Goal: Task Accomplishment & Management: Manage account settings

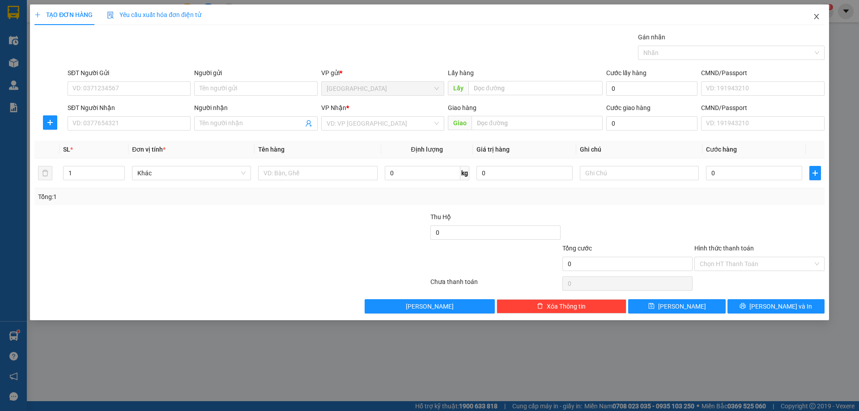
click at [816, 20] on icon "close" at bounding box center [816, 16] width 7 height 7
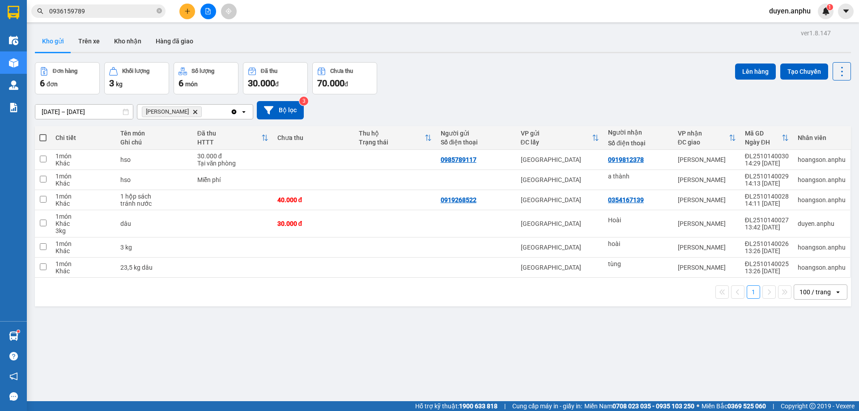
click at [192, 112] on icon "Delete" at bounding box center [194, 111] width 5 height 5
click at [188, 11] on icon "plus" at bounding box center [187, 11] width 6 height 6
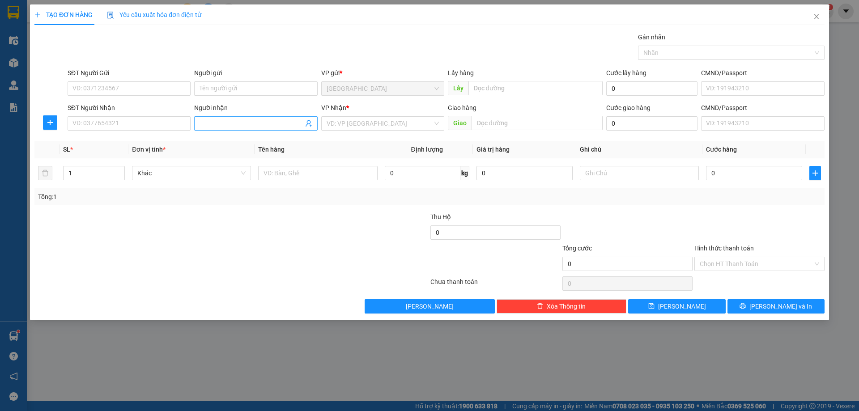
click at [229, 123] on input "Người nhận" at bounding box center [250, 124] width 103 height 10
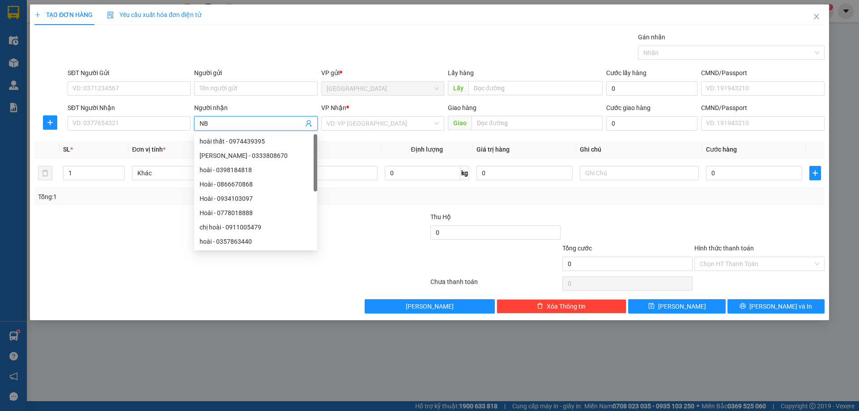
type input "N"
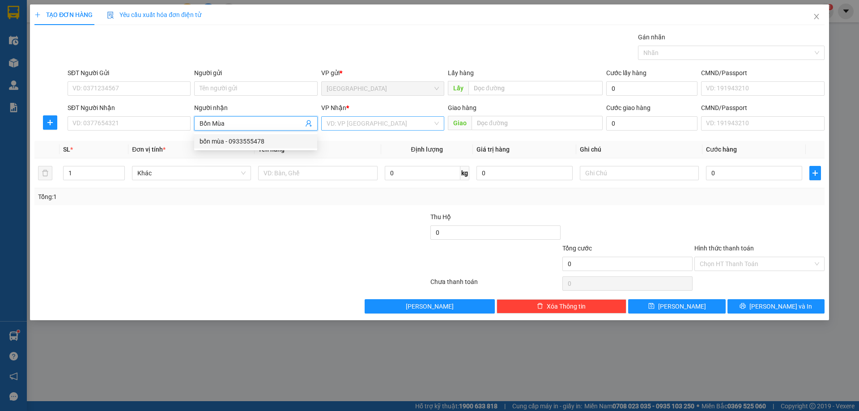
type input "Bốn Mùa"
drag, startPoint x: 356, startPoint y: 117, endPoint x: 351, endPoint y: 144, distance: 26.8
click at [356, 118] on input "search" at bounding box center [379, 123] width 106 height 13
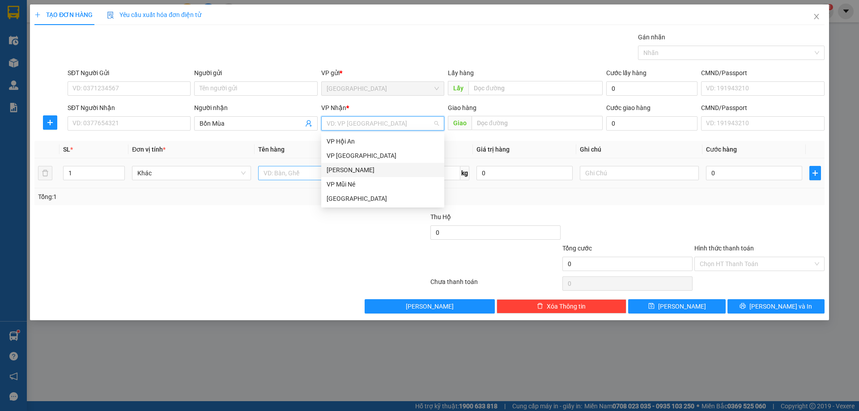
drag, startPoint x: 343, startPoint y: 170, endPoint x: 322, endPoint y: 173, distance: 21.2
click at [339, 171] on div "[PERSON_NAME]" at bounding box center [382, 170] width 112 height 10
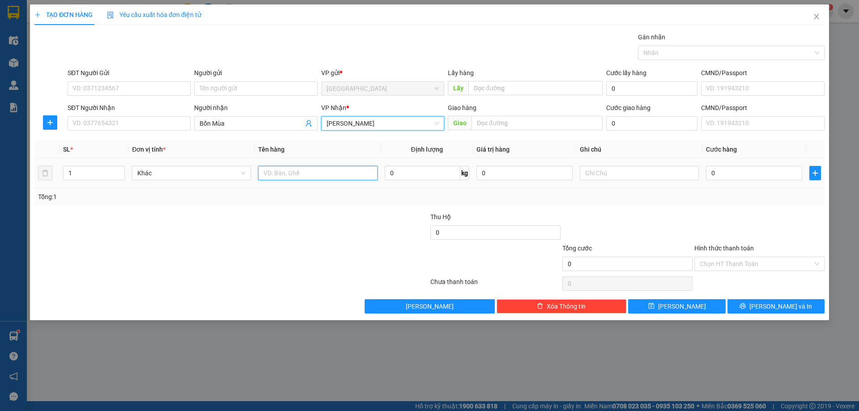
click at [322, 173] on input "text" at bounding box center [317, 173] width 119 height 14
type input "thùng"
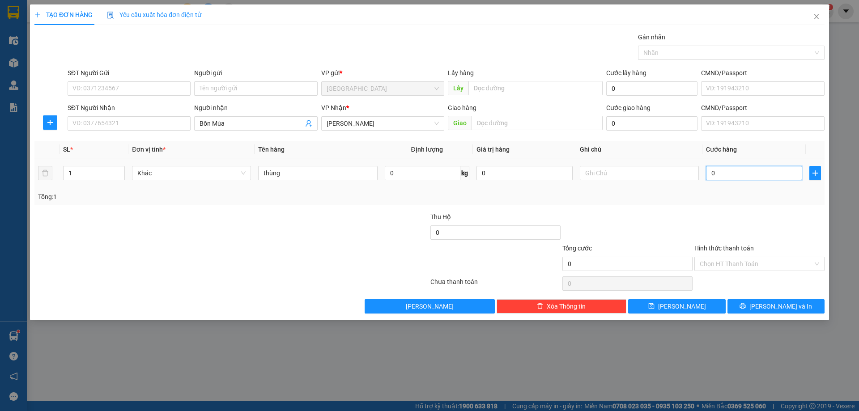
click at [712, 178] on input "0" at bounding box center [754, 173] width 96 height 14
type input "1"
type input "10"
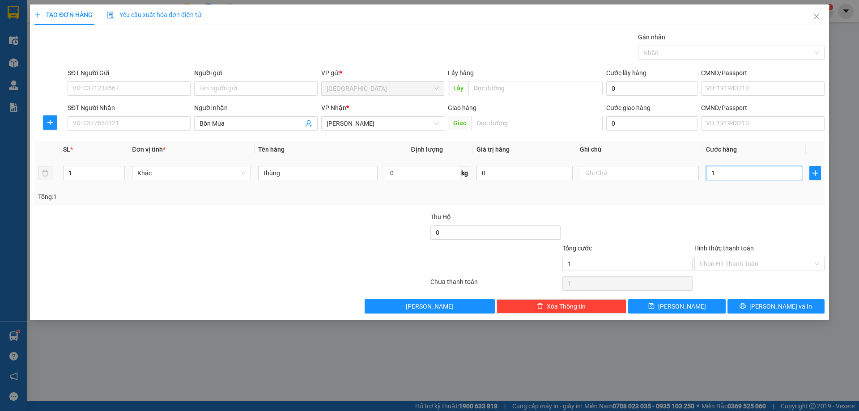
type input "10"
type input "100"
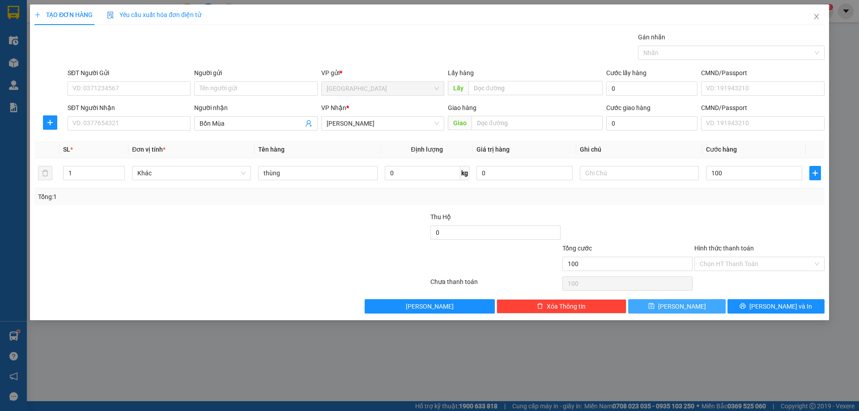
type input "100.000"
click at [654, 305] on icon "save" at bounding box center [651, 306] width 6 height 6
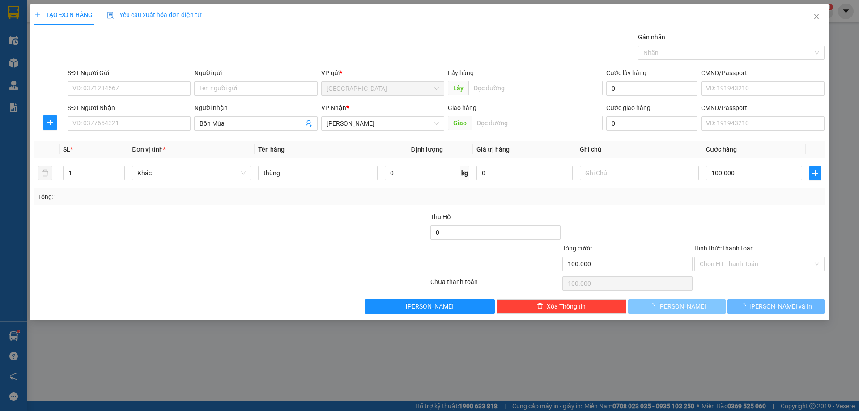
type input "0"
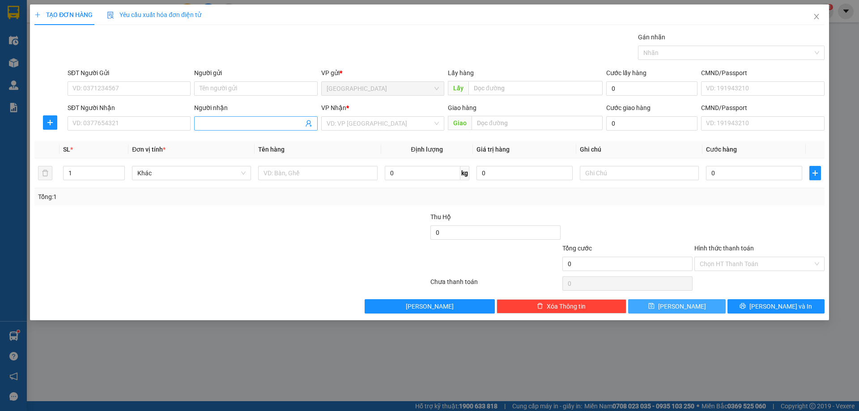
click at [235, 119] on input "Người nhận" at bounding box center [250, 124] width 103 height 10
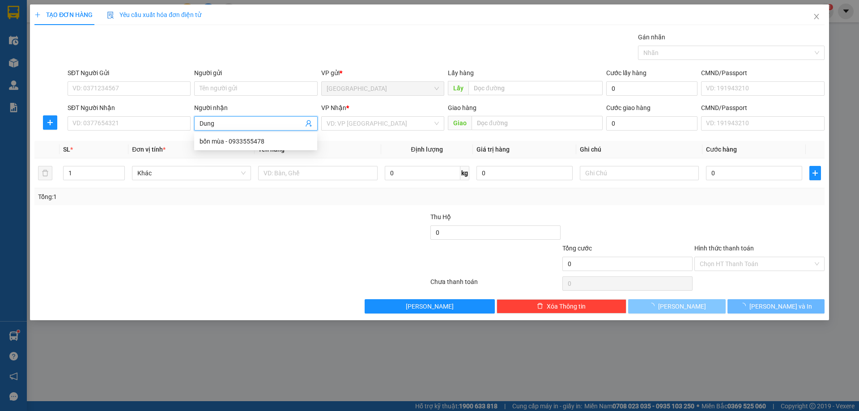
type input "Dung"
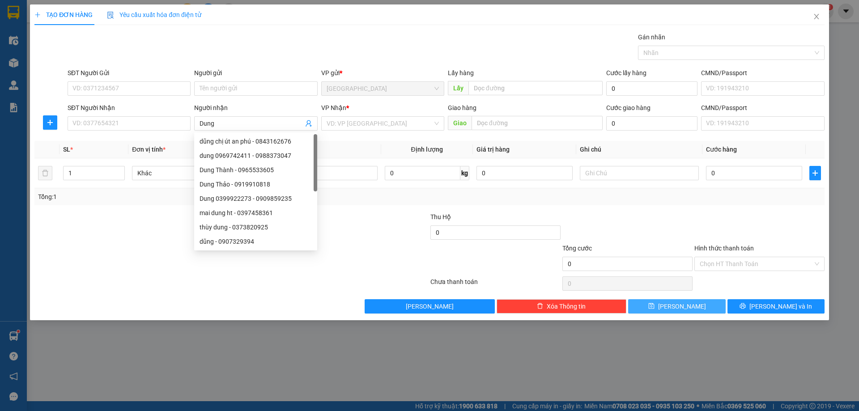
click at [390, 115] on div "VP Nhận *" at bounding box center [382, 109] width 123 height 13
click at [384, 125] on input "search" at bounding box center [379, 123] width 106 height 13
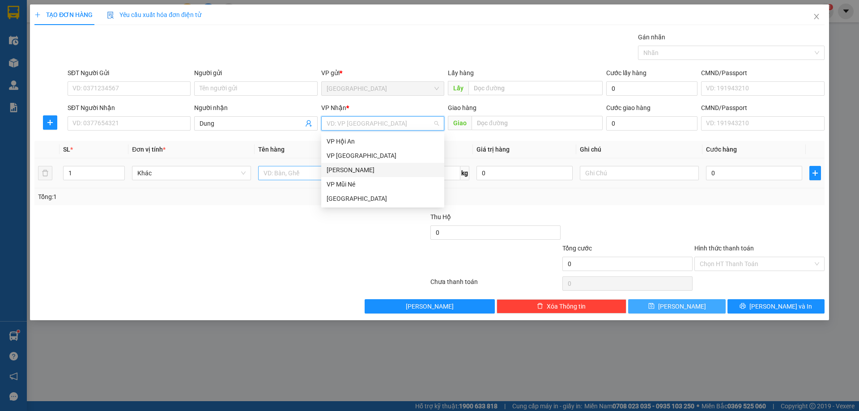
drag, startPoint x: 351, startPoint y: 171, endPoint x: 305, endPoint y: 177, distance: 46.4
click at [348, 172] on div "[PERSON_NAME]" at bounding box center [382, 170] width 112 height 10
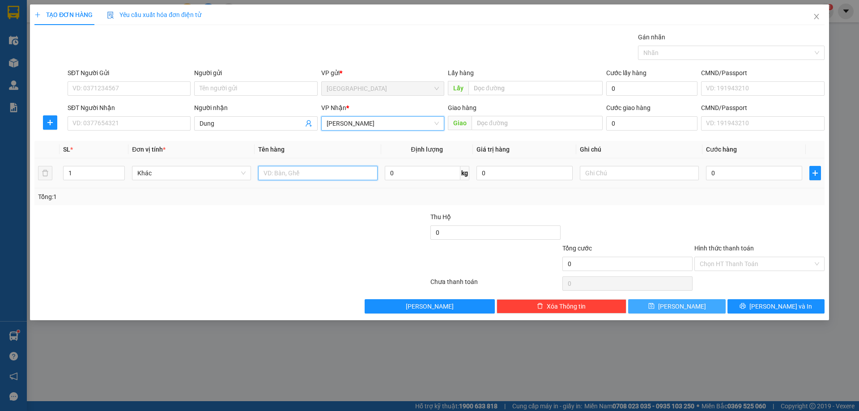
drag, startPoint x: 304, startPoint y: 177, endPoint x: 291, endPoint y: 171, distance: 14.0
click at [296, 174] on input "text" at bounding box center [317, 173] width 119 height 14
type input "[PERSON_NAME]"
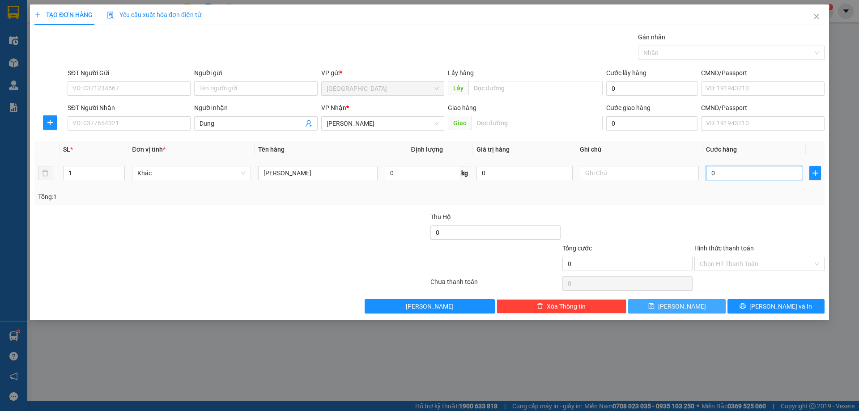
click at [720, 168] on input "0" at bounding box center [754, 173] width 96 height 14
type input "5"
type input "50"
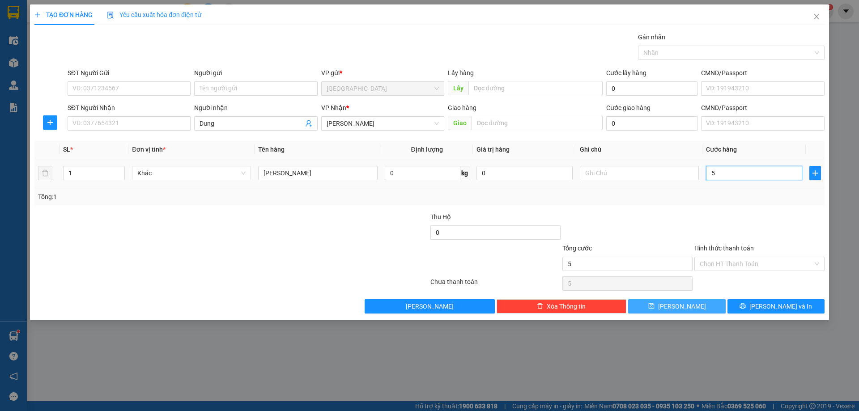
type input "50"
type input "50.000"
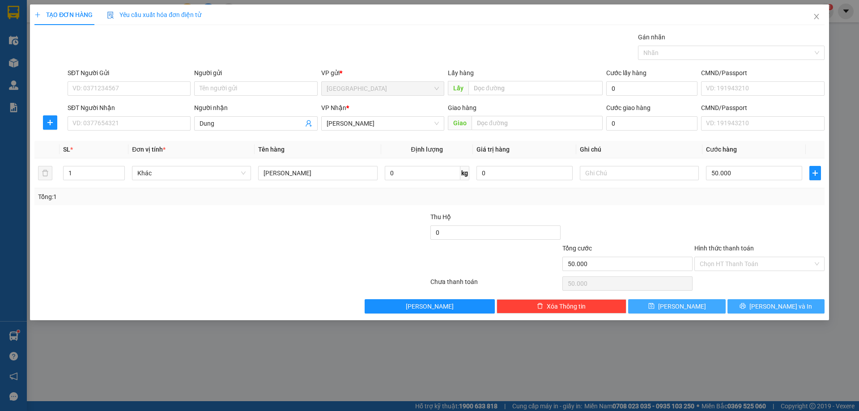
click at [784, 313] on button "[PERSON_NAME] và In" at bounding box center [775, 306] width 97 height 14
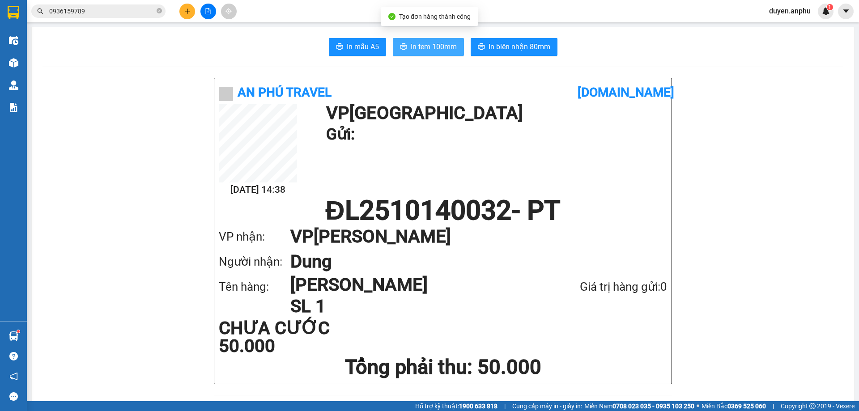
drag, startPoint x: 409, startPoint y: 34, endPoint x: 416, endPoint y: 46, distance: 14.4
click at [416, 47] on span "In tem 100mm" at bounding box center [434, 46] width 46 height 11
drag, startPoint x: 795, startPoint y: 10, endPoint x: 798, endPoint y: 17, distance: 7.2
click at [796, 10] on span "duyen.anphu" at bounding box center [790, 10] width 56 height 11
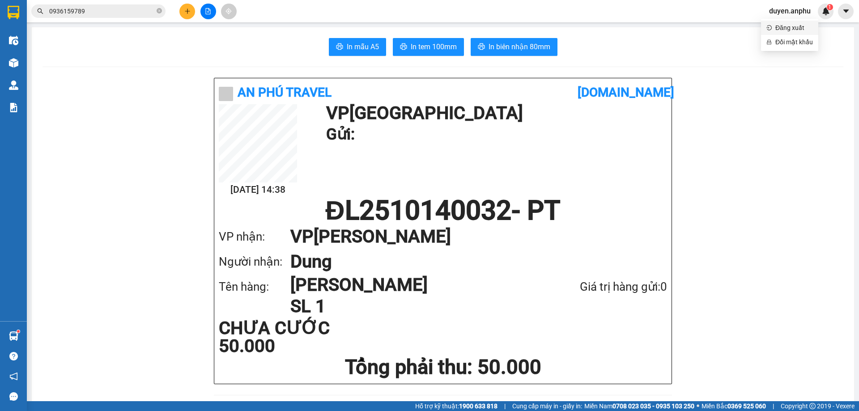
click at [788, 30] on span "Đăng xuất" at bounding box center [794, 28] width 38 height 10
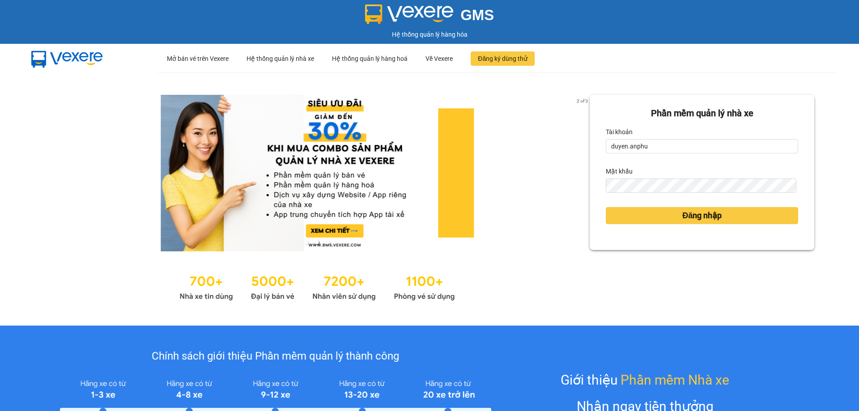
drag, startPoint x: 652, startPoint y: 156, endPoint x: 645, endPoint y: 147, distance: 10.8
click at [651, 156] on form "Phần mềm quản lý nhà xe Tài khoản duyen.anphu Mật khẩu Đăng nhập" at bounding box center [702, 172] width 192 height 132
drag, startPoint x: 645, startPoint y: 147, endPoint x: 648, endPoint y: 170, distance: 23.5
click at [645, 147] on input "duyen.anphu" at bounding box center [702, 146] width 192 height 14
type input "yen.anphu"
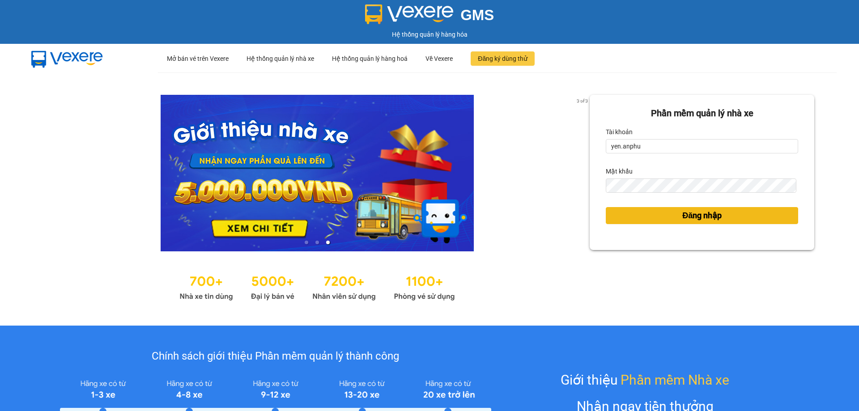
click at [682, 220] on span "Đăng nhập" at bounding box center [701, 215] width 39 height 13
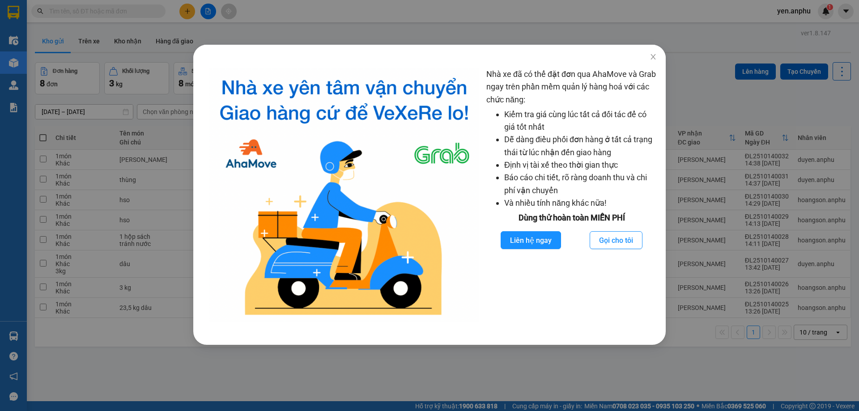
click at [113, 29] on div "Nhà xe đã có thể đặt đơn qua AhaMove và Grab ngay trên phần mềm quản lý hàng ho…" at bounding box center [429, 205] width 859 height 411
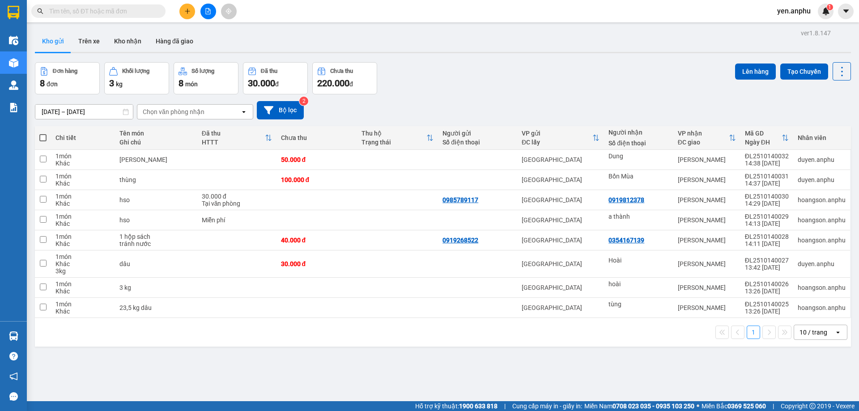
click at [103, 14] on input "text" at bounding box center [102, 11] width 106 height 10
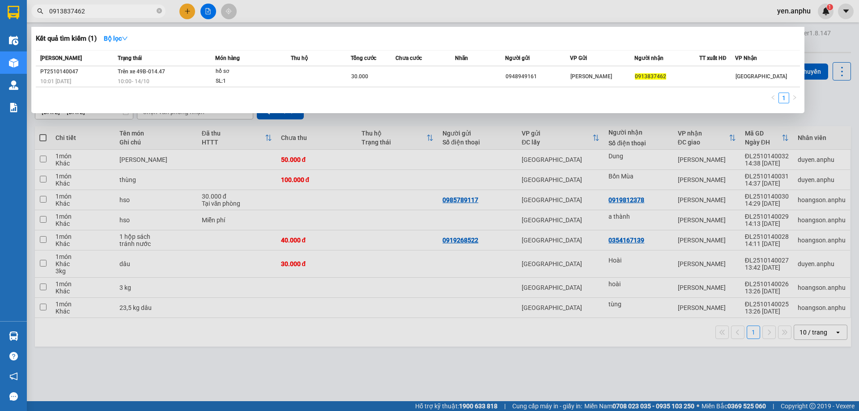
type input "0913837462"
click at [180, 8] on div at bounding box center [429, 205] width 859 height 411
click at [180, 8] on button at bounding box center [187, 12] width 16 height 16
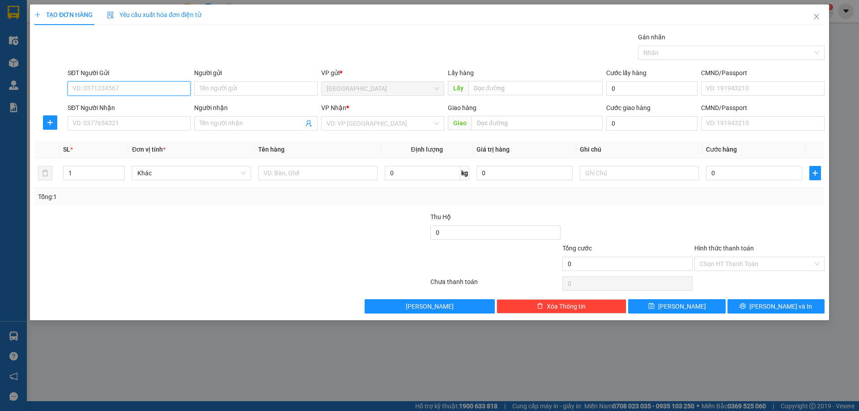
click at [111, 86] on input "SĐT Người Gửi" at bounding box center [129, 88] width 123 height 14
click at [115, 109] on div "0916680152" at bounding box center [129, 107] width 112 height 10
type input "0916680152"
type input "Định an"
type input "LOAN"
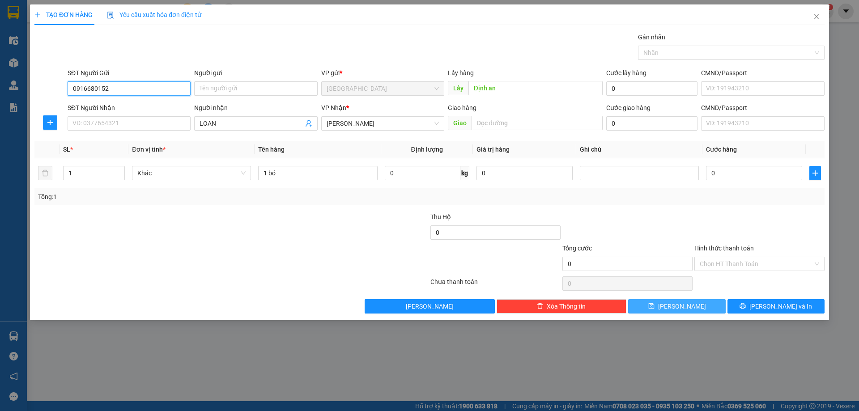
type input "0916680152"
click at [695, 309] on button "[PERSON_NAME]" at bounding box center [676, 306] width 97 height 14
click at [136, 86] on input "SĐT Người Gửi" at bounding box center [129, 88] width 123 height 14
type input "0985156678"
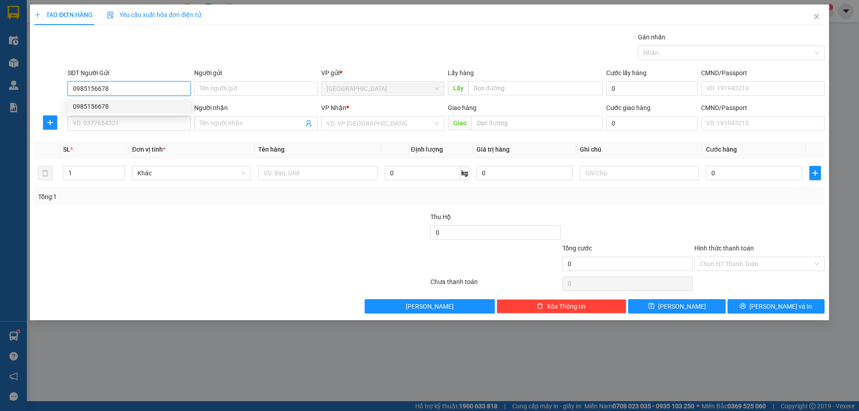
click at [118, 105] on div "0985156678" at bounding box center [129, 107] width 112 height 10
type input "chân đèo prenn"
type input "0934036171"
type input "1.000"
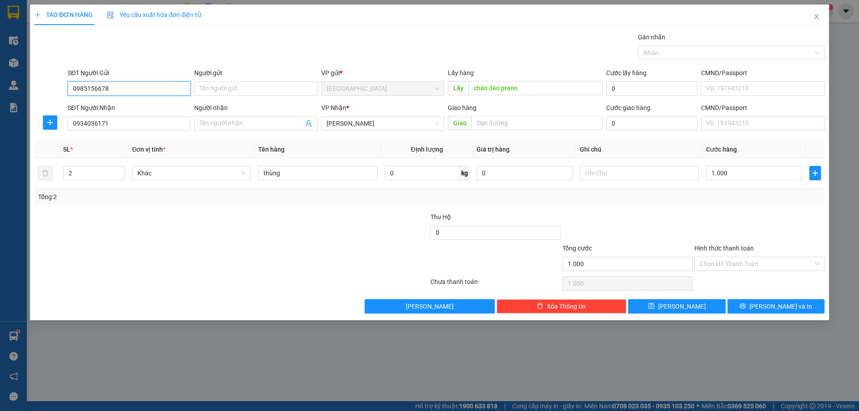
type input "0985156678"
click at [116, 132] on div "SĐT Người Nhận 0934036171" at bounding box center [129, 118] width 123 height 31
click at [680, 305] on span "[PERSON_NAME]" at bounding box center [682, 306] width 48 height 10
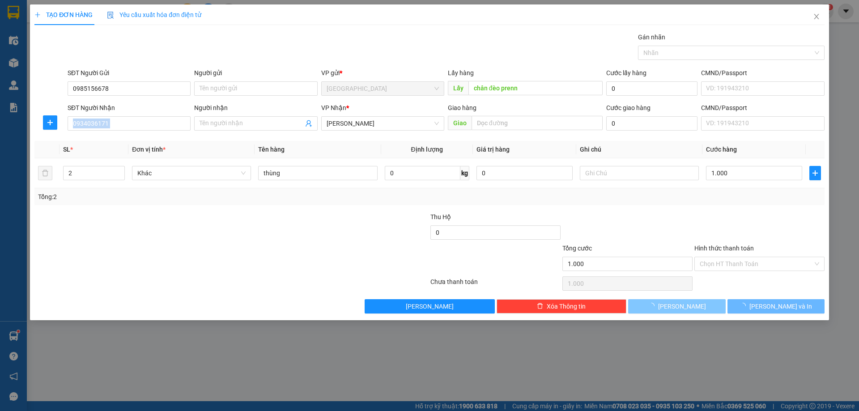
type input "0"
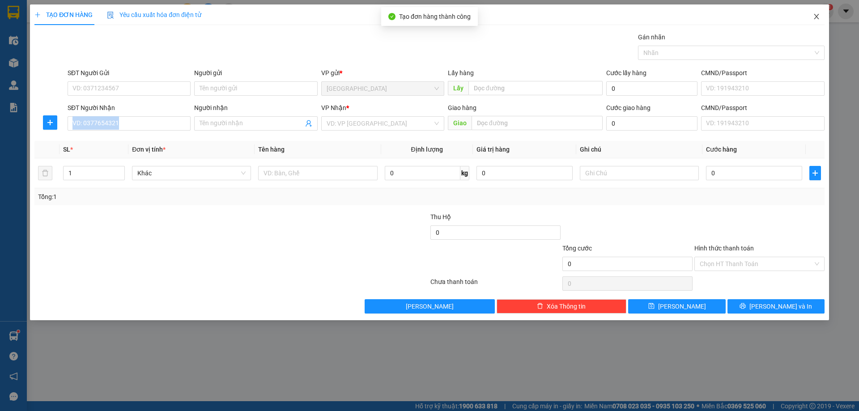
click at [818, 17] on icon "close" at bounding box center [816, 16] width 7 height 7
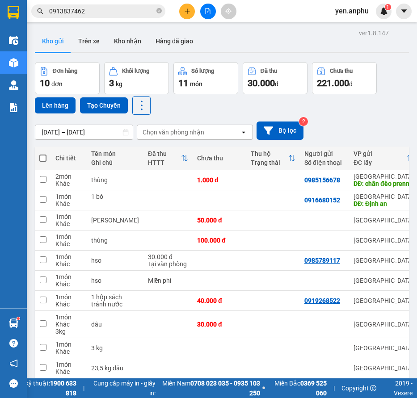
click at [192, 10] on button at bounding box center [187, 12] width 16 height 16
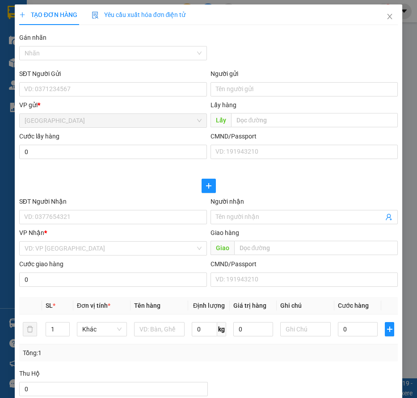
click at [103, 82] on div "SĐT Người Gửi" at bounding box center [113, 75] width 188 height 13
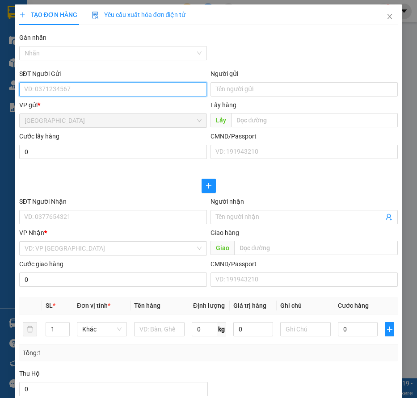
click at [72, 92] on input "SĐT Người Gửi" at bounding box center [113, 89] width 188 height 14
type input "0938161107"
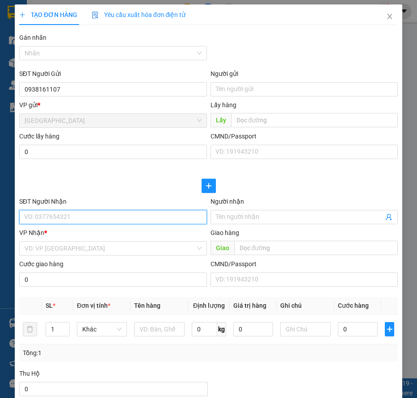
click at [65, 223] on input "SĐT Người Nhận" at bounding box center [113, 217] width 188 height 14
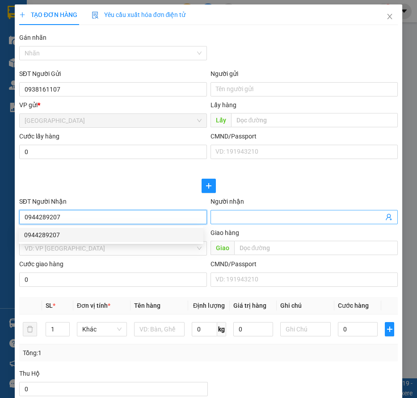
type input "0944289207"
click at [241, 215] on input "Người nhận" at bounding box center [300, 217] width 168 height 10
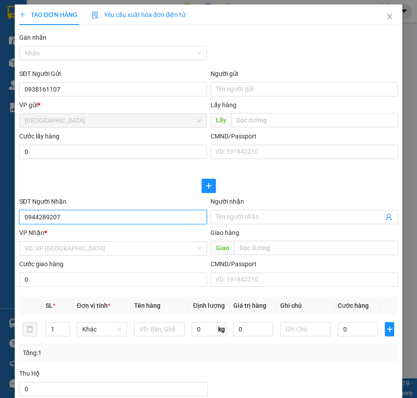
click at [126, 219] on input "0944289207" at bounding box center [113, 217] width 188 height 14
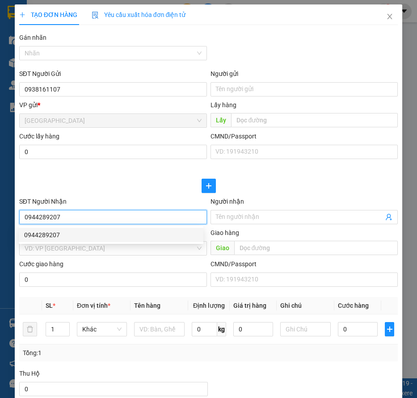
click at [70, 240] on div "0944289207" at bounding box center [111, 235] width 174 height 10
type input "60.000"
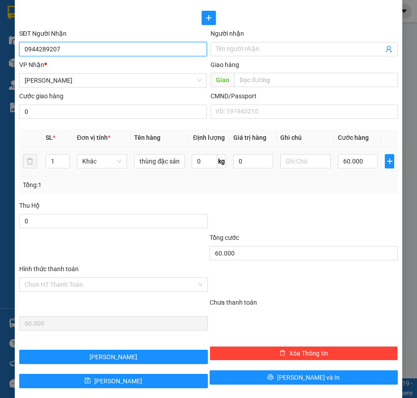
scroll to position [179, 0]
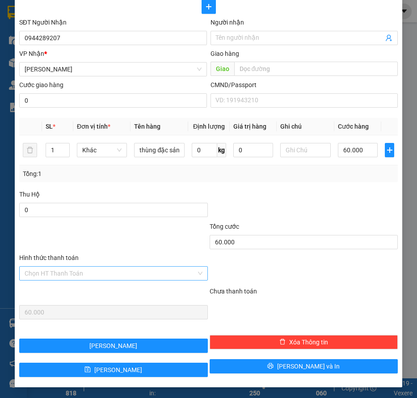
click at [114, 270] on input "Hình thức thanh toán" at bounding box center [111, 273] width 172 height 13
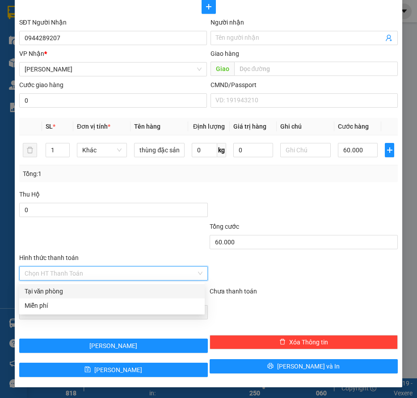
click at [61, 291] on div "Tại văn phòng" at bounding box center [112, 292] width 175 height 10
type input "0"
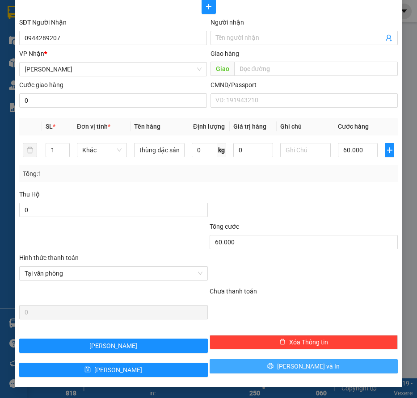
click at [274, 363] on icon "printer" at bounding box center [270, 366] width 6 height 6
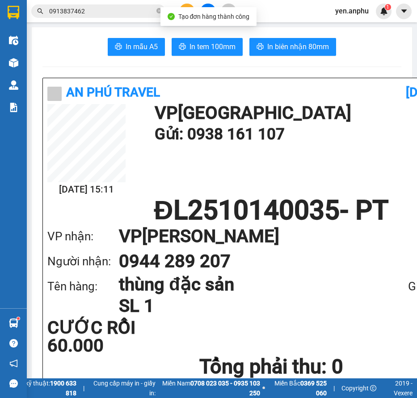
click at [211, 47] on span "In tem 100mm" at bounding box center [213, 46] width 46 height 11
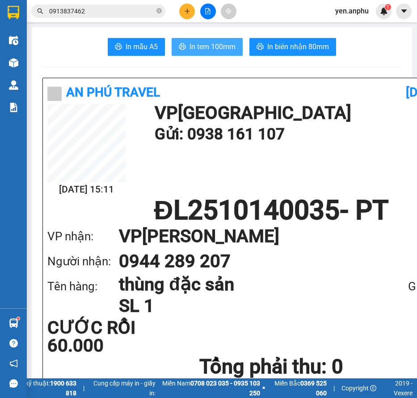
click at [223, 50] on span "In tem 100mm" at bounding box center [213, 46] width 46 height 11
click at [184, 10] on icon "plus" at bounding box center [187, 11] width 6 height 6
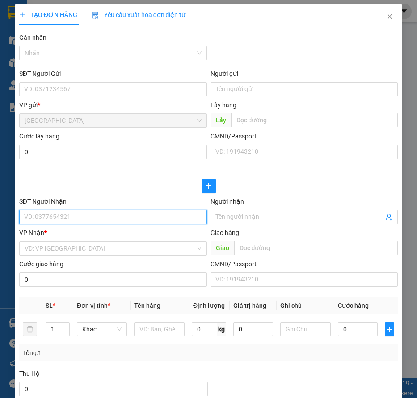
click at [53, 212] on input "SĐT Người Nhận" at bounding box center [113, 217] width 188 height 14
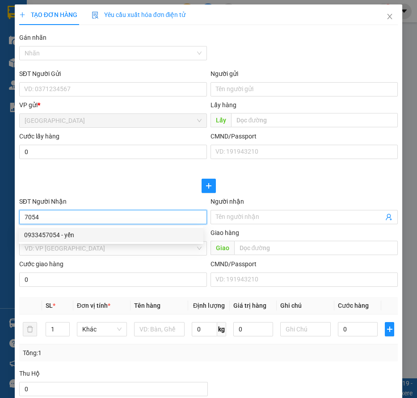
click at [64, 237] on div "0933457054 - yến" at bounding box center [111, 235] width 174 height 10
type input "0933457054"
type input "yến"
type input "70.000"
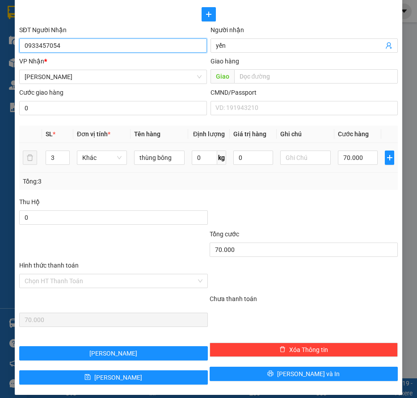
scroll to position [179, 0]
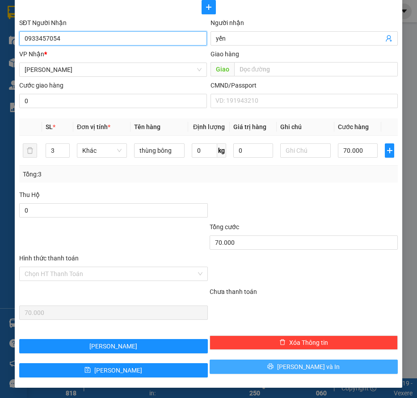
type input "0933457054"
click at [235, 360] on button "[PERSON_NAME] và In" at bounding box center [304, 367] width 189 height 14
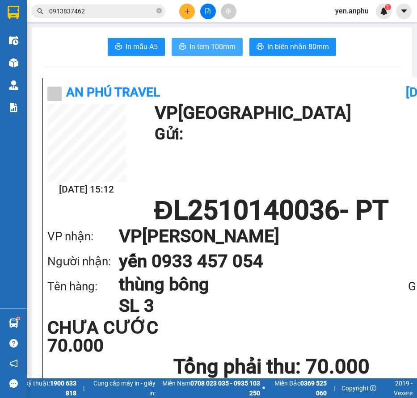
click at [205, 47] on span "In tem 100mm" at bounding box center [213, 46] width 46 height 11
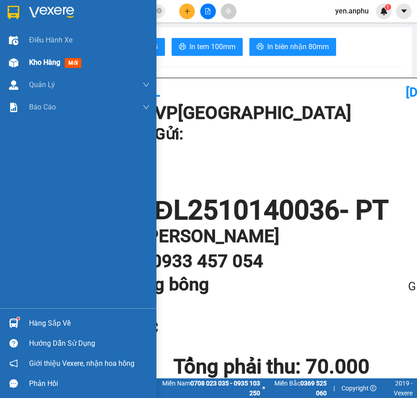
click at [14, 61] on img at bounding box center [13, 62] width 9 height 9
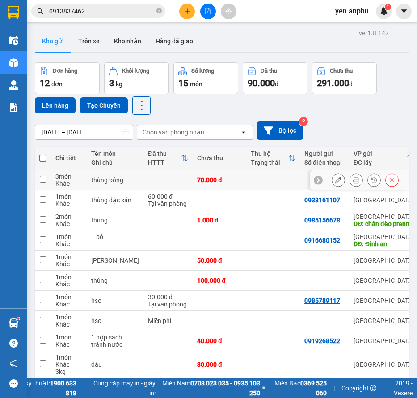
click at [335, 180] on icon at bounding box center [338, 180] width 6 height 6
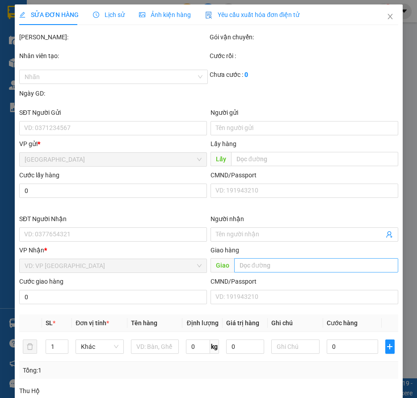
type input "0933457054"
type input "yến"
type input "70.000"
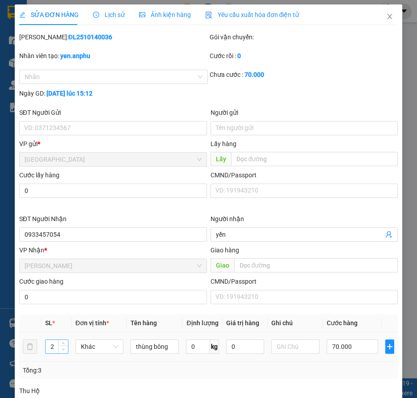
click at [61, 352] on span "down" at bounding box center [63, 349] width 5 height 5
type input "1"
click at [61, 352] on span "down" at bounding box center [63, 349] width 5 height 5
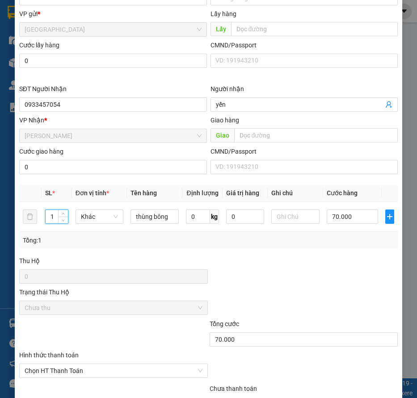
scroll to position [224, 0]
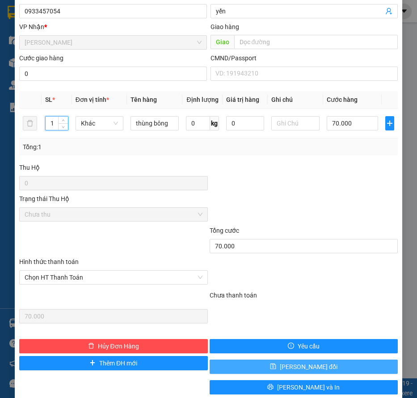
click at [274, 362] on button "[PERSON_NAME] đổi" at bounding box center [304, 367] width 189 height 14
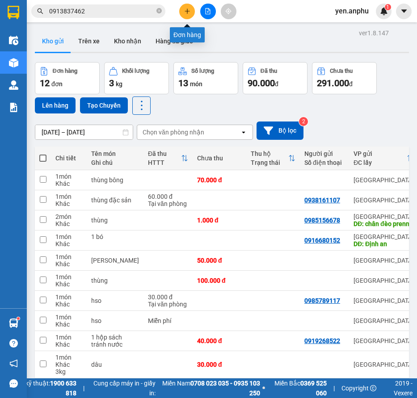
click at [189, 8] on button at bounding box center [187, 12] width 16 height 16
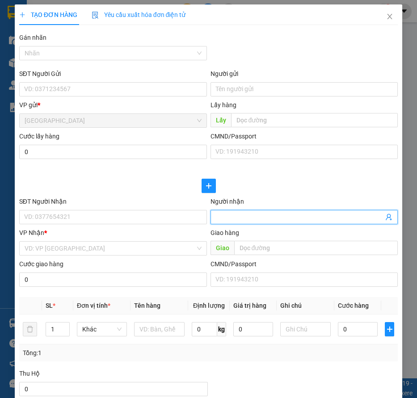
click at [255, 220] on input "Người nhận" at bounding box center [300, 217] width 168 height 10
type input "Tùng"
drag, startPoint x: 267, startPoint y: 248, endPoint x: 265, endPoint y: 254, distance: 6.1
click at [266, 250] on input "text" at bounding box center [316, 248] width 164 height 14
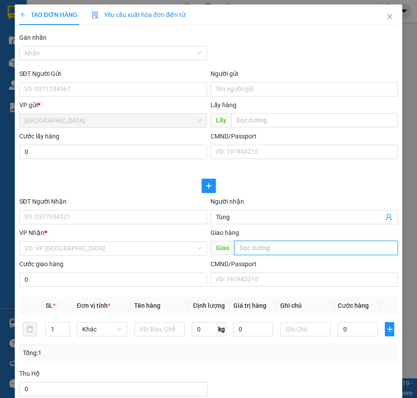
click at [251, 252] on input "text" at bounding box center [316, 248] width 164 height 14
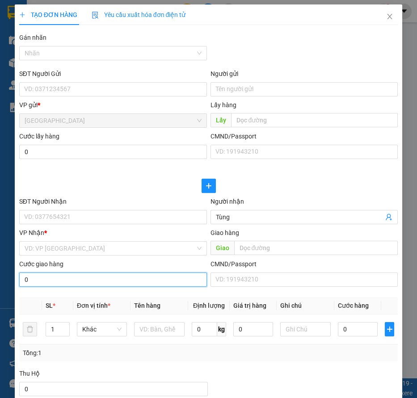
drag, startPoint x: 116, startPoint y: 280, endPoint x: 114, endPoint y: 276, distance: 5.0
click at [115, 279] on input "0" at bounding box center [113, 280] width 188 height 14
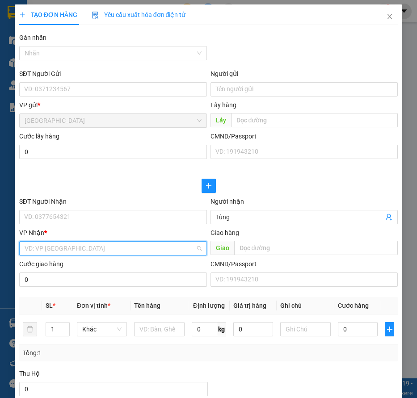
drag, startPoint x: 95, startPoint y: 247, endPoint x: 95, endPoint y: 284, distance: 36.7
click at [95, 247] on input "search" at bounding box center [110, 248] width 171 height 13
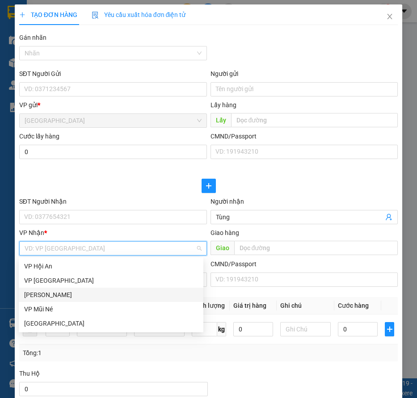
drag, startPoint x: 53, startPoint y: 291, endPoint x: 122, endPoint y: 322, distance: 74.9
click at [53, 292] on div "[PERSON_NAME]" at bounding box center [111, 295] width 174 height 10
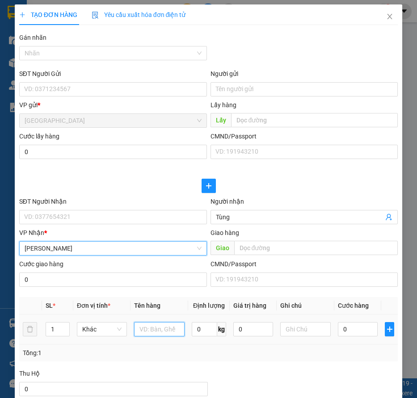
click at [145, 330] on input "text" at bounding box center [159, 329] width 50 height 14
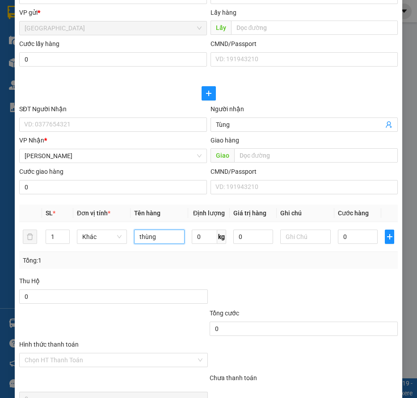
scroll to position [179, 0]
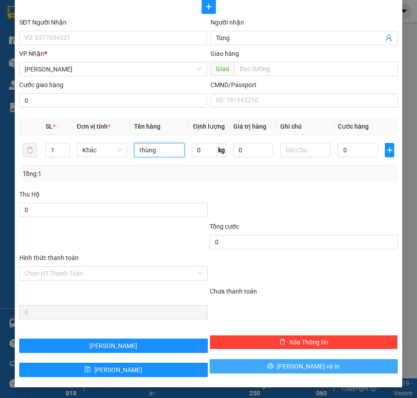
type input "thùng"
click at [264, 367] on button "[PERSON_NAME] và In" at bounding box center [304, 367] width 189 height 14
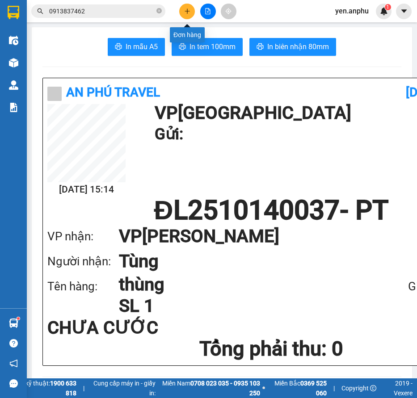
click at [182, 15] on button at bounding box center [187, 12] width 16 height 16
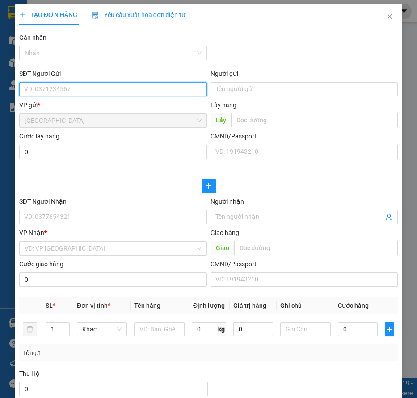
click at [84, 85] on input "SĐT Người Gửi" at bounding box center [113, 89] width 188 height 14
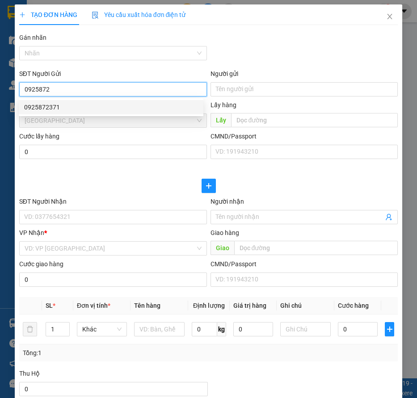
click at [91, 108] on div "0925872371" at bounding box center [111, 107] width 174 height 10
type input "0925872371"
type input "0988196109"
type input "cổng chợ phù cá"
type input "150.000"
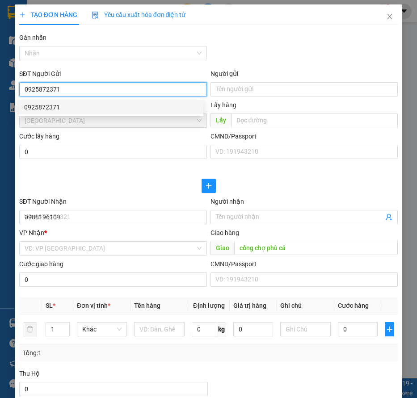
type input "150.000"
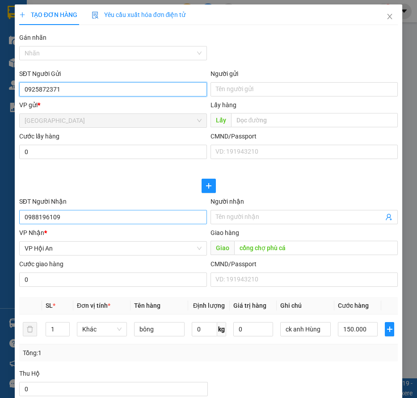
type input "0925872371"
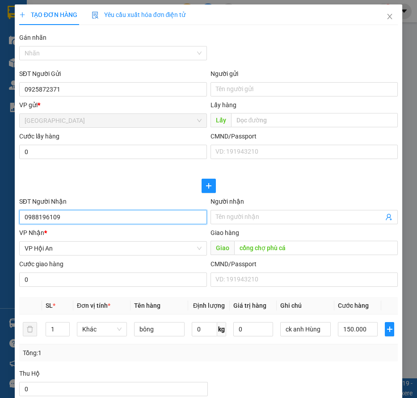
click at [74, 219] on input "0988196109" at bounding box center [113, 217] width 188 height 14
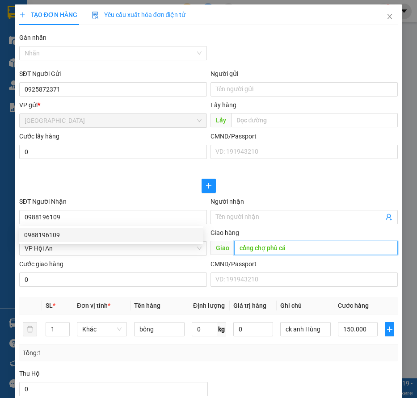
click at [289, 246] on input "cổng chợ phù cá" at bounding box center [316, 248] width 164 height 14
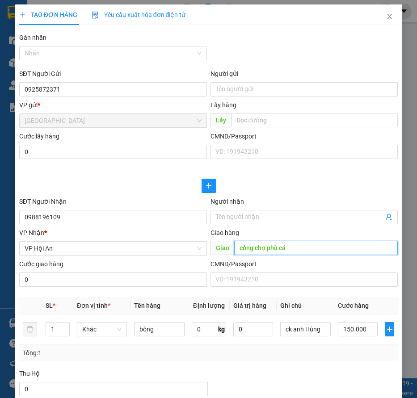
click at [289, 248] on input "cổng chợ phù cá" at bounding box center [316, 248] width 164 height 14
type input "[PERSON_NAME][GEOGRAPHIC_DATA][PERSON_NAME]"
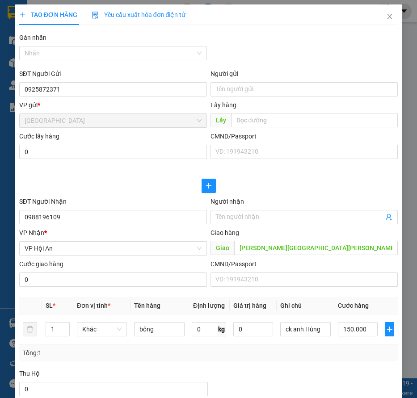
click at [83, 191] on div at bounding box center [208, 186] width 379 height 14
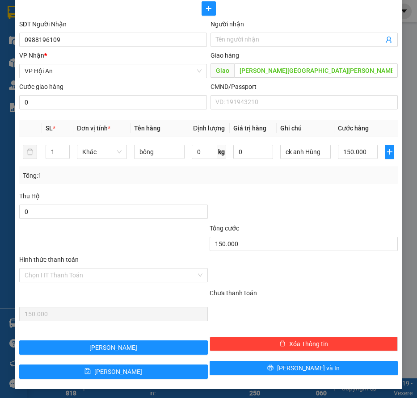
scroll to position [179, 0]
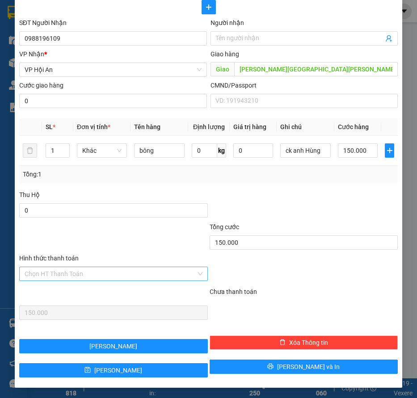
click at [127, 267] on div "Chọn HT Thanh Toán" at bounding box center [113, 274] width 189 height 14
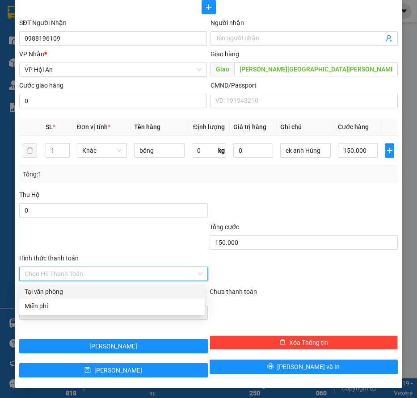
click at [75, 295] on div "Tại văn phòng" at bounding box center [112, 292] width 175 height 10
type input "0"
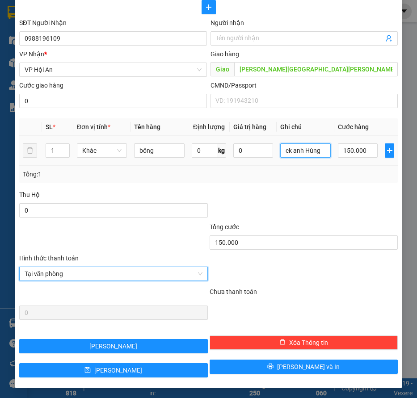
click at [302, 152] on input "ck anh Hùng" at bounding box center [305, 151] width 50 height 14
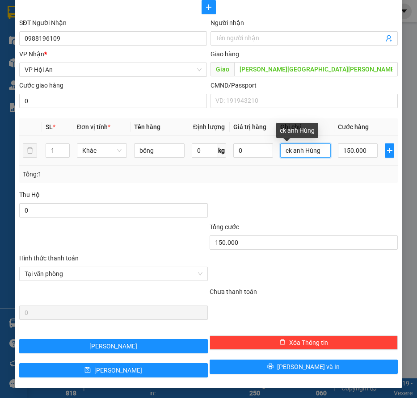
click at [302, 152] on input "ck anh Hùng" at bounding box center [305, 151] width 50 height 14
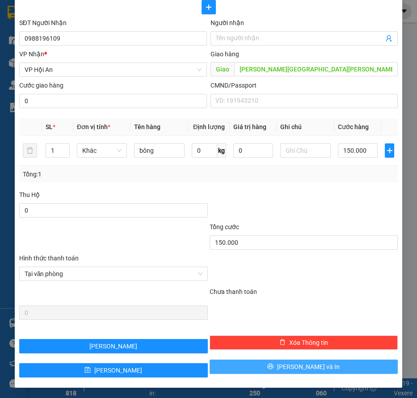
click at [252, 369] on button "[PERSON_NAME] và In" at bounding box center [304, 367] width 189 height 14
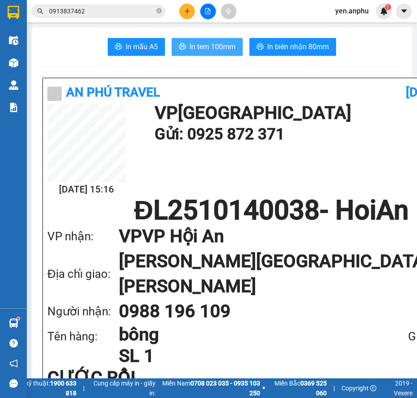
click at [211, 50] on span "In tem 100mm" at bounding box center [213, 46] width 46 height 11
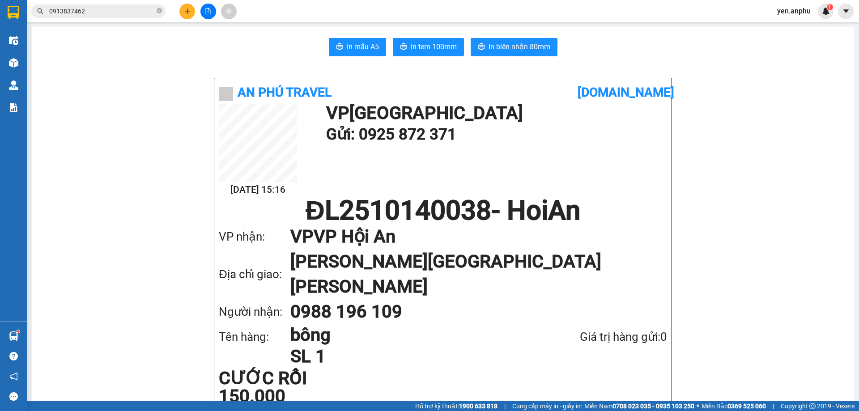
click at [184, 14] on button at bounding box center [187, 12] width 16 height 16
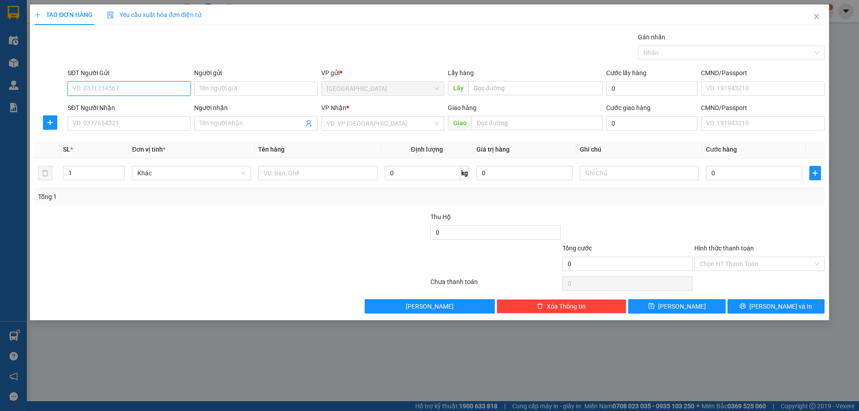
click at [98, 93] on input "SĐT Người Gửi" at bounding box center [129, 88] width 123 height 14
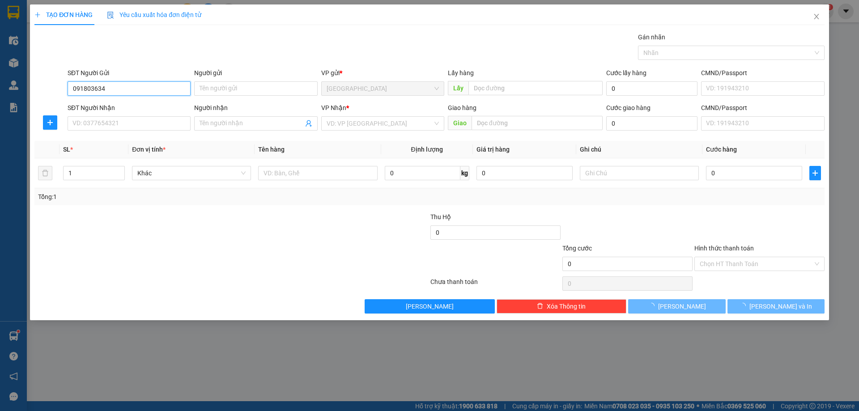
type input "0918036343"
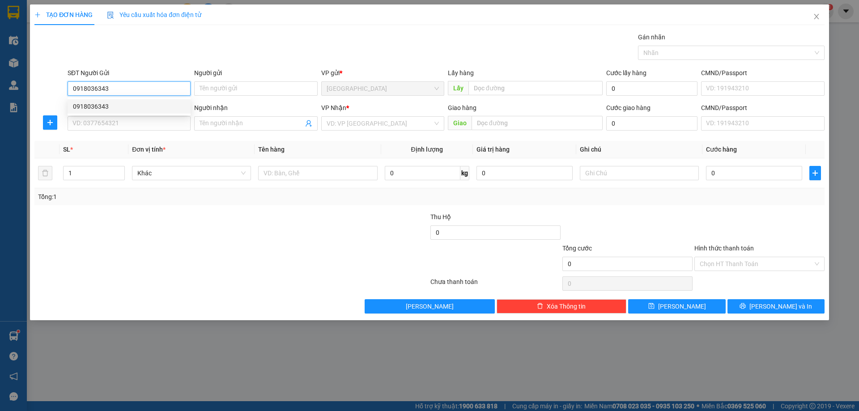
click at [121, 106] on div "0918036343" at bounding box center [129, 107] width 112 height 10
type input "0868747779"
type input "Minh thư phú quý"
type input "150.000"
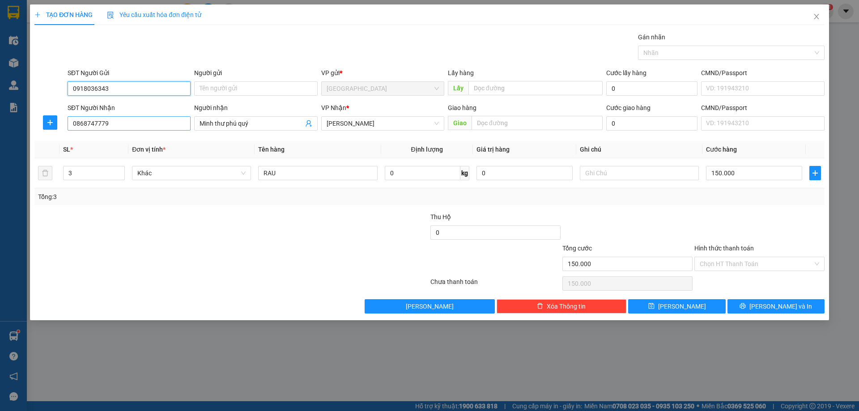
type input "0918036343"
click at [128, 123] on input "0868747779" at bounding box center [129, 123] width 123 height 14
click at [130, 122] on input "0868747779" at bounding box center [129, 123] width 123 height 14
type input "0937539773"
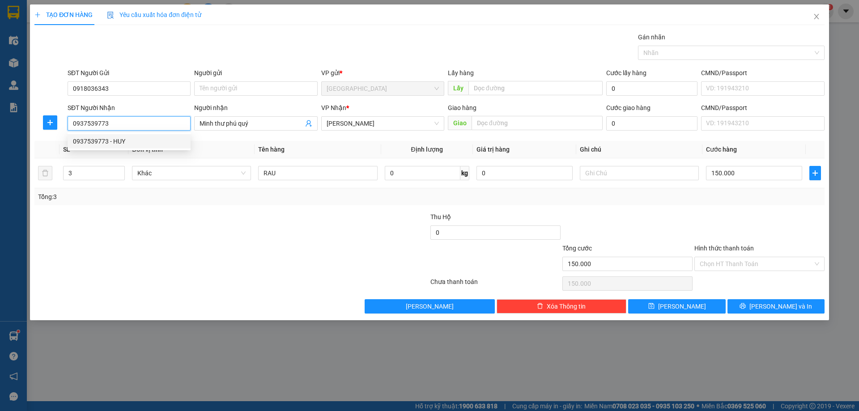
click at [155, 142] on div "0937539773 - HUY" at bounding box center [129, 141] width 112 height 10
type input "HUY"
type input "50.000"
type input "0937539773"
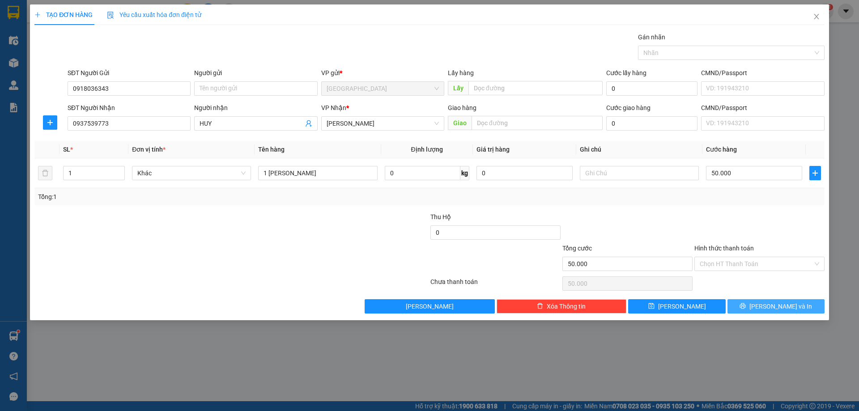
click at [746, 305] on button "[PERSON_NAME] và In" at bounding box center [775, 306] width 97 height 14
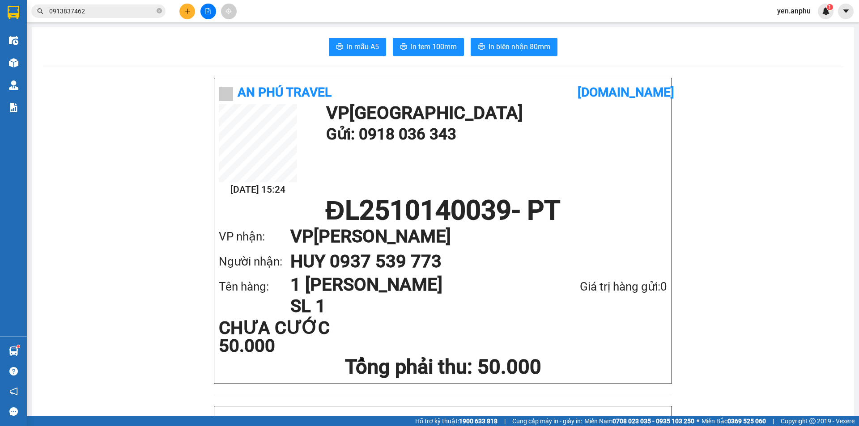
click at [201, 10] on button at bounding box center [208, 12] width 16 height 16
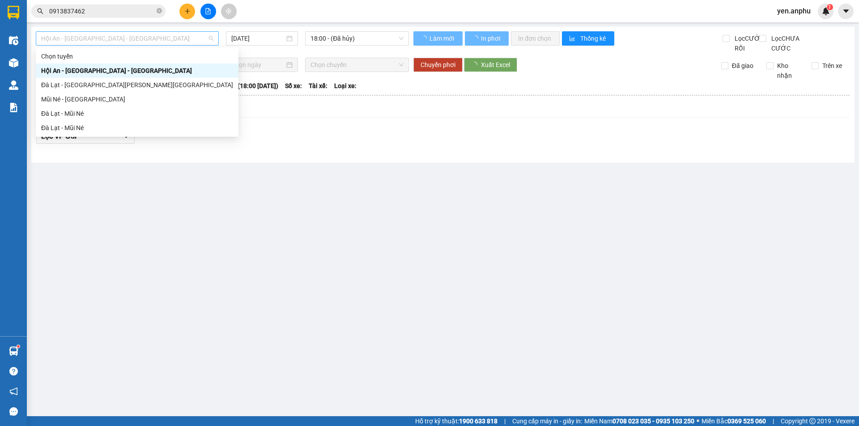
click at [92, 44] on span "Hội An - [GEOGRAPHIC_DATA] - [GEOGRAPHIC_DATA]" at bounding box center [127, 38] width 172 height 13
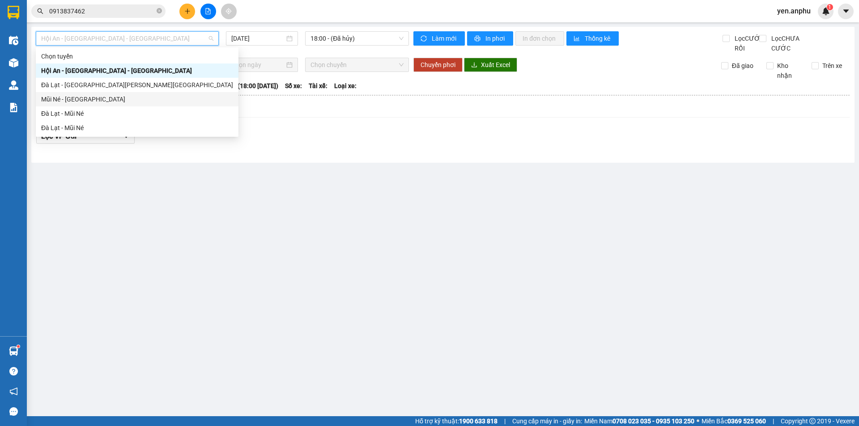
click at [75, 100] on div "Mũi Né - [GEOGRAPHIC_DATA]" at bounding box center [137, 99] width 192 height 10
type input "[DATE]"
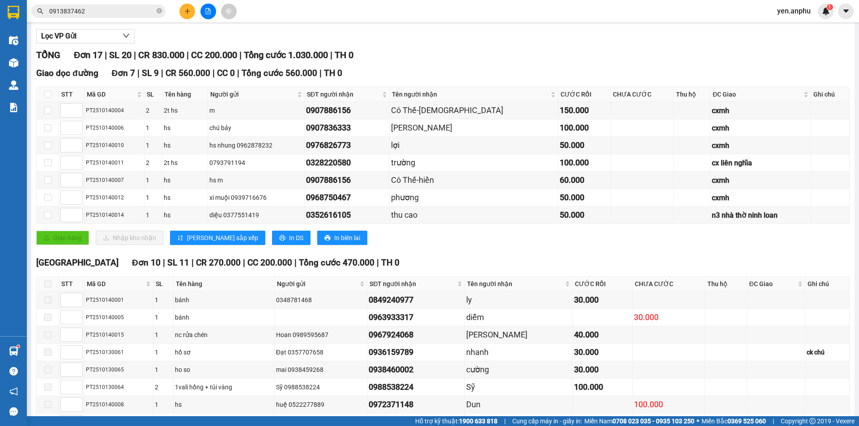
scroll to position [206, 0]
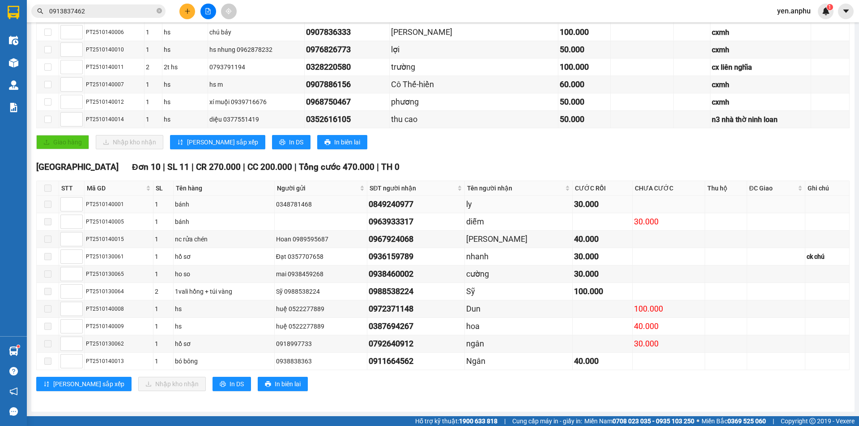
drag, startPoint x: 426, startPoint y: 203, endPoint x: 368, endPoint y: 205, distance: 58.2
click at [368, 205] on tr "PT2510140001 1 bánh 0348781468 0849240977 ly 30.000" at bounding box center [443, 204] width 813 height 17
copy tr "0849240977"
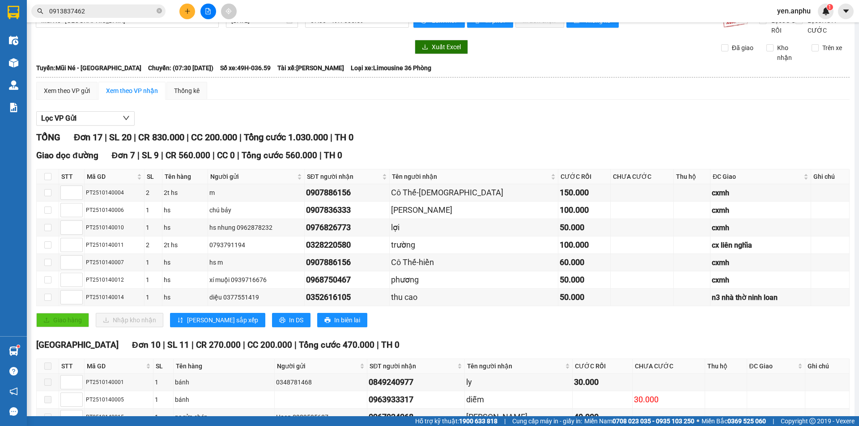
scroll to position [0, 0]
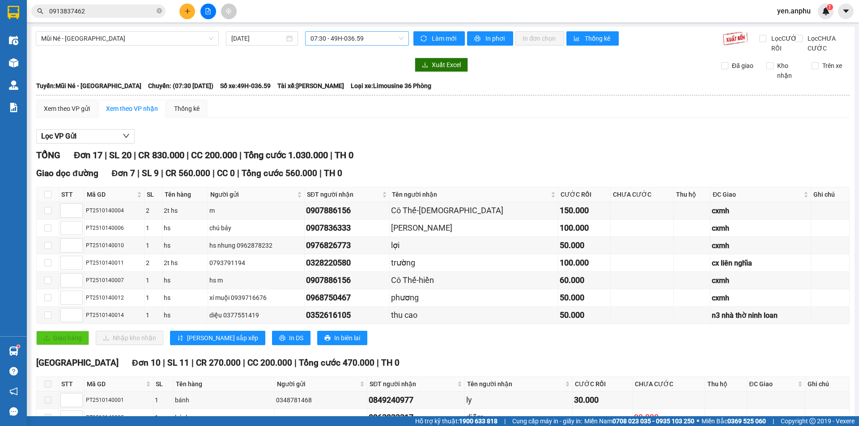
click at [348, 31] on div "07:30 - 49H-036.59" at bounding box center [357, 38] width 104 height 14
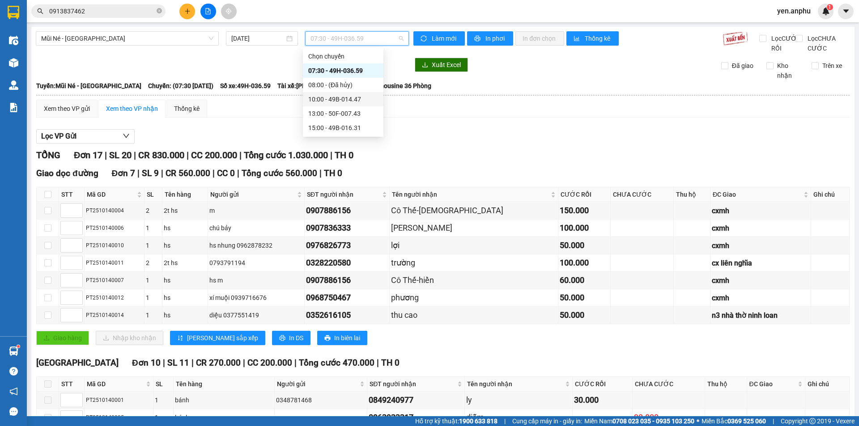
click at [337, 98] on div "10:00 - 49B-014.47" at bounding box center [343, 99] width 70 height 10
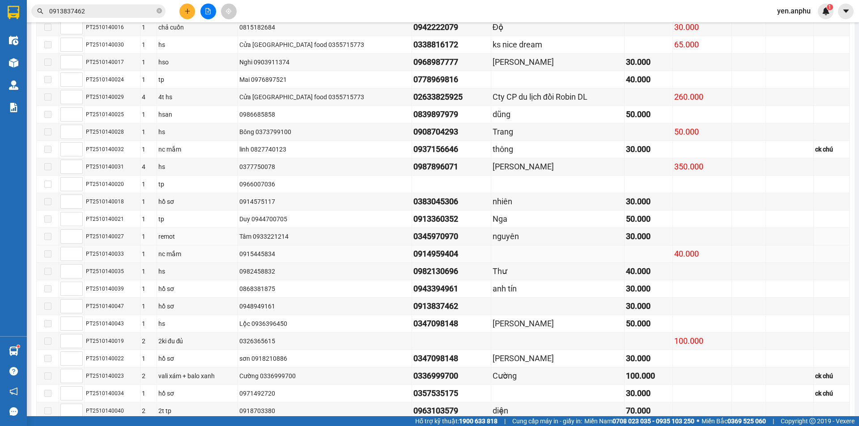
scroll to position [502, 0]
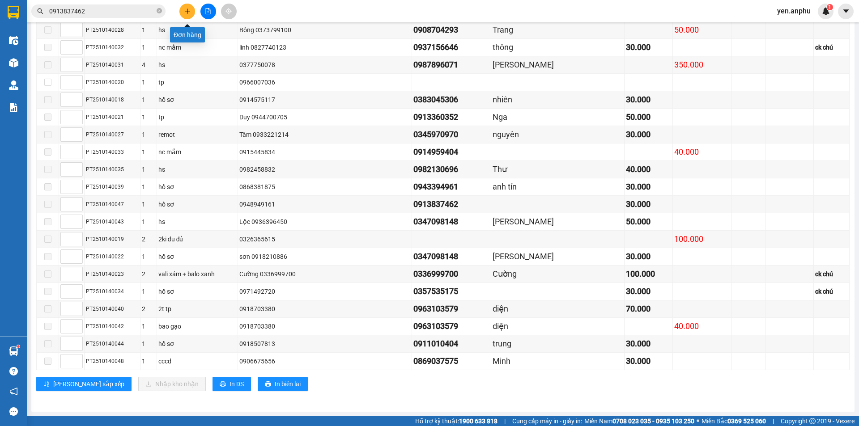
click at [187, 13] on icon "plus" at bounding box center [187, 10] width 0 height 5
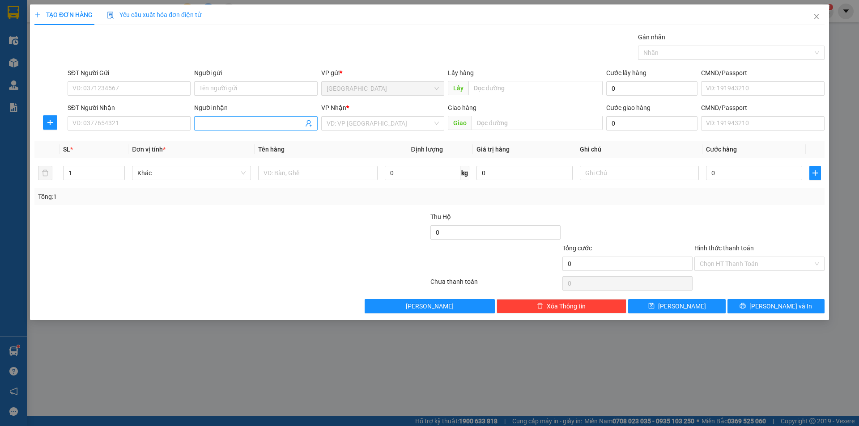
click at [252, 126] on input "Người nhận" at bounding box center [250, 124] width 103 height 10
type input "[PERSON_NAME]"
click at [358, 124] on input "search" at bounding box center [379, 123] width 106 height 13
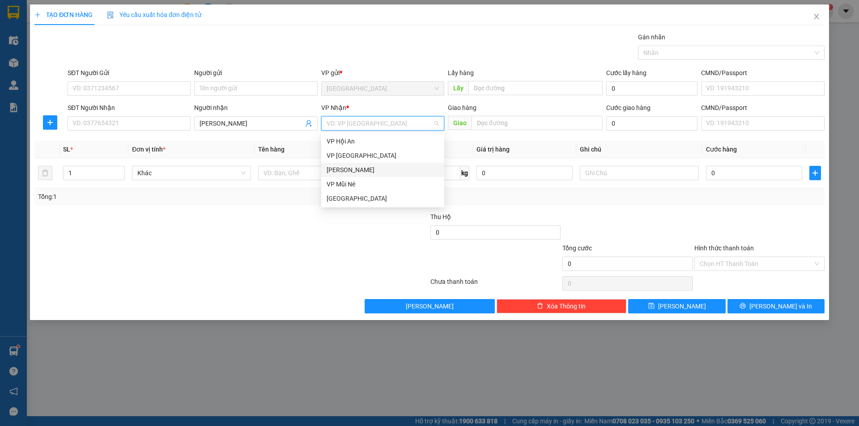
drag, startPoint x: 339, startPoint y: 168, endPoint x: 316, endPoint y: 172, distance: 23.5
click at [339, 168] on div "[PERSON_NAME]" at bounding box center [382, 170] width 112 height 10
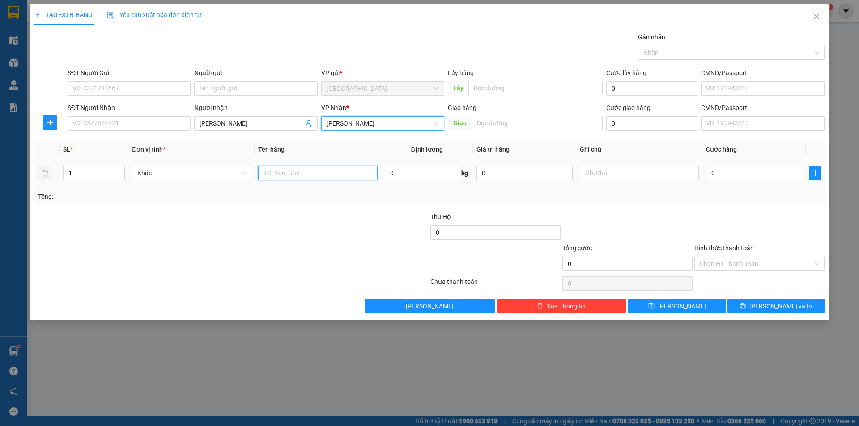
click at [301, 174] on input "text" at bounding box center [317, 173] width 119 height 14
type input "thùng"
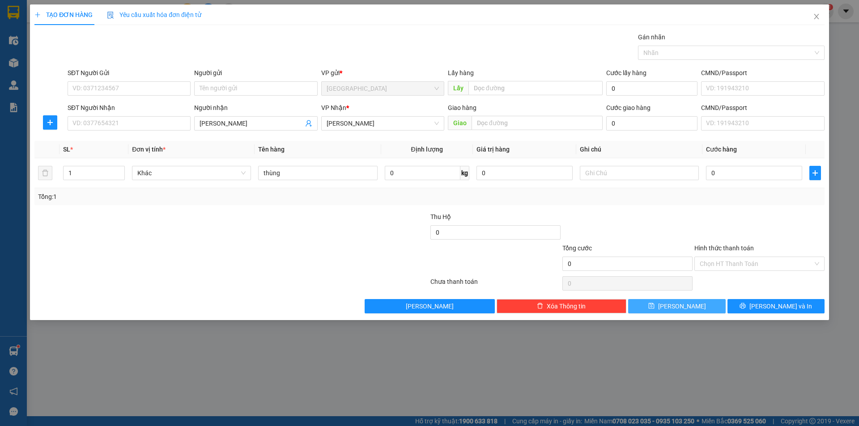
click at [654, 308] on icon "save" at bounding box center [651, 306] width 6 height 6
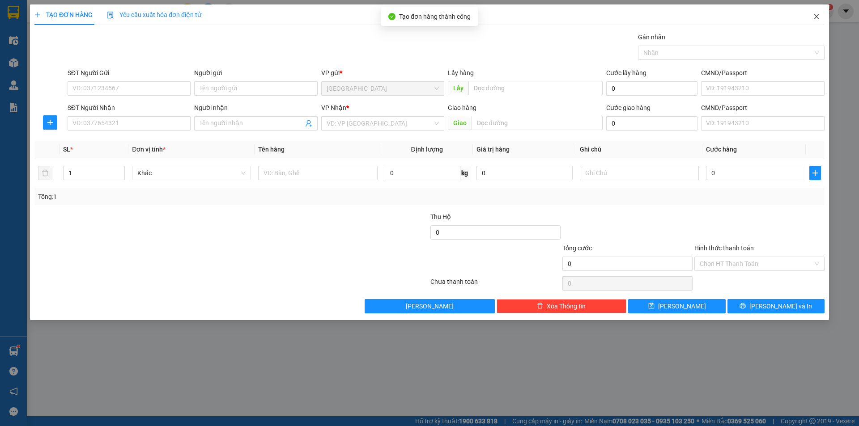
click at [815, 15] on icon "close" at bounding box center [815, 16] width 5 height 5
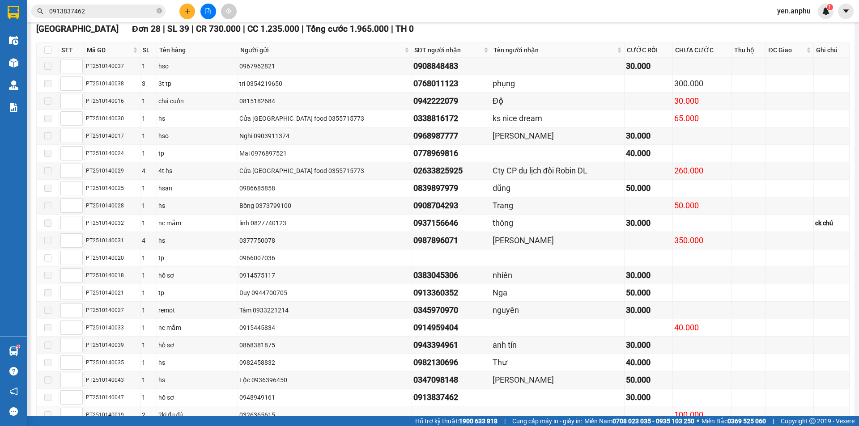
scroll to position [268, 0]
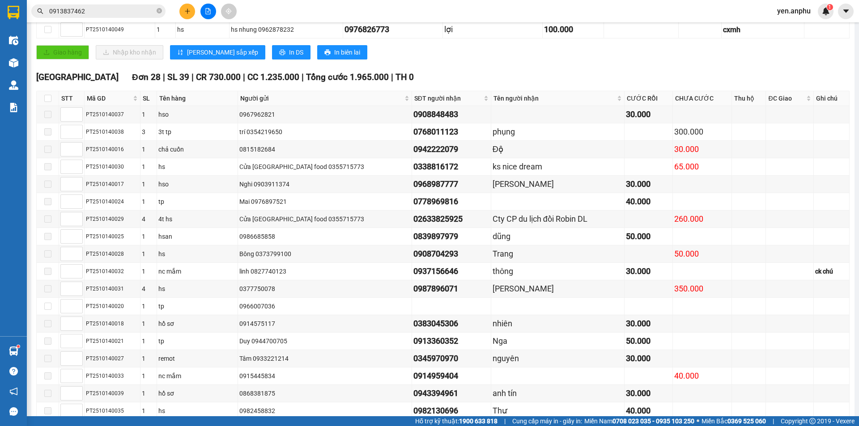
click at [103, 10] on input "0913837462" at bounding box center [102, 11] width 106 height 10
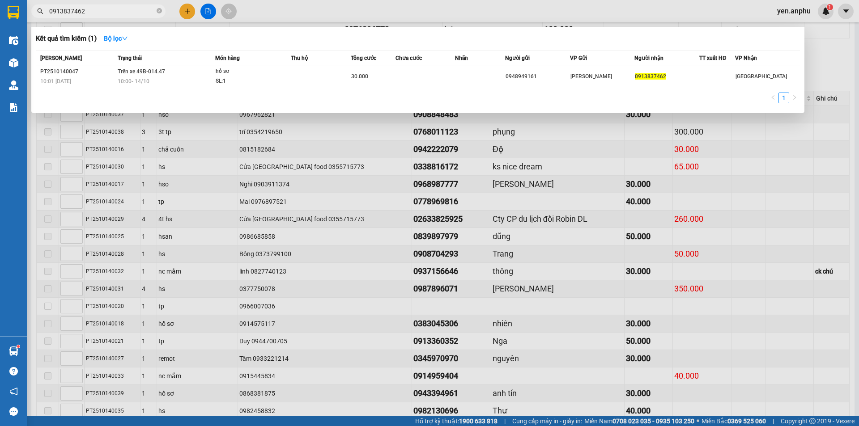
click at [117, 9] on input "0913837462" at bounding box center [102, 11] width 106 height 10
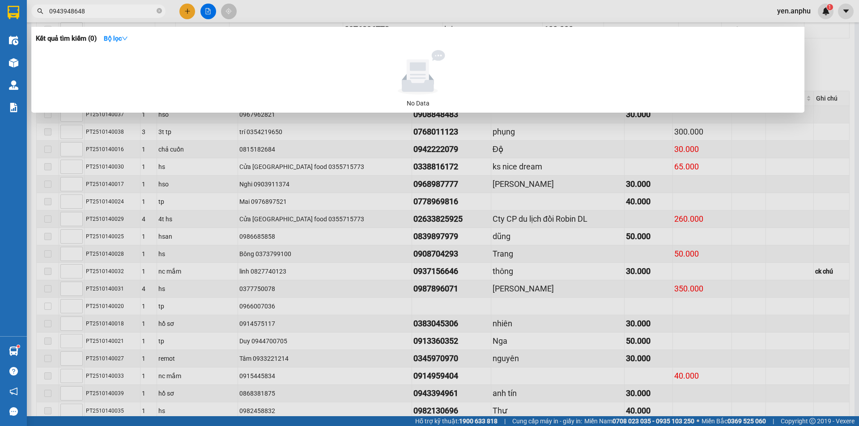
click at [117, 9] on input "0943948648" at bounding box center [102, 11] width 106 height 10
type input "0943948648"
click at [182, 11] on div at bounding box center [429, 213] width 859 height 426
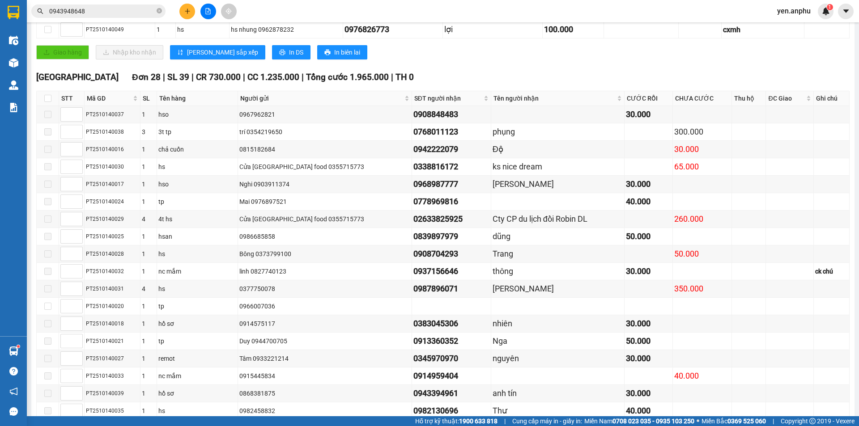
click at [182, 11] on button at bounding box center [187, 12] width 16 height 16
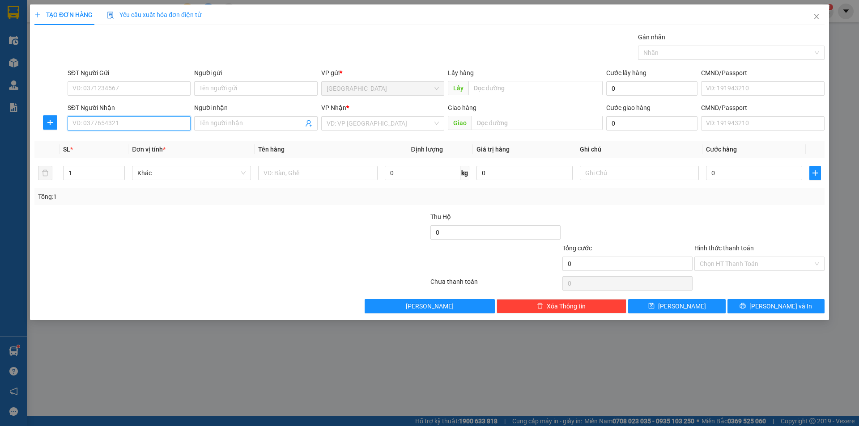
click at [140, 128] on input "SĐT Người Nhận" at bounding box center [129, 123] width 123 height 14
click at [109, 132] on div "SĐT Người Nhận 2601" at bounding box center [129, 118] width 123 height 31
click at [109, 128] on input "2601" at bounding box center [129, 123] width 123 height 14
click at [110, 139] on div "0905712601" at bounding box center [129, 141] width 112 height 10
type input "0905712601"
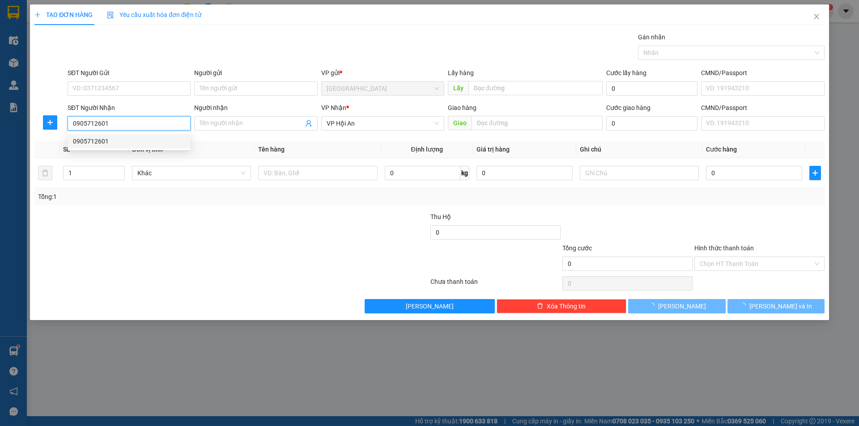
type input "150.000"
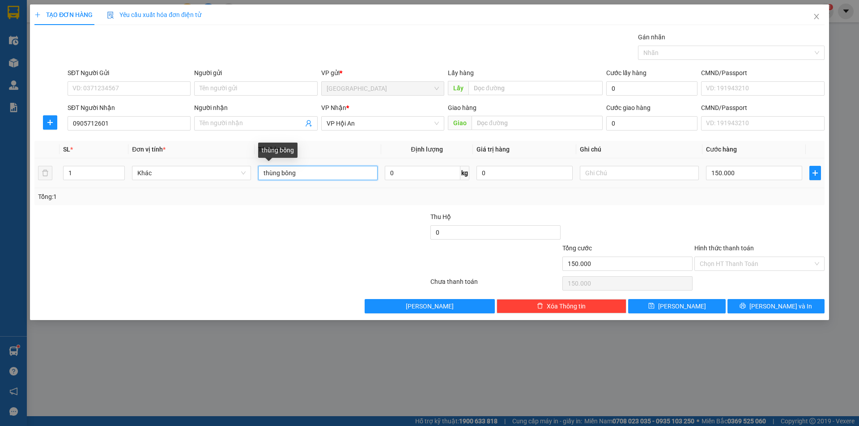
click at [326, 170] on input "thùng bông" at bounding box center [317, 173] width 119 height 14
type input "thùng bông chậu"
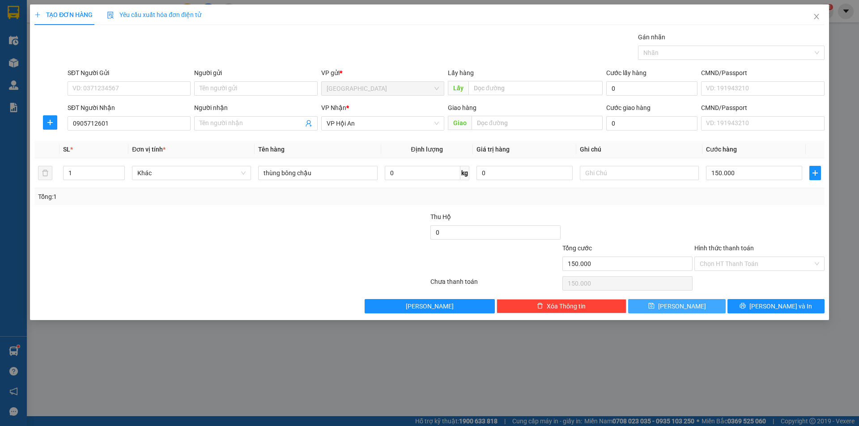
drag, startPoint x: 647, startPoint y: 308, endPoint x: 634, endPoint y: 314, distance: 14.2
click at [647, 308] on button "[PERSON_NAME]" at bounding box center [676, 306] width 97 height 14
type input "0"
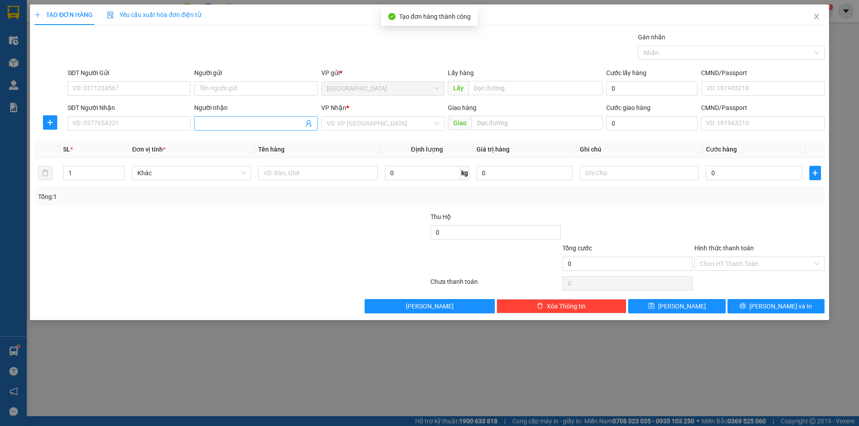
click at [227, 125] on input "Người nhận" at bounding box center [250, 124] width 103 height 10
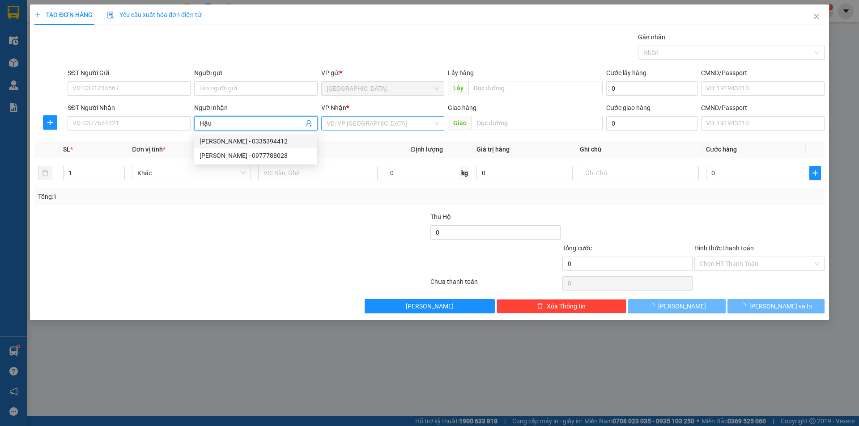
type input "Hậu"
click at [356, 123] on input "search" at bounding box center [379, 123] width 106 height 13
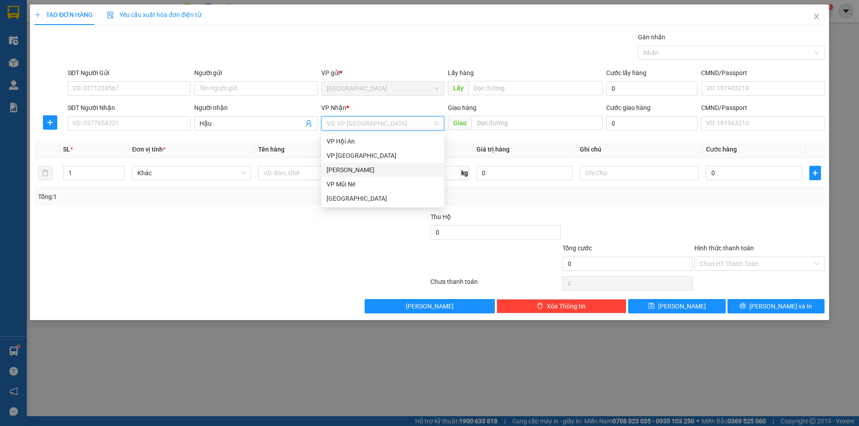
drag, startPoint x: 341, startPoint y: 170, endPoint x: 156, endPoint y: 172, distance: 185.2
click at [338, 170] on div "[PERSON_NAME]" at bounding box center [382, 170] width 112 height 10
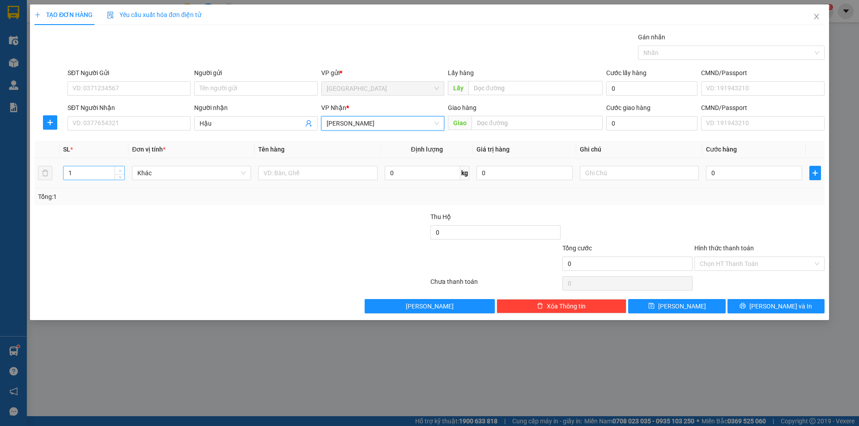
type input "2"
click at [119, 170] on icon "up" at bounding box center [120, 170] width 3 height 3
click at [284, 173] on input "text" at bounding box center [317, 173] width 119 height 14
type input "thùng"
click at [700, 303] on button "[PERSON_NAME]" at bounding box center [676, 306] width 97 height 14
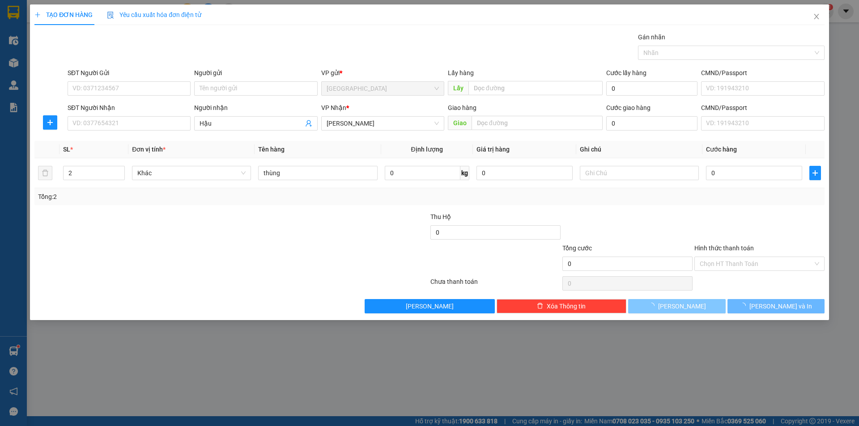
type input "1"
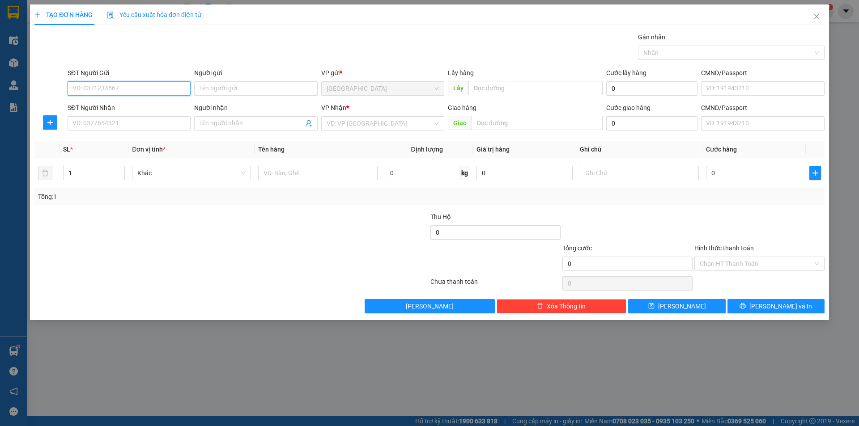
click at [146, 87] on input "SĐT Người Gửi" at bounding box center [129, 88] width 123 height 14
click at [139, 102] on div "0948561036 - bông K Long" at bounding box center [129, 107] width 112 height 10
type input "0948561036"
type input "bông K Long"
type input "Bông K' Long"
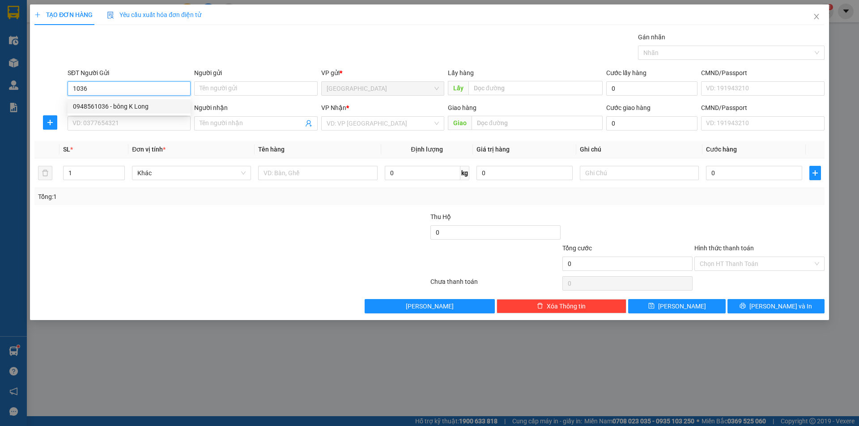
type input "hoài"
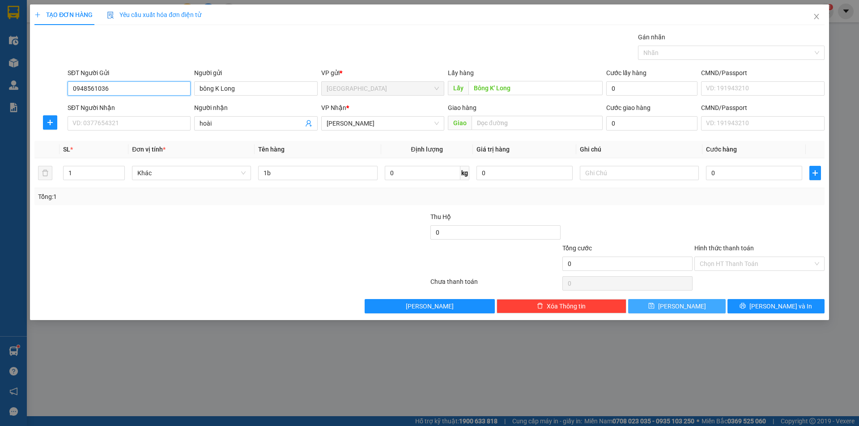
type input "0948561036"
click at [708, 309] on button "[PERSON_NAME]" at bounding box center [676, 306] width 97 height 14
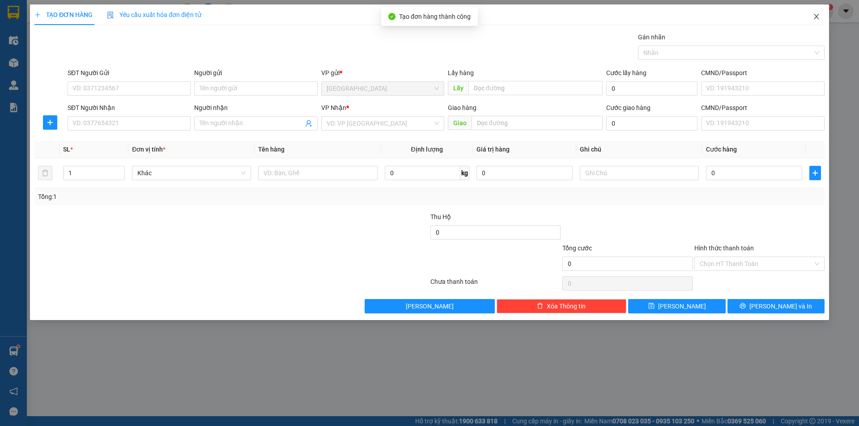
click at [816, 16] on icon "close" at bounding box center [816, 16] width 7 height 7
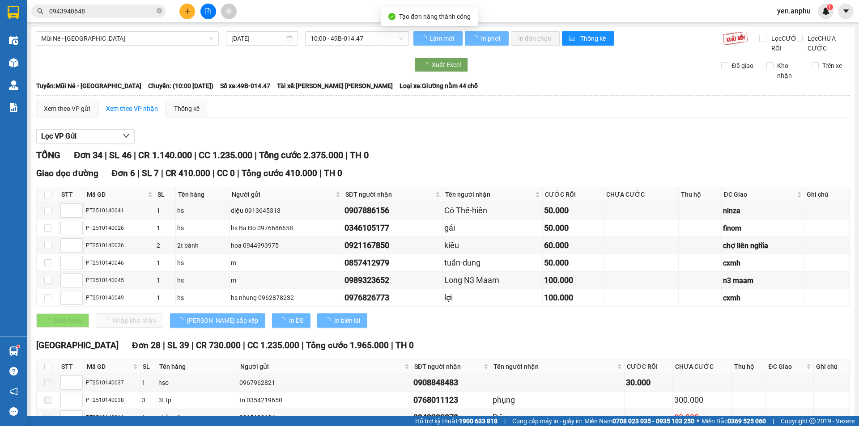
click at [114, 12] on input "0943948648" at bounding box center [102, 11] width 106 height 10
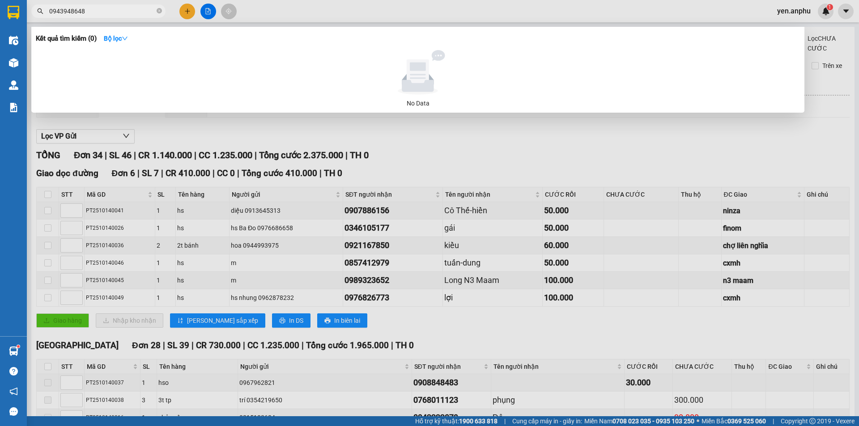
click at [187, 21] on div at bounding box center [429, 213] width 859 height 426
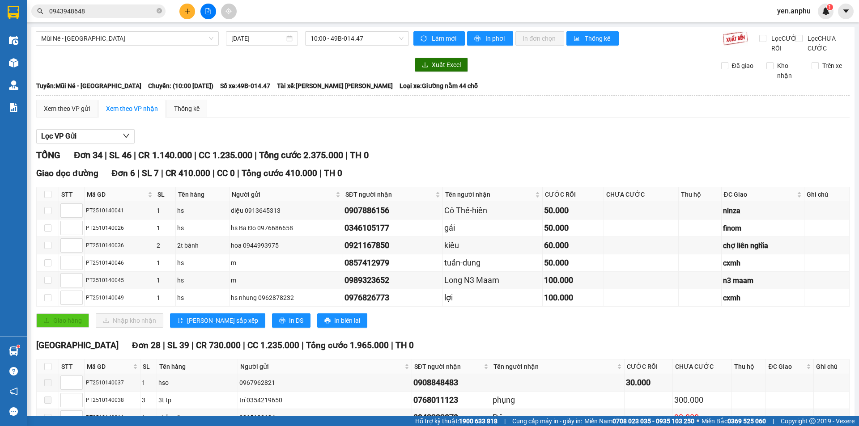
click at [190, 16] on button at bounding box center [187, 12] width 16 height 16
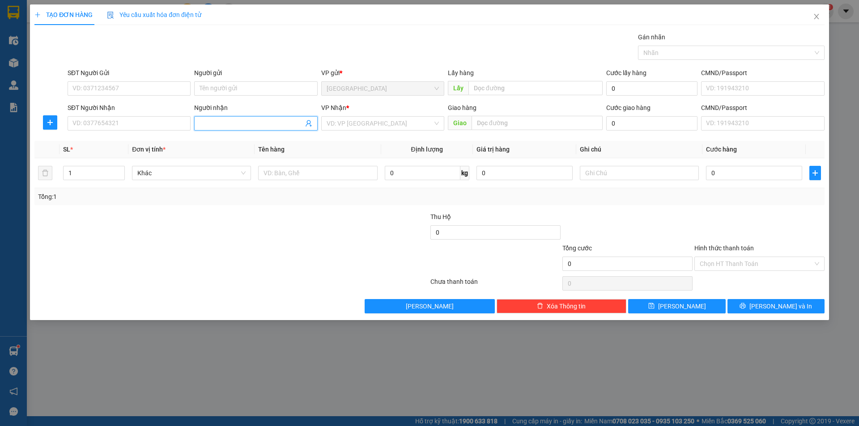
click at [253, 121] on input "Người nhận" at bounding box center [250, 124] width 103 height 10
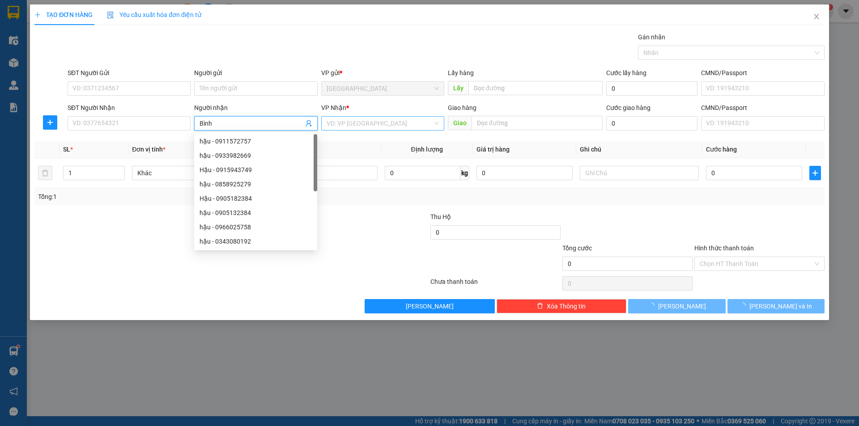
type input "Bình"
drag, startPoint x: 377, startPoint y: 129, endPoint x: 367, endPoint y: 154, distance: 27.5
click at [377, 130] on input "search" at bounding box center [379, 123] width 106 height 13
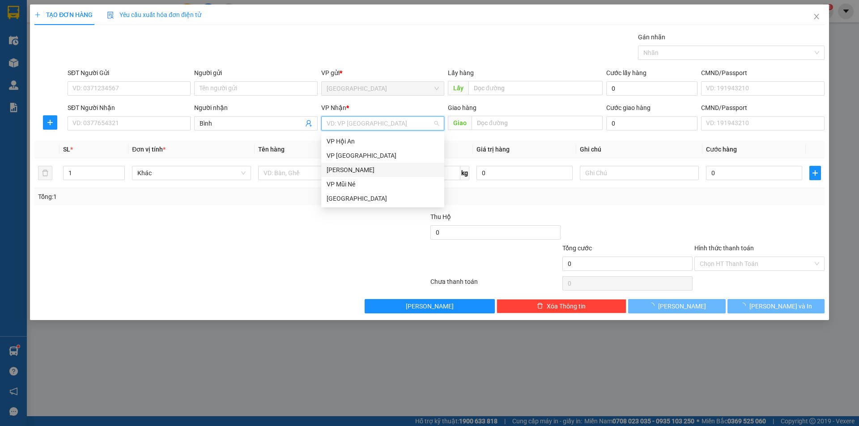
drag, startPoint x: 363, startPoint y: 167, endPoint x: 326, endPoint y: 171, distance: 37.3
click at [361, 168] on div "[PERSON_NAME]" at bounding box center [382, 170] width 112 height 10
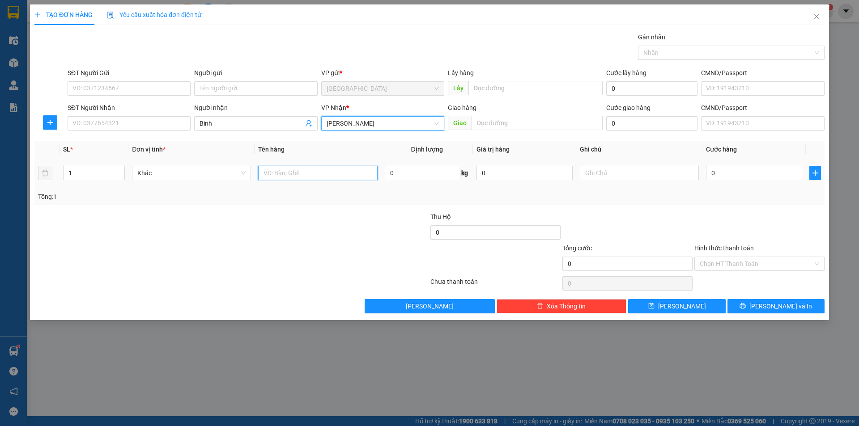
click at [321, 171] on input "text" at bounding box center [317, 173] width 119 height 14
type input "dâu"
click at [404, 176] on input "0" at bounding box center [423, 173] width 76 height 14
type input "6"
click at [750, 177] on input "0" at bounding box center [754, 173] width 96 height 14
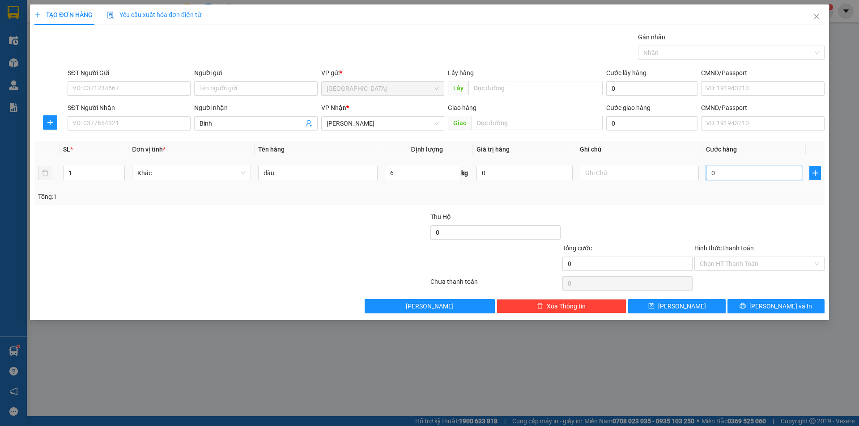
type input "1"
type input "18"
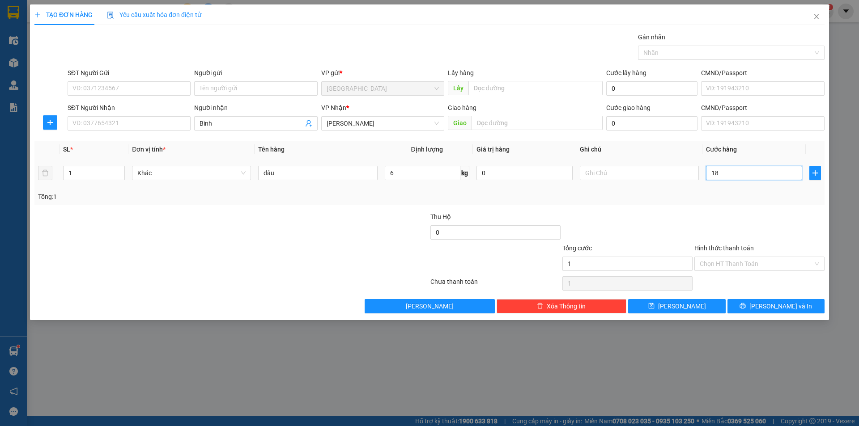
type input "18"
type input "18.000"
click at [681, 311] on span "[PERSON_NAME]" at bounding box center [682, 306] width 48 height 10
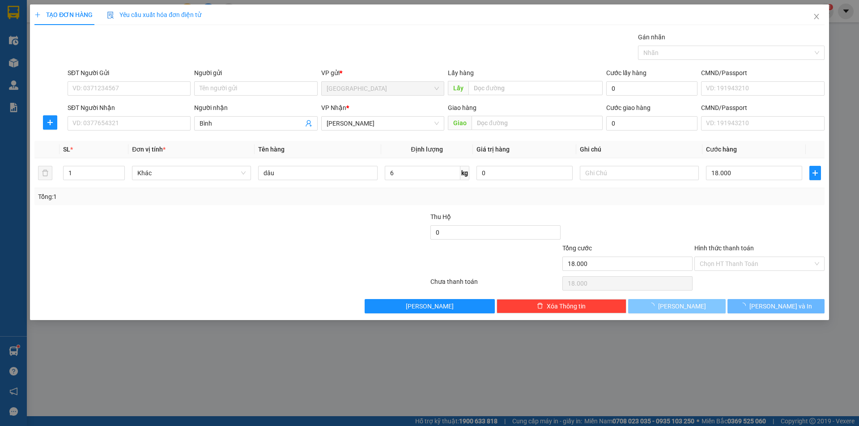
type input "0"
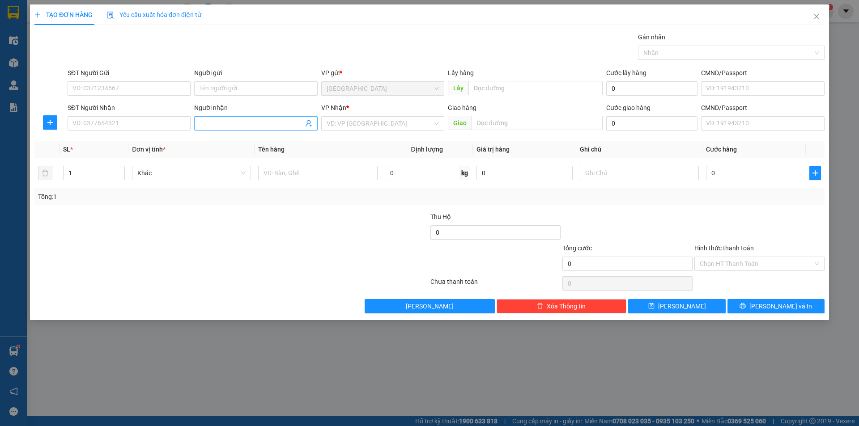
click at [217, 123] on input "Người nhận" at bounding box center [250, 124] width 103 height 10
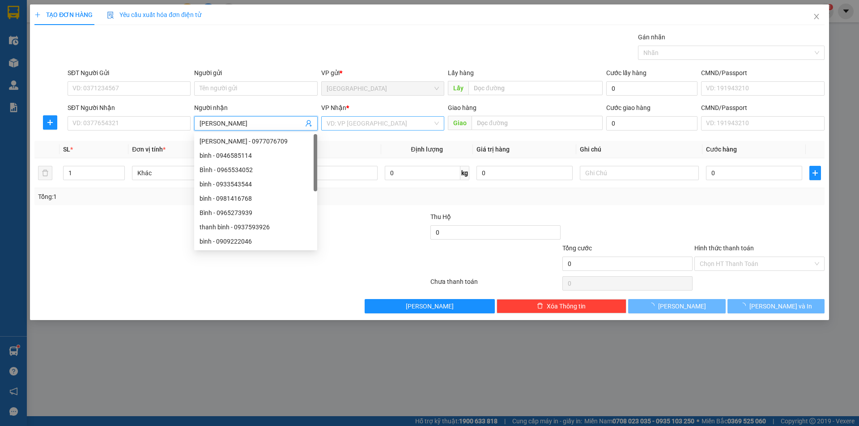
type input "[PERSON_NAME]"
click at [381, 127] on input "search" at bounding box center [379, 123] width 106 height 13
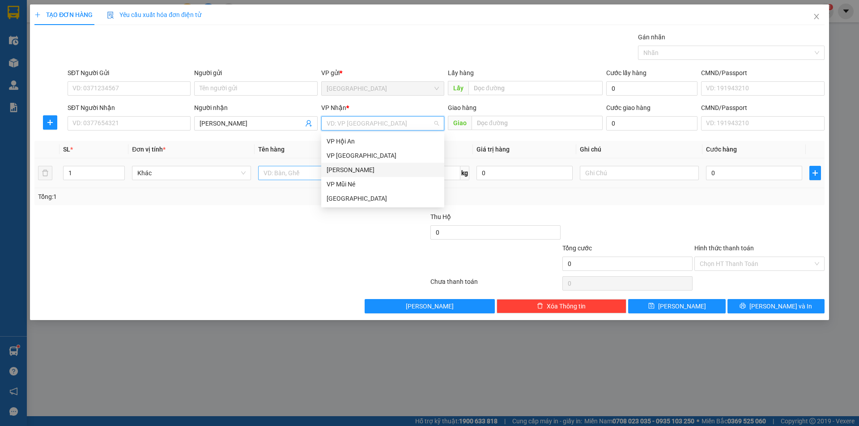
drag, startPoint x: 349, startPoint y: 169, endPoint x: 340, endPoint y: 170, distance: 8.6
click at [347, 169] on div "[PERSON_NAME]" at bounding box center [382, 170] width 112 height 10
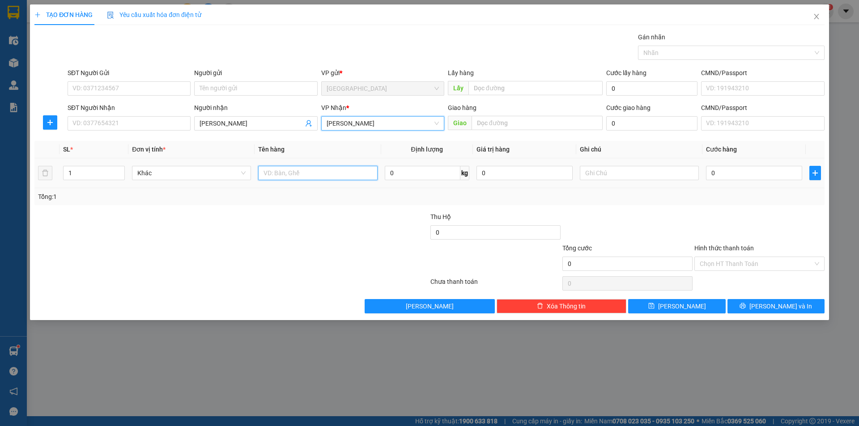
click at [305, 174] on input "text" at bounding box center [317, 173] width 119 height 14
type input "thùng"
click at [749, 166] on input "0" at bounding box center [754, 173] width 96 height 14
type input "5"
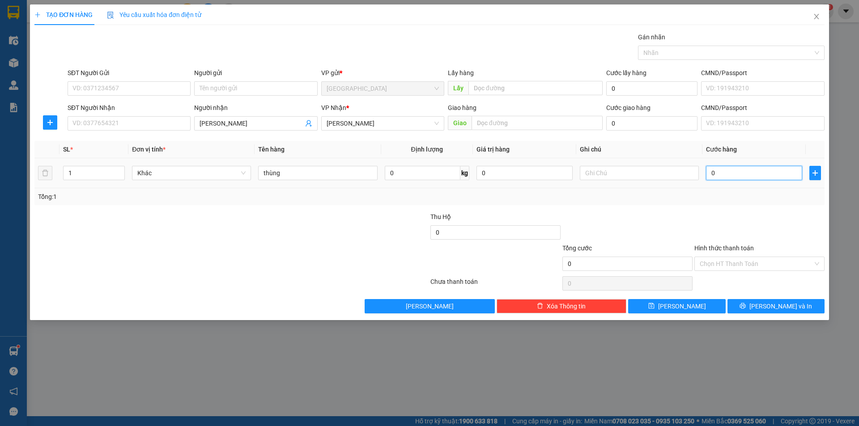
type input "5"
type input "50"
type input "50.000"
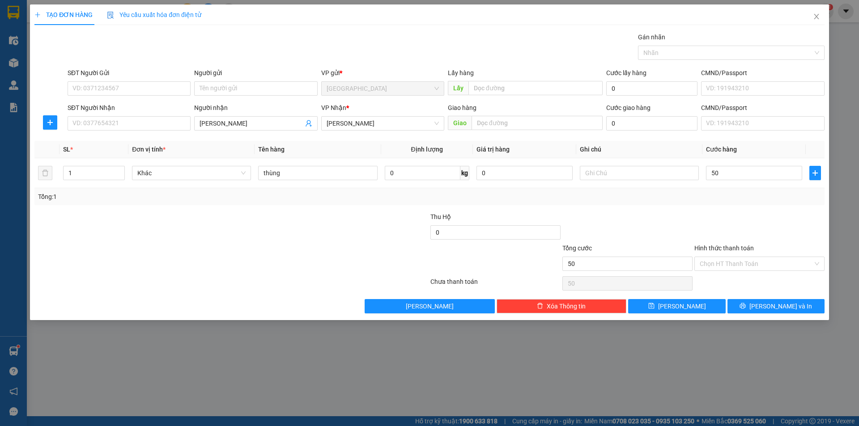
type input "50.000"
click at [737, 271] on div "Hình thức thanh toán Chọn HT Thanh Toán" at bounding box center [759, 258] width 130 height 31
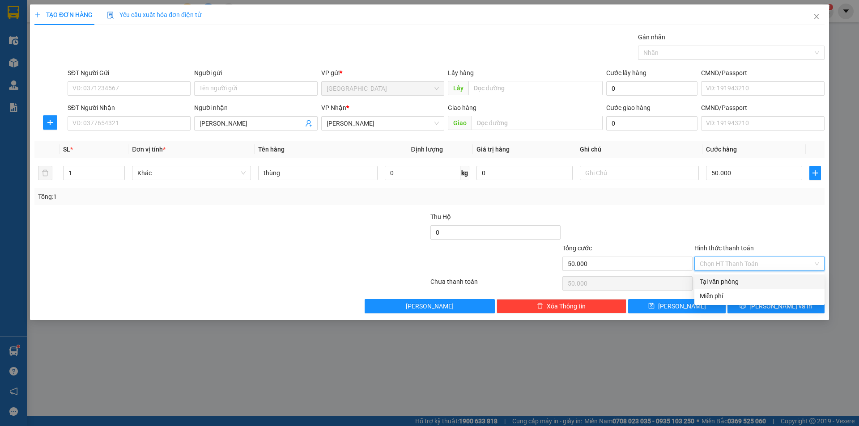
click at [727, 283] on div "Tại văn phòng" at bounding box center [758, 282] width 119 height 10
type input "0"
click at [746, 306] on button "[PERSON_NAME] và In" at bounding box center [775, 306] width 97 height 14
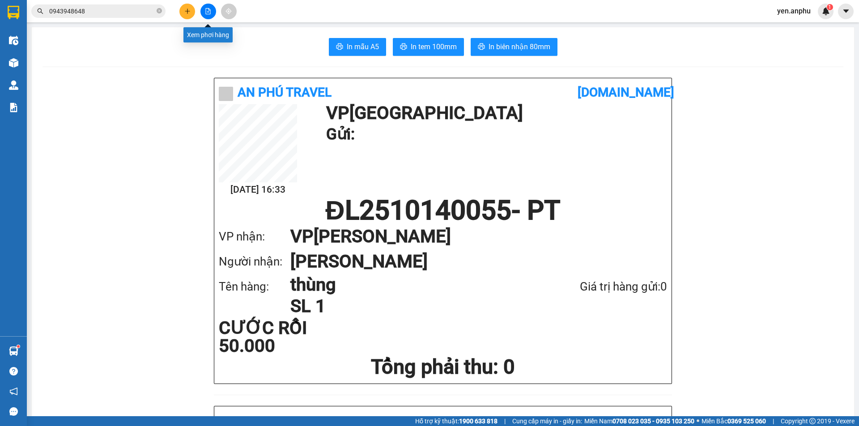
click at [187, 10] on icon "plus" at bounding box center [187, 10] width 0 height 5
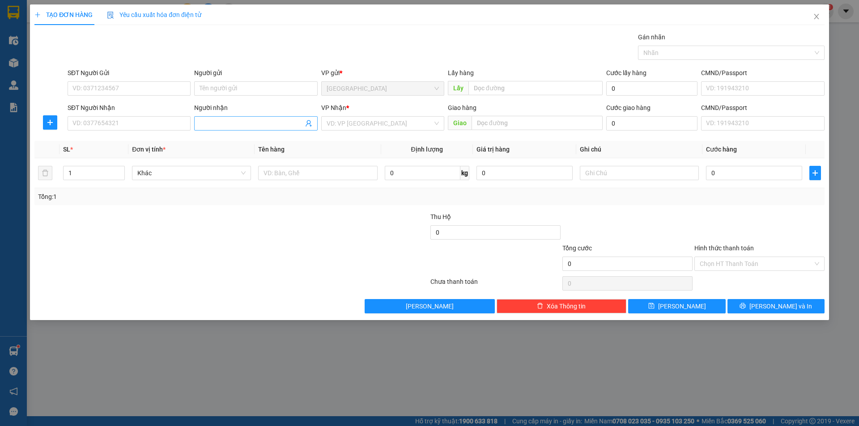
click at [226, 122] on input "Người nhận" at bounding box center [250, 124] width 103 height 10
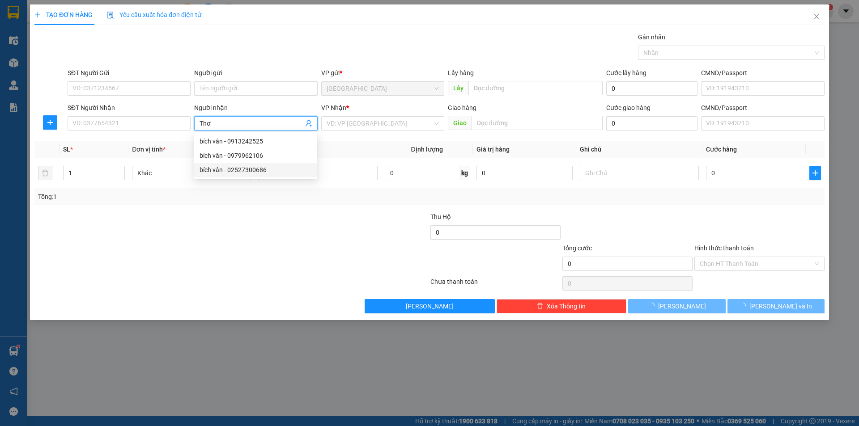
type input "Thơ"
drag, startPoint x: 386, startPoint y: 131, endPoint x: 369, endPoint y: 147, distance: 23.7
click at [386, 131] on div "[PERSON_NAME] * VD: VP [GEOGRAPHIC_DATA]" at bounding box center [382, 118] width 123 height 31
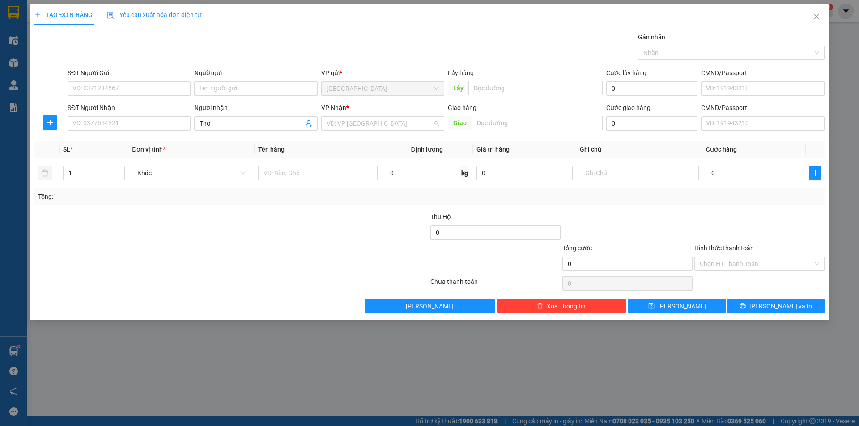
click at [358, 129] on input "search" at bounding box center [379, 123] width 106 height 13
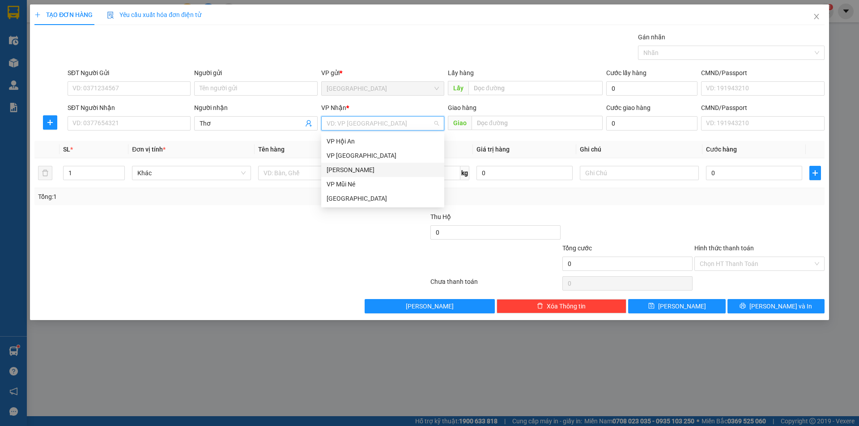
drag, startPoint x: 350, startPoint y: 169, endPoint x: 329, endPoint y: 169, distance: 21.0
click at [350, 169] on div "[PERSON_NAME]" at bounding box center [382, 170] width 112 height 10
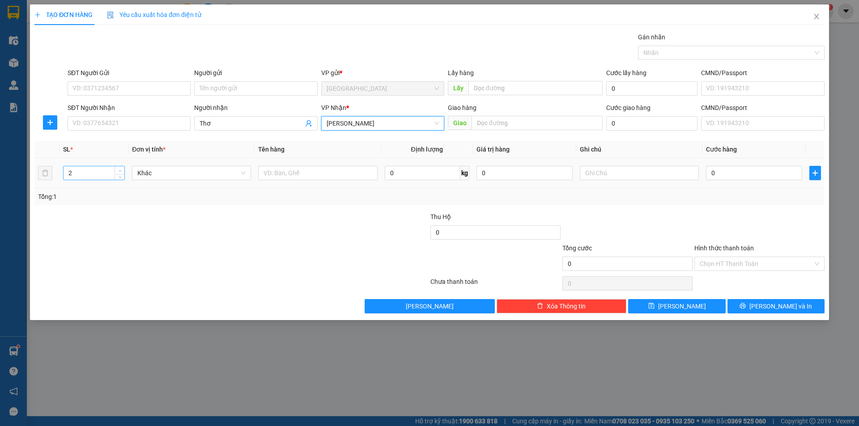
click at [121, 169] on icon "up" at bounding box center [120, 170] width 3 height 3
type input "4"
click at [121, 169] on icon "up" at bounding box center [120, 170] width 3 height 3
click at [304, 171] on input "text" at bounding box center [317, 173] width 119 height 14
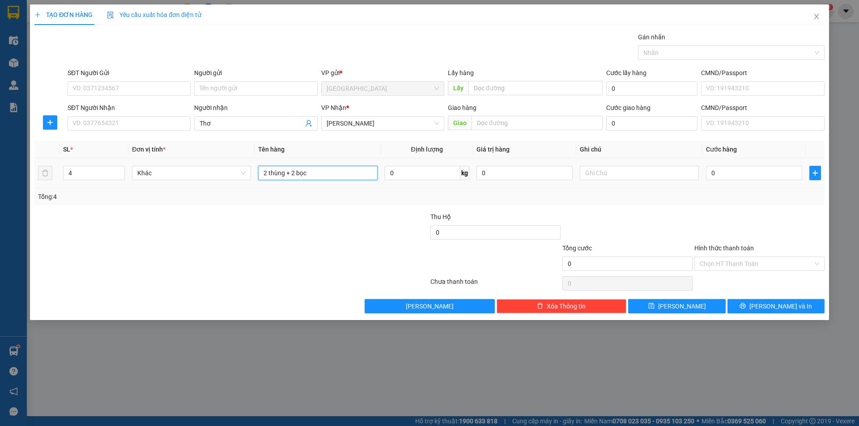
type input "2 thùng + 2 bọc"
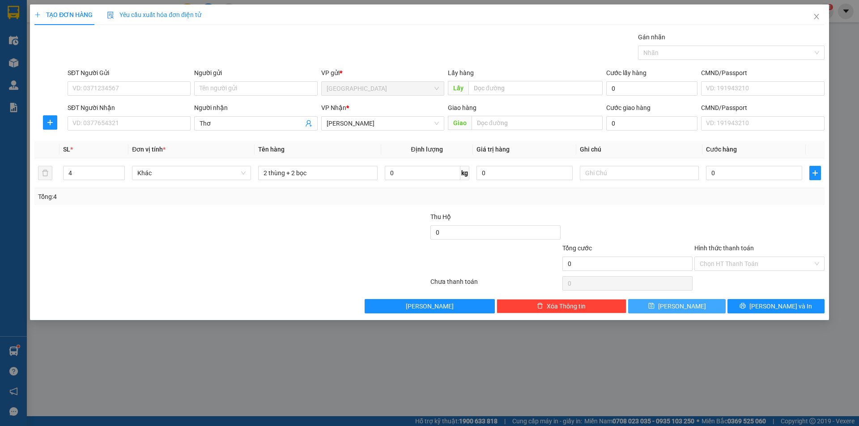
click at [675, 306] on button "[PERSON_NAME]" at bounding box center [676, 306] width 97 height 14
type input "1"
click at [90, 119] on input "SĐT Người Nhận" at bounding box center [129, 123] width 123 height 14
click at [104, 122] on input "4498" at bounding box center [129, 123] width 123 height 14
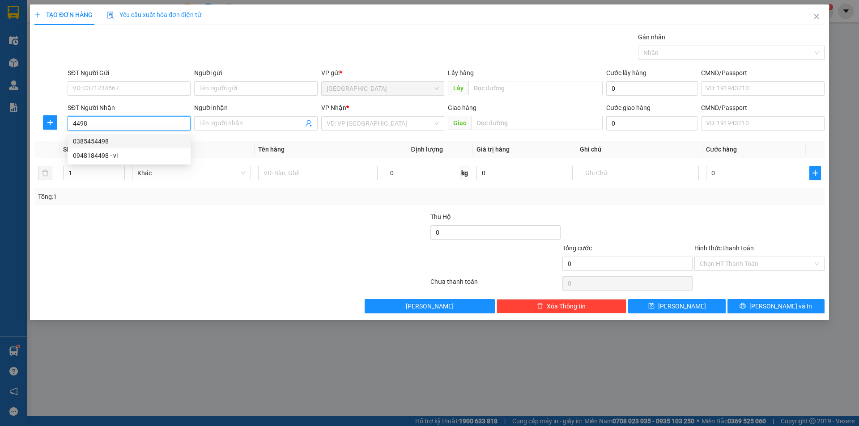
click at [114, 116] on input "4498" at bounding box center [129, 123] width 123 height 14
type input "09358824498"
click at [370, 125] on input "search" at bounding box center [379, 123] width 106 height 13
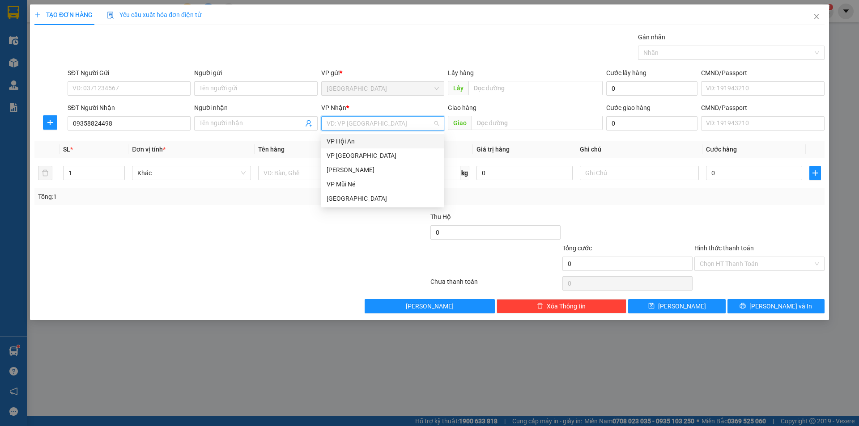
click at [356, 142] on div "VP Hội An" at bounding box center [382, 141] width 112 height 10
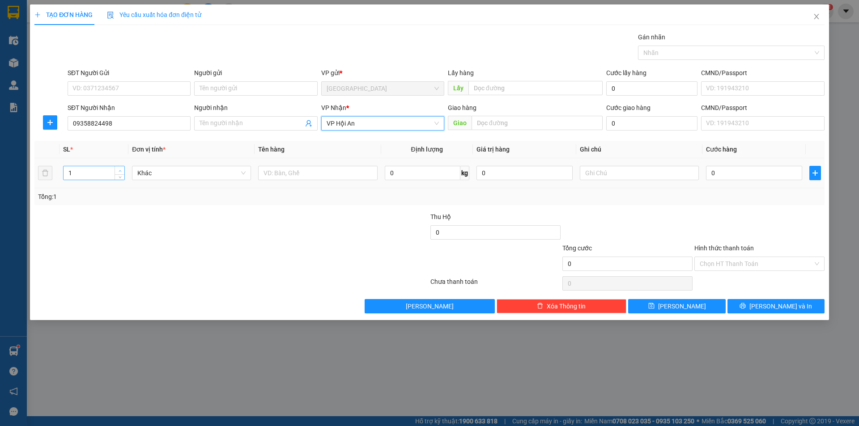
type input "2"
click at [120, 170] on icon "up" at bounding box center [120, 170] width 3 height 3
click at [289, 174] on input "text" at bounding box center [317, 173] width 119 height 14
type input "thùng bông"
click at [641, 174] on input "text" at bounding box center [639, 173] width 119 height 14
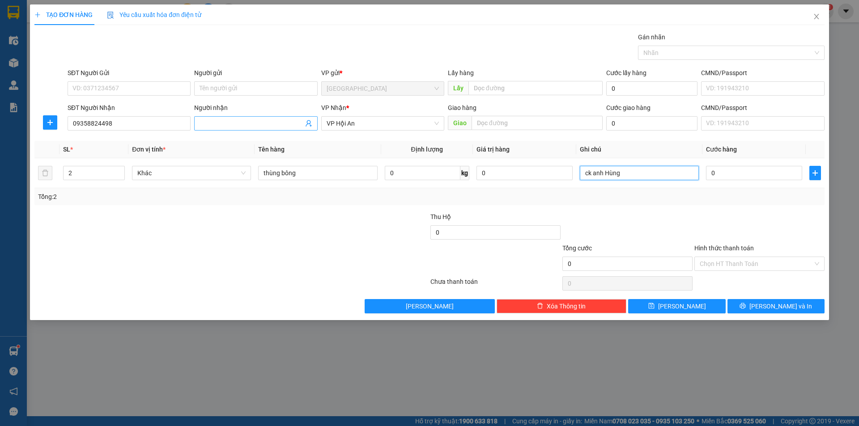
type input "ck anh Hùng"
click at [222, 121] on input "Người nhận" at bounding box center [250, 124] width 103 height 10
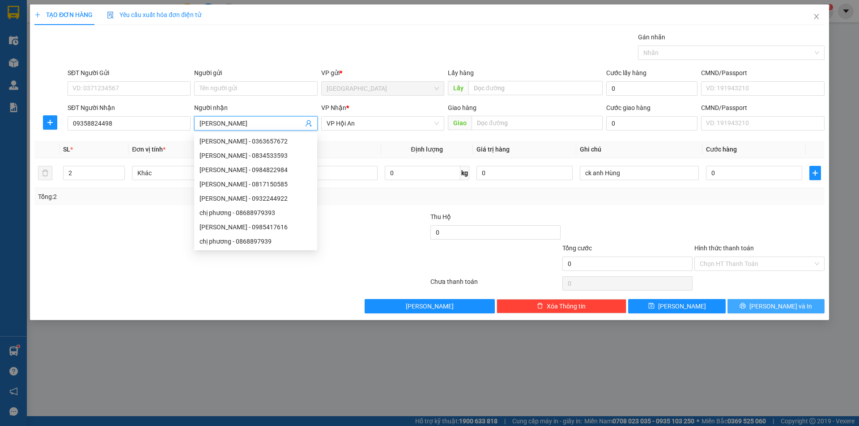
type input "[PERSON_NAME]"
click at [799, 304] on button "[PERSON_NAME] và In" at bounding box center [775, 306] width 97 height 14
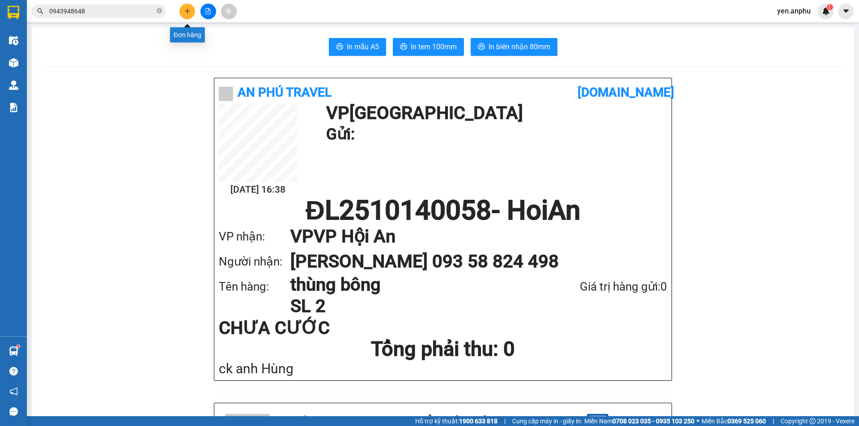
click at [179, 9] on div at bounding box center [207, 12] width 67 height 16
click at [184, 12] on icon "plus" at bounding box center [187, 11] width 6 height 6
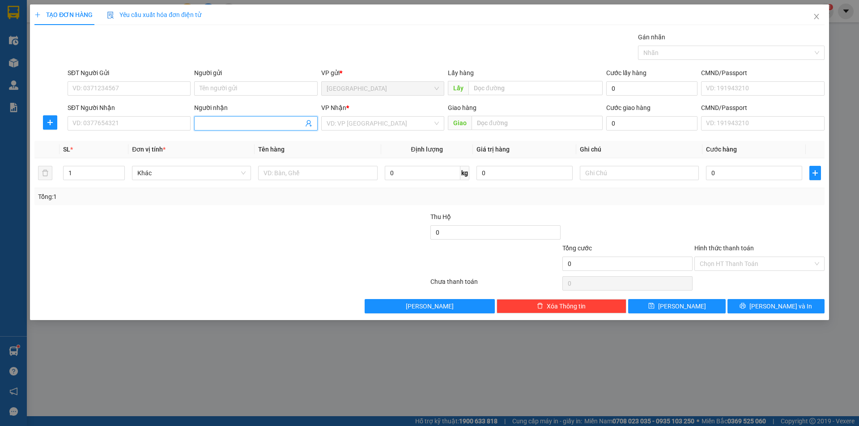
click at [235, 127] on input "Người nhận" at bounding box center [250, 124] width 103 height 10
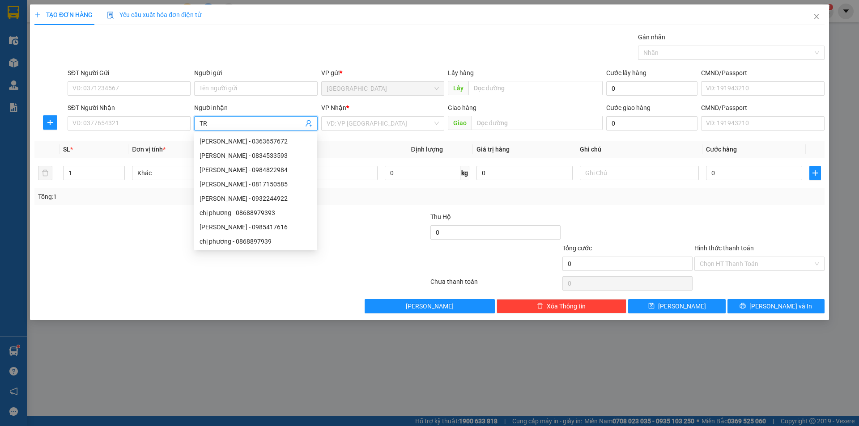
type input "T"
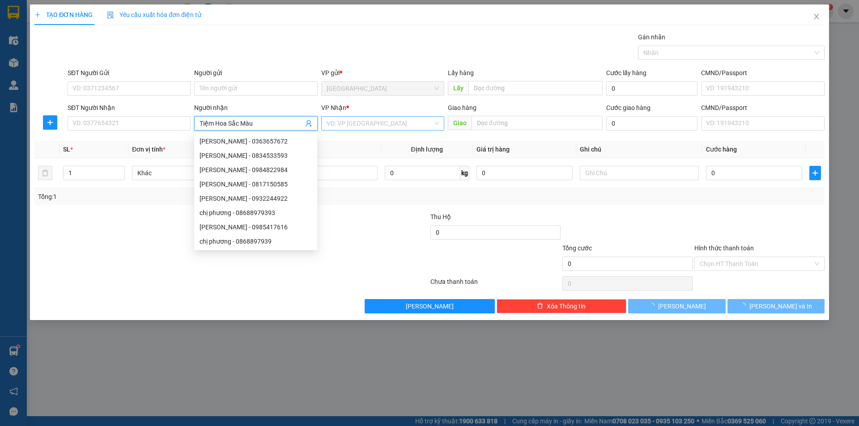
type input "Tiệm Hoa Sắc Màu"
drag, startPoint x: 409, startPoint y: 125, endPoint x: 358, endPoint y: 155, distance: 59.7
click at [407, 126] on input "search" at bounding box center [379, 123] width 106 height 13
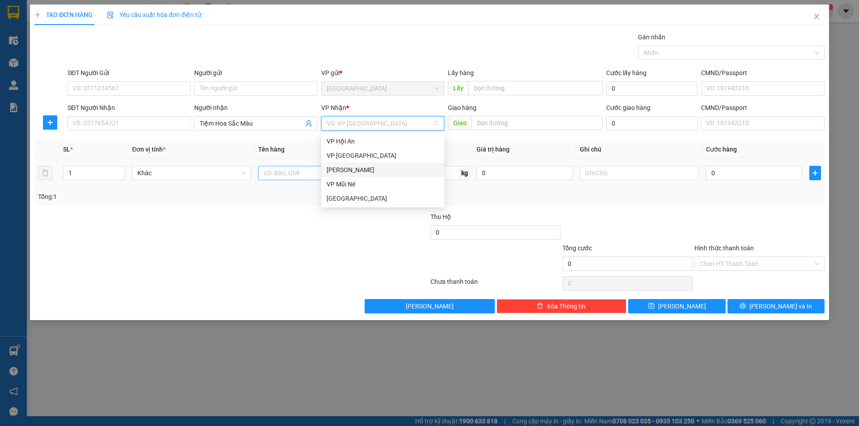
click at [346, 170] on div "[PERSON_NAME]" at bounding box center [382, 170] width 112 height 10
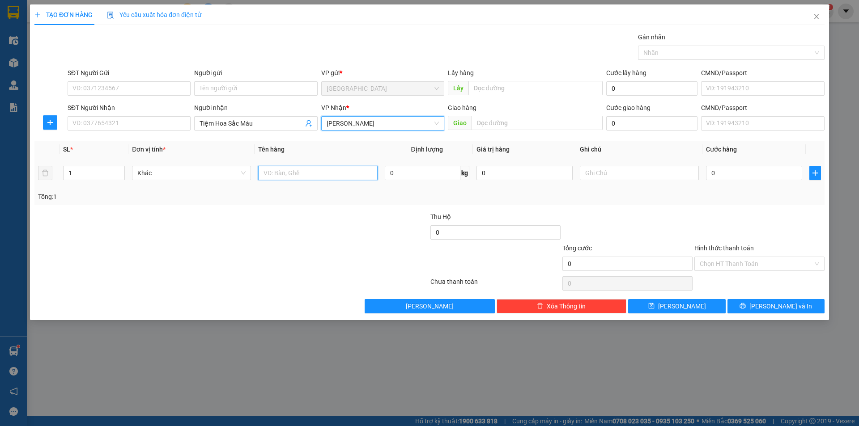
click at [312, 172] on input "text" at bounding box center [317, 173] width 119 height 14
type input "thùng"
click at [697, 315] on div "TẠO ĐƠN HÀNG Yêu cầu xuất [PERSON_NAME] điện tử Transit Pickup Surcharge Ids Tr…" at bounding box center [429, 162] width 799 height 316
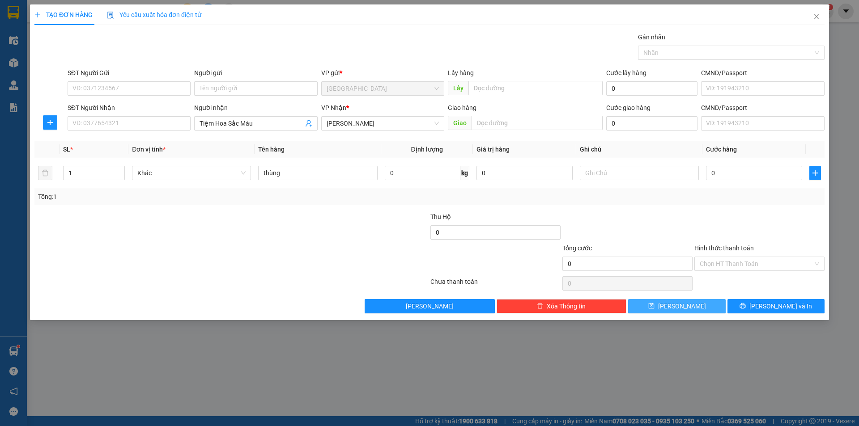
click at [696, 312] on button "[PERSON_NAME]" at bounding box center [676, 306] width 97 height 14
click at [696, 307] on button "[PERSON_NAME]" at bounding box center [676, 306] width 97 height 14
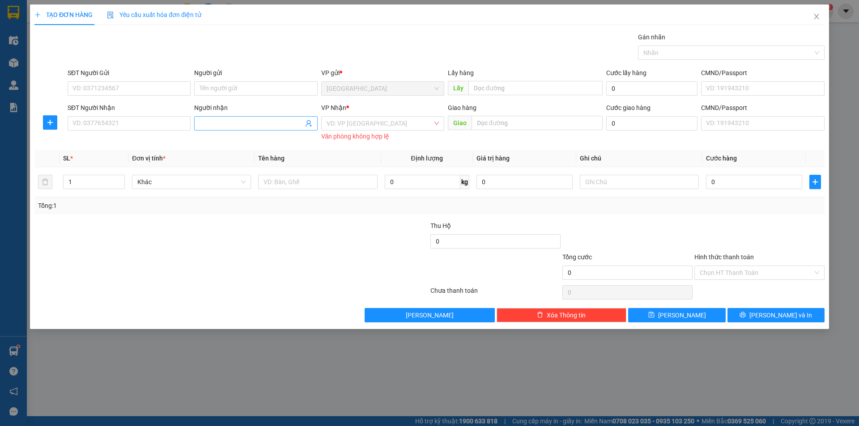
click at [240, 123] on input "Người nhận" at bounding box center [250, 124] width 103 height 10
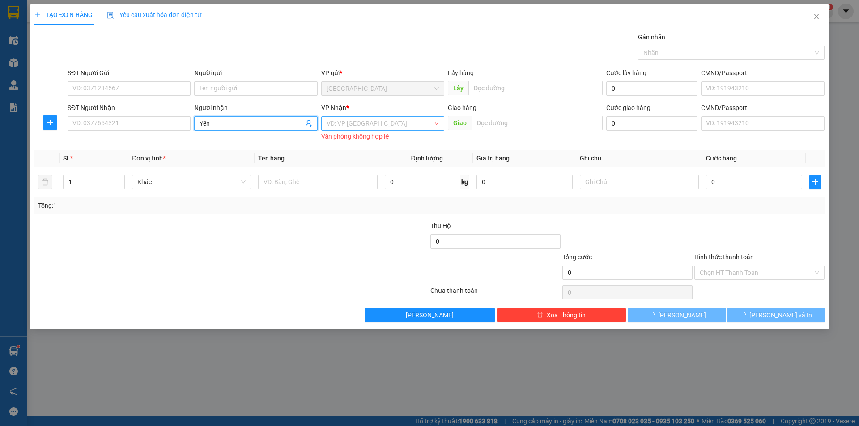
type input "Yến"
click at [354, 122] on input "search" at bounding box center [379, 123] width 106 height 13
click at [347, 171] on div "[PERSON_NAME]" at bounding box center [382, 170] width 112 height 10
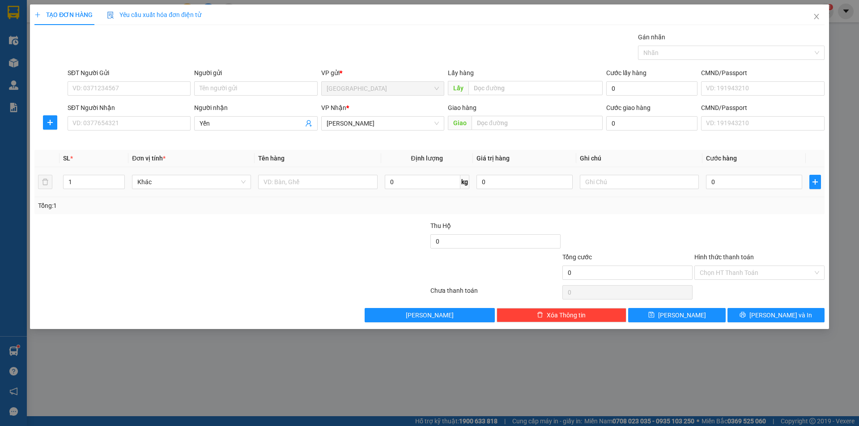
click at [311, 174] on div at bounding box center [317, 182] width 119 height 18
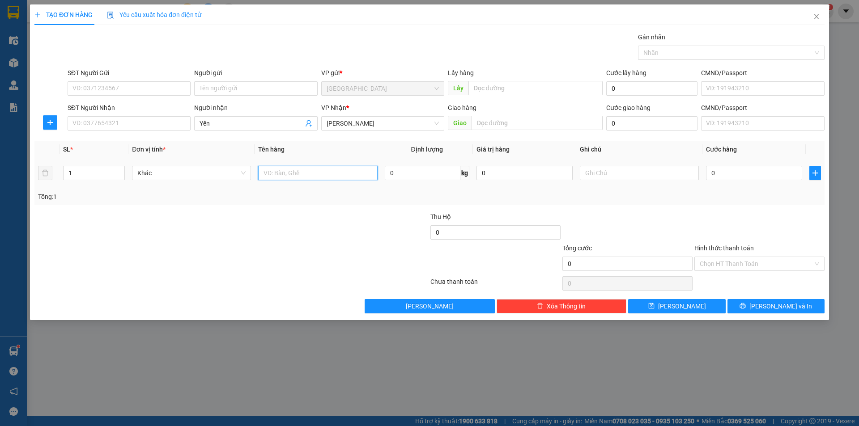
click at [311, 175] on input "text" at bounding box center [317, 173] width 119 height 14
type input "thùng"
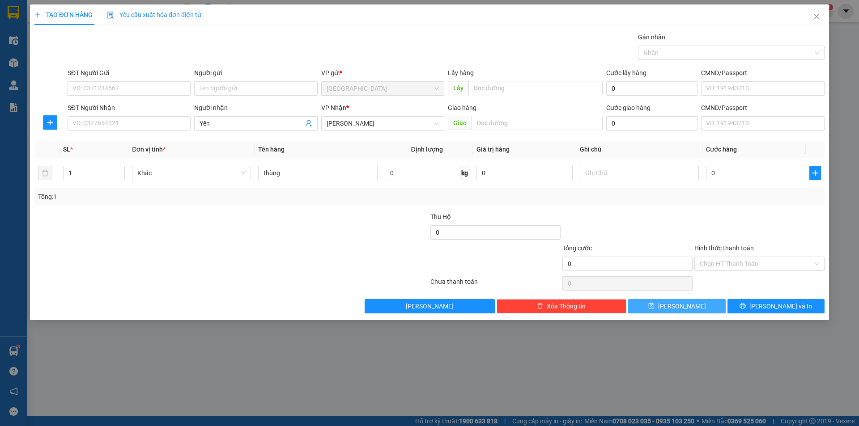
click at [644, 310] on button "[PERSON_NAME]" at bounding box center [676, 306] width 97 height 14
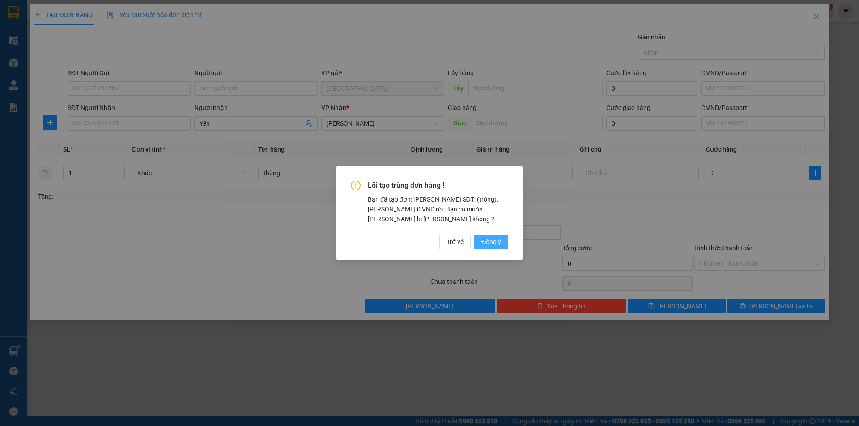
drag, startPoint x: 491, startPoint y: 241, endPoint x: 479, endPoint y: 232, distance: 15.3
click at [490, 241] on span "Đồng ý" at bounding box center [491, 242] width 20 height 10
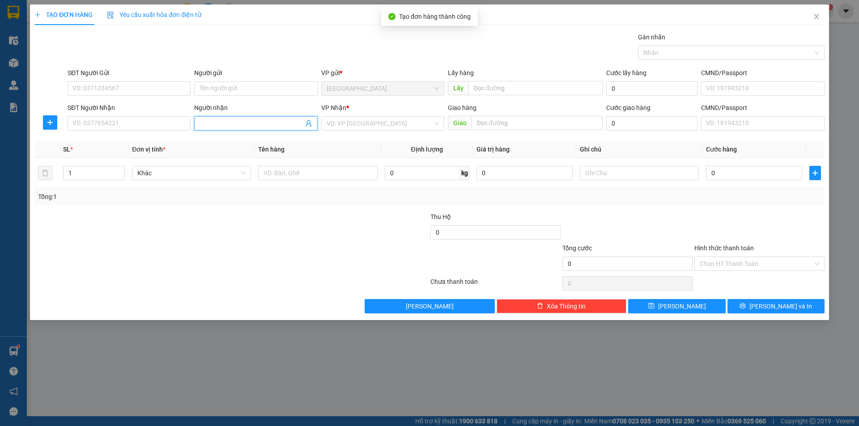
click at [211, 118] on span at bounding box center [255, 123] width 123 height 14
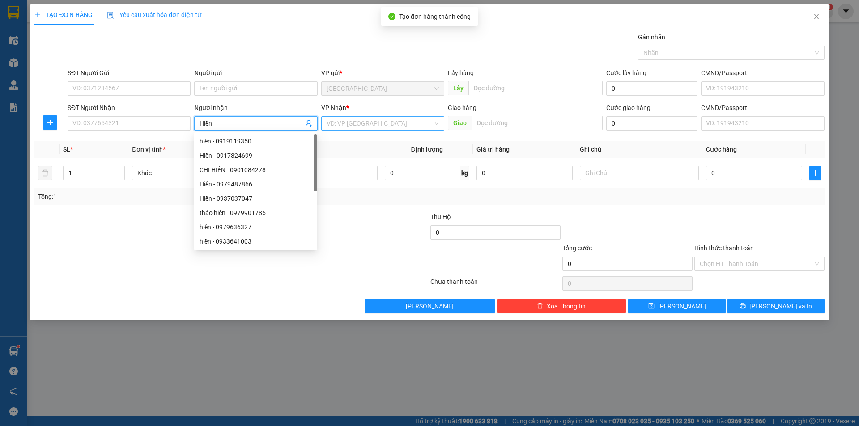
type input "Hiền"
click at [394, 129] on input "search" at bounding box center [379, 123] width 106 height 13
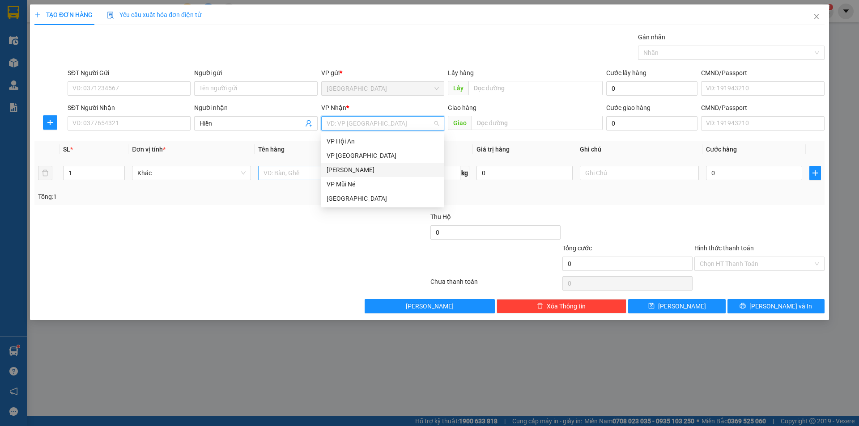
drag, startPoint x: 344, startPoint y: 171, endPoint x: 318, endPoint y: 172, distance: 26.8
click at [342, 171] on div "[PERSON_NAME]" at bounding box center [382, 170] width 112 height 10
click at [318, 172] on input "text" at bounding box center [317, 173] width 119 height 14
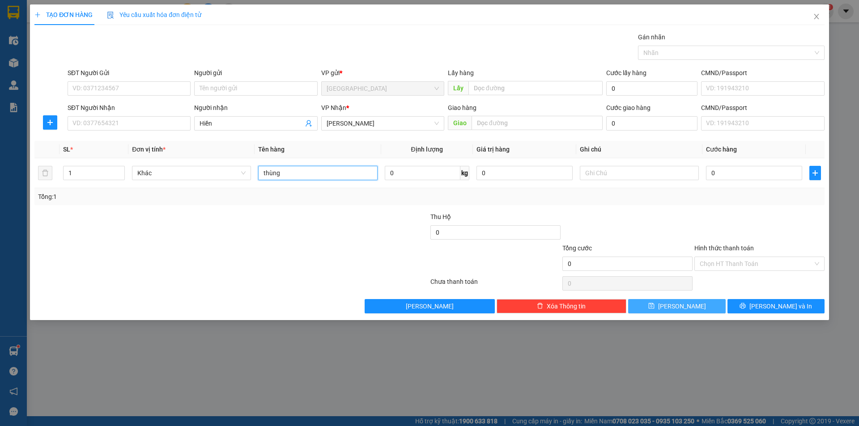
type input "thùng"
click at [654, 308] on icon "save" at bounding box center [651, 306] width 6 height 6
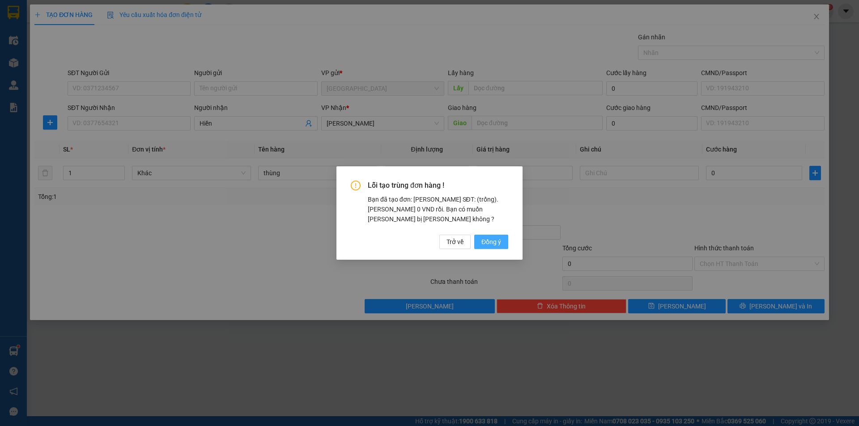
click at [486, 241] on span "Đồng ý" at bounding box center [491, 242] width 20 height 10
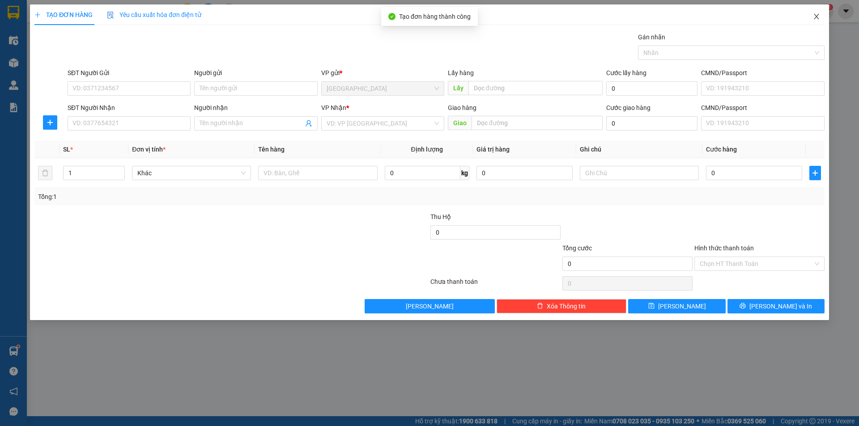
drag, startPoint x: 815, startPoint y: 8, endPoint x: 818, endPoint y: 18, distance: 11.1
click at [815, 11] on span "Close" at bounding box center [816, 16] width 25 height 25
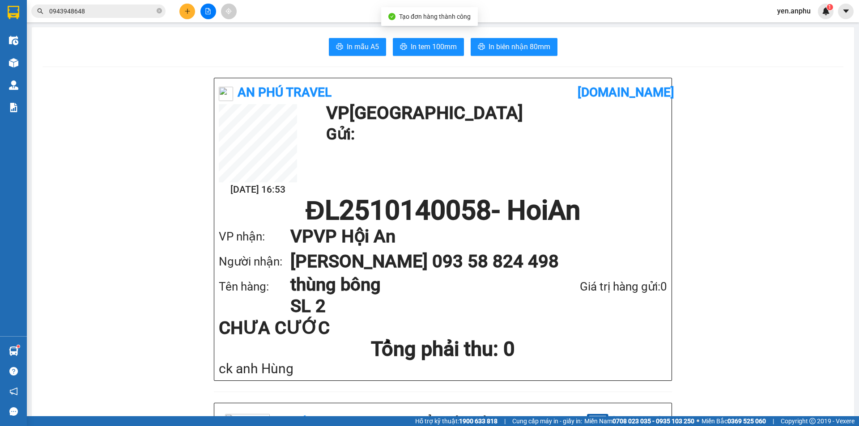
click at [818, 19] on div "yen.anphu 1" at bounding box center [802, 12] width 64 height 16
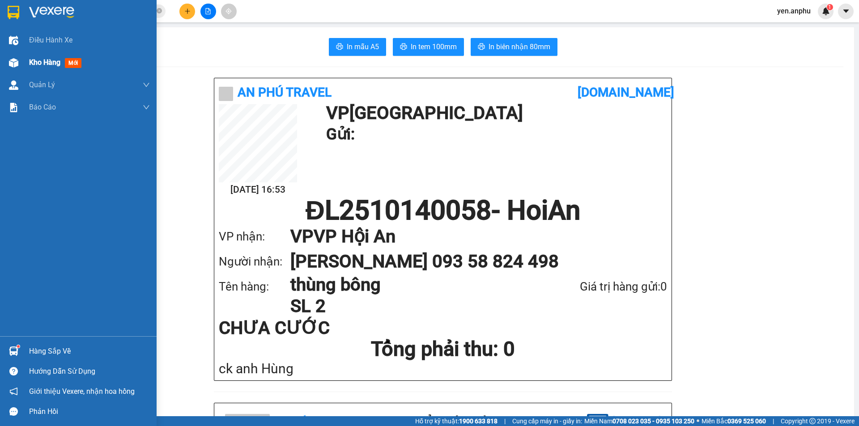
click at [28, 67] on div "Kho hàng mới" at bounding box center [78, 62] width 157 height 22
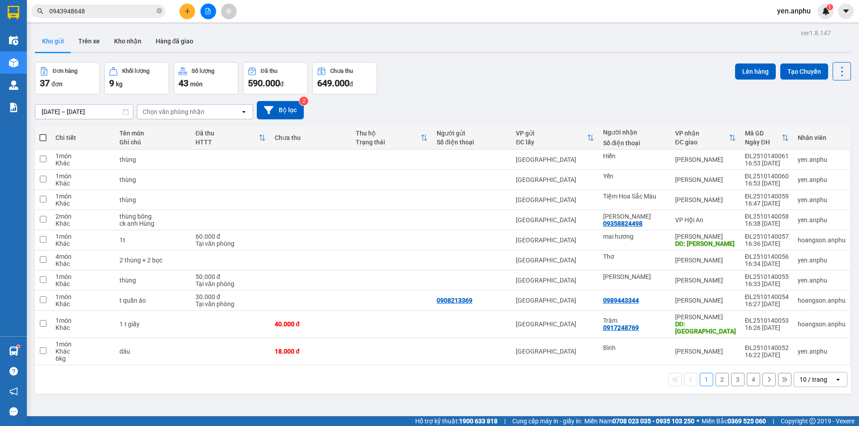
click at [196, 111] on div "Chọn văn phòng nhận" at bounding box center [174, 111] width 62 height 9
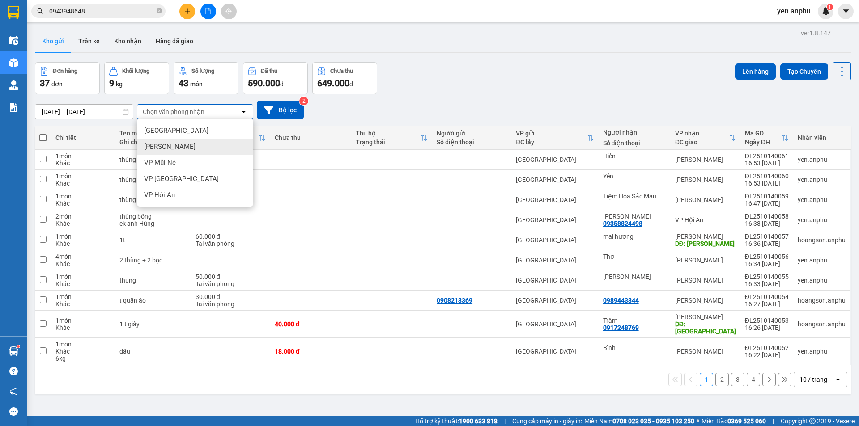
click at [188, 150] on div "[PERSON_NAME]" at bounding box center [195, 147] width 116 height 16
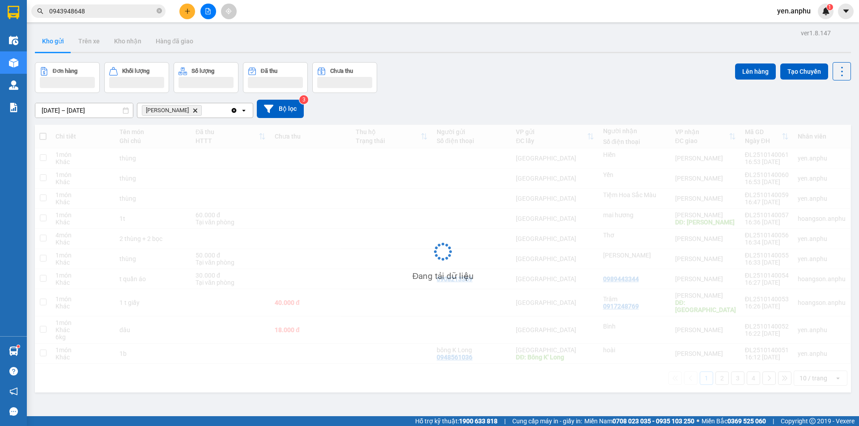
scroll to position [41, 0]
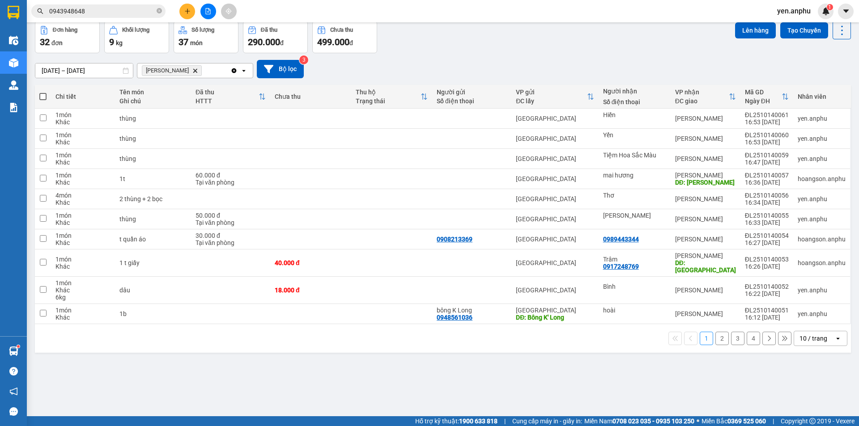
click at [809, 334] on div "10 / trang" at bounding box center [813, 338] width 28 height 9
click at [803, 309] on span "100 / trang" at bounding box center [810, 311] width 32 height 9
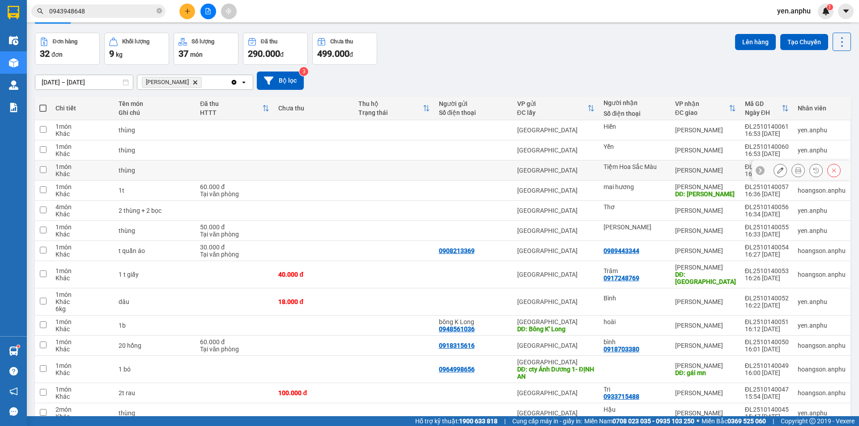
scroll to position [0, 0]
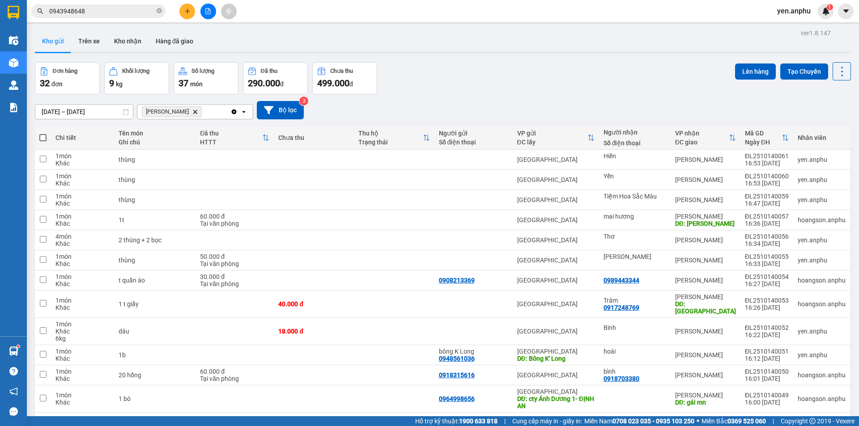
click at [42, 142] on label at bounding box center [42, 137] width 7 height 9
click at [43, 133] on input "checkbox" at bounding box center [43, 133] width 0 height 0
checkbox input "true"
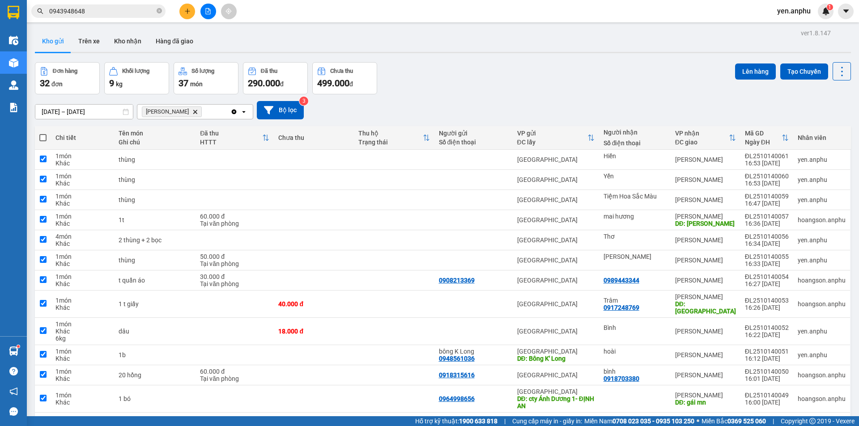
checkbox input "true"
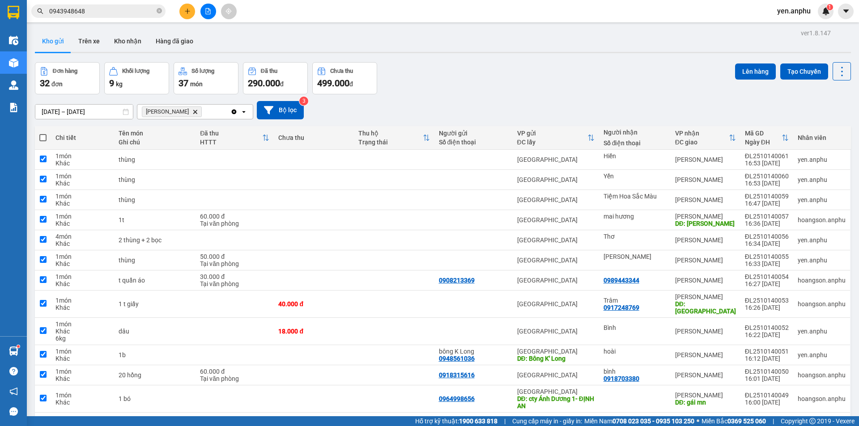
checkbox input "true"
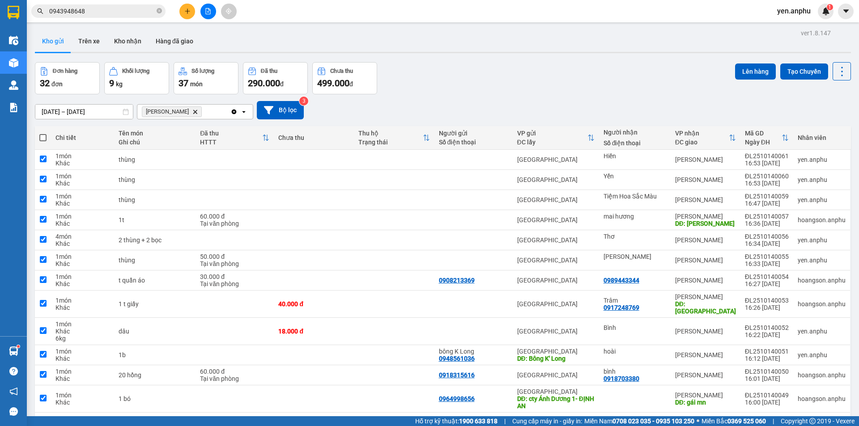
checkbox input "true"
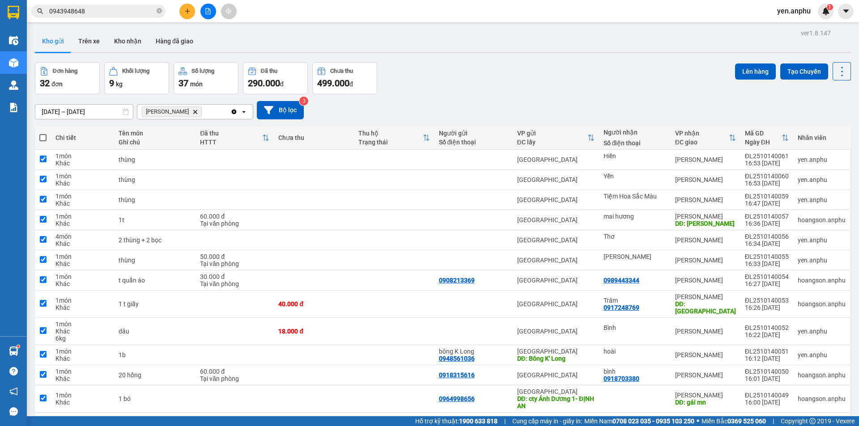
checkbox input "true"
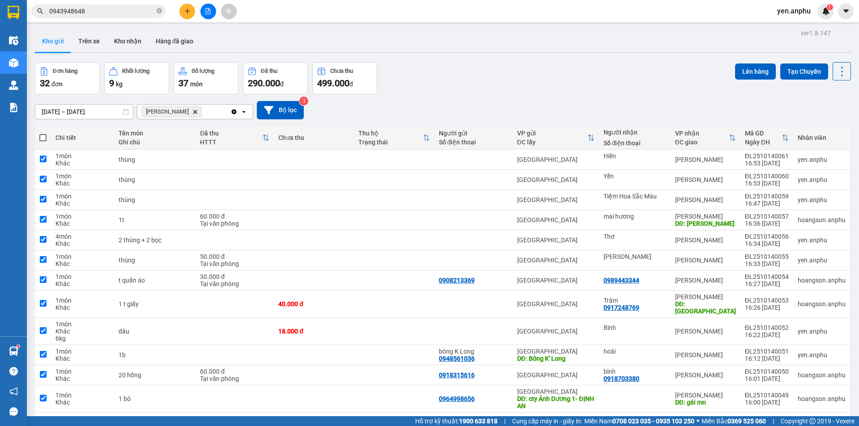
checkbox input "true"
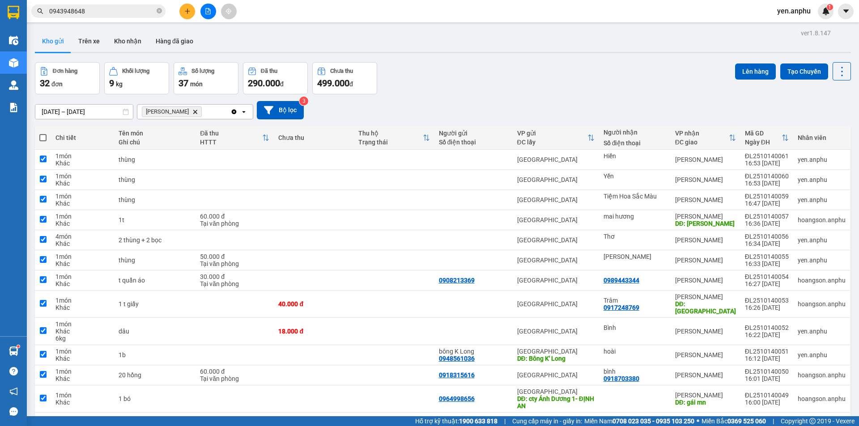
checkbox input "true"
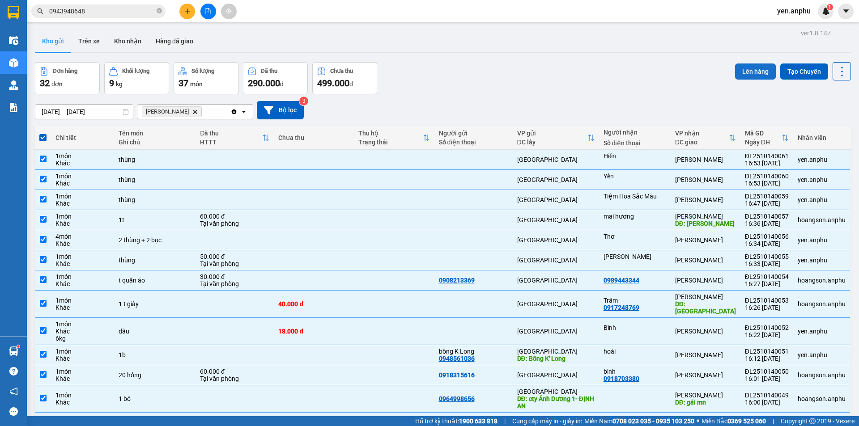
click at [752, 76] on button "Lên hàng" at bounding box center [755, 72] width 41 height 16
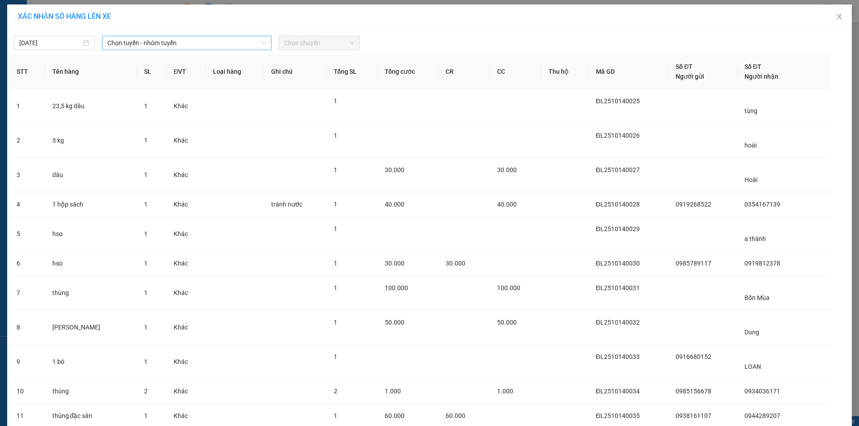
drag, startPoint x: 209, startPoint y: 46, endPoint x: 205, endPoint y: 50, distance: 6.0
click at [208, 46] on span "Chọn tuyến - nhóm tuyến" at bounding box center [186, 42] width 159 height 13
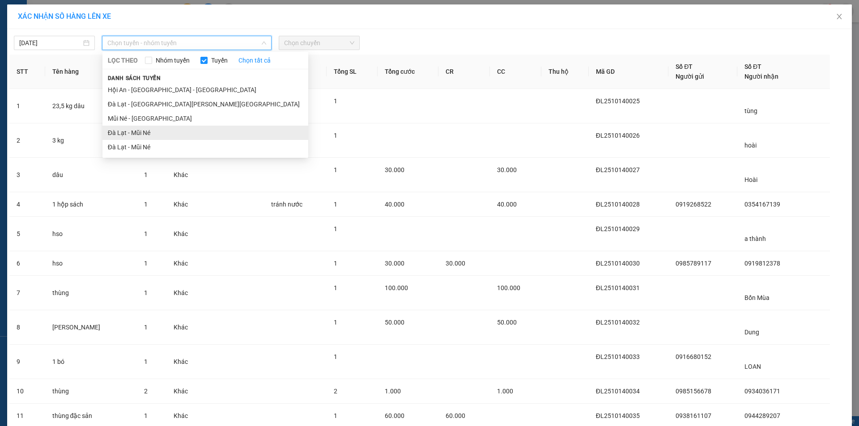
drag, startPoint x: 132, startPoint y: 132, endPoint x: 343, endPoint y: 56, distance: 224.5
click at [133, 131] on li "Đà Lạt - Mũi Né" at bounding box center [205, 133] width 206 height 14
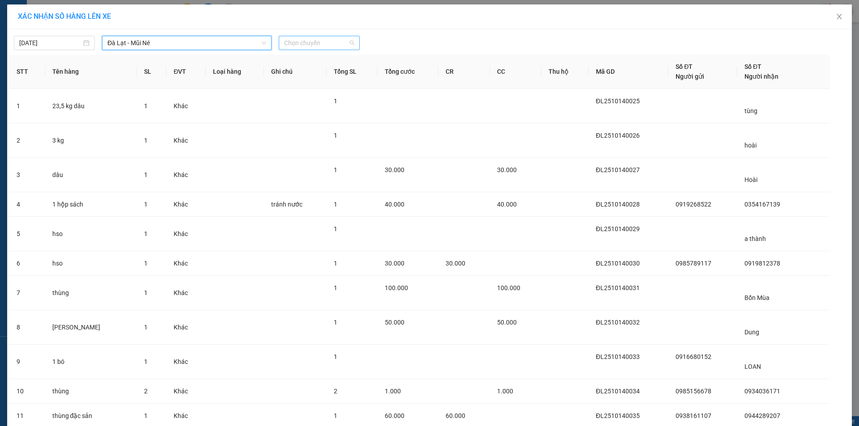
click at [336, 38] on span "Chọn chuyến" at bounding box center [319, 42] width 70 height 13
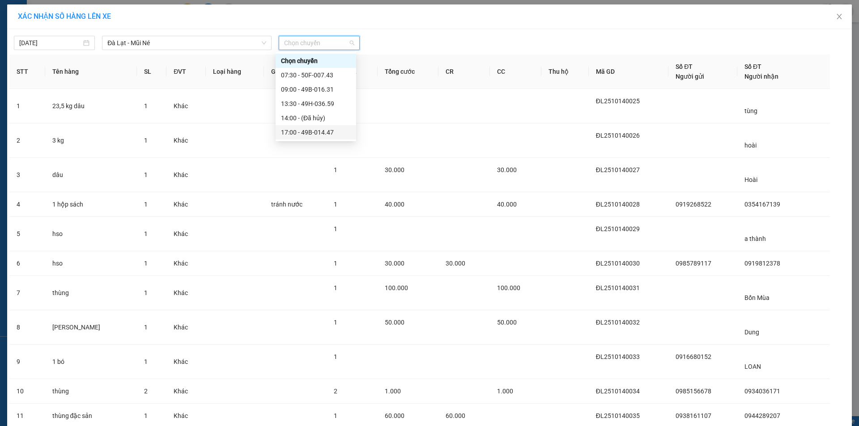
click at [305, 140] on body "Kết quả [PERSON_NAME] ( 0 ) Bộ lọc No Data 0943948648 yen.anphu 1 Điều [PERSON_…" at bounding box center [429, 213] width 859 height 426
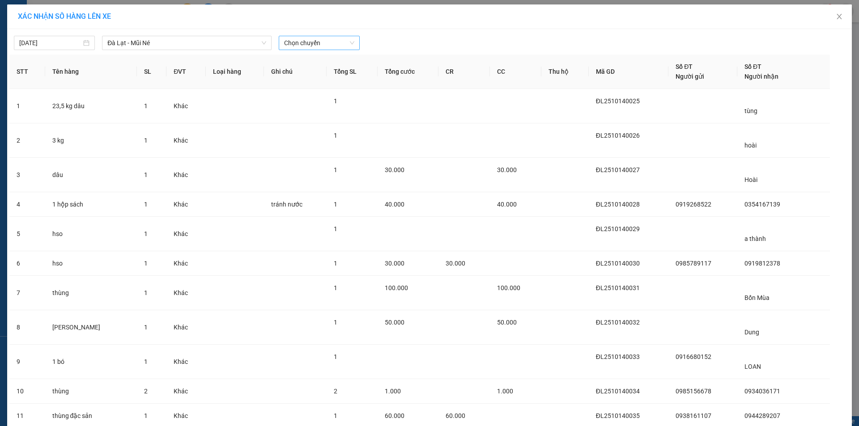
click at [314, 42] on span "Chọn chuyến" at bounding box center [319, 42] width 70 height 13
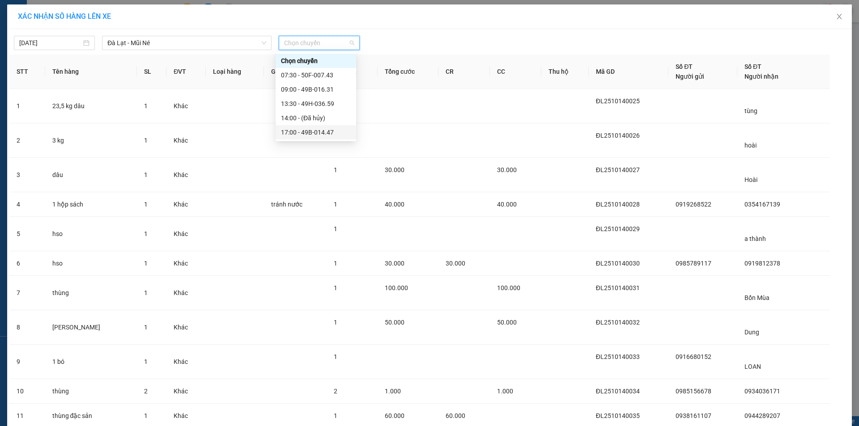
click at [302, 129] on div "17:00 - 49B-014.47" at bounding box center [316, 132] width 70 height 10
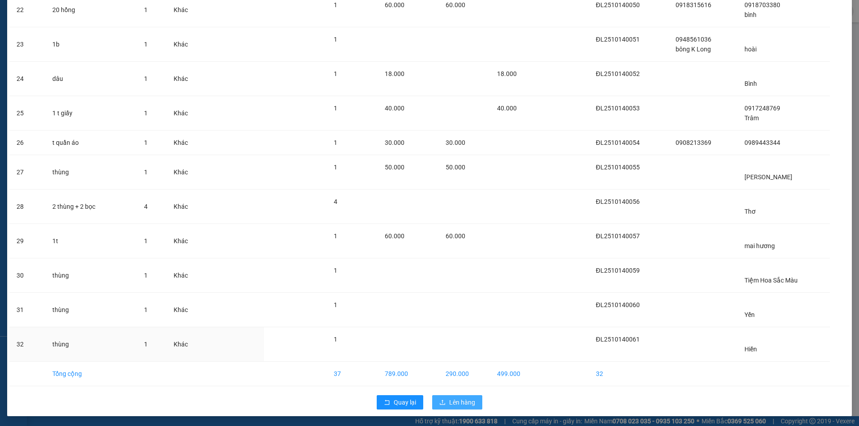
scroll to position [757, 0]
click at [461, 406] on span "Lên hàng" at bounding box center [462, 402] width 26 height 10
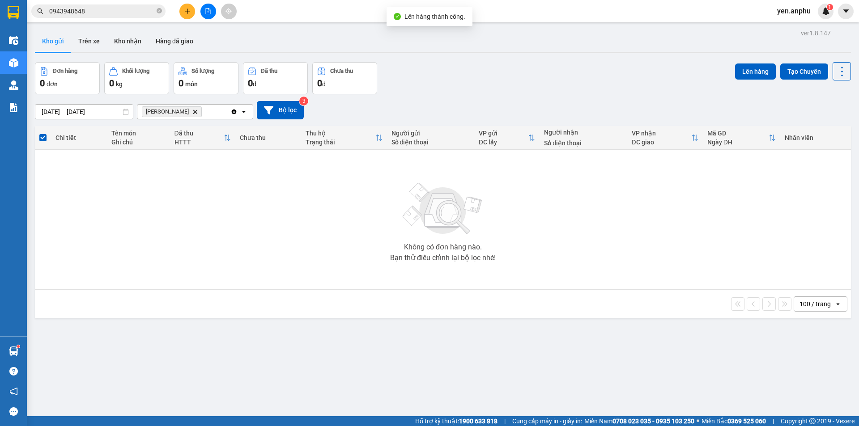
click at [208, 13] on icon "file-add" at bounding box center [208, 11] width 6 height 6
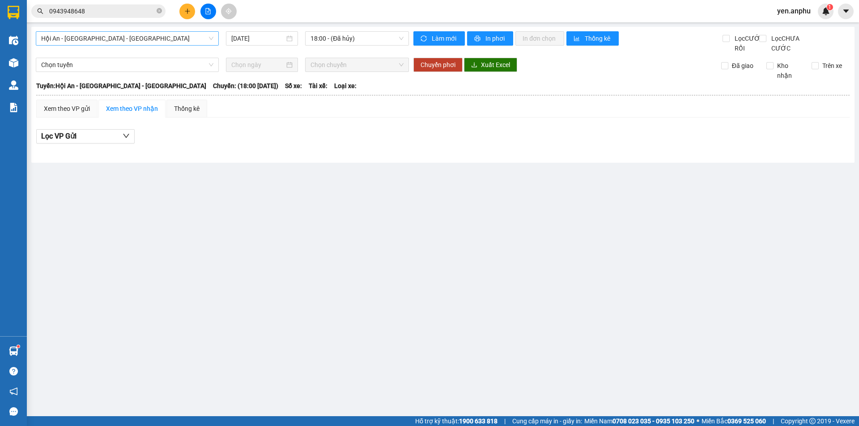
click at [77, 37] on span "Hội An - [GEOGRAPHIC_DATA] - [GEOGRAPHIC_DATA]" at bounding box center [127, 38] width 172 height 13
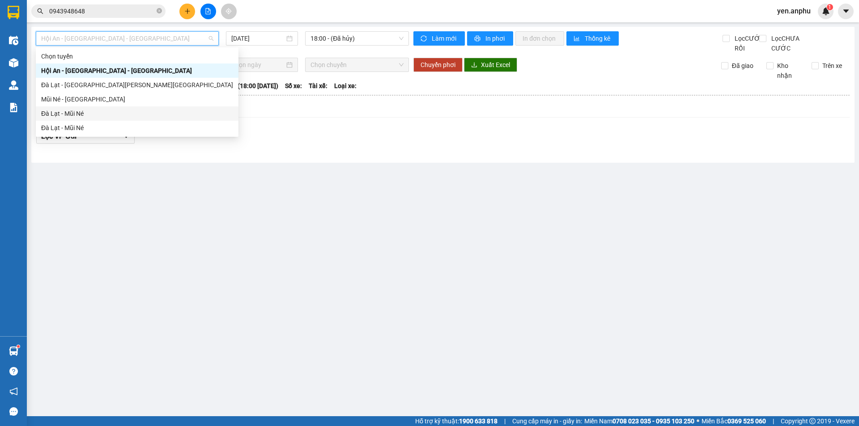
drag, startPoint x: 68, startPoint y: 115, endPoint x: 296, endPoint y: 70, distance: 232.6
click at [68, 112] on div "Đà Lạt - Mũi Né" at bounding box center [137, 114] width 192 height 10
type input "[DATE]"
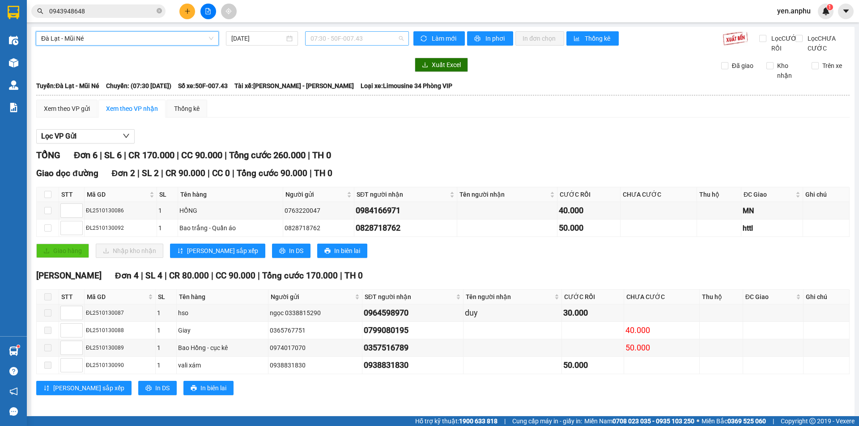
drag, startPoint x: 352, startPoint y: 36, endPoint x: 325, endPoint y: 111, distance: 79.7
click at [352, 36] on span "07:30 - 50F-007.43" at bounding box center [356, 38] width 93 height 13
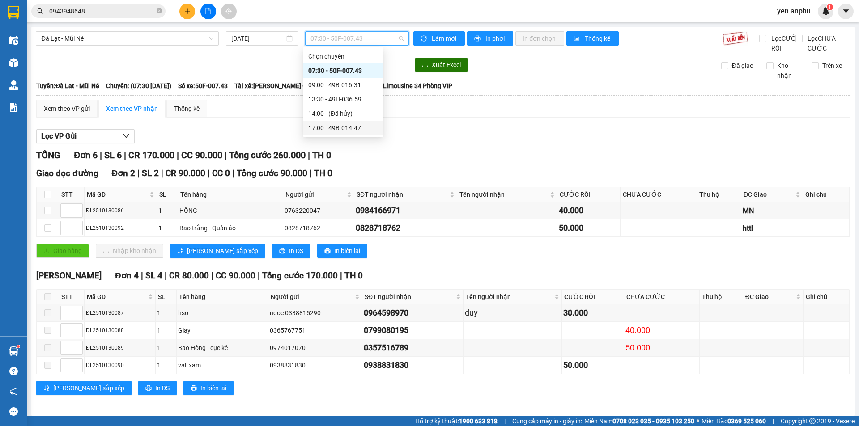
click at [322, 129] on div "17:00 - 49B-014.47" at bounding box center [343, 128] width 70 height 10
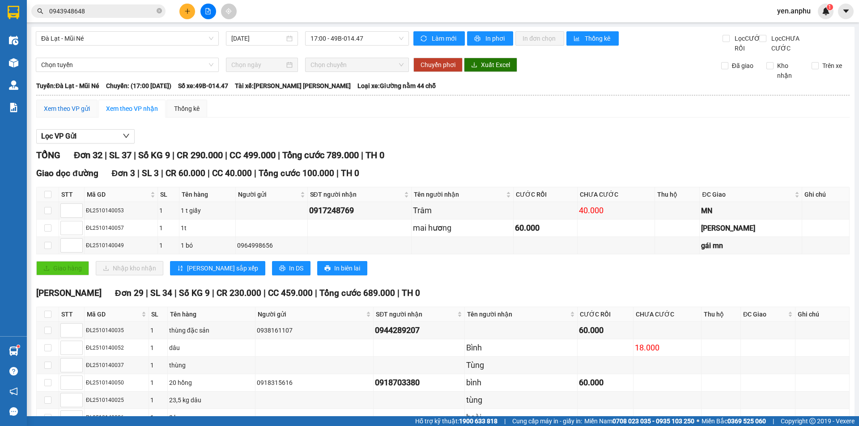
click at [67, 114] on div "Xem theo VP gửi" at bounding box center [67, 109] width 46 height 10
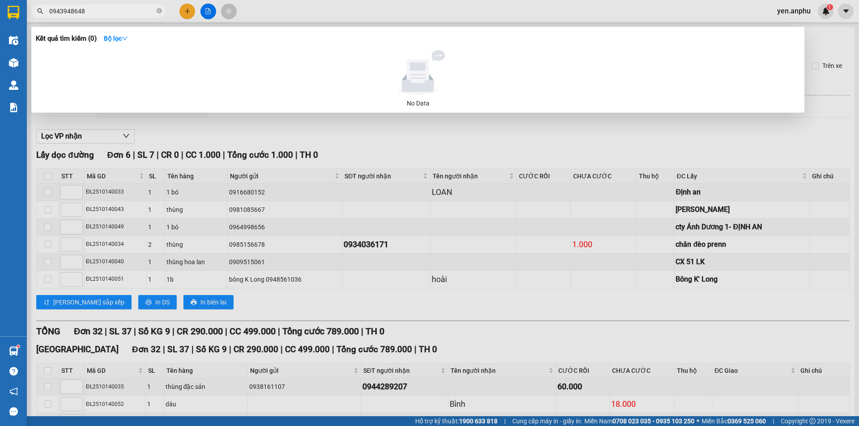
click at [82, 14] on input "0943948648" at bounding box center [102, 11] width 106 height 10
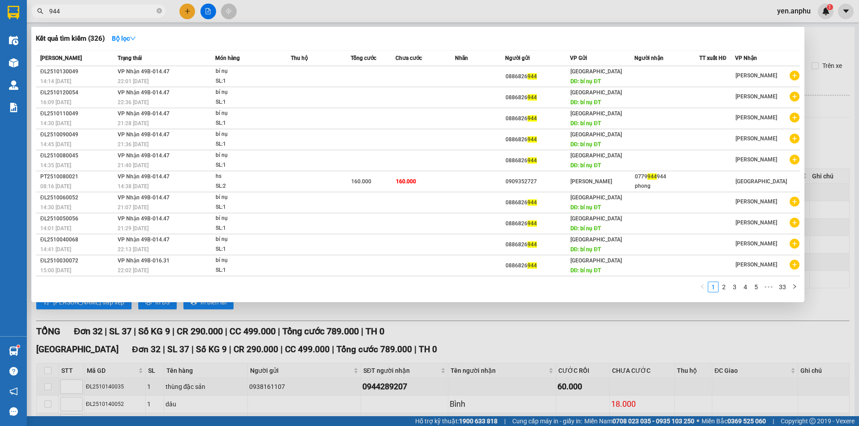
type input "944"
click at [309, 21] on div at bounding box center [429, 213] width 859 height 426
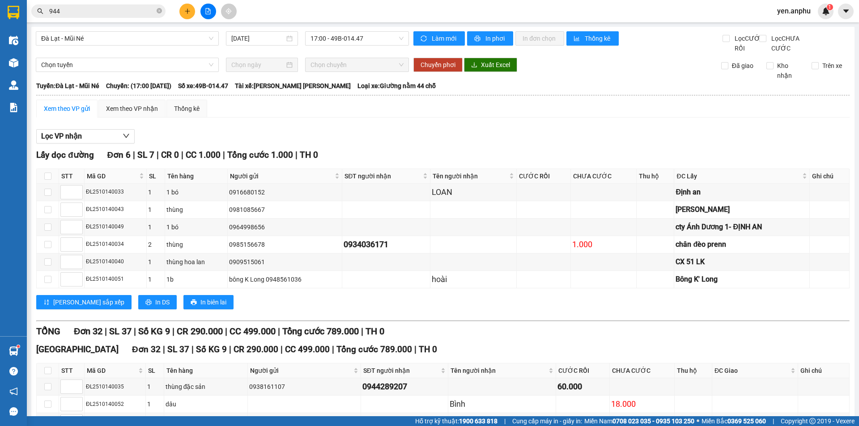
click at [193, 13] on button at bounding box center [187, 12] width 16 height 16
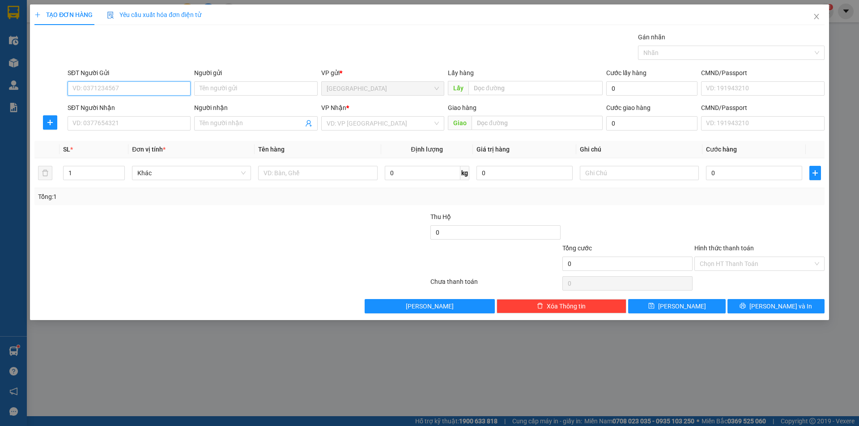
click at [120, 83] on input "SĐT Người Gửi" at bounding box center [129, 88] width 123 height 14
click at [115, 110] on div "0886826944" at bounding box center [129, 107] width 112 height 10
type input "0886826944"
type input "bí nụ ĐT"
type input "0886826944"
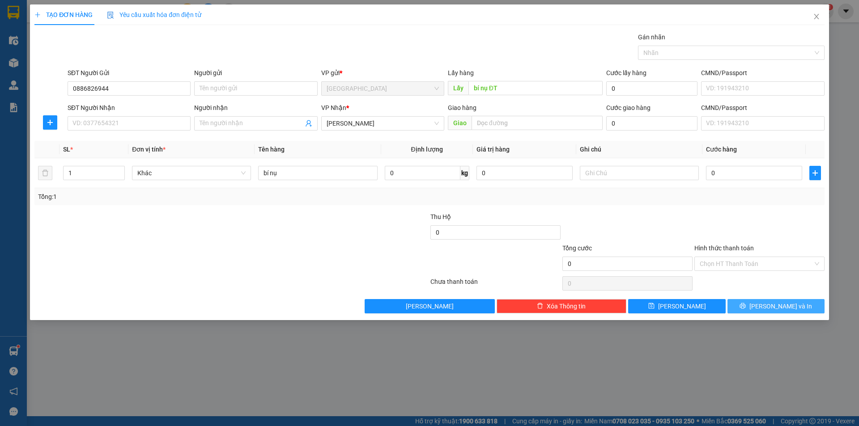
click at [776, 302] on span "[PERSON_NAME] và In" at bounding box center [780, 306] width 63 height 10
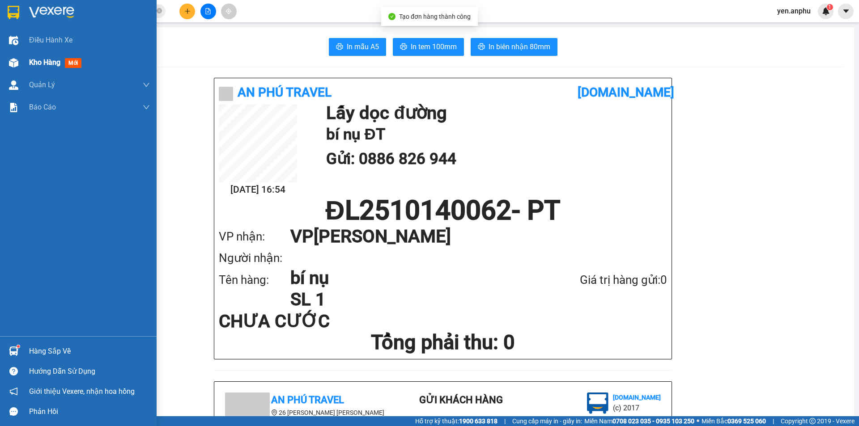
click at [12, 59] on img at bounding box center [13, 62] width 9 height 9
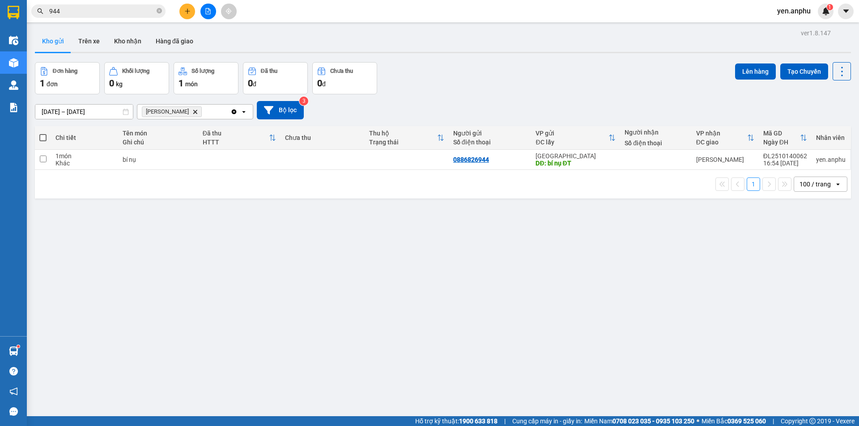
click at [312, 161] on td at bounding box center [322, 160] width 84 height 20
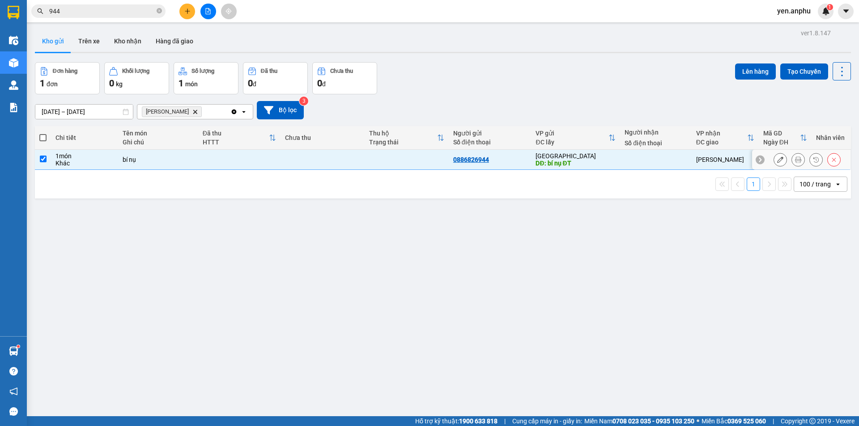
checkbox input "true"
click at [735, 72] on button "Lên hàng" at bounding box center [755, 72] width 41 height 16
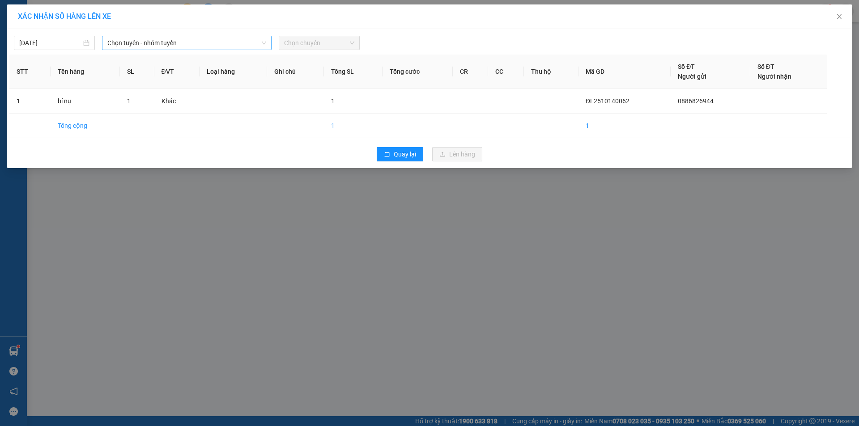
click at [131, 45] on span "Chọn tuyến - nhóm tuyến" at bounding box center [186, 42] width 159 height 13
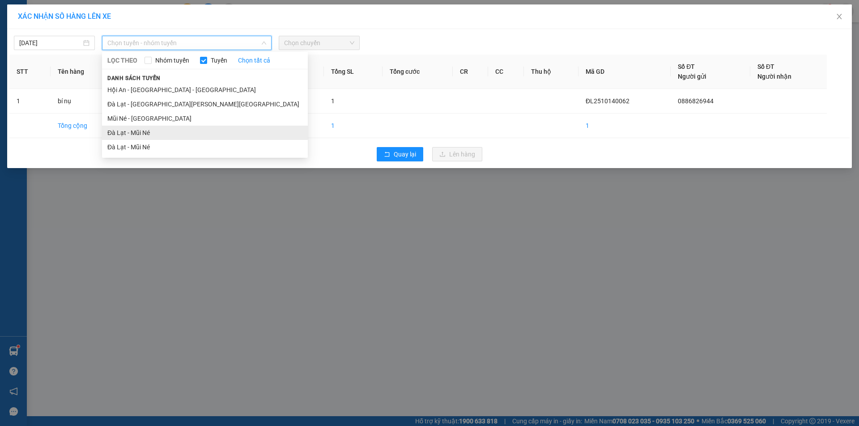
click at [114, 129] on li "Đà Lạt - Mũi Né" at bounding box center [205, 133] width 206 height 14
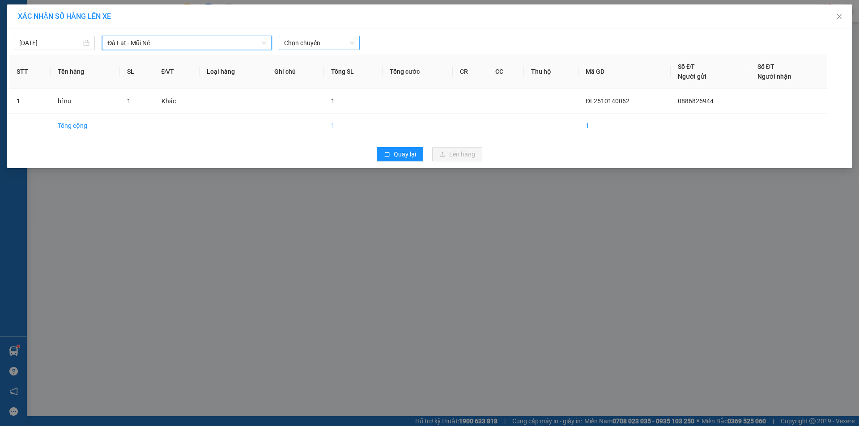
click at [326, 36] on div "Chọn chuyến" at bounding box center [319, 43] width 81 height 14
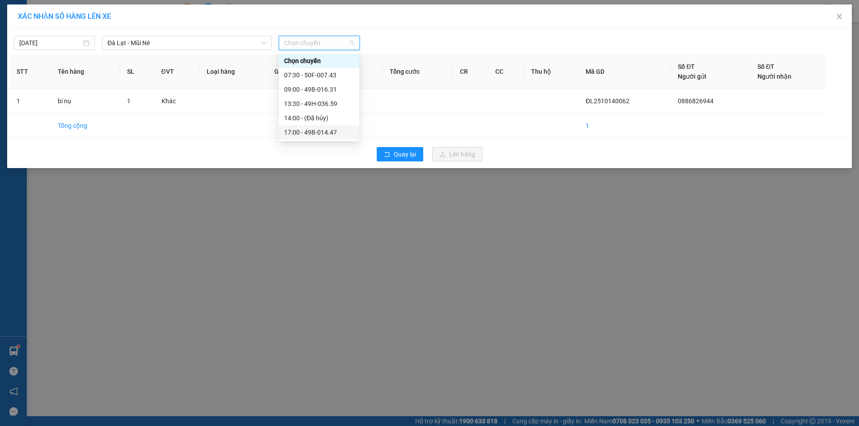
drag, startPoint x: 305, startPoint y: 134, endPoint x: 336, endPoint y: 145, distance: 33.1
click at [305, 135] on div "17:00 - 49B-014.47" at bounding box center [319, 132] width 70 height 10
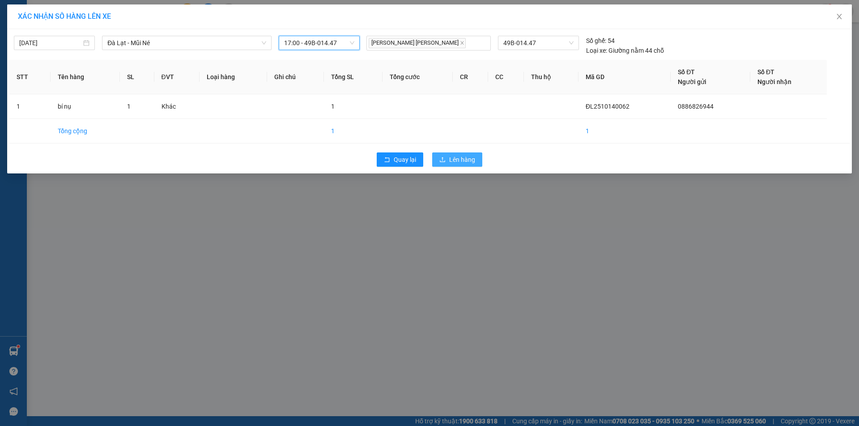
click at [470, 157] on span "Lên hàng" at bounding box center [462, 160] width 26 height 10
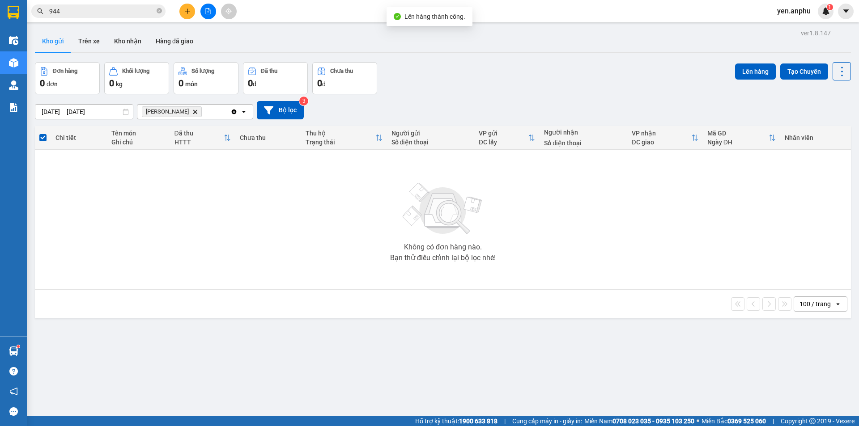
click at [192, 110] on icon "Delete" at bounding box center [194, 111] width 5 height 5
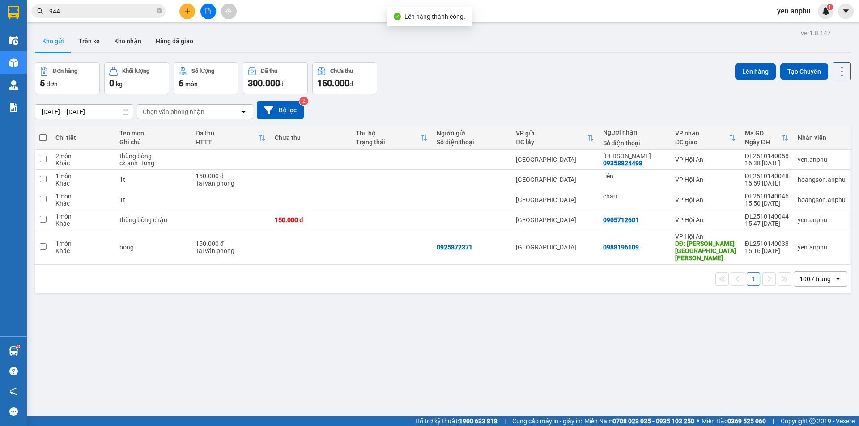
click at [208, 11] on icon "file-add" at bounding box center [208, 11] width 5 height 6
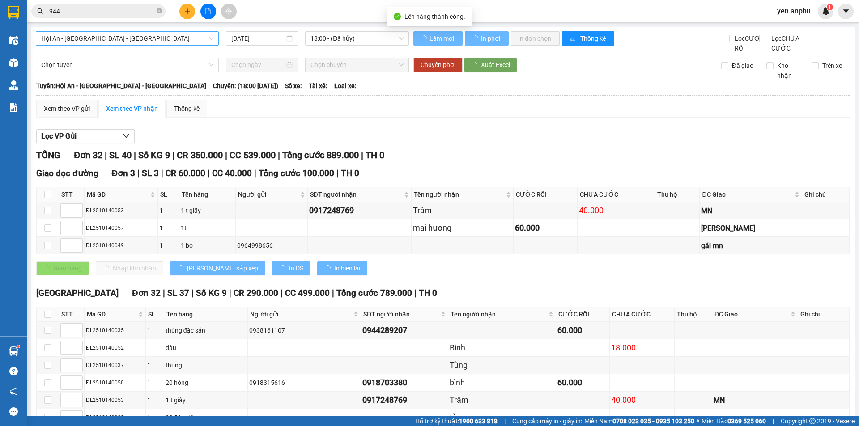
click at [54, 37] on span "Hội An - [GEOGRAPHIC_DATA] - [GEOGRAPHIC_DATA]" at bounding box center [127, 38] width 172 height 13
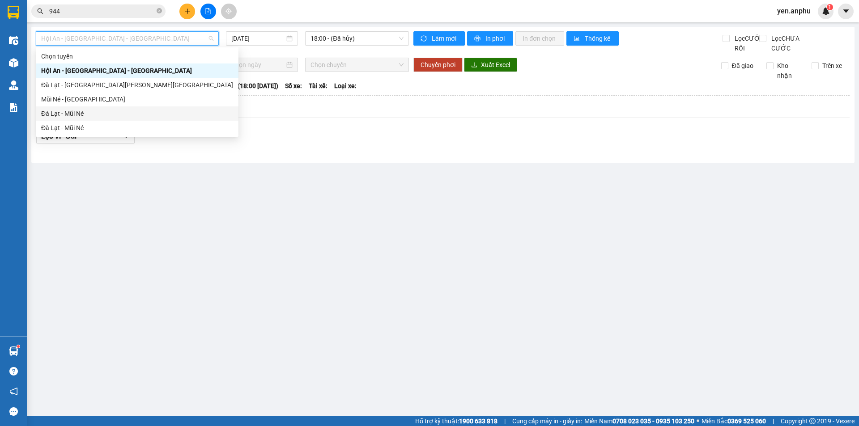
click at [56, 116] on div "Đà Lạt - Mũi Né" at bounding box center [137, 114] width 192 height 10
type input "[DATE]"
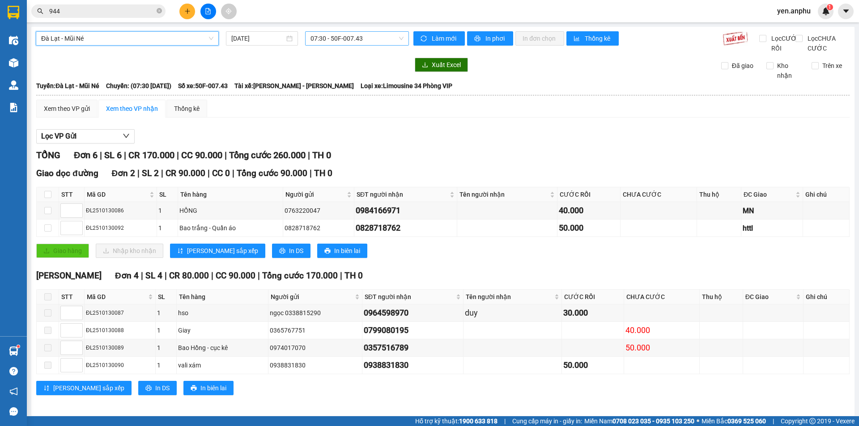
click at [330, 32] on span "07:30 - 50F-007.43" at bounding box center [356, 38] width 93 height 13
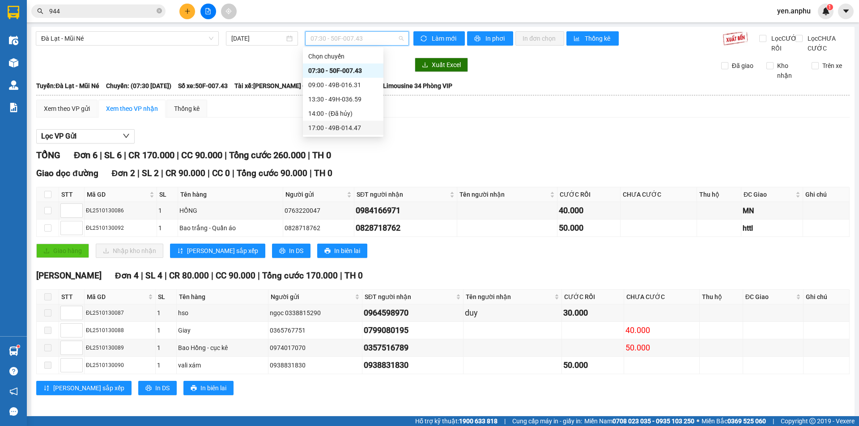
click at [349, 129] on div "17:00 - 49B-014.47" at bounding box center [343, 128] width 70 height 10
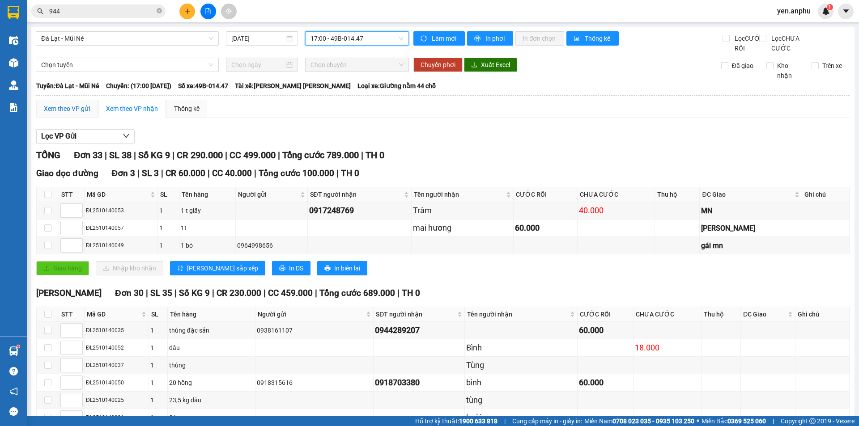
click at [73, 114] on div "Xem theo VP gửi" at bounding box center [67, 109] width 46 height 10
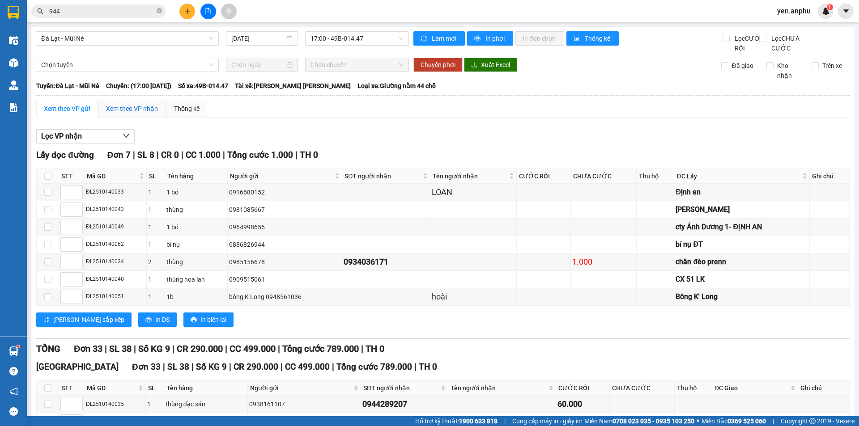
click at [131, 114] on div "Xem theo VP nhận" at bounding box center [132, 109] width 52 height 10
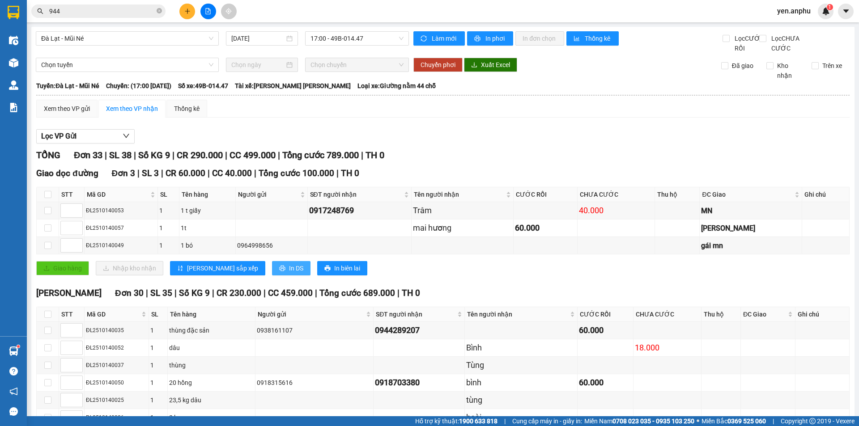
click at [289, 273] on span "In DS" at bounding box center [296, 268] width 14 height 10
click at [74, 114] on div "Xem theo VP gửi" at bounding box center [67, 109] width 46 height 10
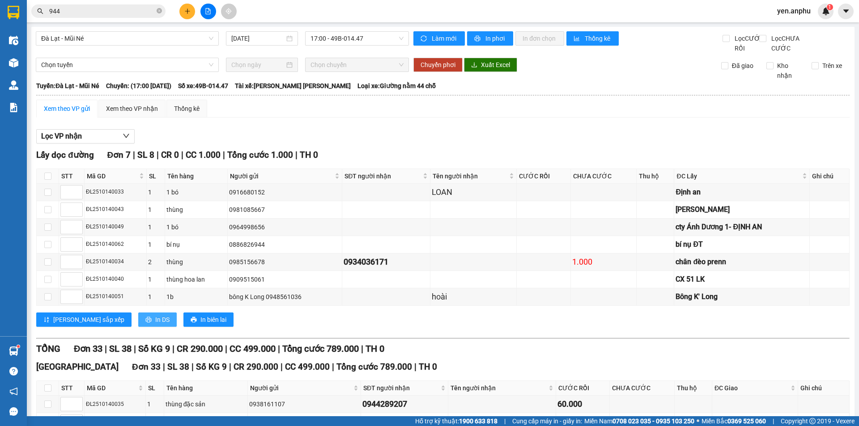
click at [155, 324] on span "In DS" at bounding box center [162, 320] width 14 height 10
click at [116, 110] on div "Xem theo VP nhận" at bounding box center [131, 109] width 67 height 18
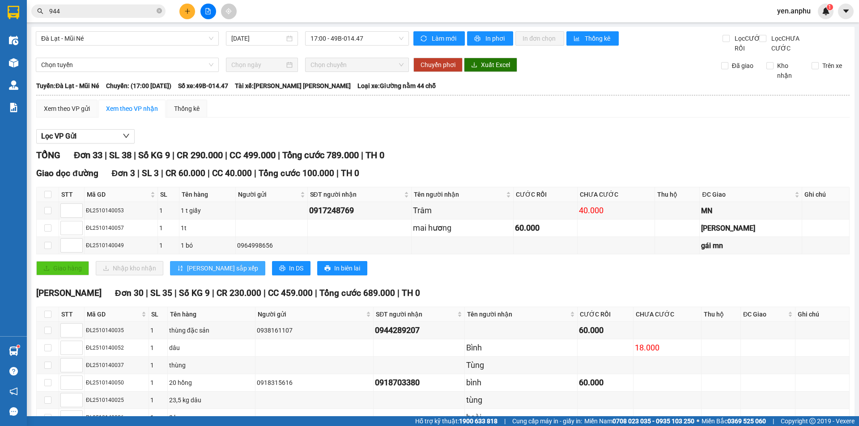
click at [188, 273] on span "[PERSON_NAME] sắp xếp" at bounding box center [222, 268] width 71 height 10
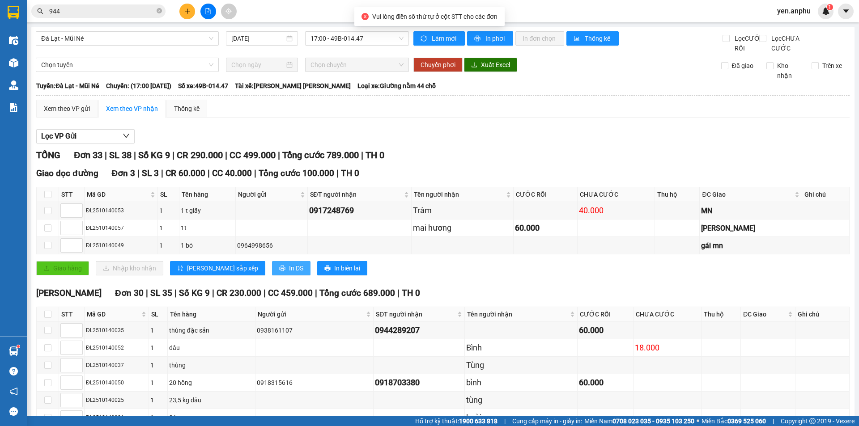
click at [272, 275] on button "In DS" at bounding box center [291, 268] width 38 height 14
click at [188, 9] on icon "plus" at bounding box center [187, 11] width 6 height 6
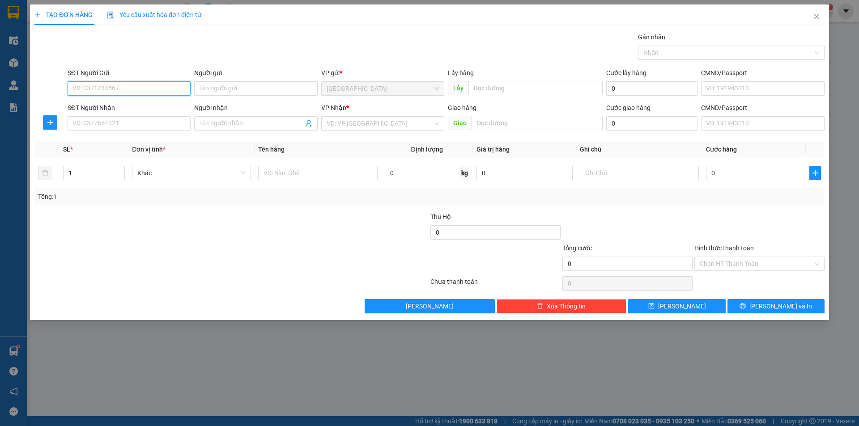
click at [117, 89] on input "SĐT Người Gửi" at bounding box center [129, 88] width 123 height 14
click at [127, 87] on input "0393429579" at bounding box center [129, 88] width 123 height 14
type input "0393429579"
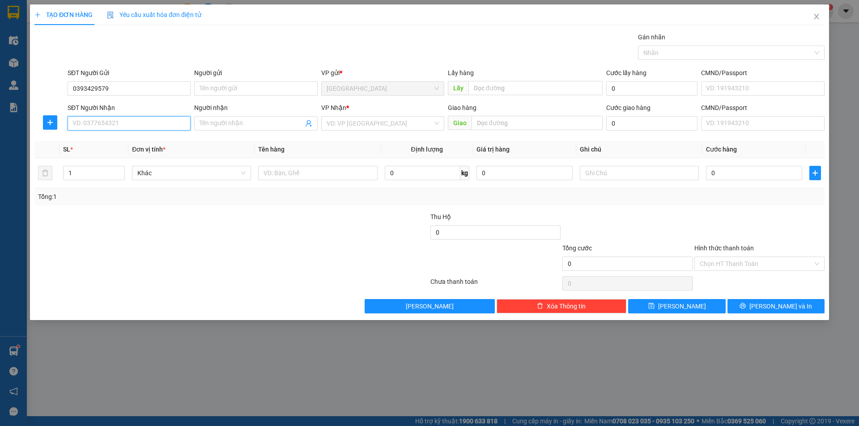
click at [116, 124] on input "SĐT Người Nhận" at bounding box center [129, 123] width 123 height 14
paste input "0393429579"
type input "0393429579"
click at [358, 127] on input "search" at bounding box center [379, 123] width 106 height 13
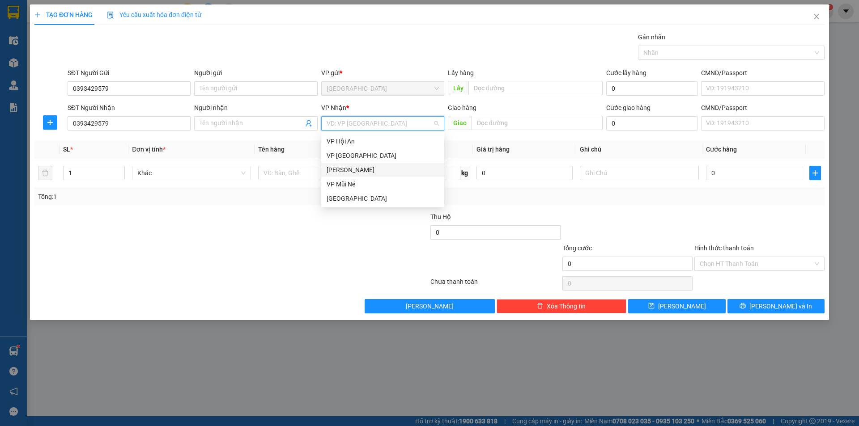
click at [342, 169] on div "[PERSON_NAME]" at bounding box center [382, 170] width 112 height 10
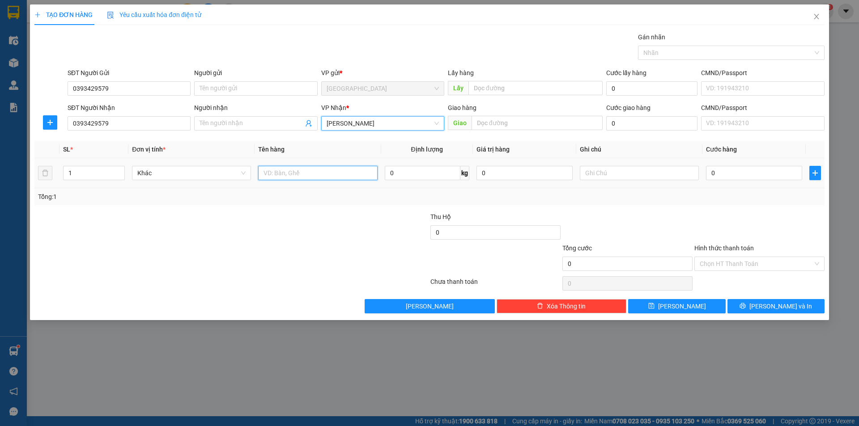
click at [307, 174] on input "text" at bounding box center [317, 173] width 119 height 14
type input "1 [PERSON_NAME][DEMOGRAPHIC_DATA] + 1 vali đen"
type input "2"
click at [121, 168] on span "up" at bounding box center [119, 170] width 5 height 5
click at [762, 167] on input "0" at bounding box center [754, 173] width 96 height 14
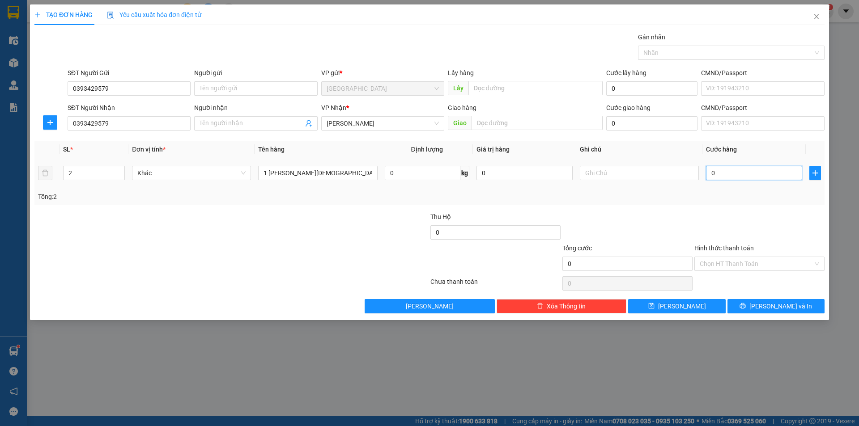
type input "1"
type input "11"
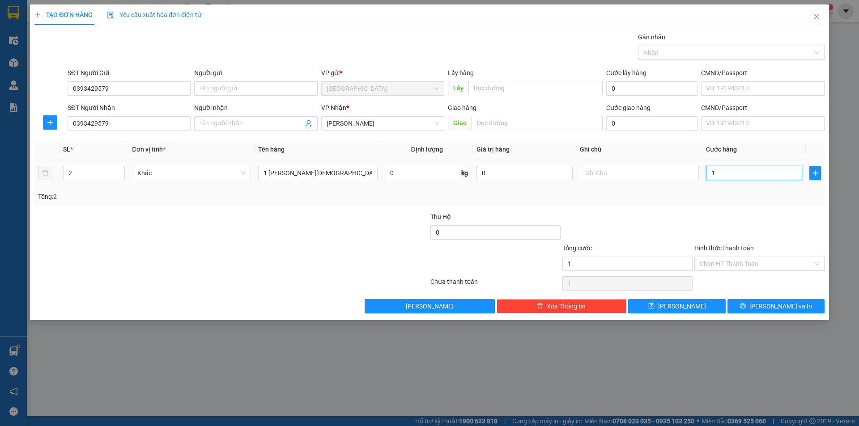
type input "11"
type input "110"
type input "110.000"
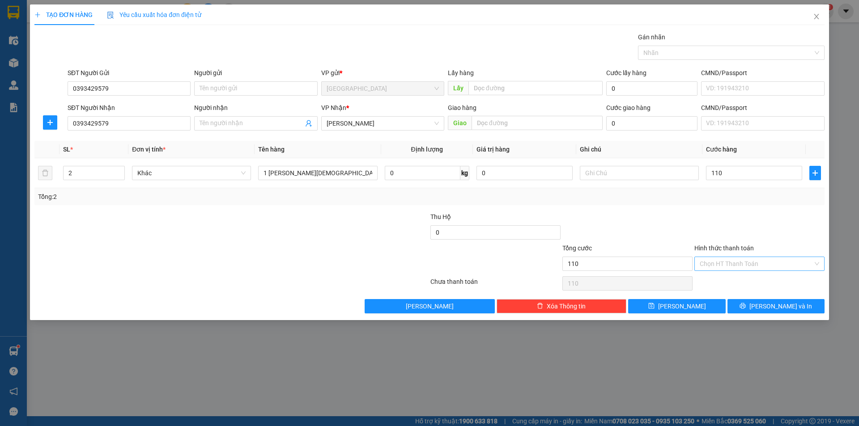
type input "110.000"
drag, startPoint x: 725, startPoint y: 261, endPoint x: 726, endPoint y: 266, distance: 4.9
click at [725, 261] on input "Hình thức thanh toán" at bounding box center [755, 263] width 113 height 13
click at [735, 283] on div "Tại văn phòng" at bounding box center [758, 282] width 119 height 10
type input "0"
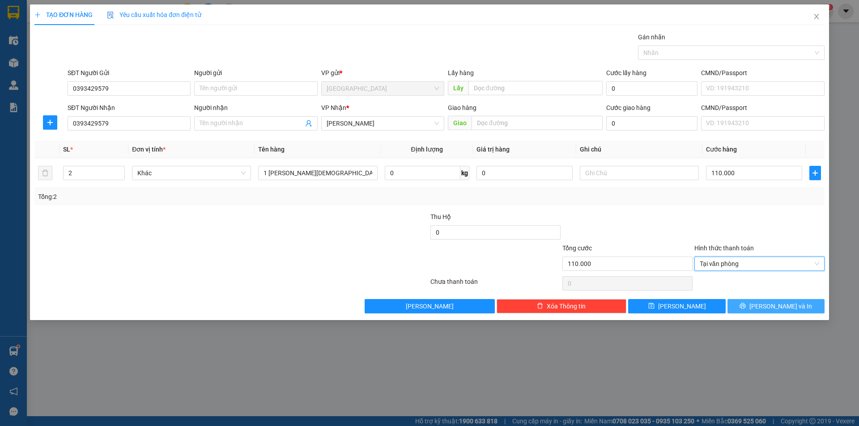
click at [770, 305] on span "[PERSON_NAME] và In" at bounding box center [780, 306] width 63 height 10
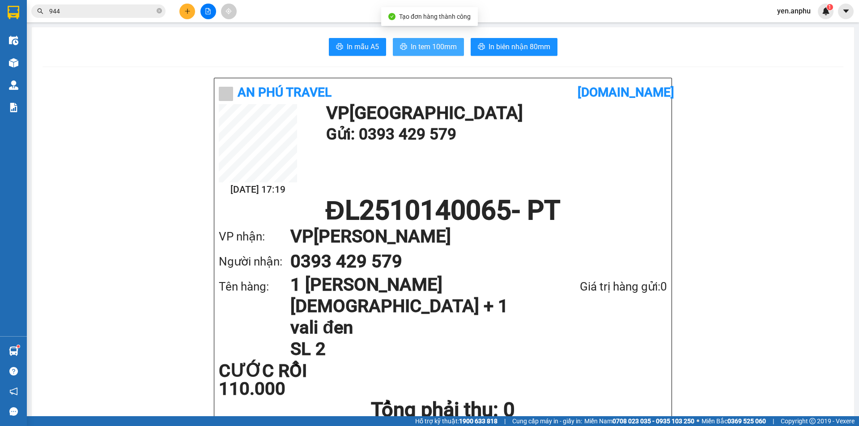
click at [413, 47] on span "In tem 100mm" at bounding box center [434, 46] width 46 height 11
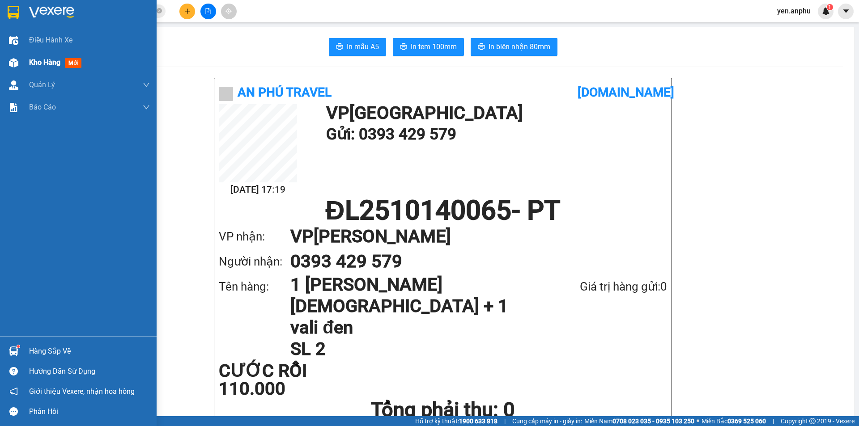
click at [19, 68] on div at bounding box center [14, 63] width 16 height 16
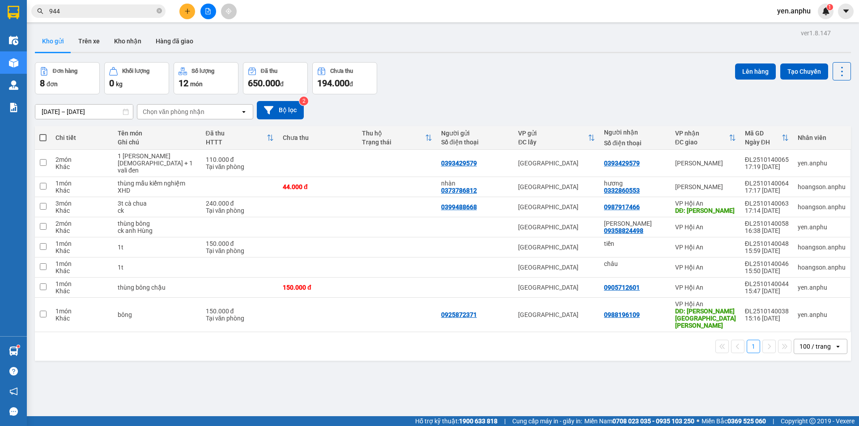
click at [203, 115] on div "Chọn văn phòng nhận" at bounding box center [188, 112] width 103 height 14
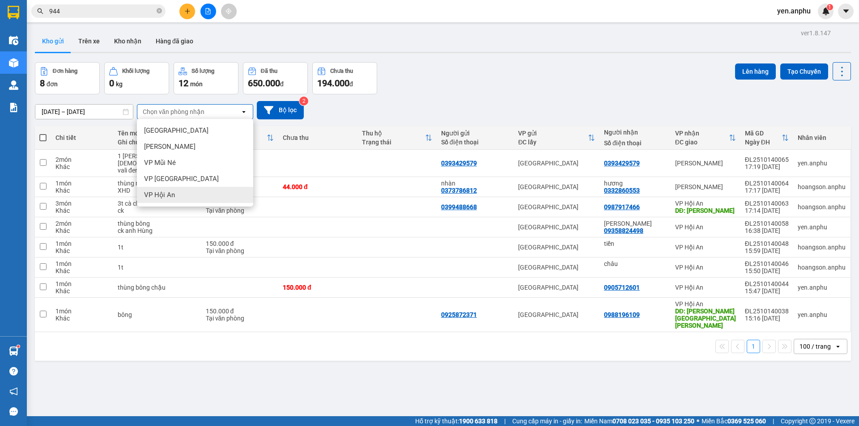
click at [179, 196] on div "VP Hội An" at bounding box center [195, 195] width 116 height 16
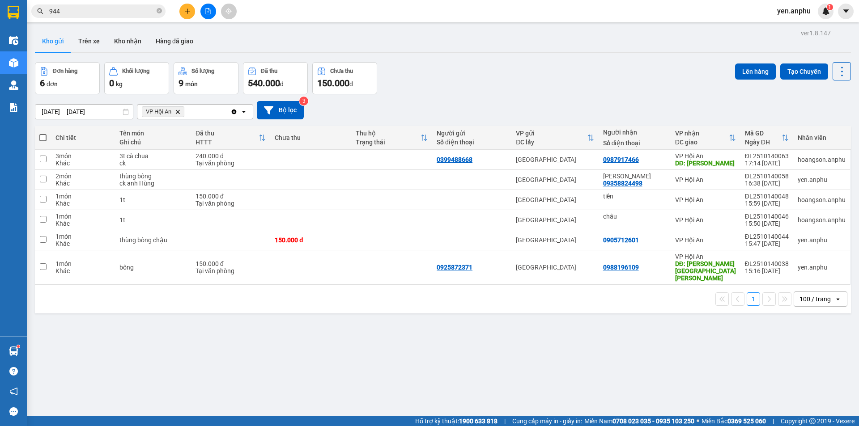
click at [42, 136] on span at bounding box center [42, 137] width 7 height 7
click at [43, 133] on input "checkbox" at bounding box center [43, 133] width 0 height 0
checkbox input "true"
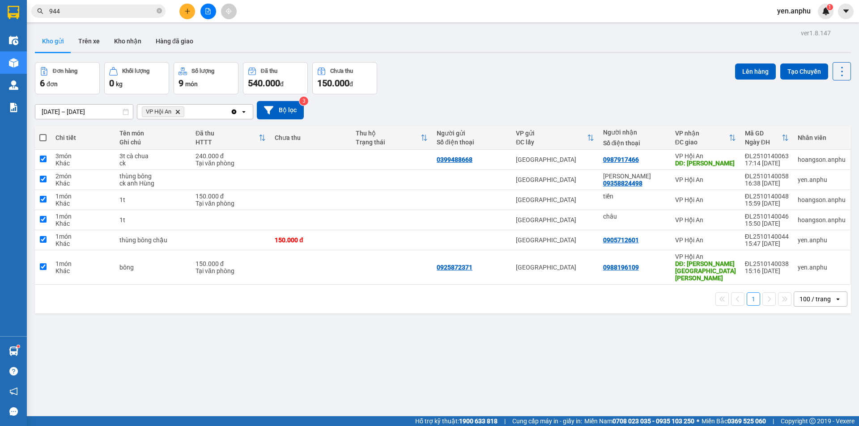
checkbox input "true"
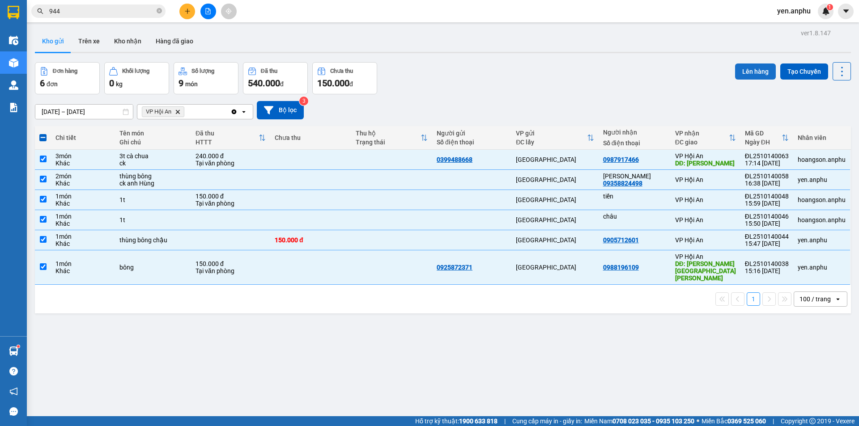
click at [742, 74] on button "Lên hàng" at bounding box center [755, 72] width 41 height 16
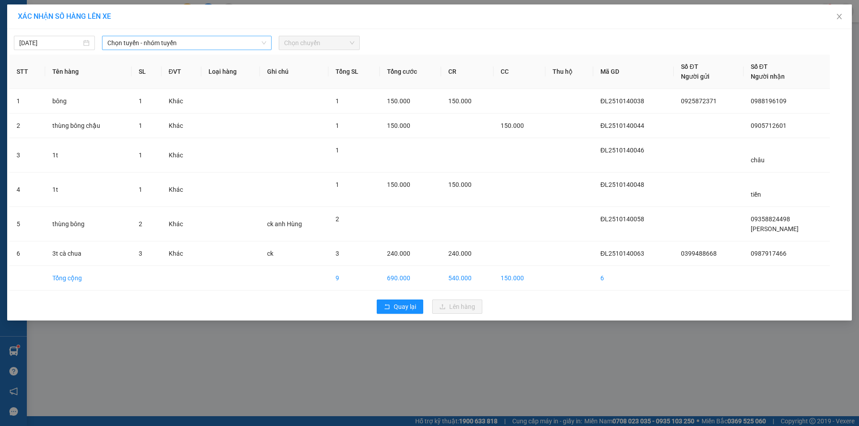
click at [144, 47] on span "Chọn tuyến - nhóm tuyến" at bounding box center [186, 42] width 159 height 13
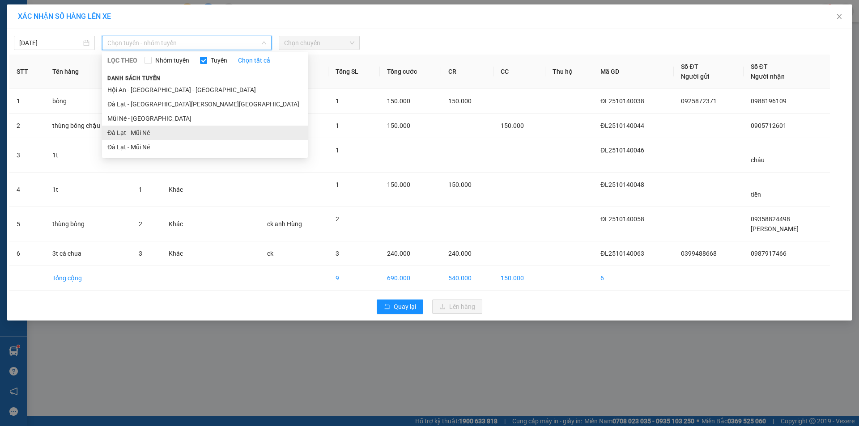
click at [123, 133] on li "Đà Lạt - Mũi Né" at bounding box center [205, 133] width 206 height 14
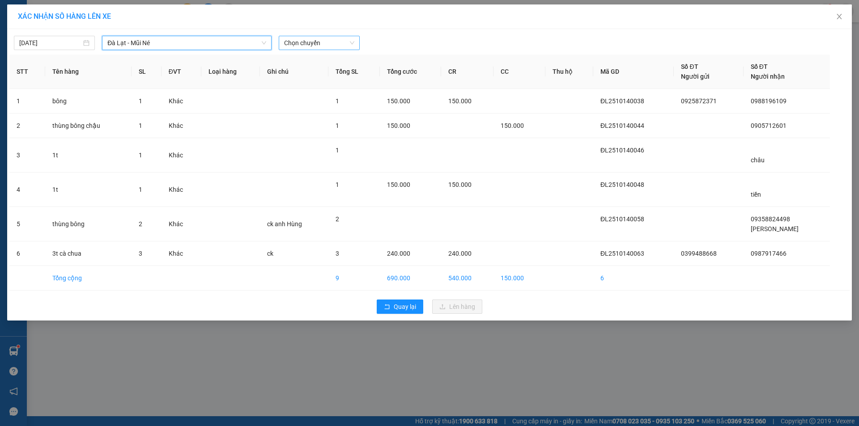
click at [336, 42] on span "Chọn chuyến" at bounding box center [319, 42] width 70 height 13
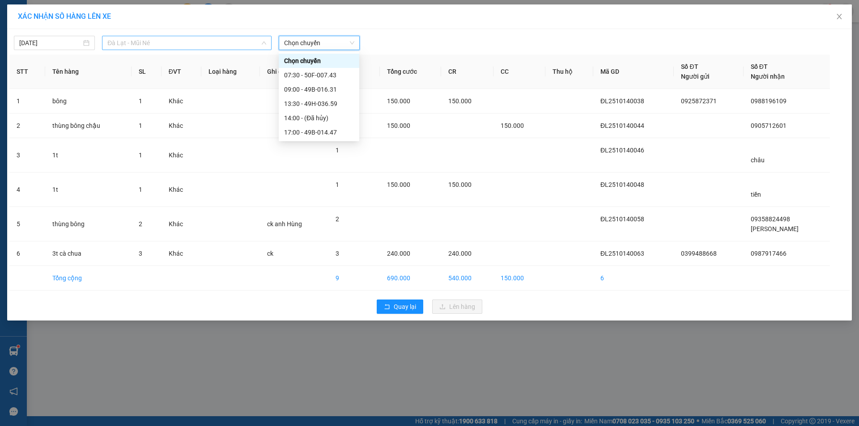
click at [168, 41] on span "Đà Lạt - Mũi Né" at bounding box center [186, 42] width 159 height 13
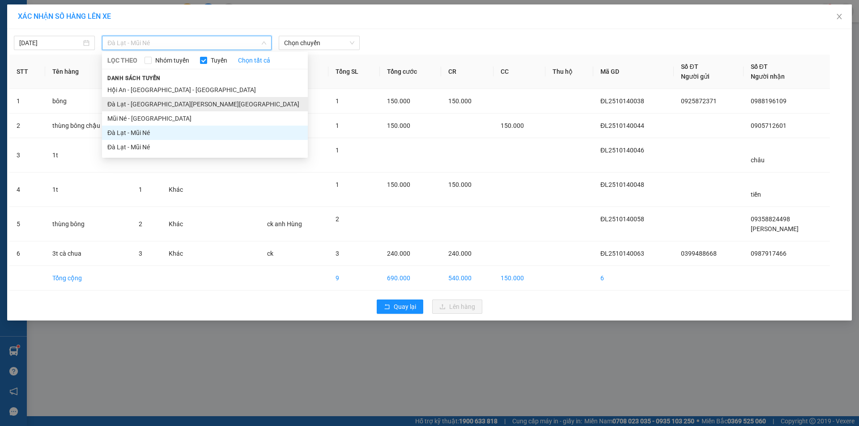
click at [153, 108] on li "Đà Lạt - [GEOGRAPHIC_DATA][PERSON_NAME][GEOGRAPHIC_DATA]" at bounding box center [205, 104] width 206 height 14
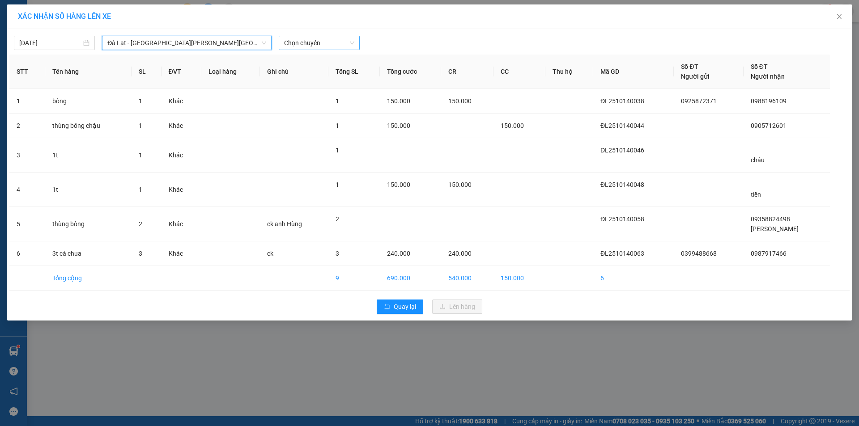
click at [319, 44] on span "Chọn chuyến" at bounding box center [319, 42] width 70 height 13
click at [308, 76] on div "17:30 - (Đã hủy)" at bounding box center [319, 75] width 70 height 10
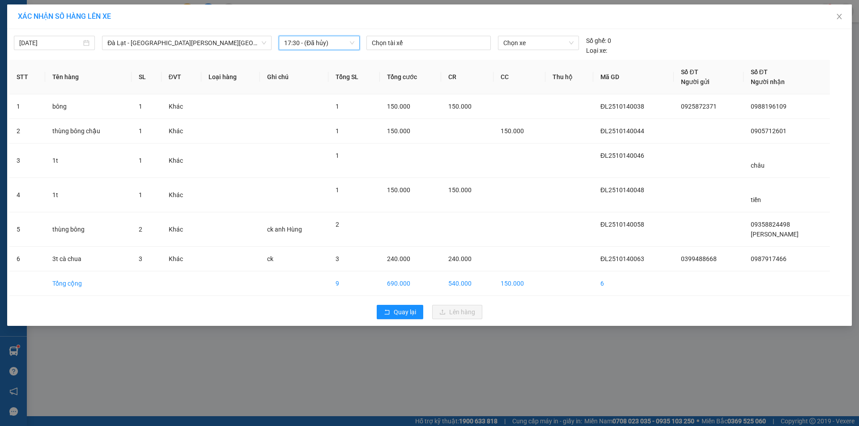
click at [337, 44] on span "17:30 - (Đã hủy)" at bounding box center [319, 42] width 70 height 13
click at [320, 57] on div "Chọn chuyến" at bounding box center [319, 61] width 70 height 10
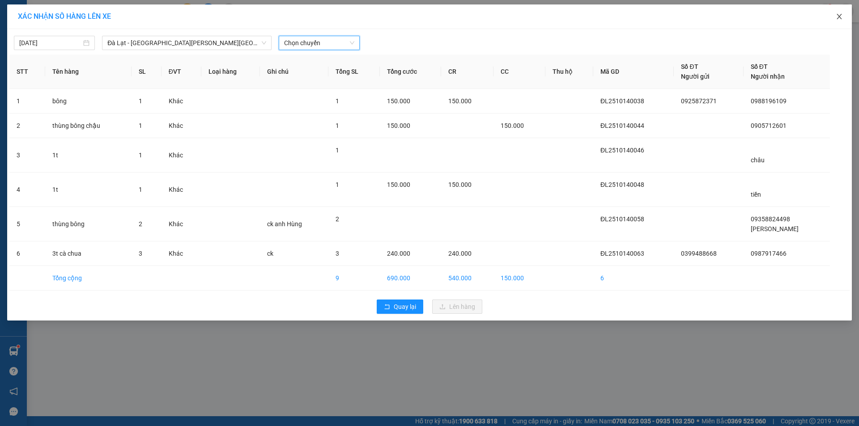
click at [843, 19] on span "Close" at bounding box center [838, 16] width 25 height 25
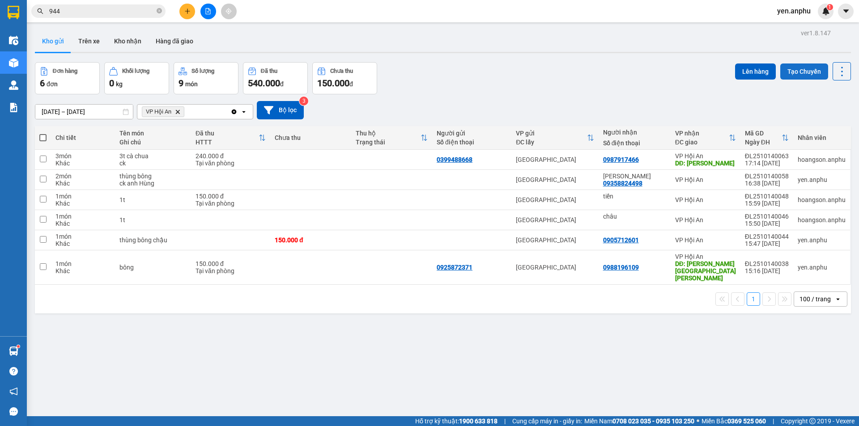
click at [791, 70] on button "Tạo Chuyến" at bounding box center [804, 72] width 48 height 16
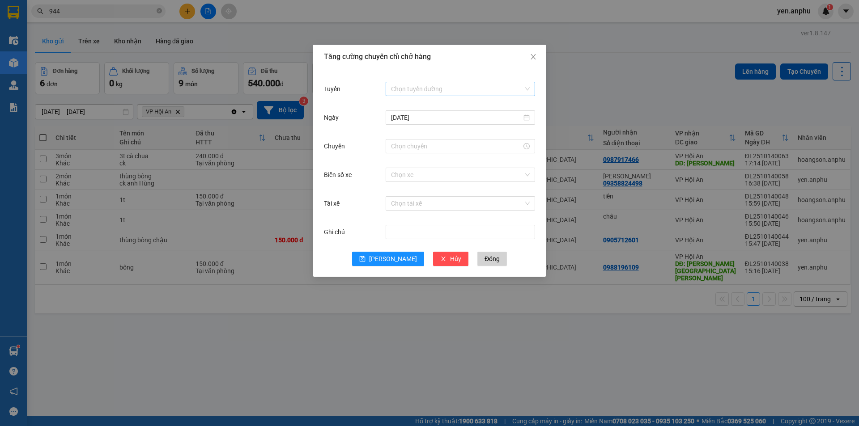
click at [423, 86] on input "Tuyến" at bounding box center [457, 88] width 132 height 13
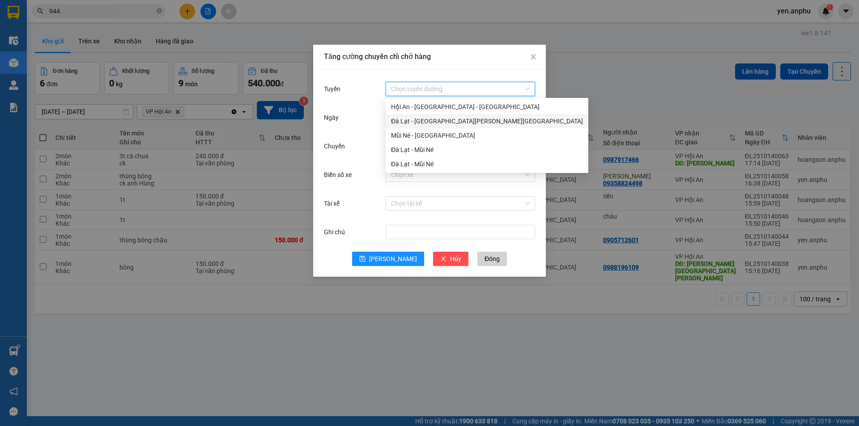
click at [408, 122] on div "Đà Lạt - [GEOGRAPHIC_DATA][PERSON_NAME][GEOGRAPHIC_DATA]" at bounding box center [487, 121] width 192 height 10
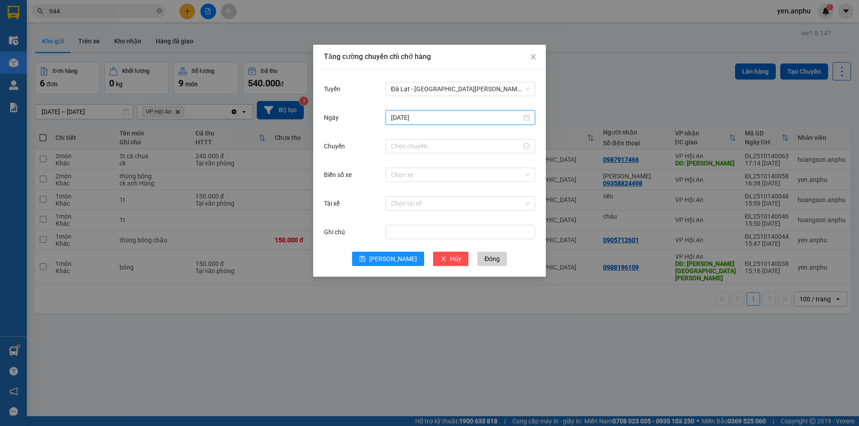
click at [414, 119] on input "[DATE]" at bounding box center [456, 118] width 131 height 10
click at [355, 134] on div "Ngày [DATE]" at bounding box center [429, 123] width 211 height 29
click at [410, 144] on input "Chuyến" at bounding box center [456, 146] width 131 height 10
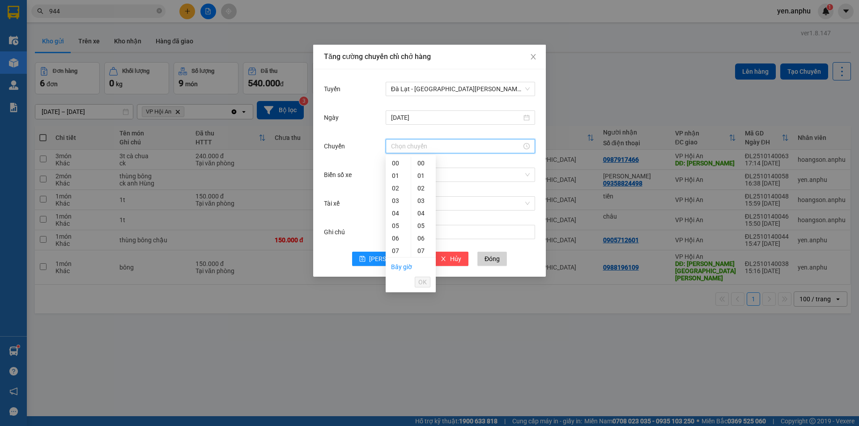
click at [350, 177] on label "Biển số xe" at bounding box center [340, 174] width 32 height 7
click at [391, 177] on input "Biển số xe" at bounding box center [457, 174] width 132 height 13
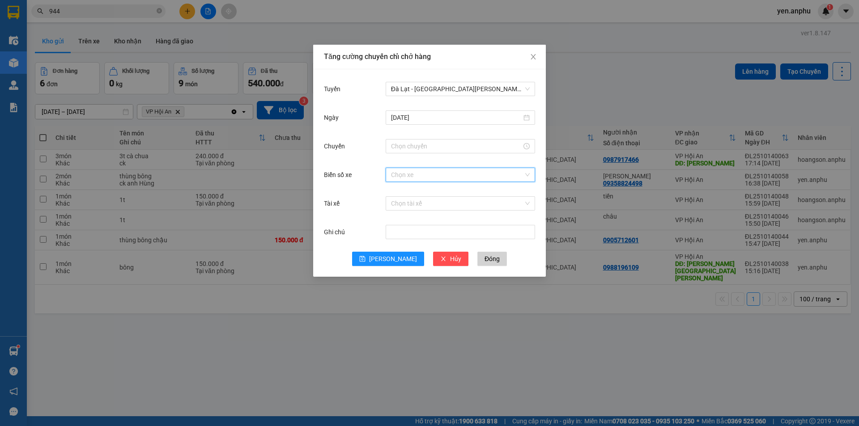
click at [398, 178] on input "Biển số xe" at bounding box center [457, 174] width 132 height 13
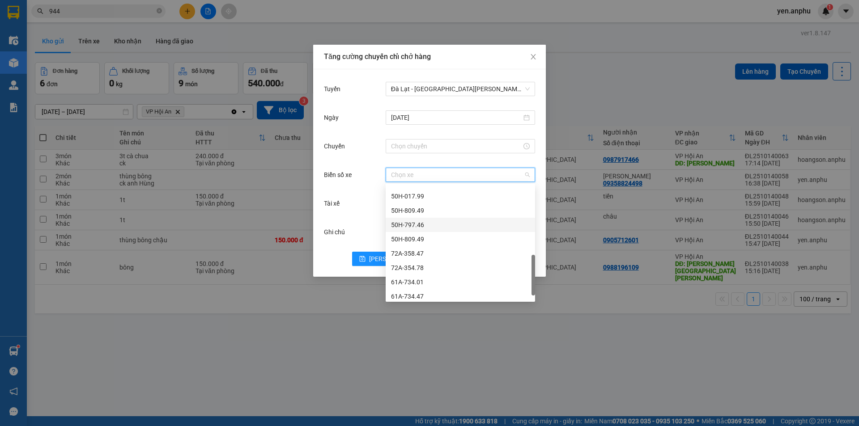
scroll to position [286, 0]
click at [429, 247] on div "72A-354.78" at bounding box center [460, 250] width 139 height 10
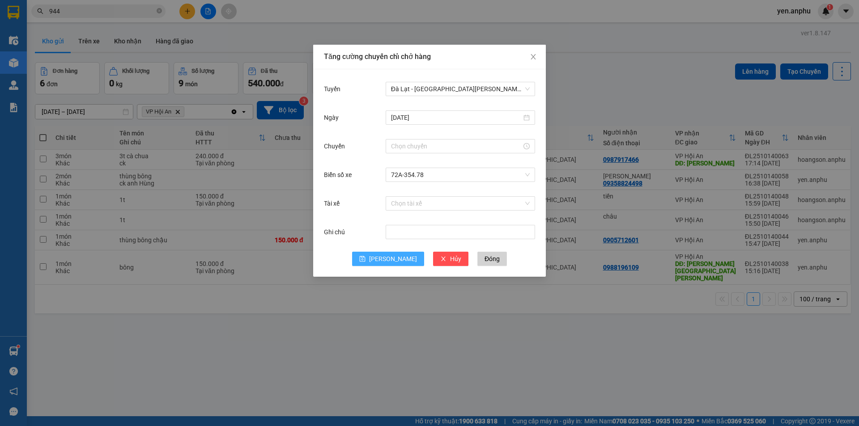
click at [395, 257] on span "[PERSON_NAME]" at bounding box center [393, 259] width 48 height 10
click at [414, 148] on input "Chuyến" at bounding box center [456, 146] width 131 height 10
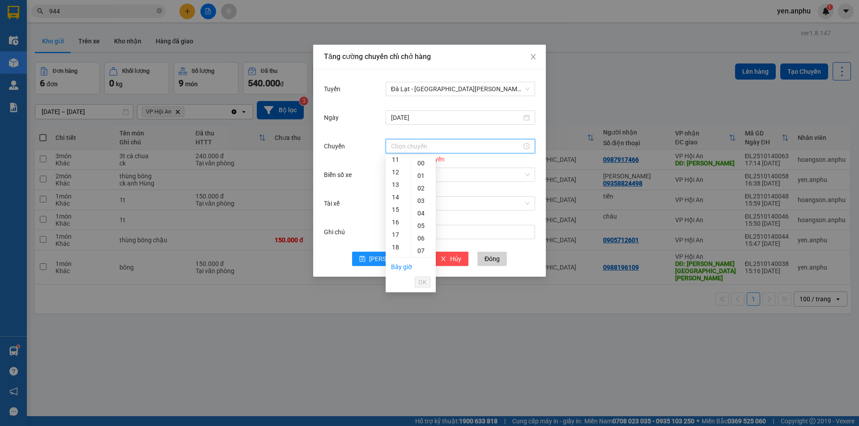
scroll to position [224, 0]
click at [396, 271] on li "Bây giờ" at bounding box center [401, 266] width 21 height 15
click at [403, 269] on link "Bây giờ" at bounding box center [401, 266] width 21 height 7
type input "17:20"
click at [426, 282] on div "[PERSON_NAME] chuyến [PERSON_NAME] hàng [PERSON_NAME] [GEOGRAPHIC_DATA] - [GEOG…" at bounding box center [429, 213] width 859 height 426
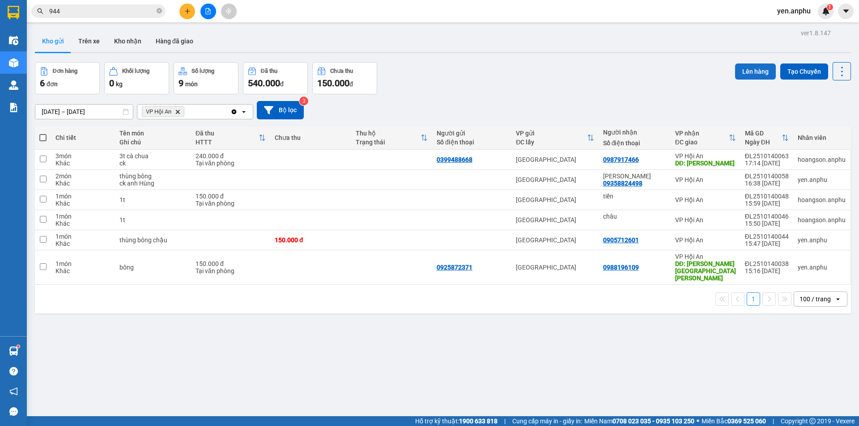
click at [736, 78] on button "Lên hàng" at bounding box center [755, 72] width 41 height 16
click at [793, 70] on button "Tạo Chuyến" at bounding box center [804, 72] width 48 height 16
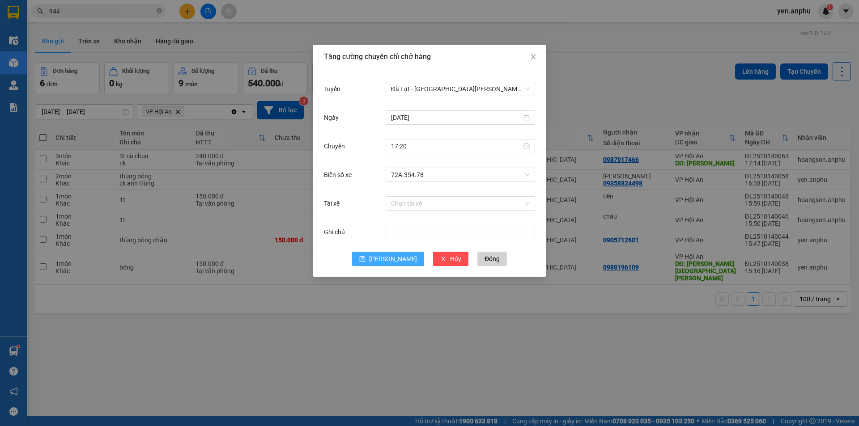
click at [387, 260] on button "[PERSON_NAME]" at bounding box center [388, 259] width 72 height 14
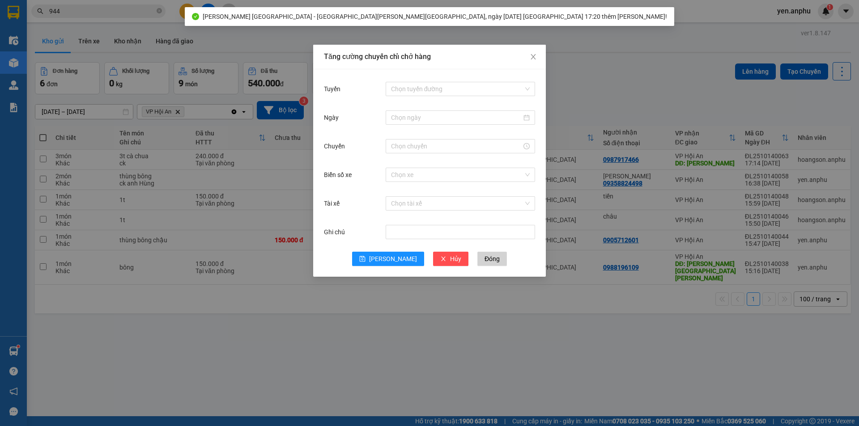
click at [584, 47] on div "[PERSON_NAME] chuyến [PERSON_NAME] hàng [PERSON_NAME] [PERSON_NAME] đường Ngày …" at bounding box center [429, 213] width 859 height 426
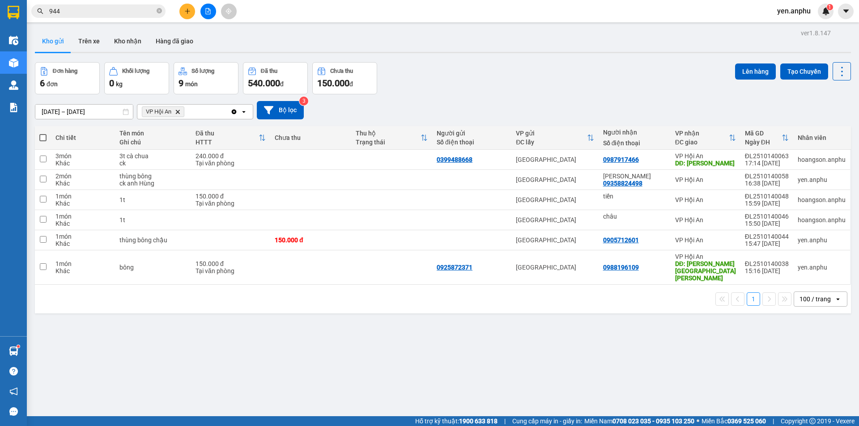
click at [40, 139] on span at bounding box center [42, 137] width 7 height 7
click at [43, 133] on input "checkbox" at bounding box center [43, 133] width 0 height 0
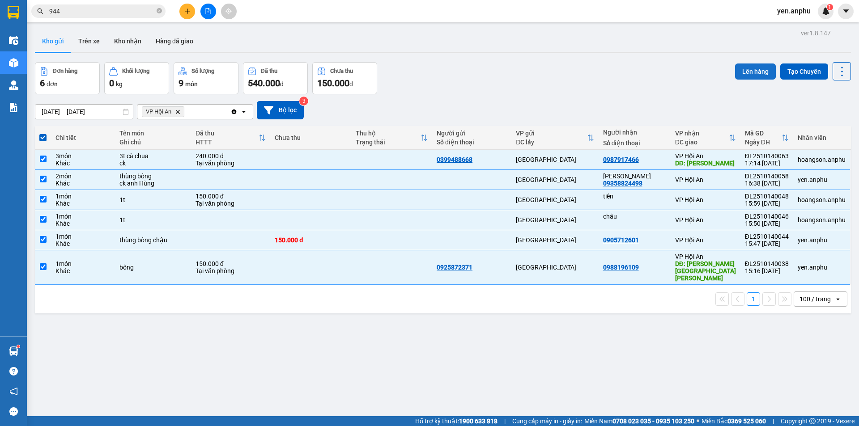
click at [753, 72] on button "Lên hàng" at bounding box center [755, 72] width 41 height 16
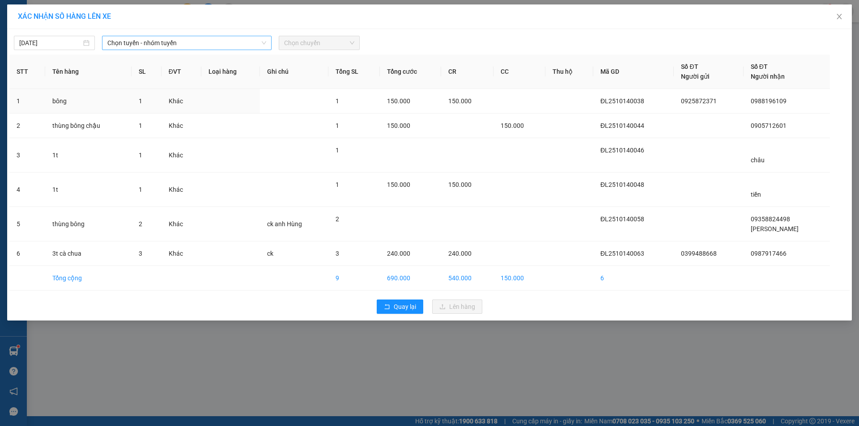
click at [224, 48] on span "Chọn tuyến - nhóm tuyến" at bounding box center [186, 42] width 159 height 13
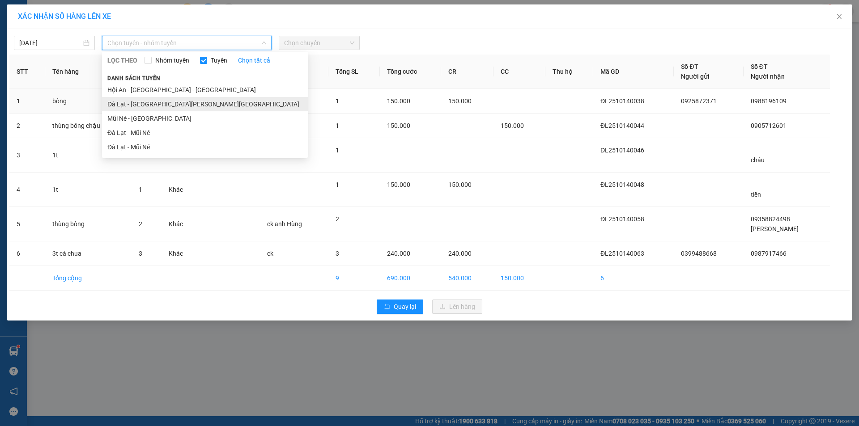
click at [145, 104] on li "Đà Lạt - [GEOGRAPHIC_DATA][PERSON_NAME][GEOGRAPHIC_DATA]" at bounding box center [205, 104] width 206 height 14
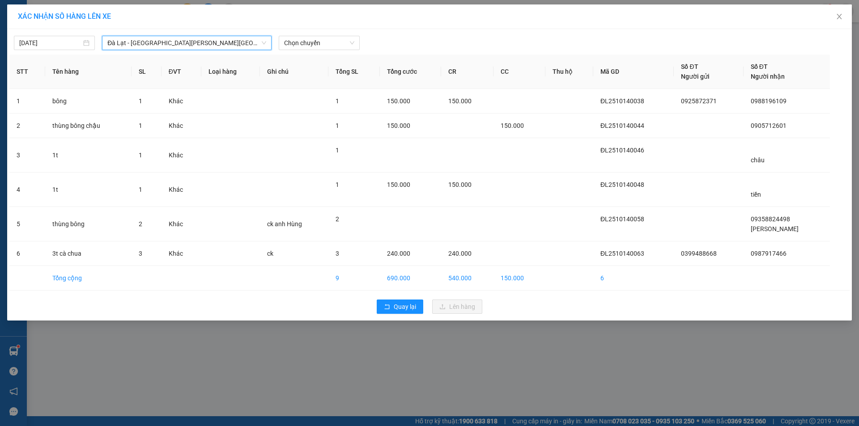
click at [331, 50] on div "[DATE] [GEOGRAPHIC_DATA] - [GEOGRAPHIC_DATA][PERSON_NAME] An [GEOGRAPHIC_DATA] …" at bounding box center [429, 175] width 844 height 292
click at [331, 48] on span "Chọn chuyến" at bounding box center [319, 42] width 70 height 13
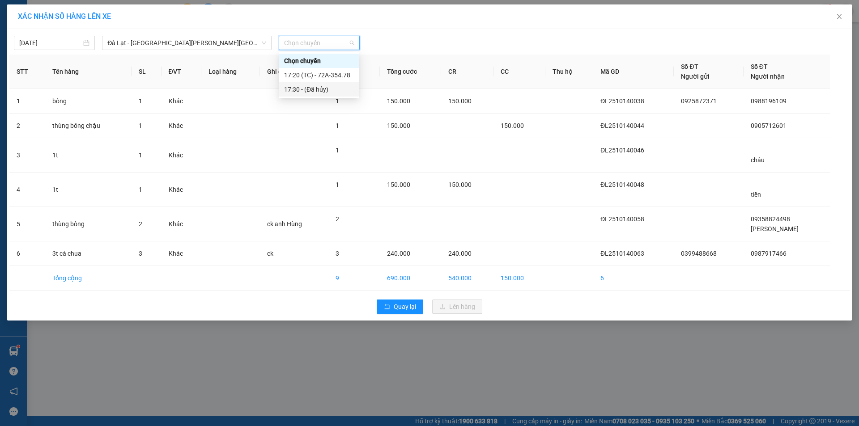
click at [319, 84] on div "17:30 - (Đã hủy)" at bounding box center [319, 89] width 80 height 14
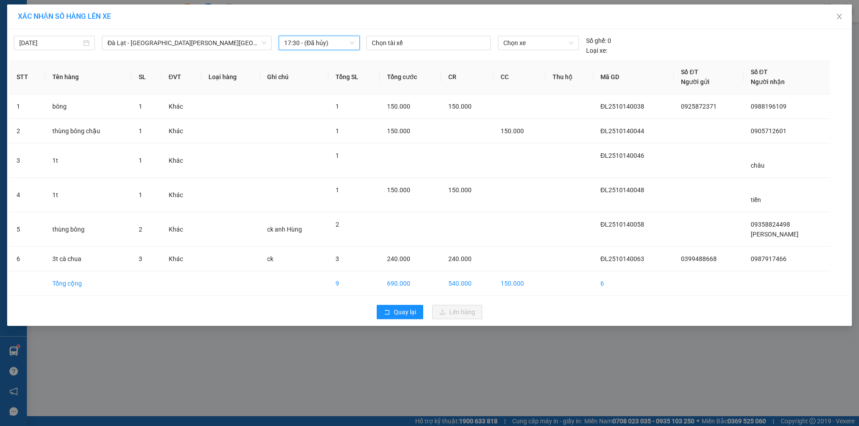
click at [330, 47] on span "17:30 - (Đã hủy)" at bounding box center [319, 42] width 70 height 13
drag, startPoint x: 319, startPoint y: 72, endPoint x: 327, endPoint y: 92, distance: 21.8
click at [319, 72] on div "17:20 (TC) - 72A-354.78" at bounding box center [319, 75] width 70 height 10
click at [450, 314] on span "Lên hàng" at bounding box center [462, 312] width 26 height 10
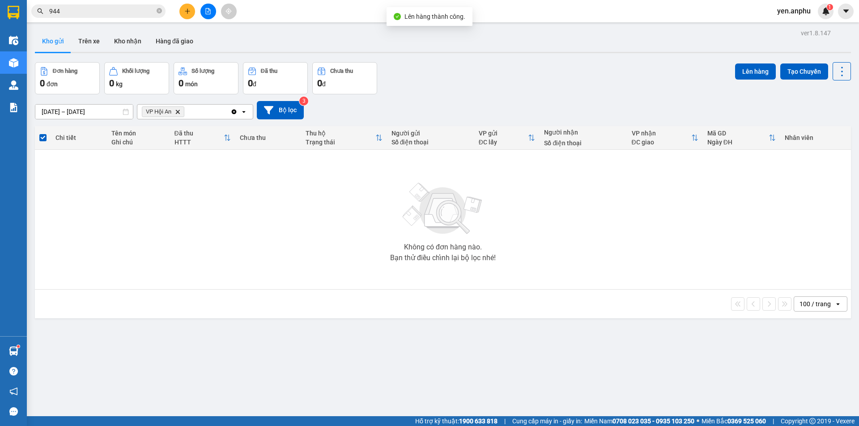
click at [210, 8] on icon "file-add" at bounding box center [208, 11] width 6 height 6
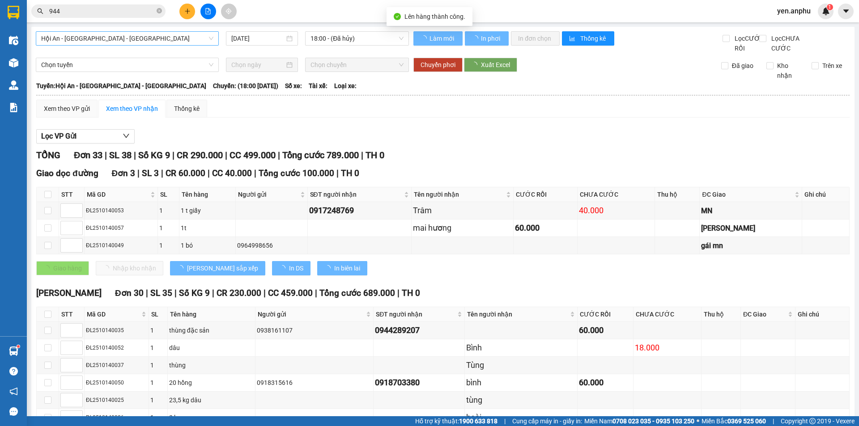
click at [88, 38] on span "Hội An - [GEOGRAPHIC_DATA] - [GEOGRAPHIC_DATA]" at bounding box center [127, 38] width 172 height 13
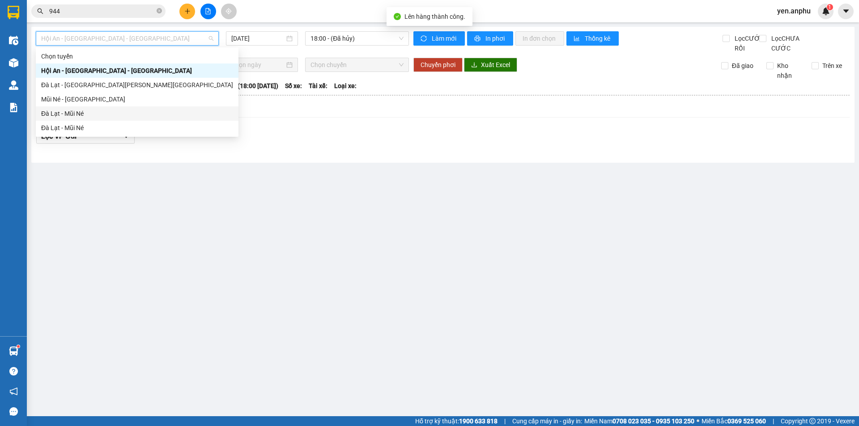
drag, startPoint x: 70, startPoint y: 113, endPoint x: 316, endPoint y: 78, distance: 248.0
click at [71, 113] on div "Đà Lạt - Mũi Né" at bounding box center [137, 114] width 192 height 10
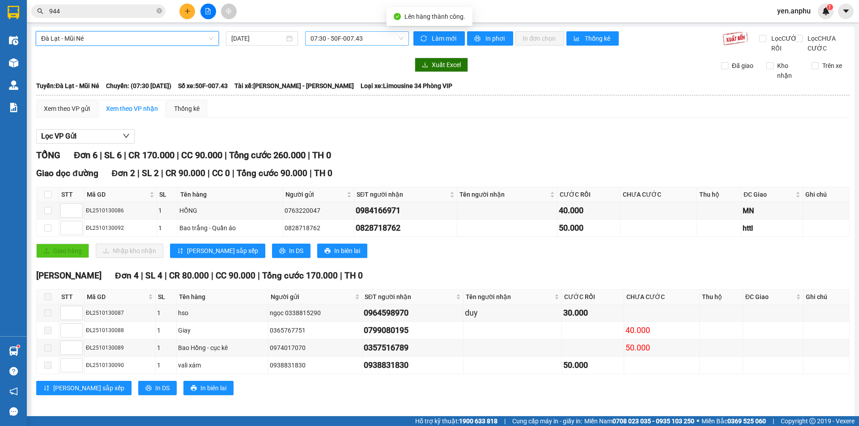
click at [357, 42] on span "07:30 - 50F-007.43" at bounding box center [356, 38] width 93 height 13
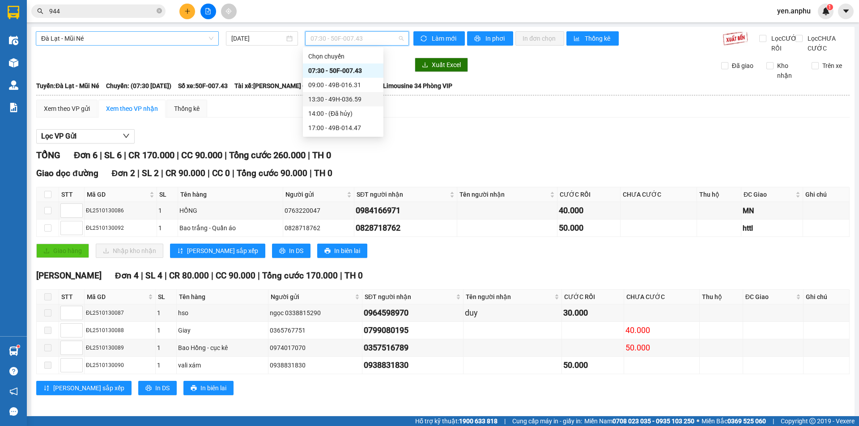
click at [168, 38] on span "Đà Lạt - Mũi Né" at bounding box center [127, 38] width 172 height 13
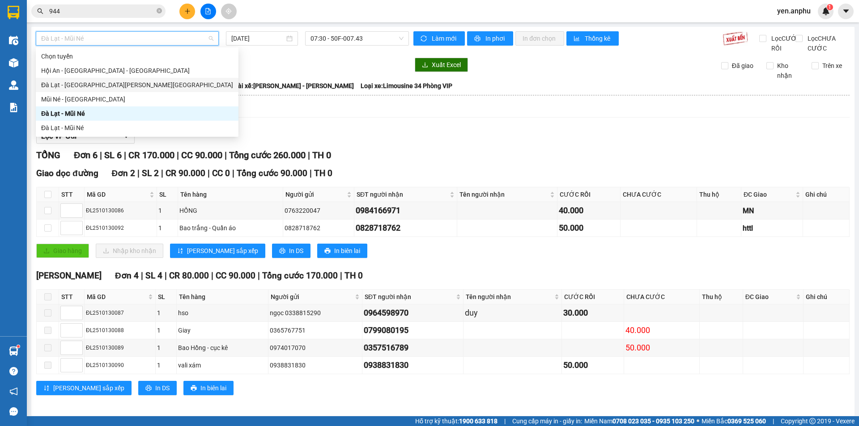
click at [107, 85] on div "Đà Lạt - [GEOGRAPHIC_DATA][PERSON_NAME][GEOGRAPHIC_DATA]" at bounding box center [137, 85] width 192 height 10
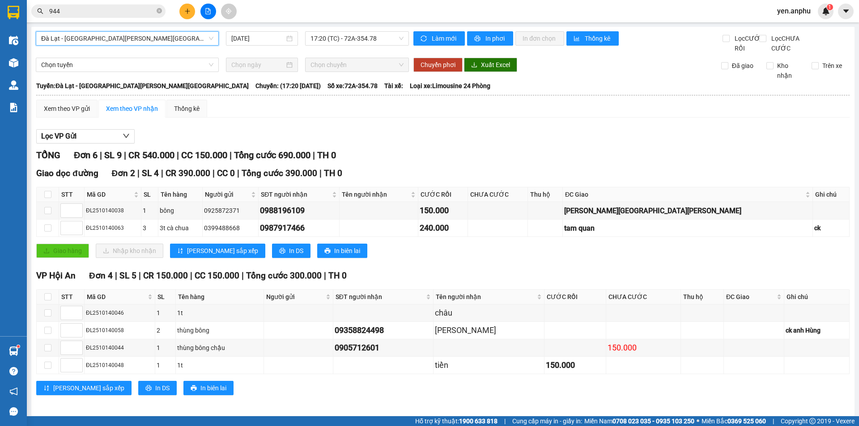
click at [146, 114] on div "Xem theo VP nhận" at bounding box center [132, 109] width 52 height 10
click at [37, 118] on div "Xem theo VP gửi" at bounding box center [66, 109] width 61 height 18
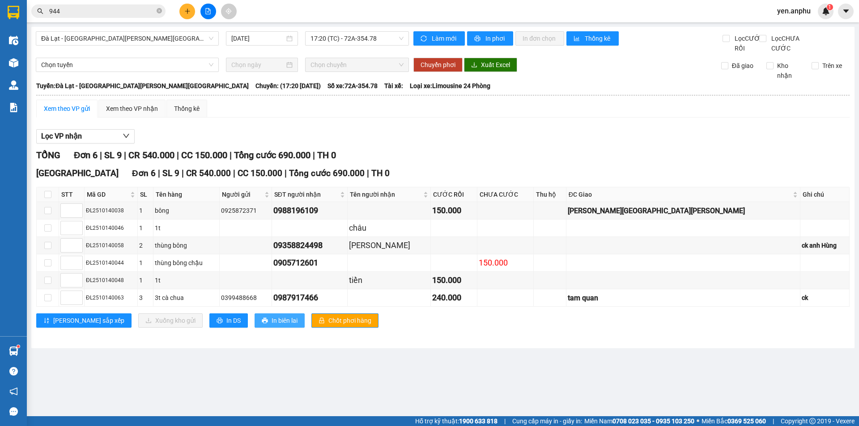
click at [271, 326] on span "In biên lai" at bounding box center [284, 321] width 26 height 10
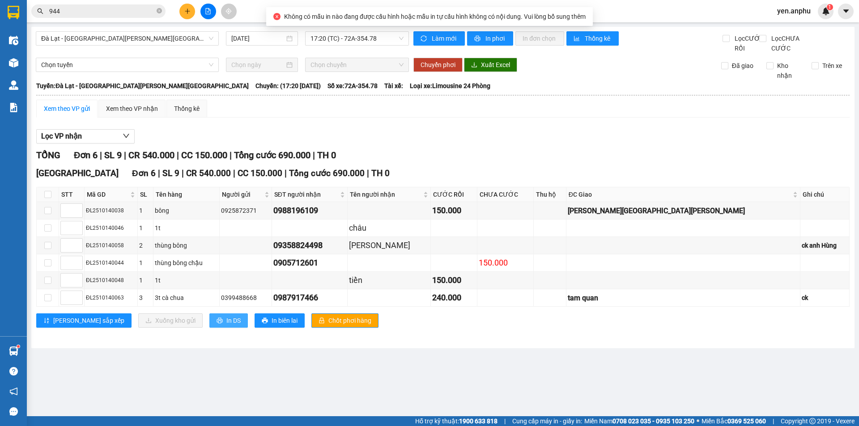
click at [226, 326] on span "In DS" at bounding box center [233, 321] width 14 height 10
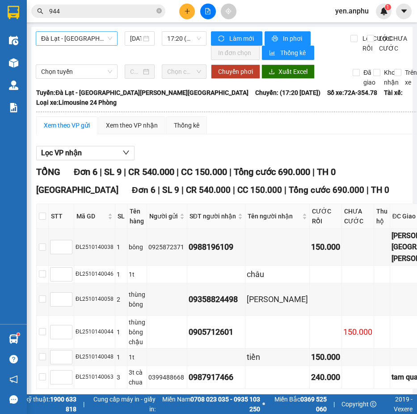
click at [81, 38] on span "Đà Lạt - [GEOGRAPHIC_DATA][PERSON_NAME][GEOGRAPHIC_DATA]" at bounding box center [76, 38] width 71 height 13
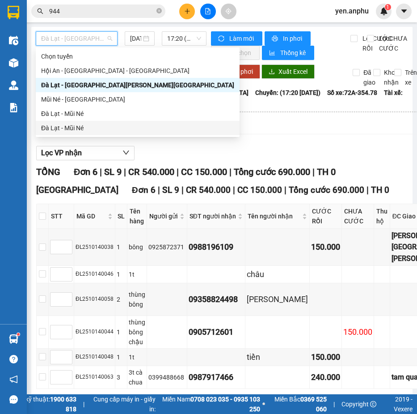
click at [61, 128] on div "Đà Lạt - Mũi Né" at bounding box center [137, 128] width 193 height 10
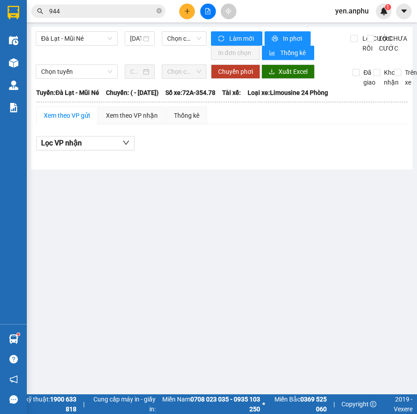
drag, startPoint x: 73, startPoint y: 38, endPoint x: 73, endPoint y: 46, distance: 7.6
click at [73, 38] on span "Đà Lạt - Mũi Né" at bounding box center [76, 38] width 71 height 13
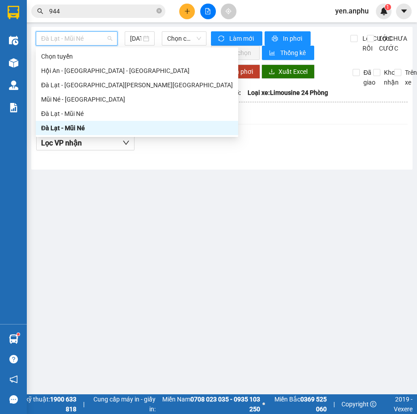
drag, startPoint x: 54, startPoint y: 125, endPoint x: 131, endPoint y: 35, distance: 119.2
click at [54, 123] on div "Đà Lạt - Mũi Né" at bounding box center [137, 128] width 192 height 10
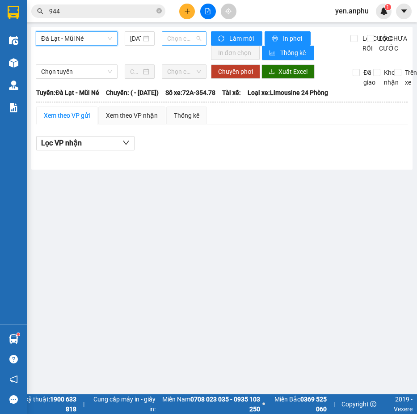
click at [173, 38] on span "Chọn chuyến" at bounding box center [184, 38] width 34 height 13
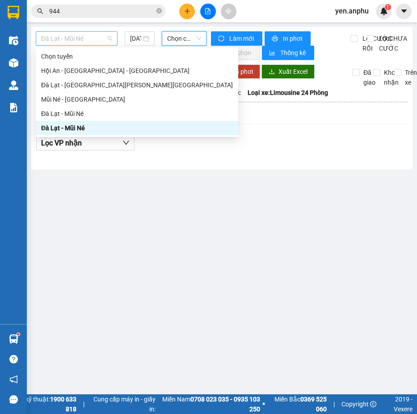
drag, startPoint x: 78, startPoint y: 38, endPoint x: 73, endPoint y: 50, distance: 12.9
click at [78, 39] on span "Đà Lạt - Mũi Né" at bounding box center [76, 38] width 71 height 13
click at [57, 110] on div "Đà Lạt - Mũi Né" at bounding box center [137, 114] width 192 height 10
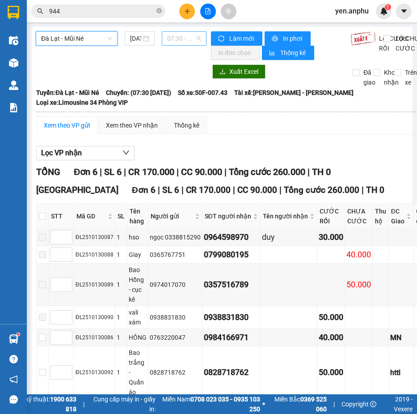
click at [180, 34] on span "07:30 - 50F-007.43" at bounding box center [184, 38] width 34 height 13
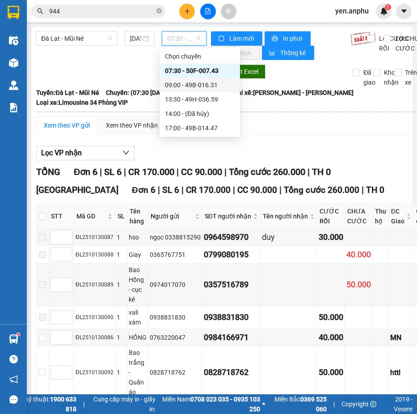
click at [180, 88] on div "09:00 - 49B-016.31" at bounding box center [200, 85] width 70 height 10
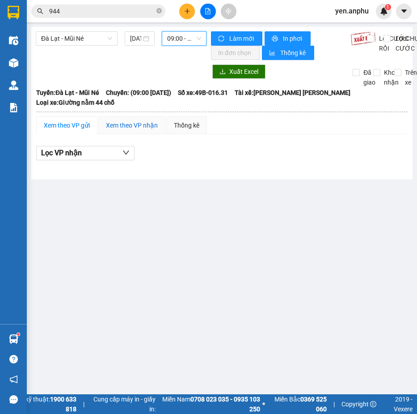
click at [140, 128] on div "Xem theo VP nhận" at bounding box center [132, 125] width 52 height 10
click at [183, 32] on div "[GEOGRAPHIC_DATA] - Mũi Né [DATE] 09:00 - 49B-016.31 [PERSON_NAME] mới In phơi …" at bounding box center [221, 103] width 381 height 153
click at [180, 39] on span "09:00 - 49B-016.31" at bounding box center [184, 38] width 34 height 13
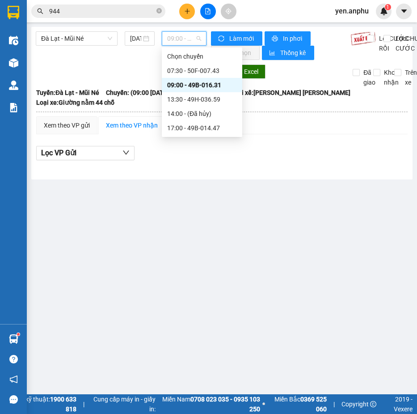
click at [194, 89] on div "09:00 - 49B-016.31" at bounding box center [202, 85] width 70 height 10
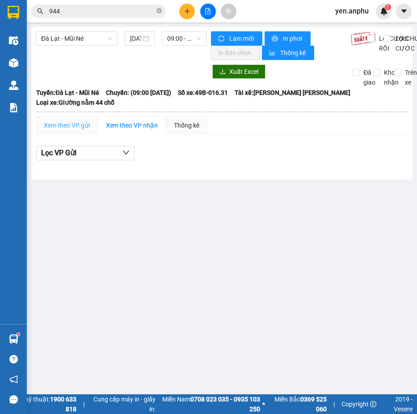
click at [59, 134] on div "Xem theo VP gửi" at bounding box center [66, 125] width 61 height 18
click at [63, 130] on div "Xem theo VP gửi" at bounding box center [67, 125] width 46 height 10
click at [132, 133] on div "Xem theo VP nhận" at bounding box center [131, 125] width 67 height 18
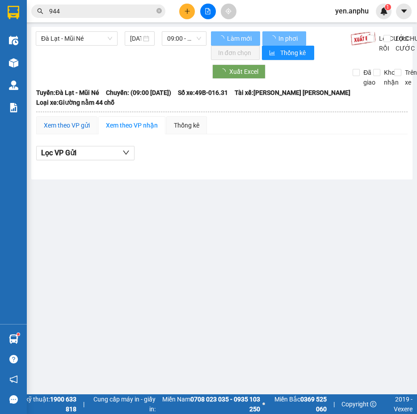
drag, startPoint x: 50, startPoint y: 131, endPoint x: 71, endPoint y: 114, distance: 27.4
click at [50, 130] on div "Xem theo VP gửi" at bounding box center [67, 125] width 46 height 10
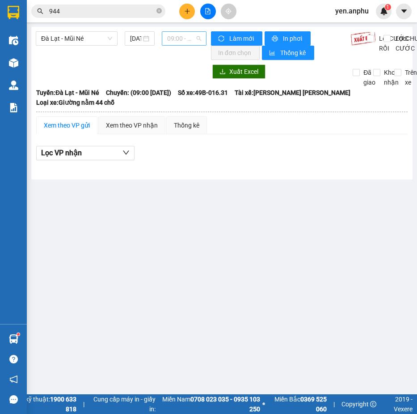
click at [178, 37] on span "09:00 - 49B-016.31" at bounding box center [184, 38] width 34 height 13
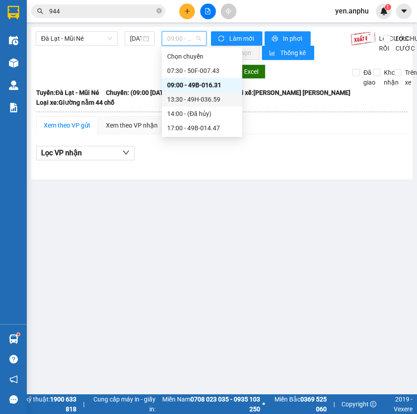
click at [178, 97] on div "13:30 - 49H-036.59" at bounding box center [202, 99] width 70 height 10
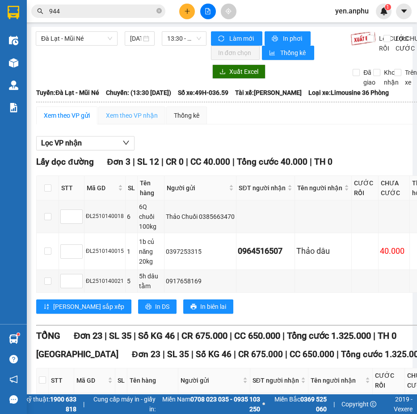
click at [143, 124] on div "Xem theo VP nhận" at bounding box center [131, 115] width 67 height 18
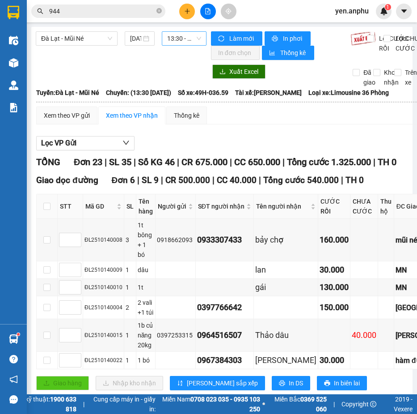
click at [173, 43] on span "13:30 - 49H-036.59" at bounding box center [184, 38] width 34 height 13
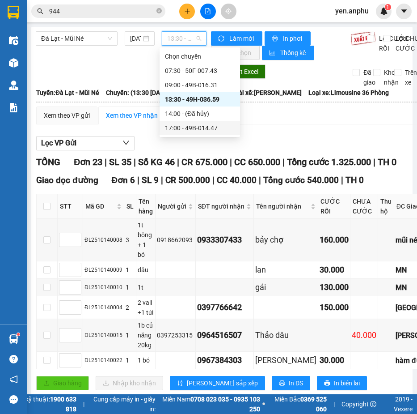
click at [190, 125] on div "17:00 - 49B-014.47" at bounding box center [200, 128] width 70 height 10
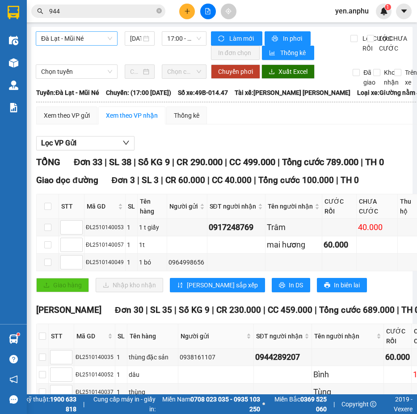
click at [84, 40] on span "Đà Lạt - Mũi Né" at bounding box center [76, 38] width 71 height 13
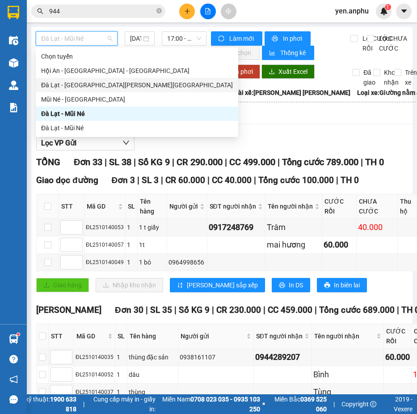
click at [66, 87] on div "Đà Lạt - [GEOGRAPHIC_DATA][PERSON_NAME][GEOGRAPHIC_DATA]" at bounding box center [137, 85] width 192 height 10
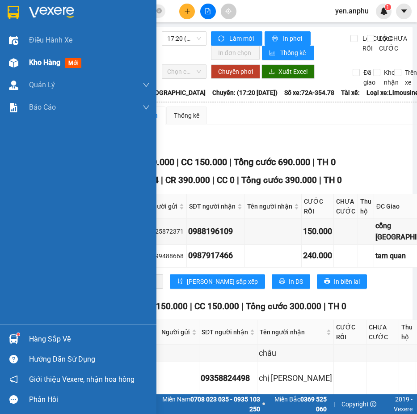
click at [18, 61] on img at bounding box center [13, 62] width 9 height 9
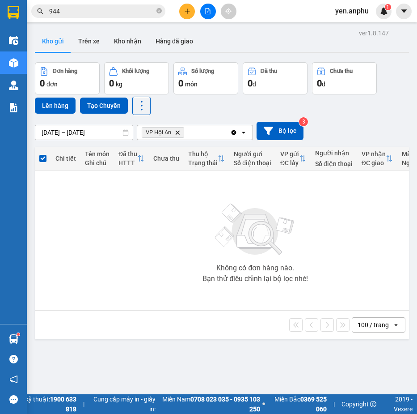
click at [178, 132] on icon "Delete" at bounding box center [177, 132] width 5 height 5
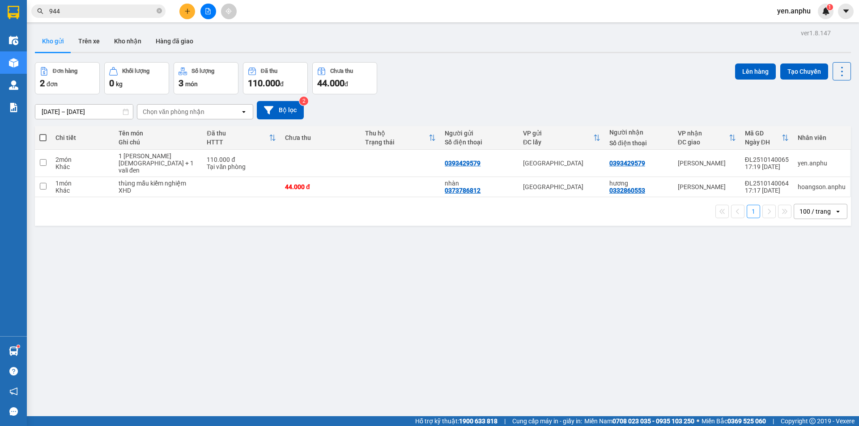
click at [205, 14] on button at bounding box center [208, 12] width 16 height 16
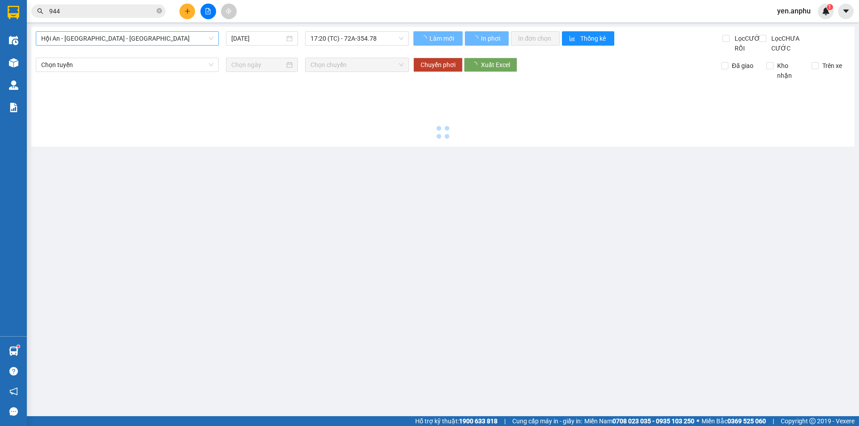
click at [90, 40] on span "Hội An - [GEOGRAPHIC_DATA] - [GEOGRAPHIC_DATA]" at bounding box center [127, 38] width 172 height 13
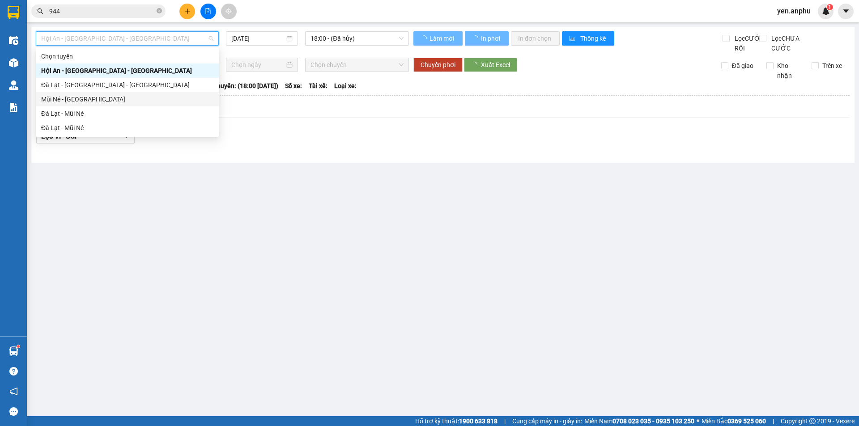
click at [60, 100] on div "Mũi Né - [GEOGRAPHIC_DATA]" at bounding box center [127, 99] width 172 height 10
type input "[DATE]"
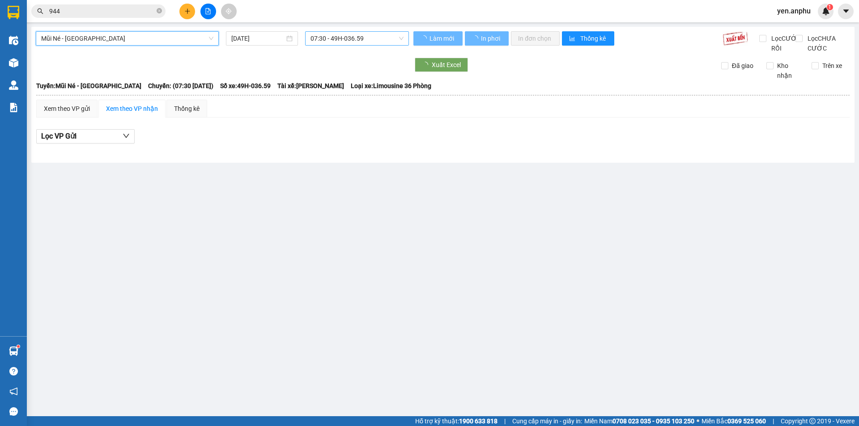
click at [350, 32] on span "07:30 - 49H-036.59" at bounding box center [356, 38] width 93 height 13
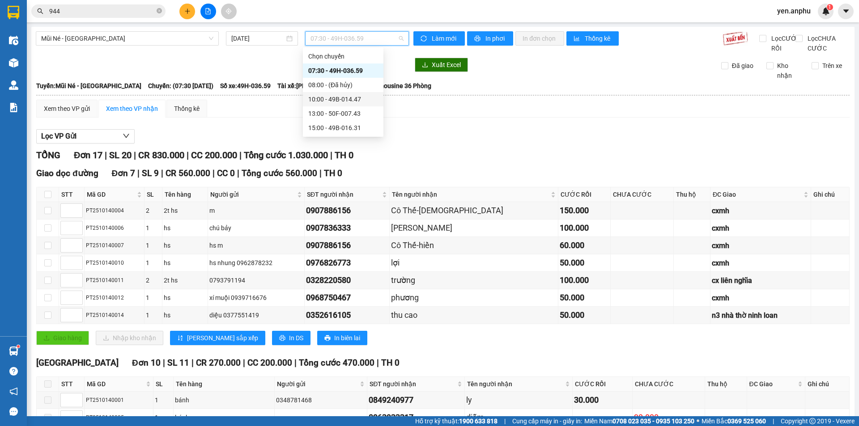
click at [326, 114] on div "13:00 - 50F-007.43" at bounding box center [343, 114] width 70 height 10
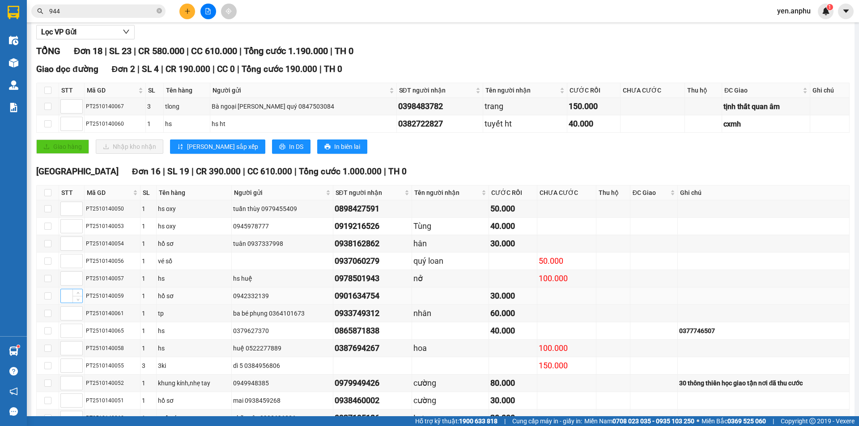
scroll to position [179, 0]
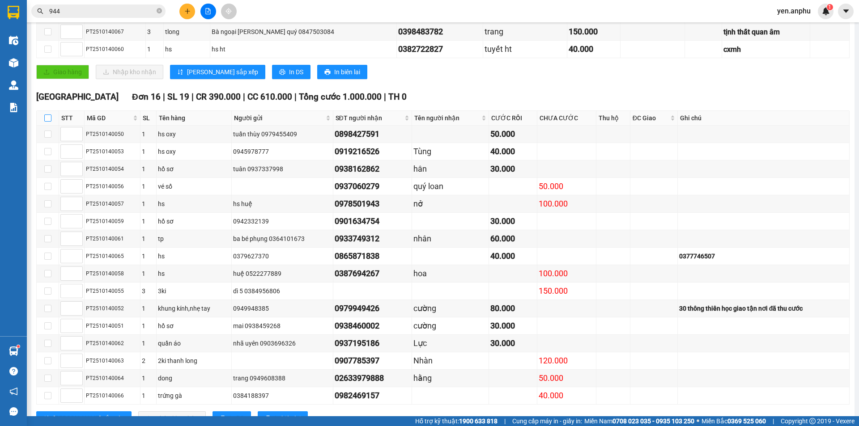
click at [50, 122] on input "checkbox" at bounding box center [47, 117] width 7 height 7
checkbox input "true"
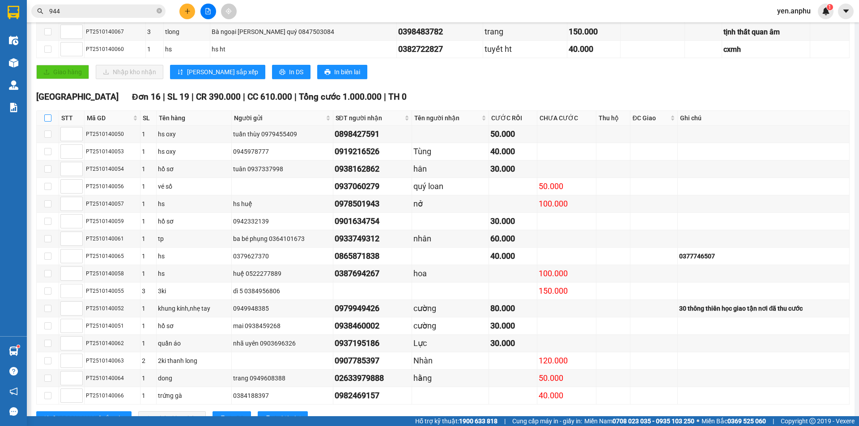
checkbox input "true"
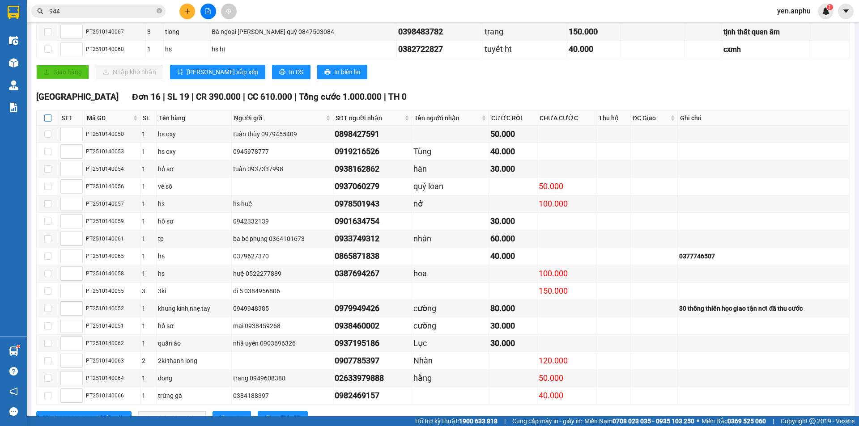
checkbox input "true"
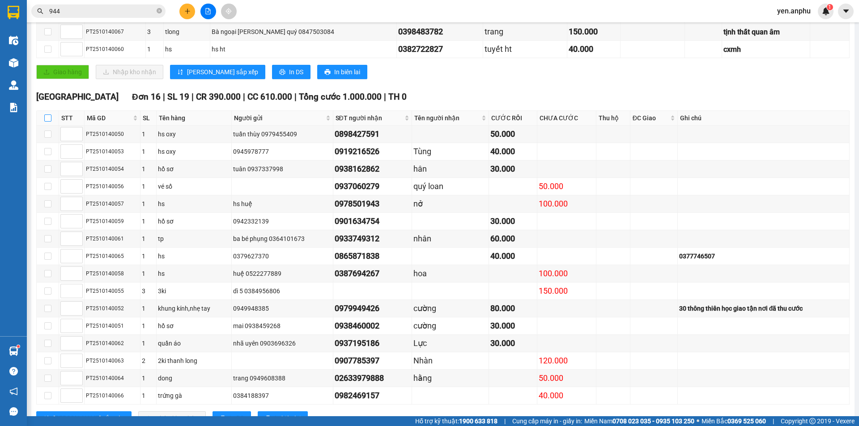
checkbox input "true"
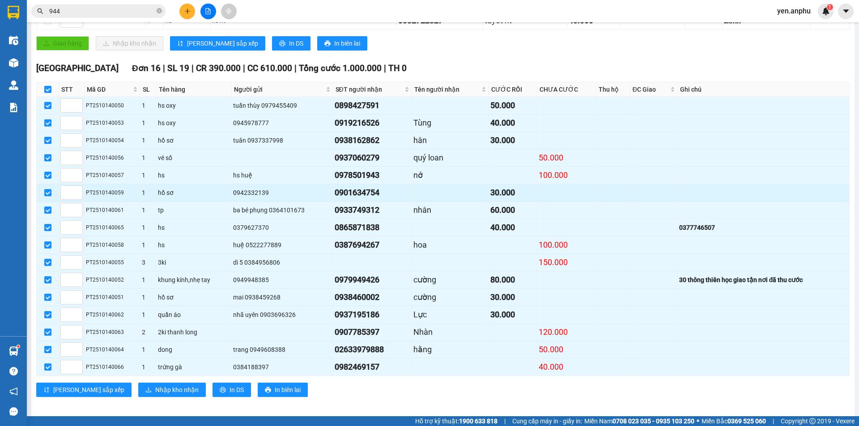
scroll to position [223, 0]
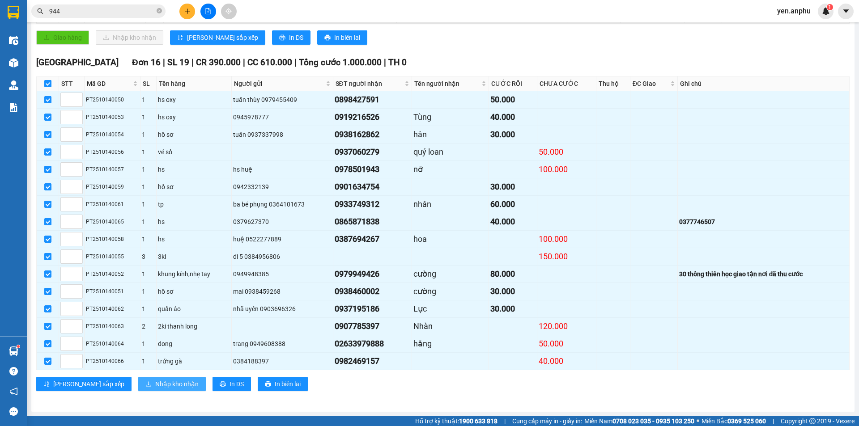
click at [140, 377] on button "Nhập kho nhận" at bounding box center [172, 384] width 68 height 14
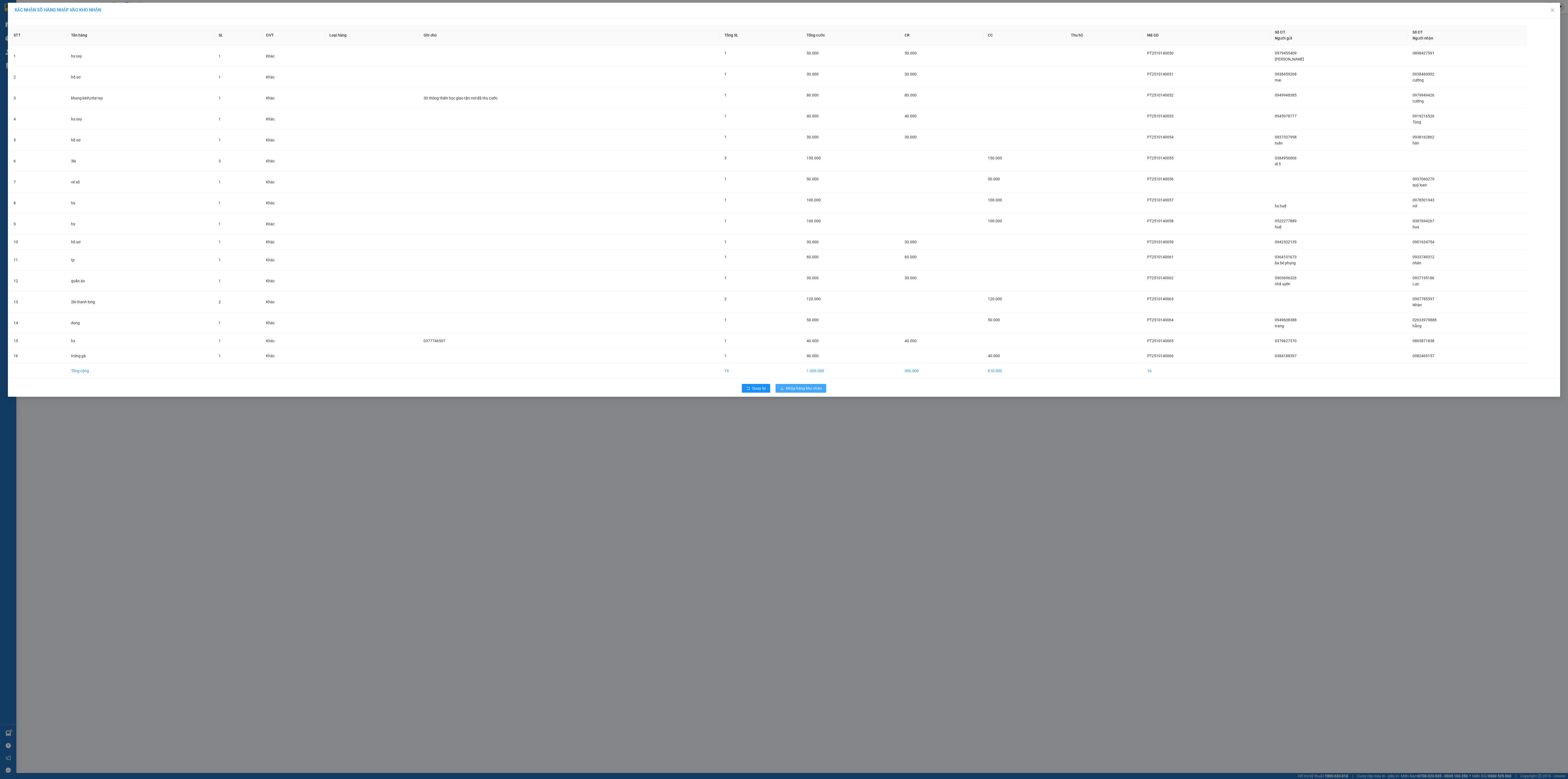
click at [254, 252] on span "Nhập hàng kho nhận" at bounding box center [803, 388] width 36 height 6
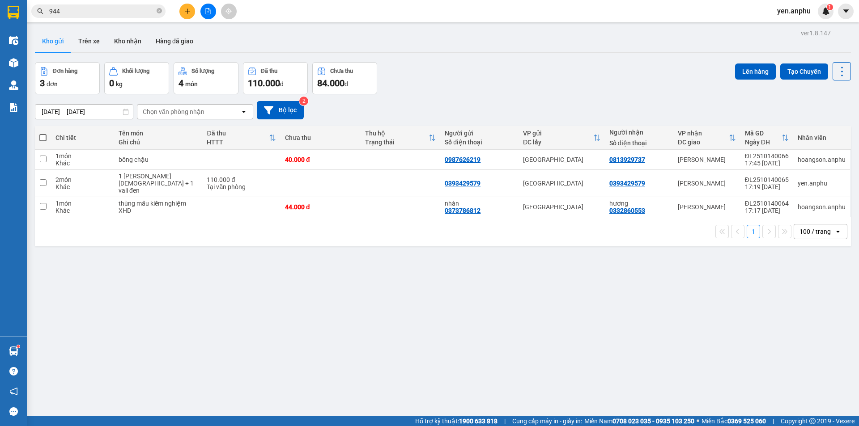
click at [208, 12] on icon "file-add" at bounding box center [208, 11] width 6 height 6
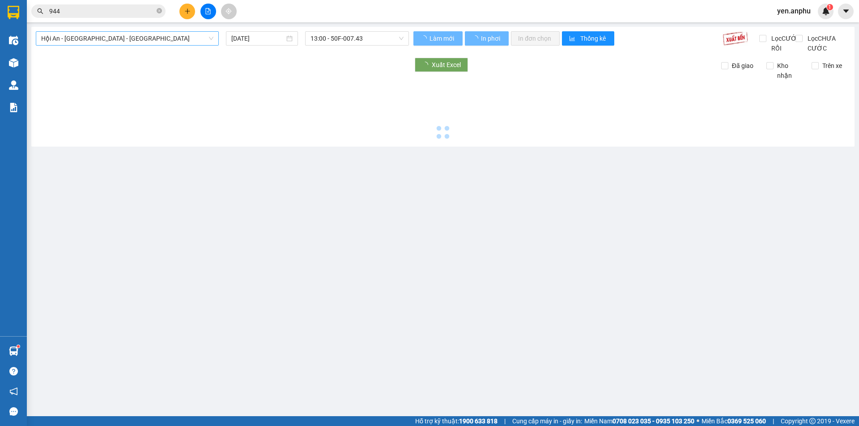
click at [95, 38] on span "Hội An - [GEOGRAPHIC_DATA] - [GEOGRAPHIC_DATA]" at bounding box center [127, 38] width 172 height 13
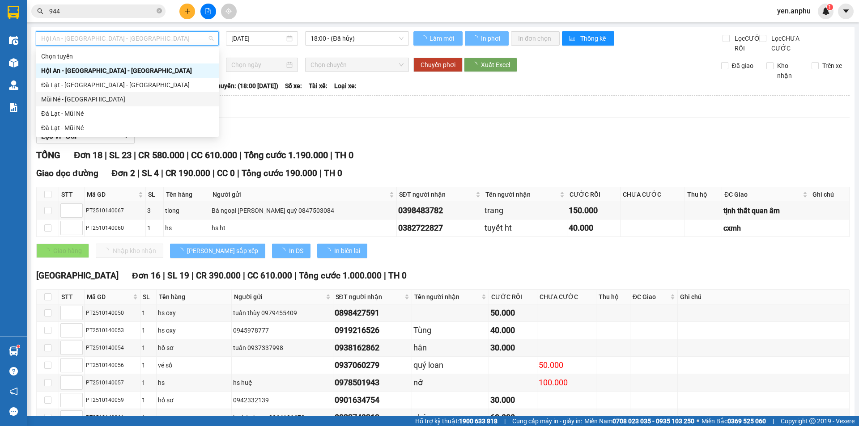
click at [59, 95] on div "Mũi Né - [GEOGRAPHIC_DATA]" at bounding box center [127, 99] width 172 height 10
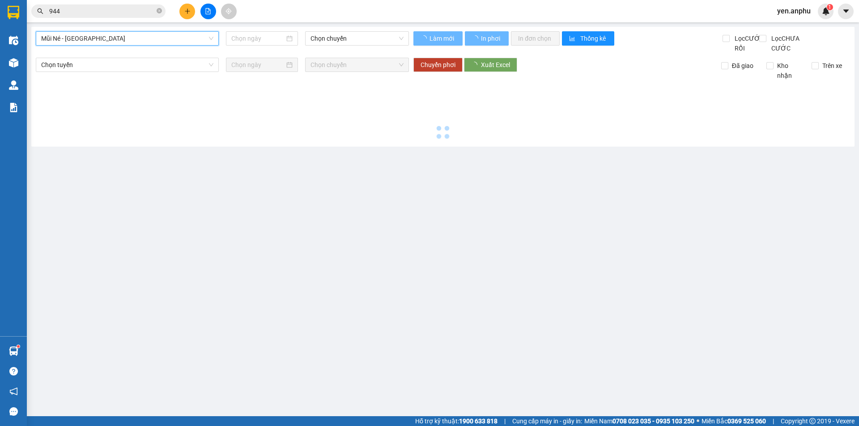
type input "[DATE]"
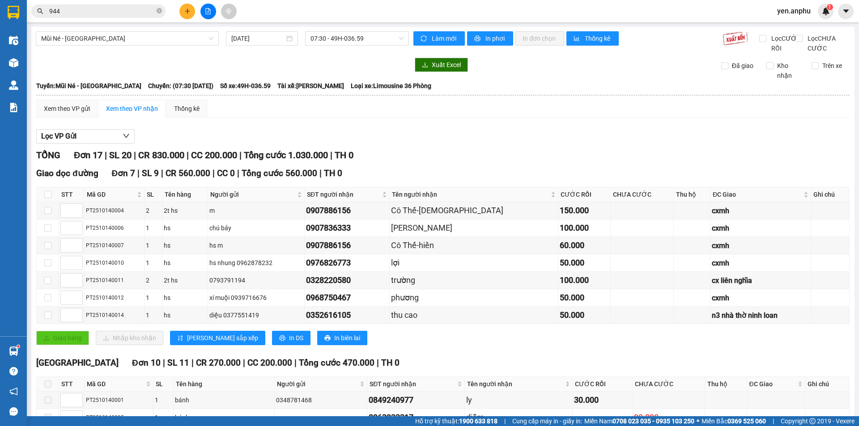
click at [138, 46] on div "Mũi Né - Đà Lạt 14/10/2025 07:30 - 49H-036.59" at bounding box center [222, 42] width 373 height 22
drag, startPoint x: 125, startPoint y: 42, endPoint x: 101, endPoint y: 96, distance: 59.3
click at [124, 42] on span "Mũi Né - [GEOGRAPHIC_DATA]" at bounding box center [127, 38] width 172 height 13
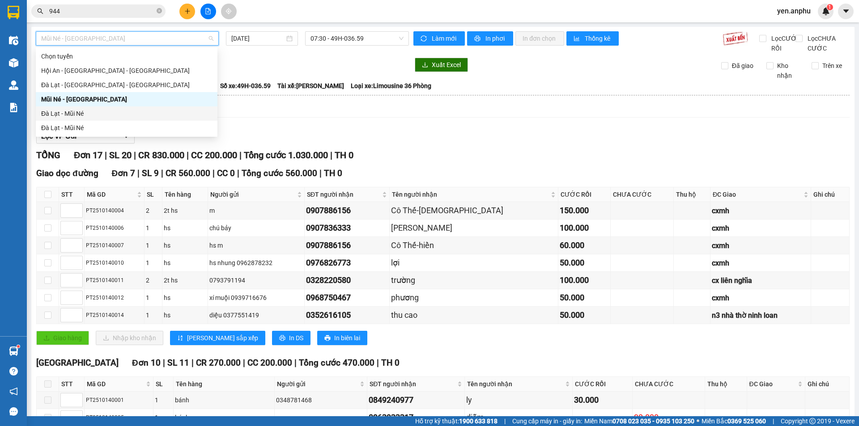
click at [101, 109] on div "Đà Lạt - Mũi Né" at bounding box center [126, 114] width 171 height 10
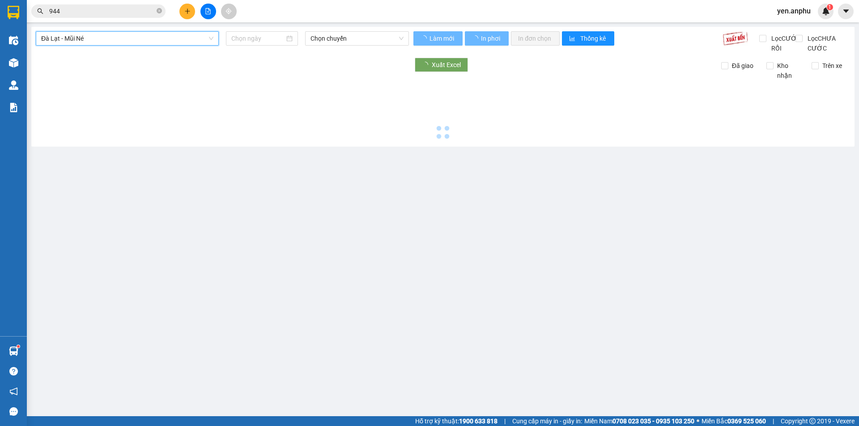
type input "[DATE]"
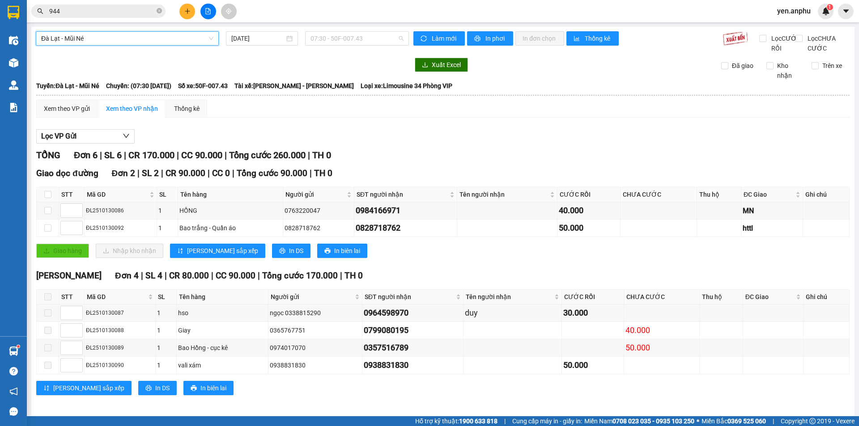
drag, startPoint x: 356, startPoint y: 35, endPoint x: 349, endPoint y: 135, distance: 99.5
click at [356, 41] on span "07:30 - 50F-007.43" at bounding box center [356, 38] width 93 height 13
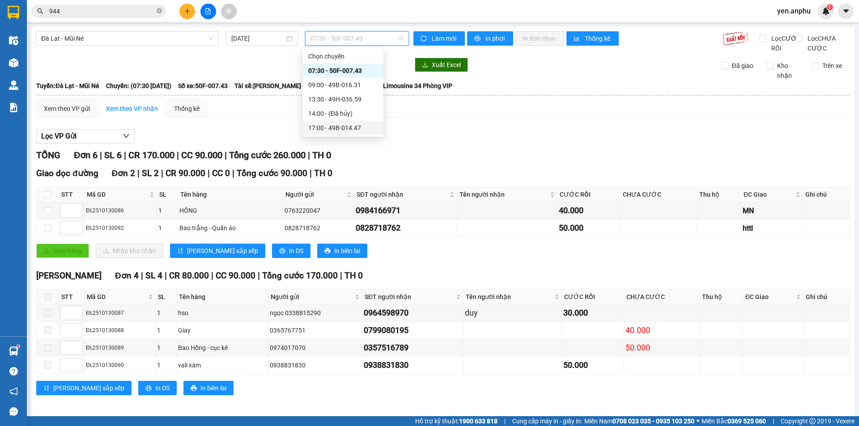
click at [337, 124] on div "17:00 - 49B-014.47" at bounding box center [343, 128] width 70 height 10
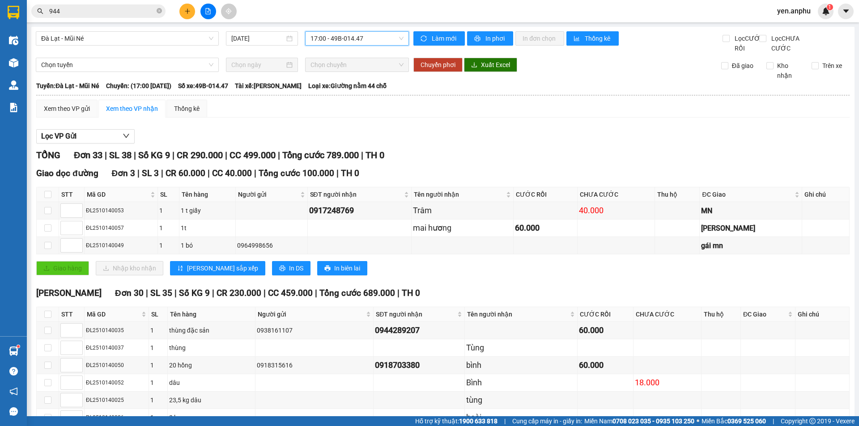
click at [185, 10] on icon "plus" at bounding box center [187, 11] width 6 height 6
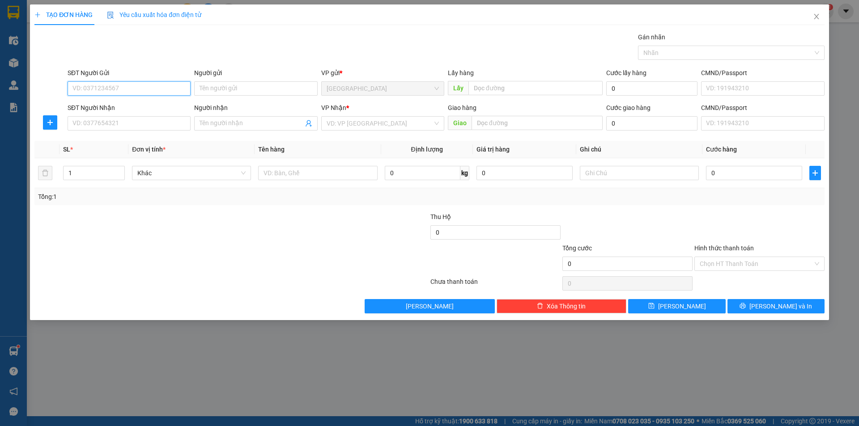
click at [108, 89] on input "SĐT Người Gửi" at bounding box center [129, 88] width 123 height 14
type input "0915772414"
click at [114, 119] on input "SĐT Người Nhận" at bounding box center [129, 123] width 123 height 14
click at [106, 116] on input "097" at bounding box center [129, 123] width 123 height 14
click at [119, 90] on input "0915772414" at bounding box center [129, 88] width 123 height 14
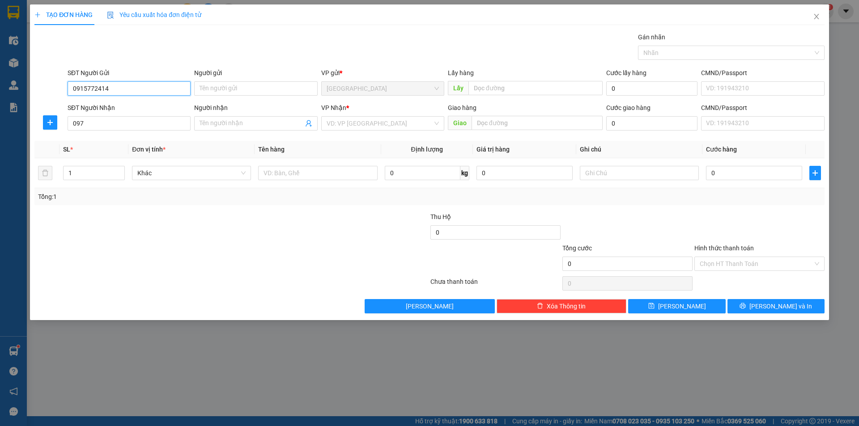
drag, startPoint x: 119, startPoint y: 90, endPoint x: 109, endPoint y: 90, distance: 10.3
click at [109, 90] on input "0915772414" at bounding box center [129, 88] width 123 height 14
click at [101, 127] on input "097" at bounding box center [129, 123] width 123 height 14
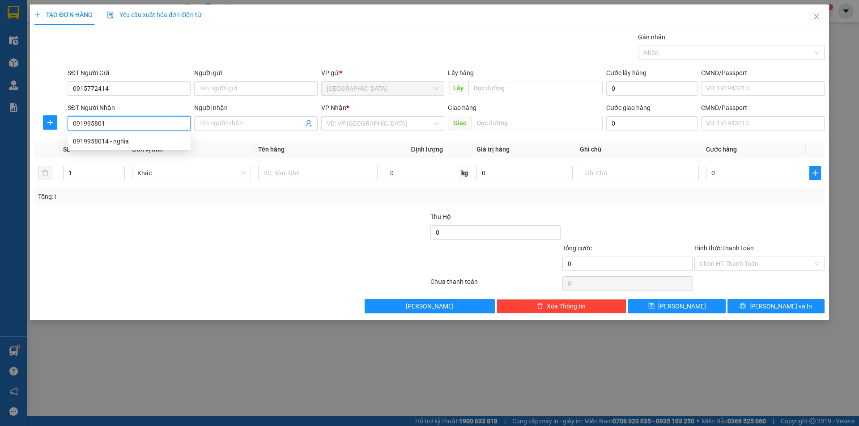
type input "0919958014"
click at [157, 141] on div "0919958014 - nghĩa" at bounding box center [129, 141] width 112 height 10
type input "nghĩa"
type input "[PERSON_NAME]"
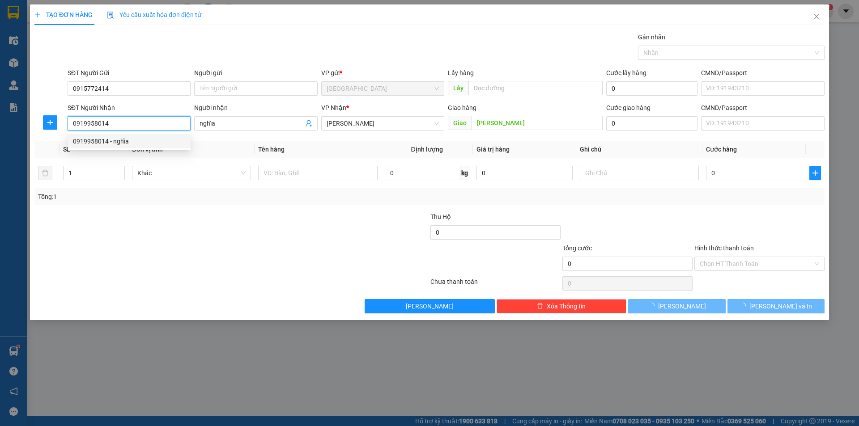
type input "50.000"
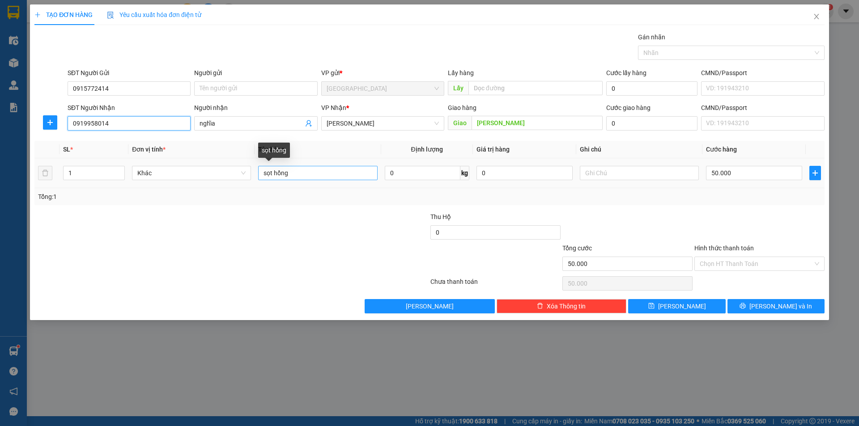
type input "0919958014"
click at [296, 177] on input "sọt hồng" at bounding box center [317, 173] width 119 height 14
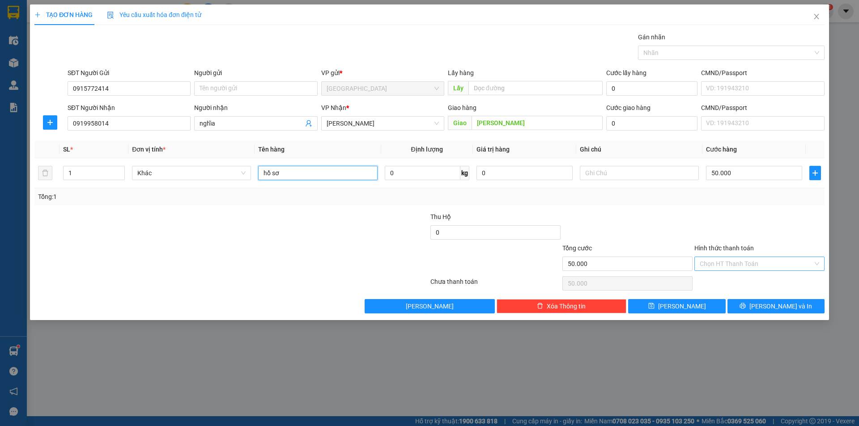
type input "hồ sơ"
click at [417, 264] on input "Hình thức thanh toán" at bounding box center [755, 263] width 113 height 13
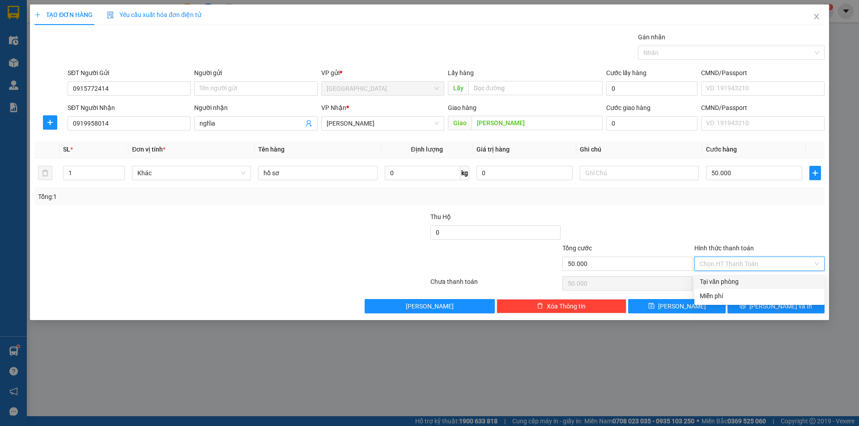
click at [417, 283] on div "Tại văn phòng" at bounding box center [758, 282] width 119 height 10
type input "0"
click at [417, 311] on span "[PERSON_NAME] và In" at bounding box center [780, 306] width 63 height 10
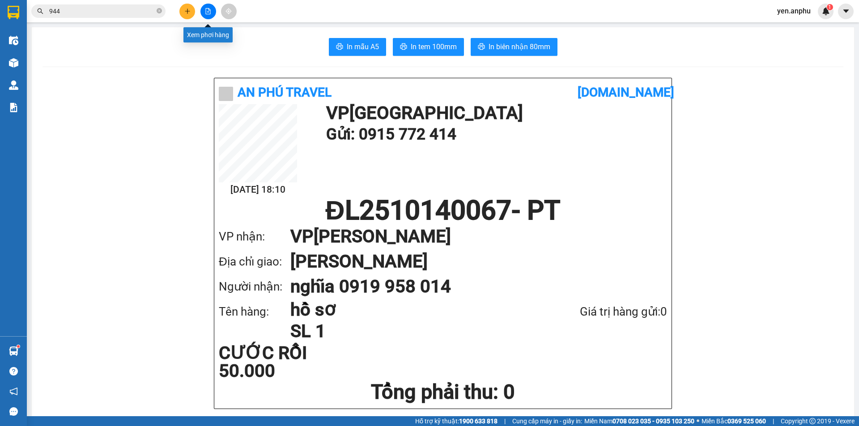
click at [205, 13] on icon "file-add" at bounding box center [208, 11] width 6 height 6
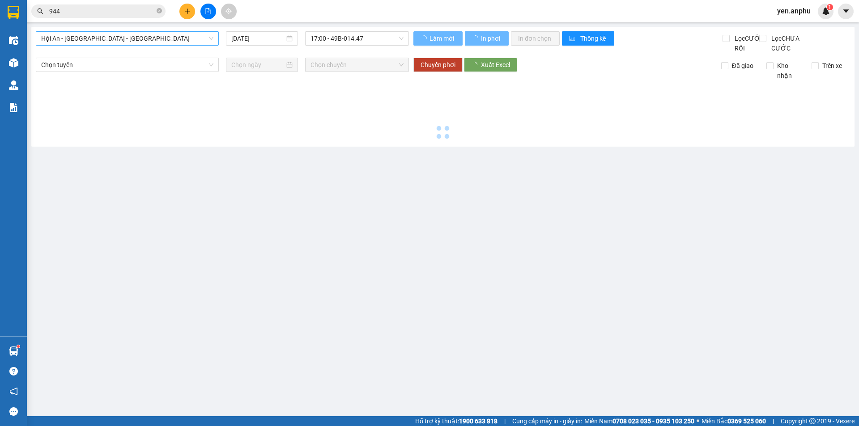
click at [66, 41] on span "Hội An - [GEOGRAPHIC_DATA] - [GEOGRAPHIC_DATA]" at bounding box center [127, 38] width 172 height 13
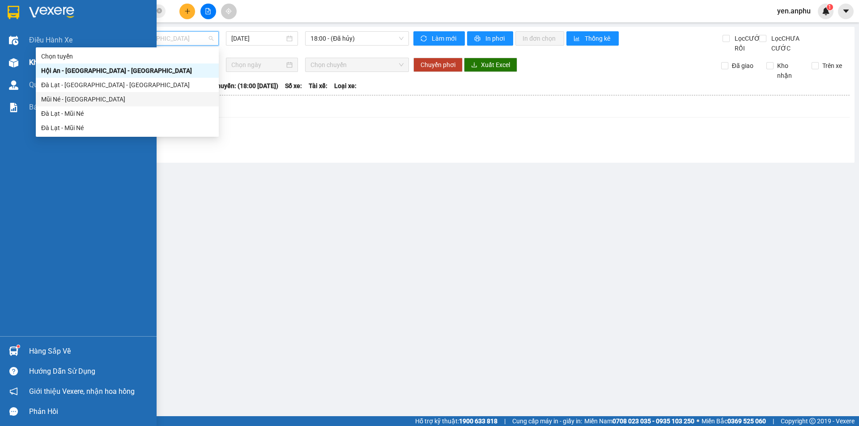
click at [19, 61] on div at bounding box center [14, 63] width 16 height 16
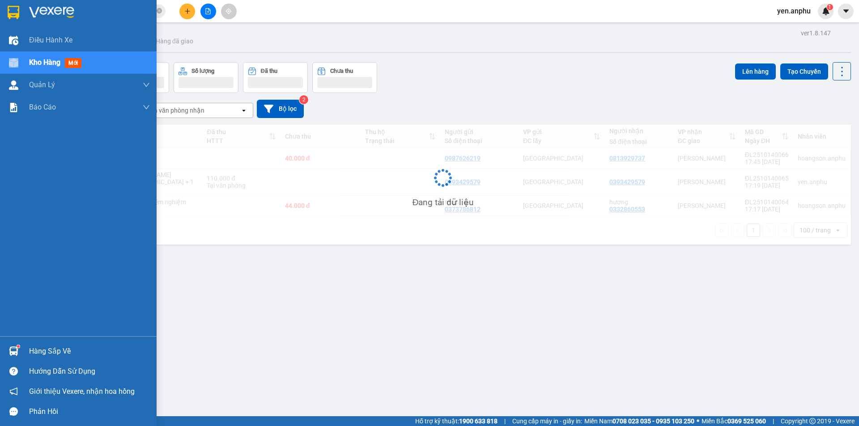
click at [19, 61] on div at bounding box center [14, 63] width 16 height 16
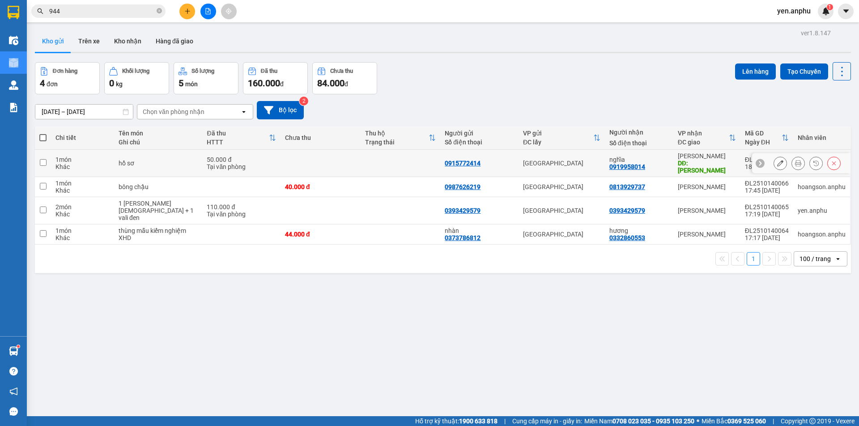
click at [417, 161] on icon at bounding box center [798, 163] width 6 height 6
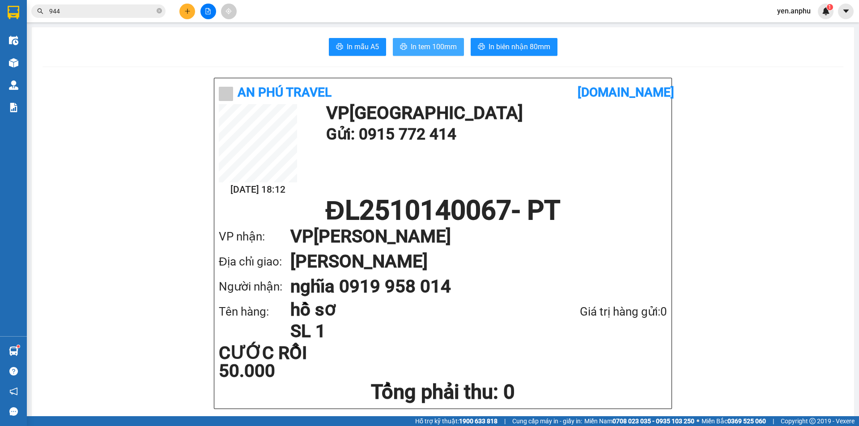
click at [417, 39] on button "In tem 100mm" at bounding box center [428, 47] width 71 height 18
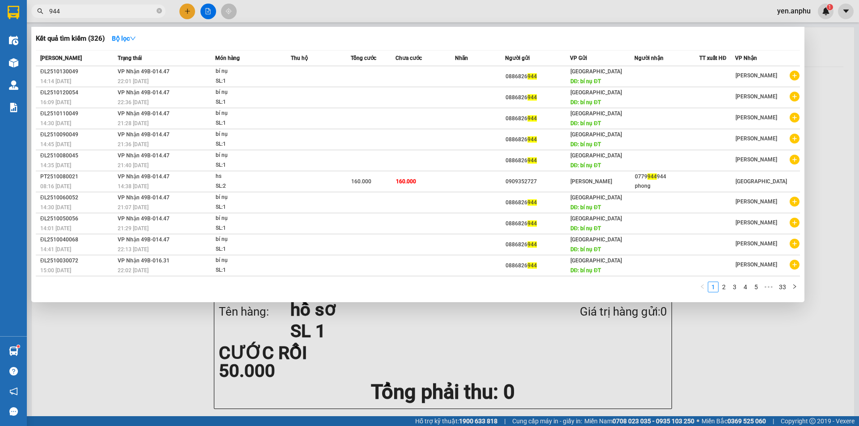
click at [74, 10] on input "944" at bounding box center [102, 11] width 106 height 10
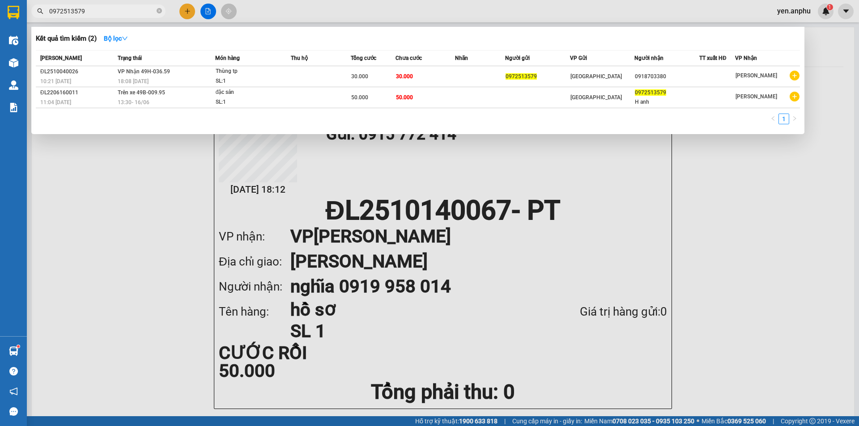
click at [106, 7] on input "0972513579" at bounding box center [102, 11] width 106 height 10
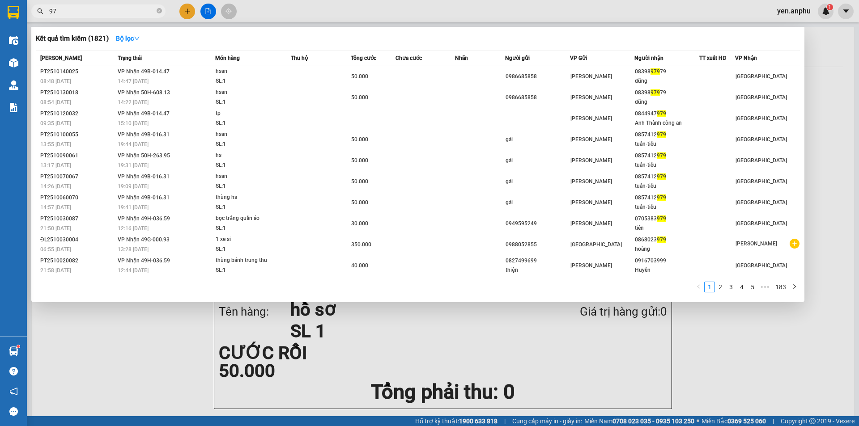
type input "9"
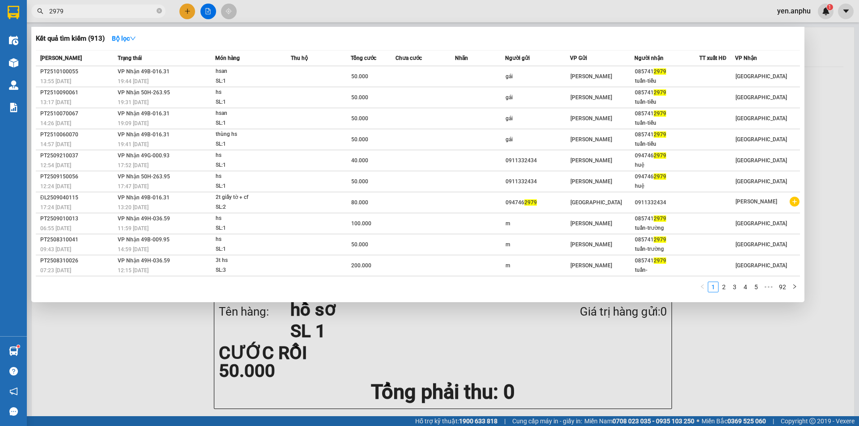
click at [211, 11] on div at bounding box center [429, 213] width 859 height 426
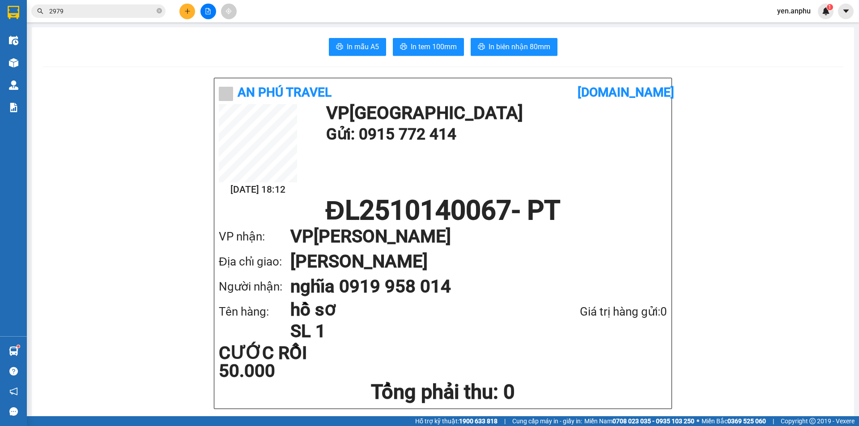
click at [211, 11] on icon "file-add" at bounding box center [208, 11] width 6 height 6
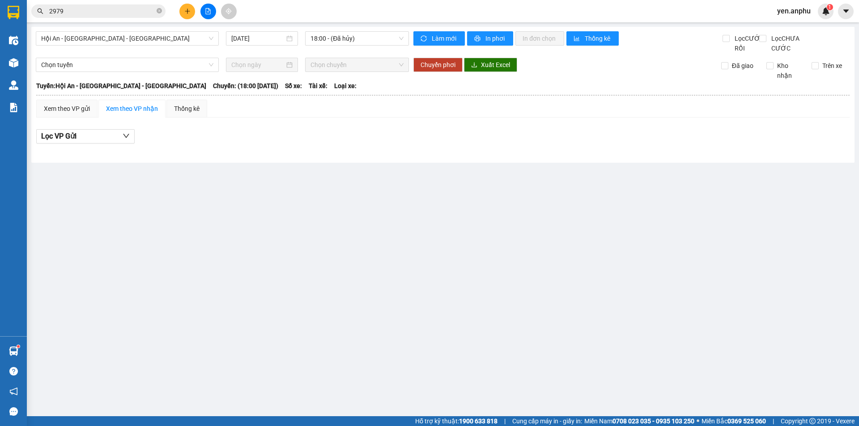
click at [75, 9] on input "2979" at bounding box center [102, 11] width 106 height 10
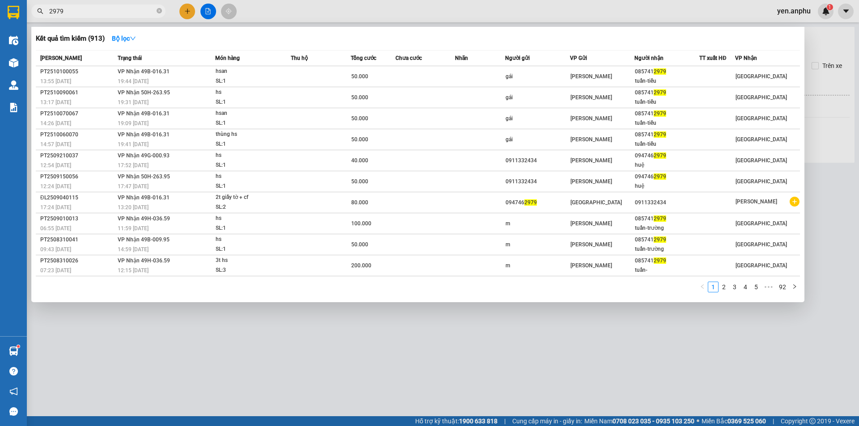
click at [75, 9] on input "2979" at bounding box center [102, 11] width 106 height 10
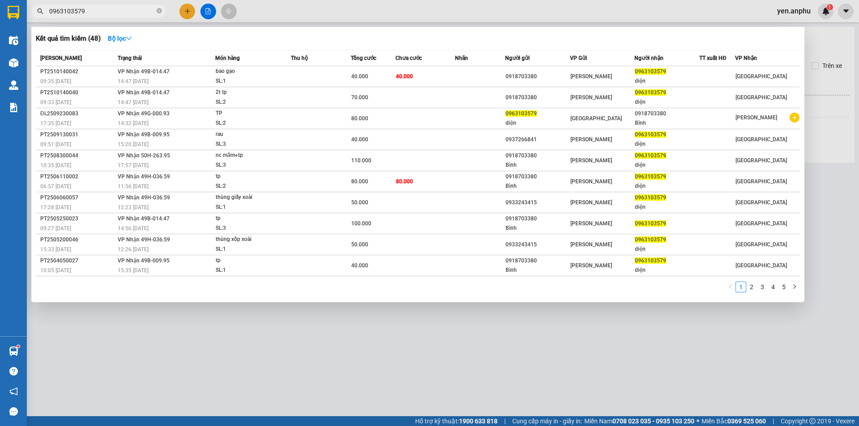
type input "0963103579"
click at [180, 14] on div at bounding box center [429, 213] width 859 height 426
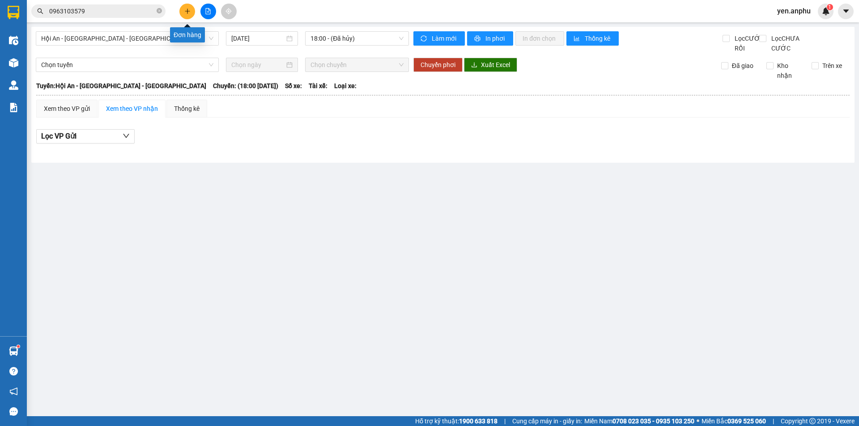
click at [184, 12] on icon "plus" at bounding box center [187, 11] width 6 height 6
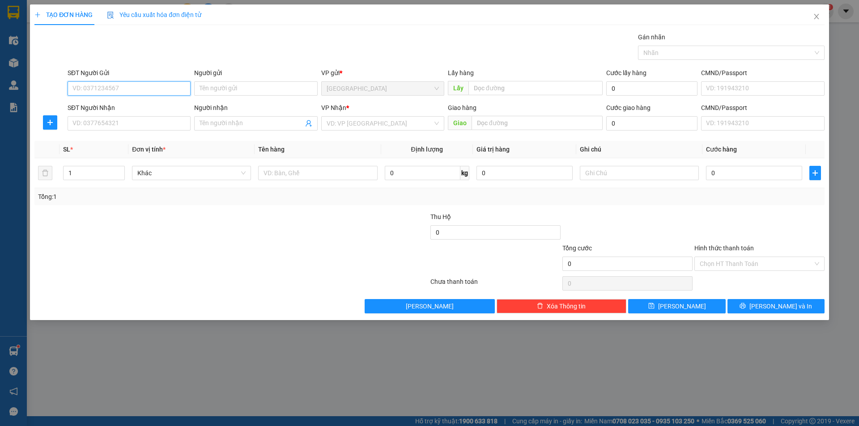
click at [103, 83] on input "SĐT Người Gửi" at bounding box center [129, 88] width 123 height 14
type input "0972937000"
click at [136, 111] on div "0972937000" at bounding box center [129, 106] width 123 height 14
type input "0918255782"
type input "phong"
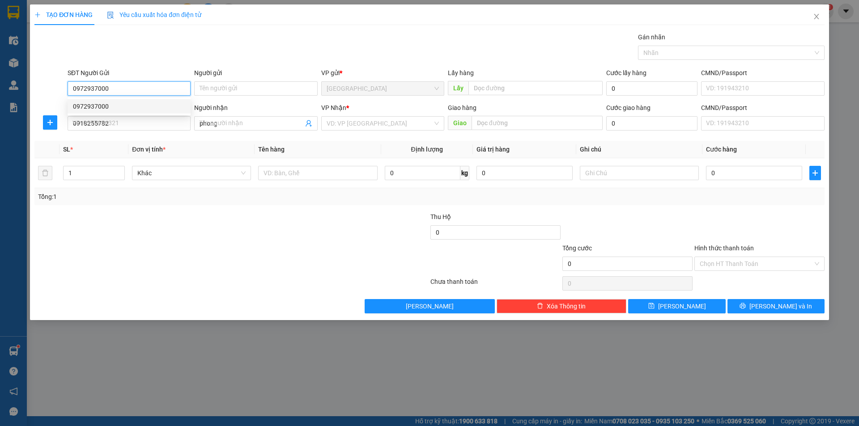
type input "50.000"
type input "0972937000"
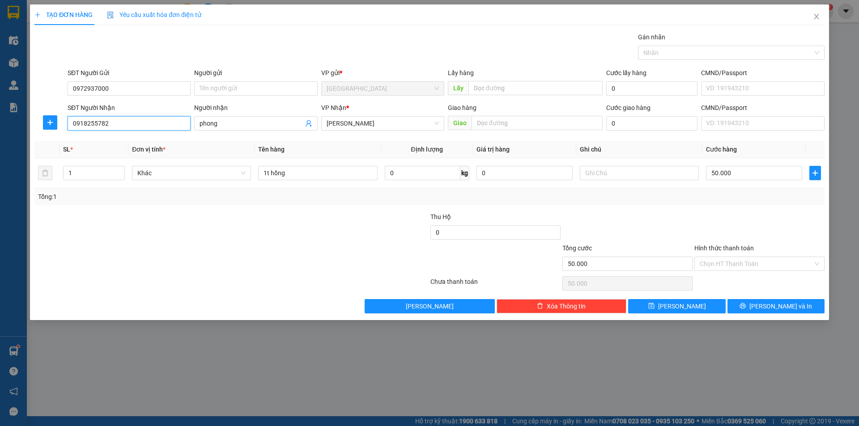
click at [114, 123] on input "0918255782" at bounding box center [129, 123] width 123 height 14
type input "0913174012"
click at [235, 122] on input "phong" at bounding box center [250, 124] width 103 height 10
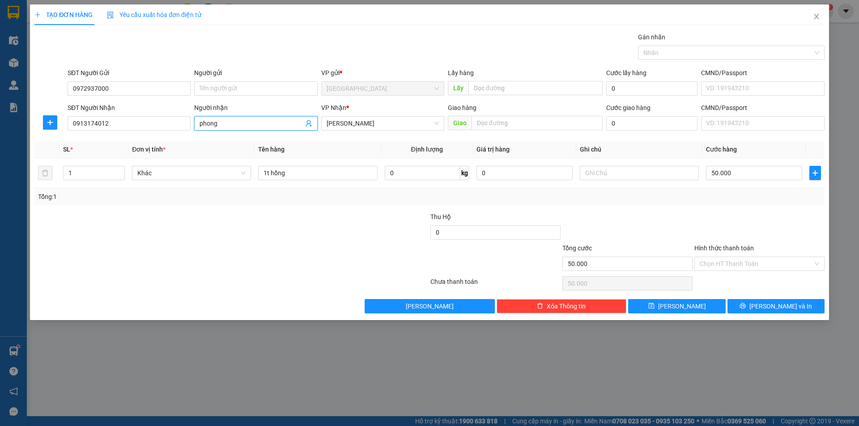
click at [235, 122] on input "phong" at bounding box center [250, 124] width 103 height 10
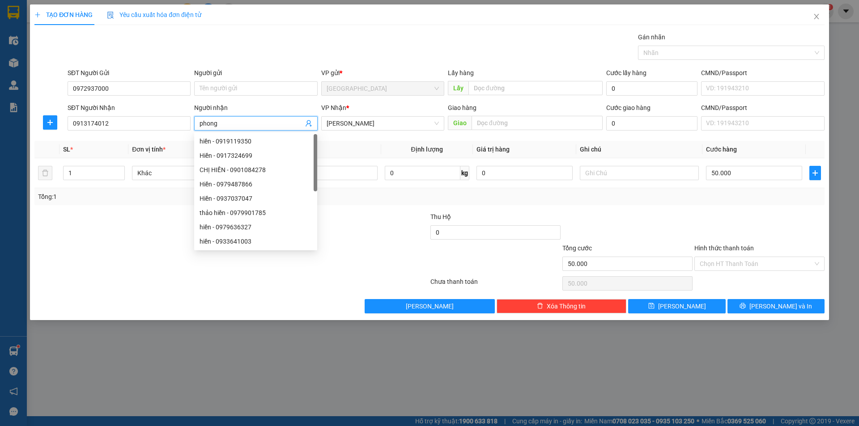
type input "D"
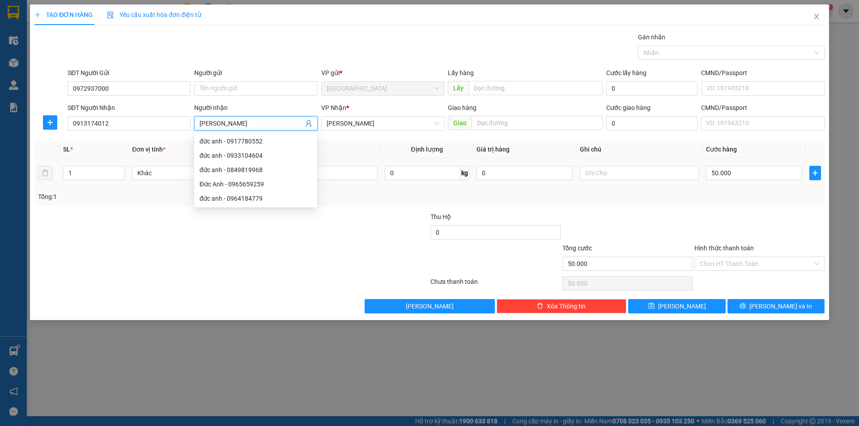
type input "Đức Anh"
click at [353, 160] on td "1t hồng" at bounding box center [317, 173] width 126 height 30
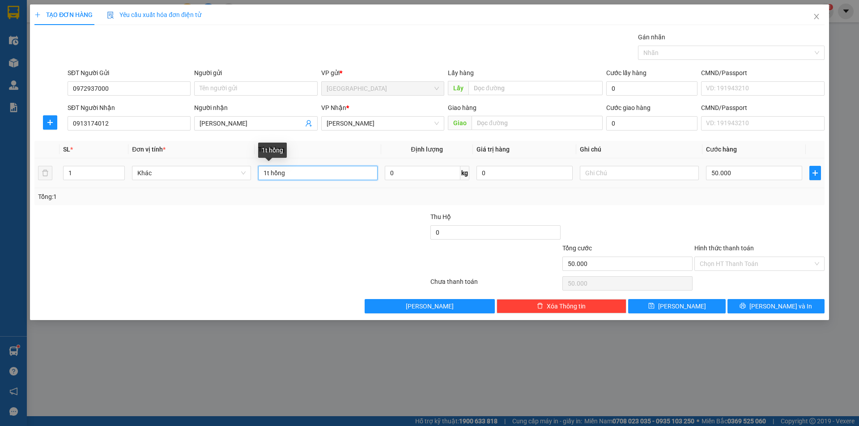
click at [347, 177] on input "1t hồng" at bounding box center [317, 173] width 119 height 14
type input "1 thùng bơ"
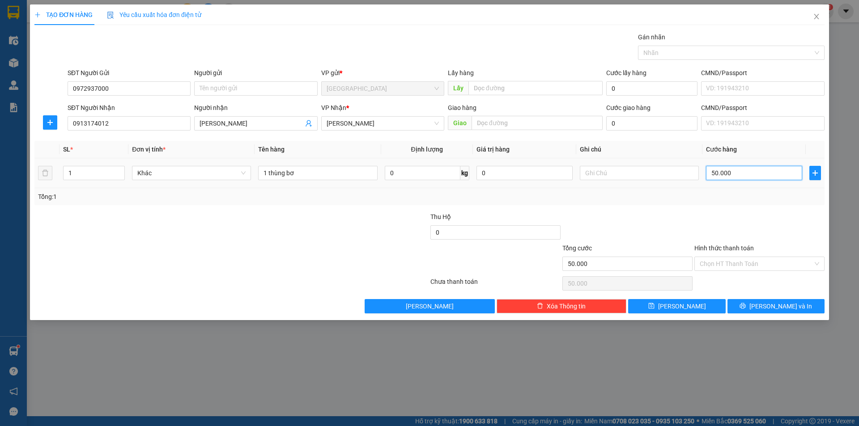
click at [417, 169] on input "50.000" at bounding box center [754, 173] width 96 height 14
type input "4"
type input "40"
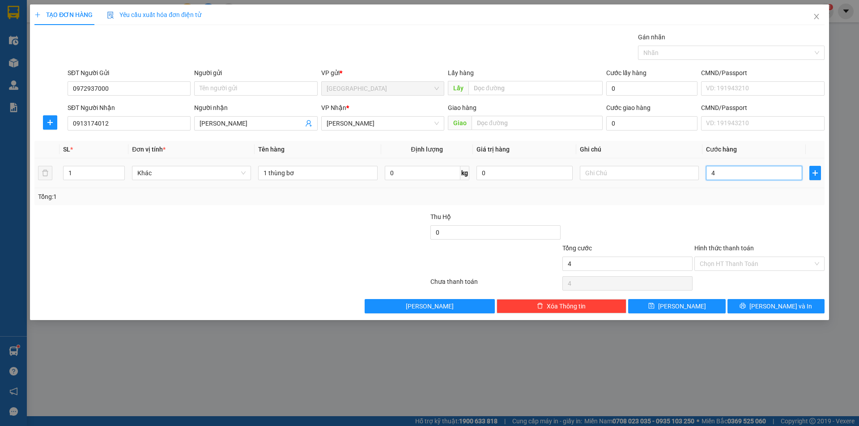
type input "40"
click at [417, 271] on div "Chọn HT Thanh Toán" at bounding box center [759, 264] width 130 height 14
type input "40"
type input "40.000"
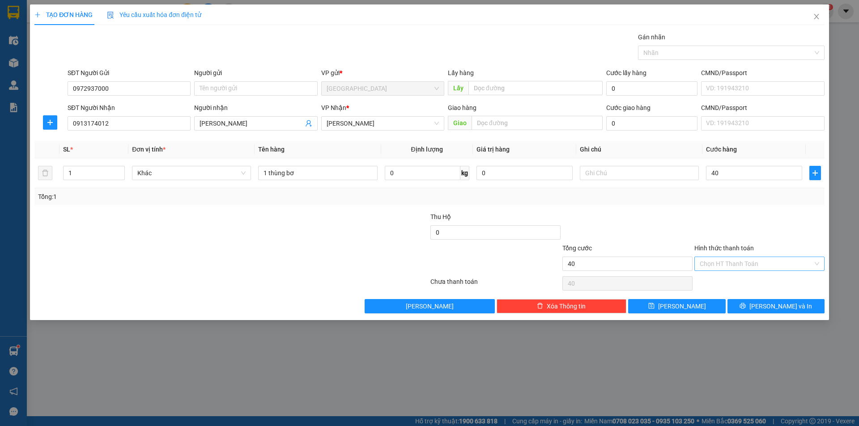
type input "40.000"
click at [417, 281] on div "Tại văn phòng" at bounding box center [758, 282] width 119 height 10
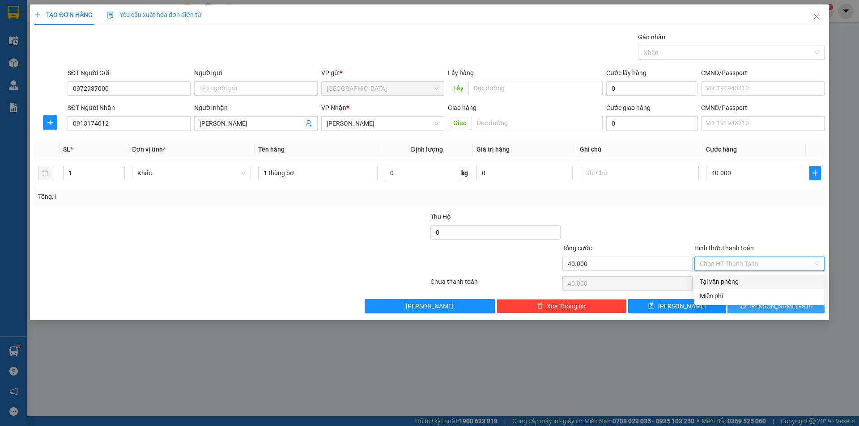
type input "0"
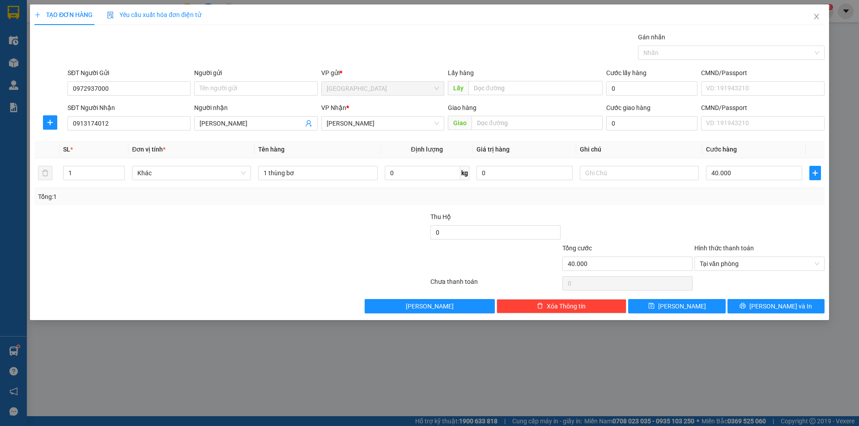
click at [417, 315] on div "TẠO ĐƠN HÀNG Yêu cầu xuất hóa đơn điện tử Transit Pickup Surcharge Ids Transit …" at bounding box center [429, 162] width 799 height 316
click at [417, 311] on button "[PERSON_NAME] và In" at bounding box center [775, 306] width 97 height 14
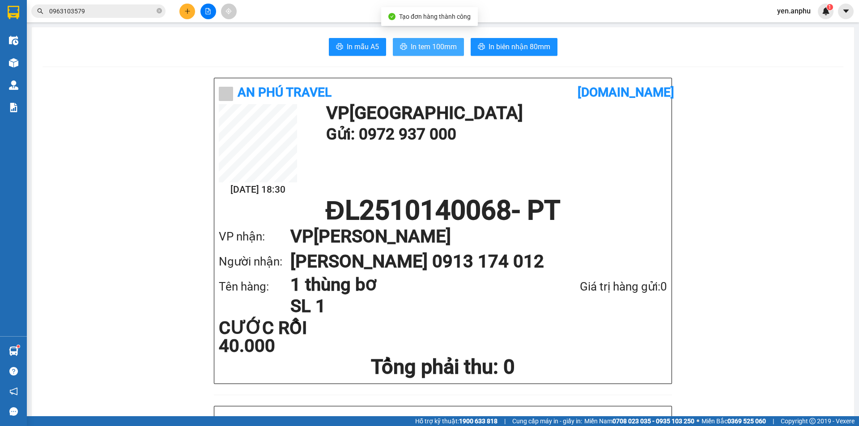
click at [417, 44] on span "In tem 100mm" at bounding box center [434, 46] width 46 height 11
click at [126, 8] on input "0963103579" at bounding box center [102, 11] width 106 height 10
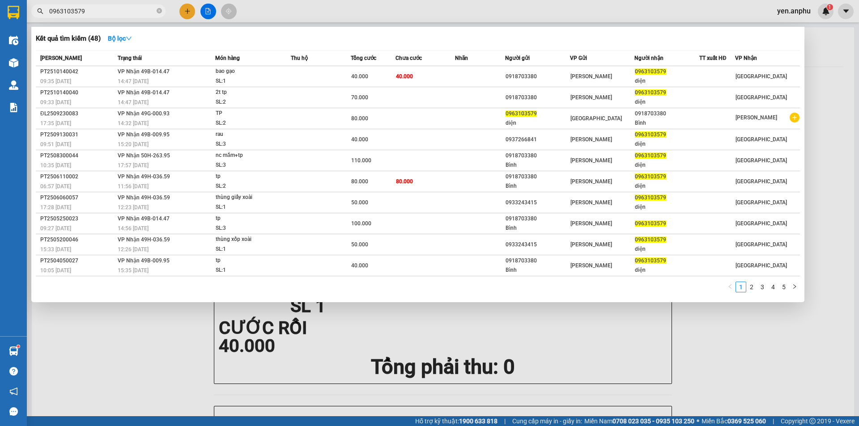
click at [126, 8] on input "0963103579" at bounding box center [102, 11] width 106 height 10
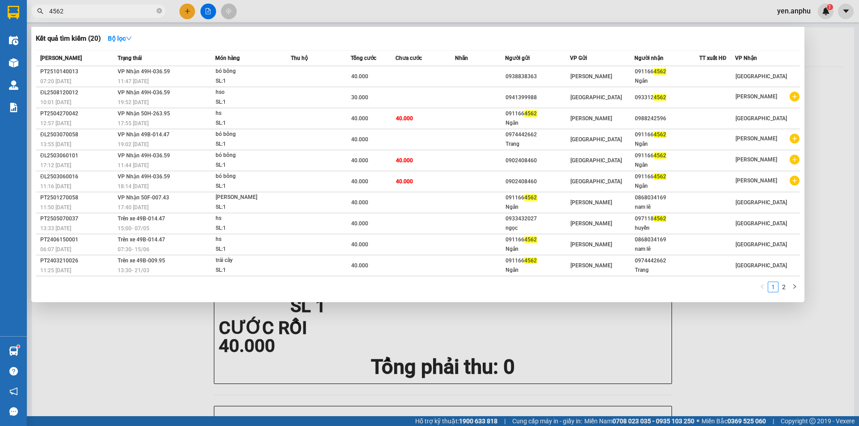
type input "4562"
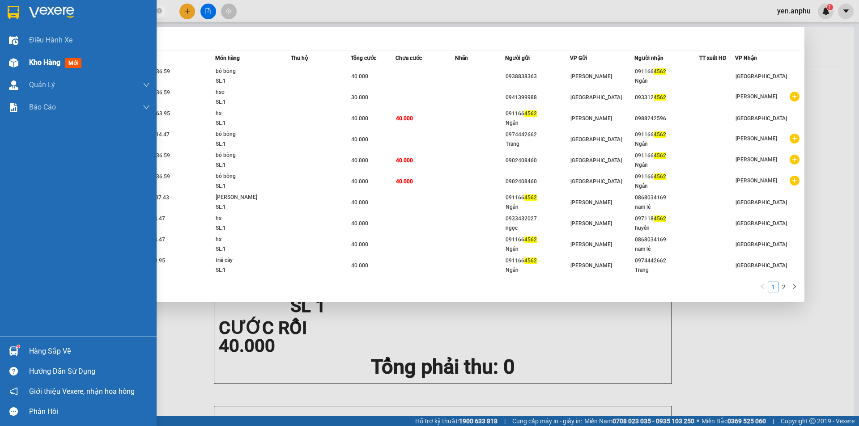
click at [21, 67] on div at bounding box center [14, 63] width 16 height 16
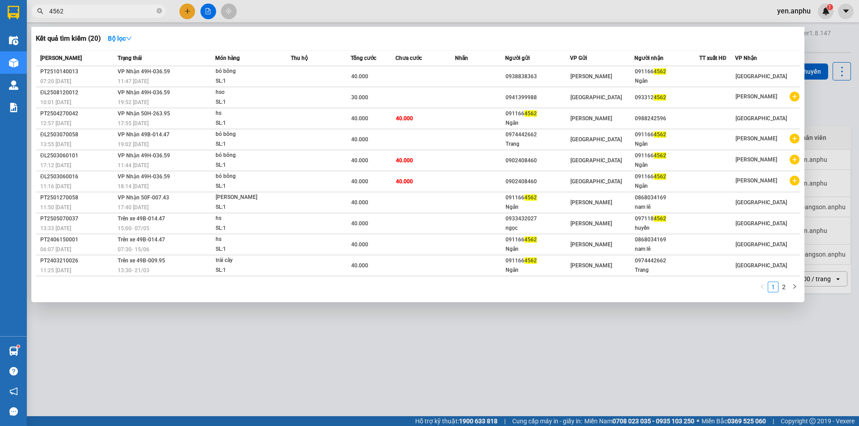
click at [360, 15] on div at bounding box center [429, 213] width 859 height 426
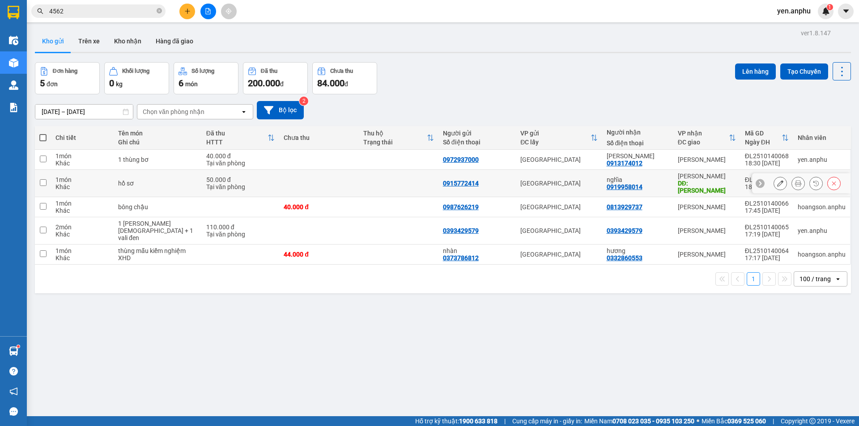
click at [417, 180] on icon at bounding box center [780, 183] width 6 height 6
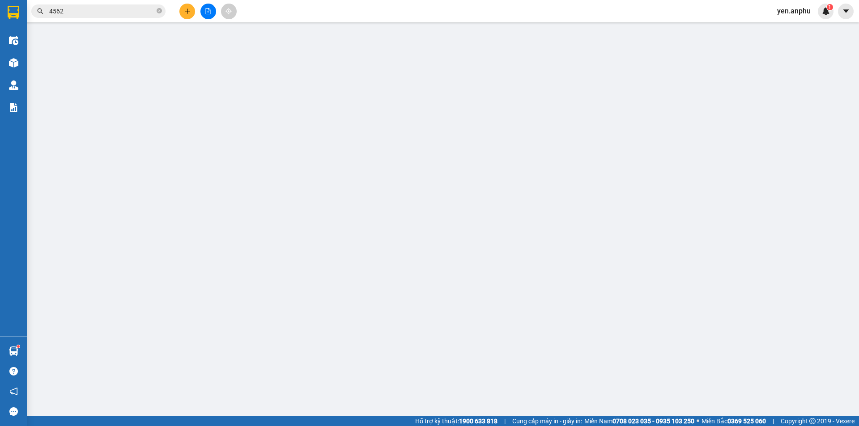
type input "0915772414"
type input "0919958014"
type input "nghĩa"
type input "[PERSON_NAME]"
type input "50.000"
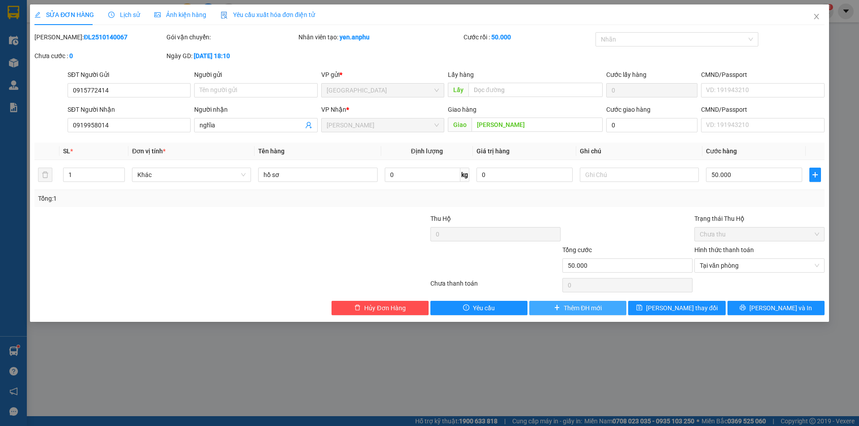
click at [417, 310] on icon "plus" at bounding box center [557, 308] width 6 height 6
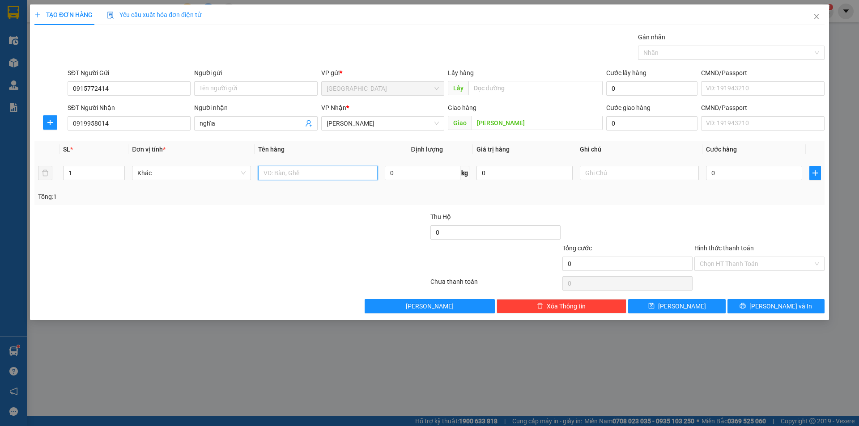
click at [316, 176] on input "text" at bounding box center [317, 173] width 119 height 14
type input "hồ sơ"
click at [417, 172] on input "0" at bounding box center [754, 173] width 96 height 14
type input "3"
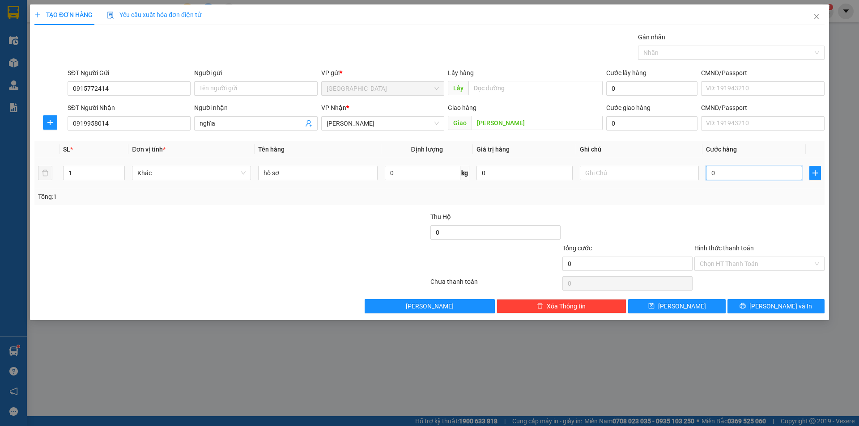
type input "3"
type input "30"
type input "30.000"
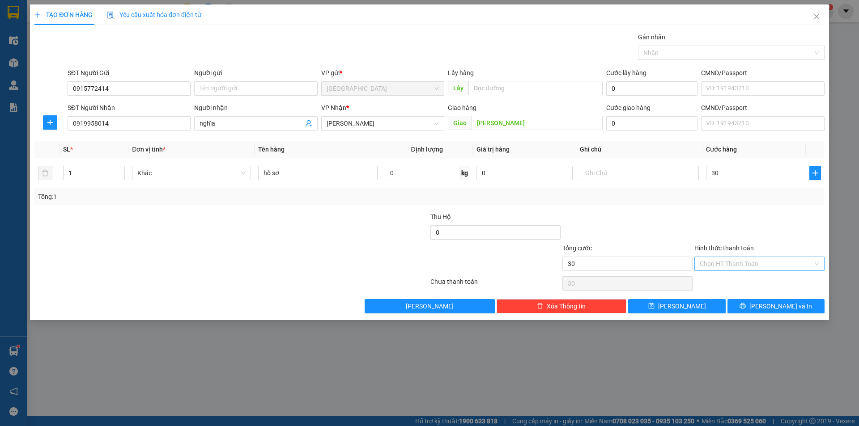
type input "30.000"
click at [417, 260] on input "Hình thức thanh toán" at bounding box center [755, 263] width 113 height 13
click at [417, 281] on div "Tại văn phòng" at bounding box center [758, 282] width 119 height 10
type input "0"
click at [417, 303] on icon "printer" at bounding box center [743, 306] width 6 height 6
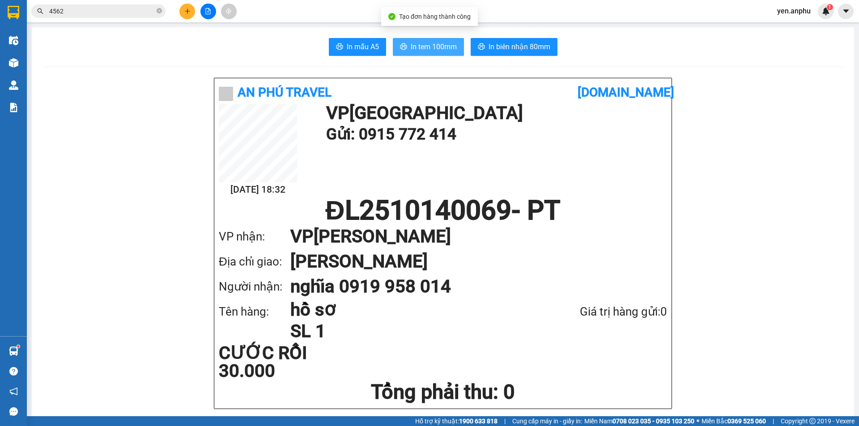
click at [417, 48] on button "In tem 100mm" at bounding box center [428, 47] width 71 height 18
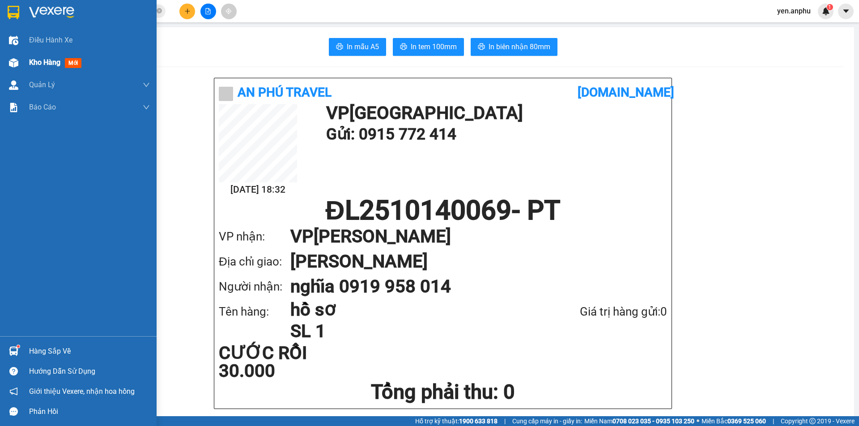
click at [23, 63] on div "Kho hàng mới" at bounding box center [78, 62] width 157 height 22
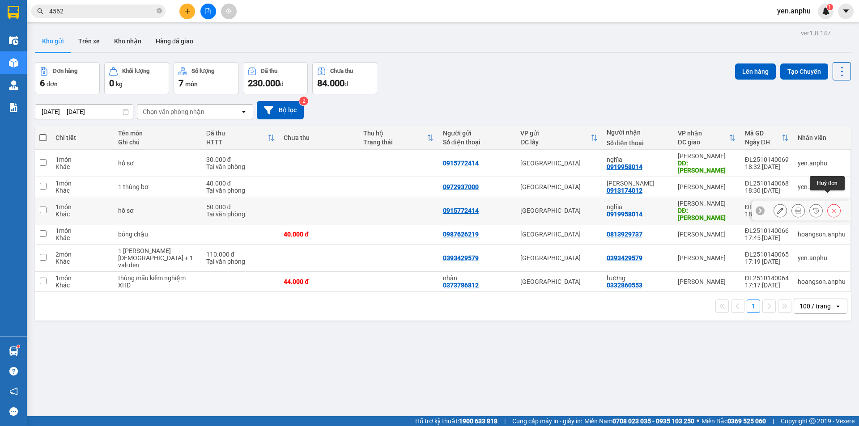
click at [417, 203] on button at bounding box center [833, 211] width 13 height 16
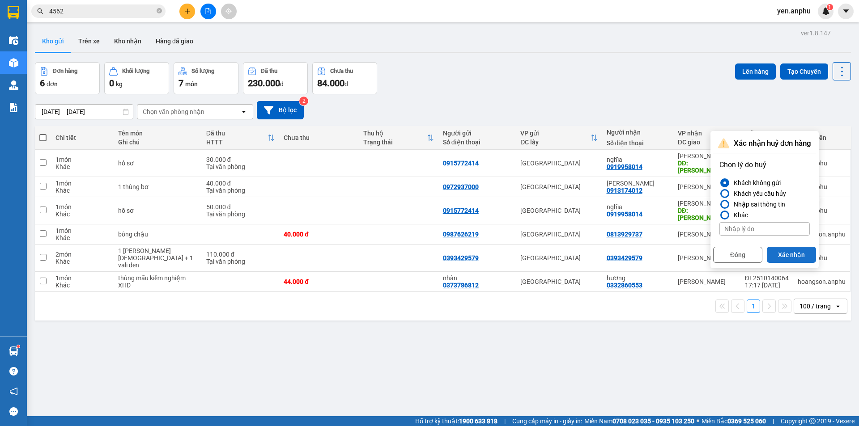
click at [417, 255] on button "Xác nhận" at bounding box center [791, 255] width 49 height 16
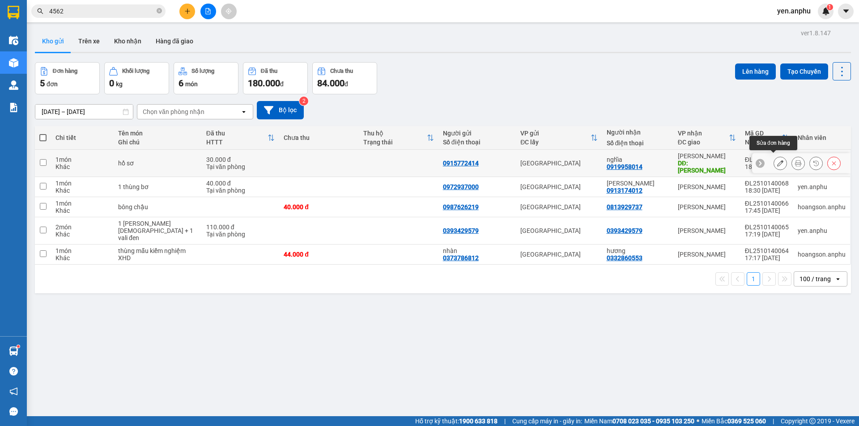
click at [417, 161] on icon at bounding box center [780, 163] width 6 height 6
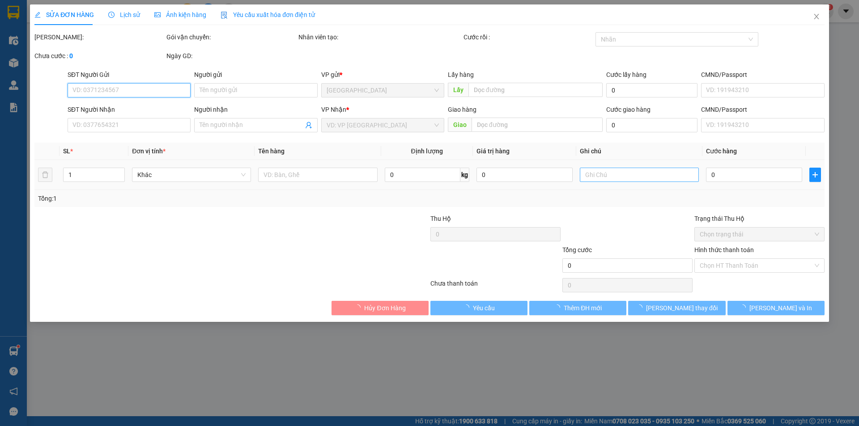
type input "0915772414"
type input "0919958014"
type input "nghĩa"
type input "[PERSON_NAME]"
type input "30.000"
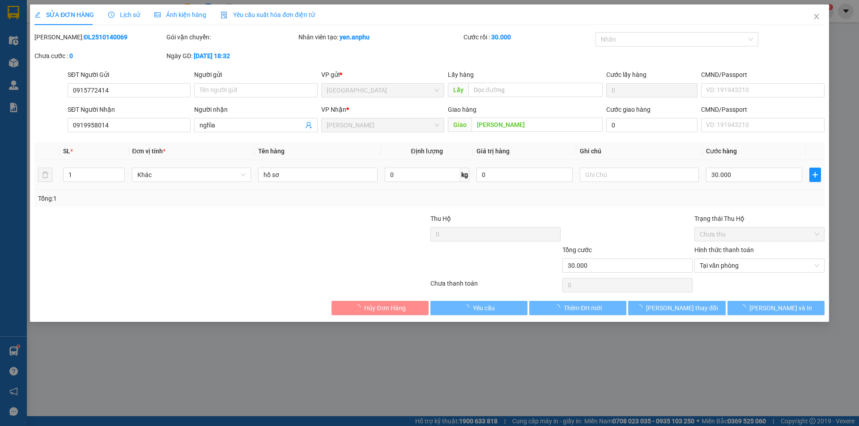
click at [417, 178] on input "text" at bounding box center [639, 175] width 119 height 14
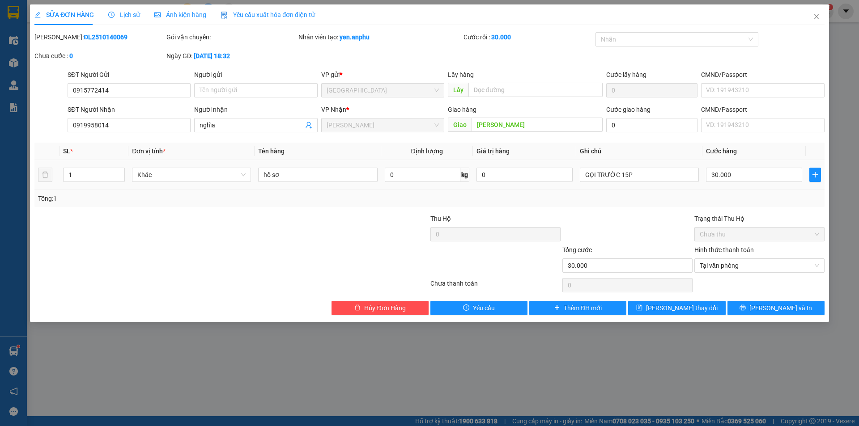
type input "GỌI TRƯỚC 15P"
click at [417, 309] on button "[PERSON_NAME] và In" at bounding box center [775, 308] width 97 height 14
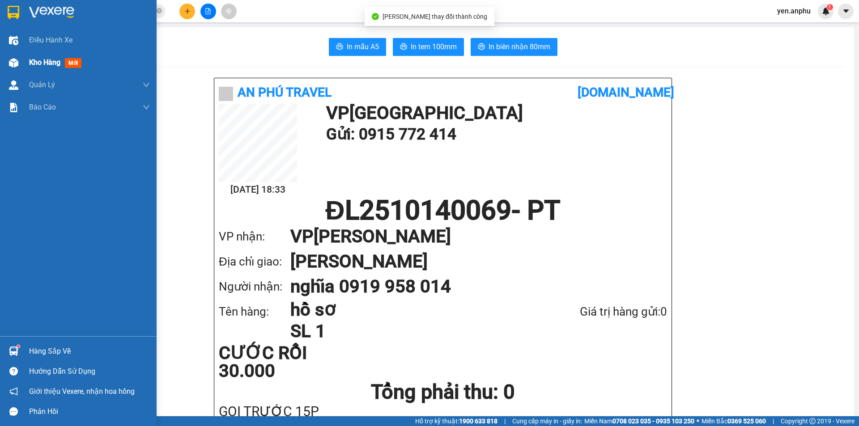
click at [2, 63] on div "Kho hàng mới" at bounding box center [78, 62] width 157 height 22
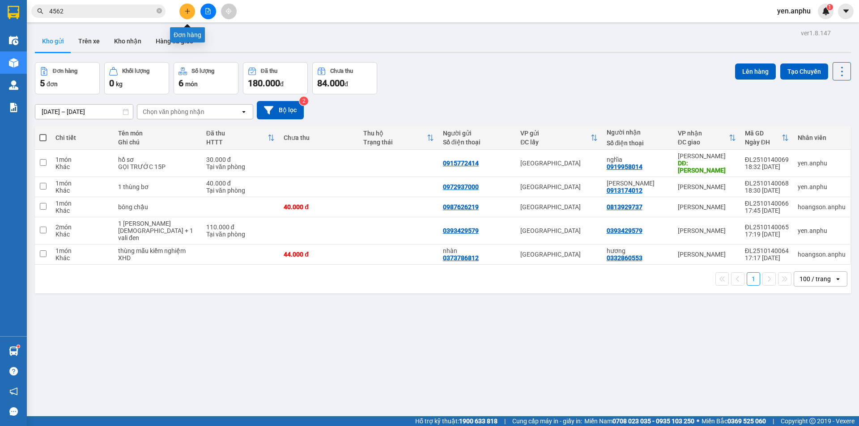
click at [192, 14] on button at bounding box center [187, 12] width 16 height 16
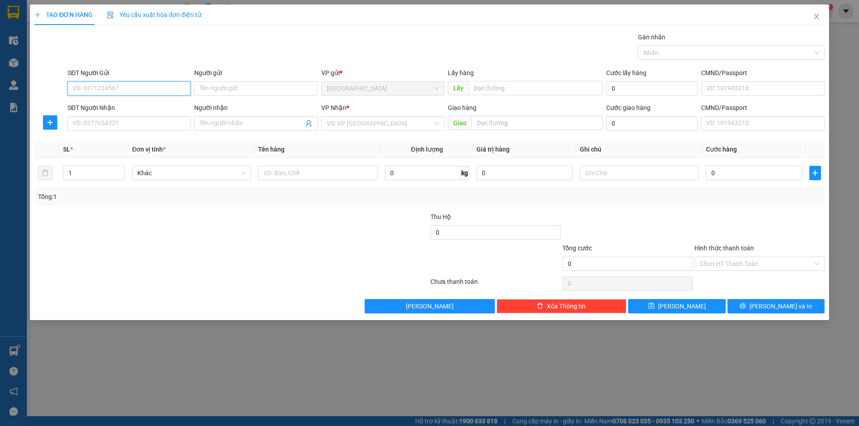
click at [111, 89] on input "SĐT Người Gửi" at bounding box center [129, 88] width 123 height 14
type input "0937156646"
click at [104, 129] on input "SĐT Người Nhận" at bounding box center [129, 123] width 123 height 14
click at [117, 124] on input "SĐT Người Nhận" at bounding box center [129, 123] width 123 height 14
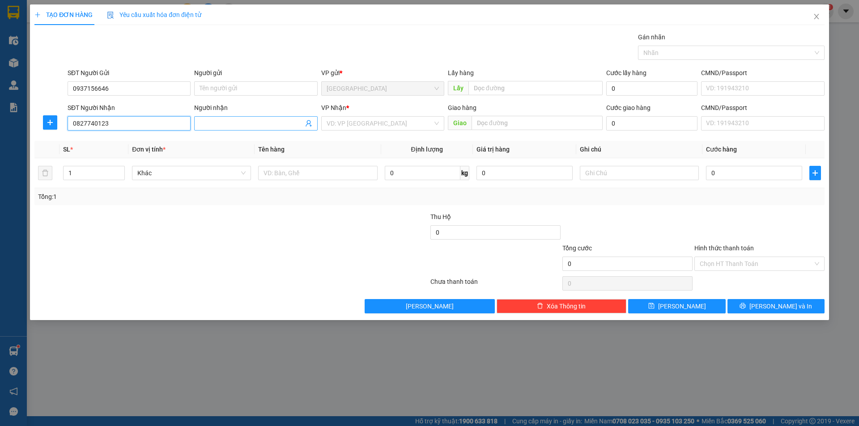
type input "0827740123"
click at [258, 127] on input "Người nhận" at bounding box center [250, 124] width 103 height 10
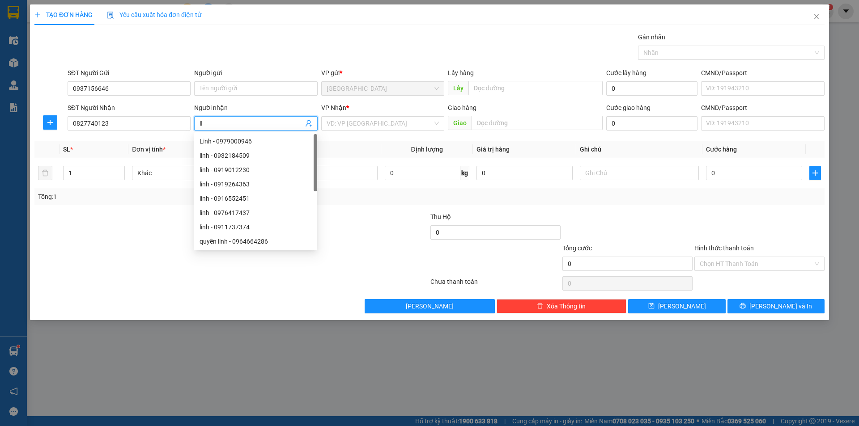
type input "l"
type input "Linh"
click at [372, 122] on input "search" at bounding box center [379, 123] width 106 height 13
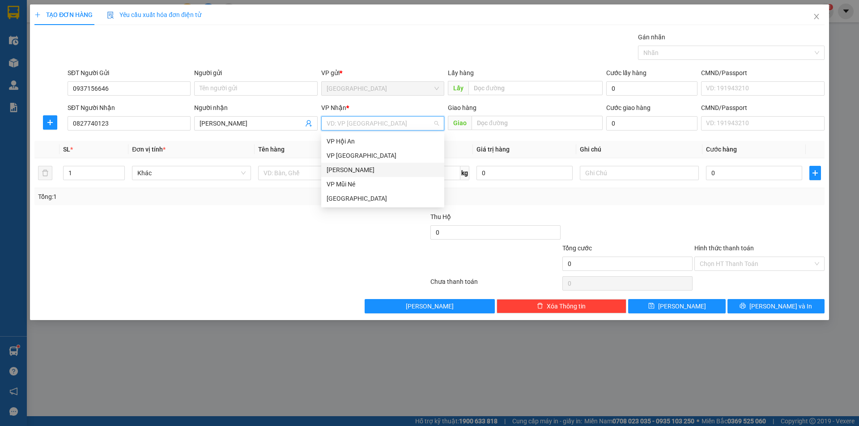
click at [337, 171] on div "[PERSON_NAME]" at bounding box center [382, 170] width 112 height 10
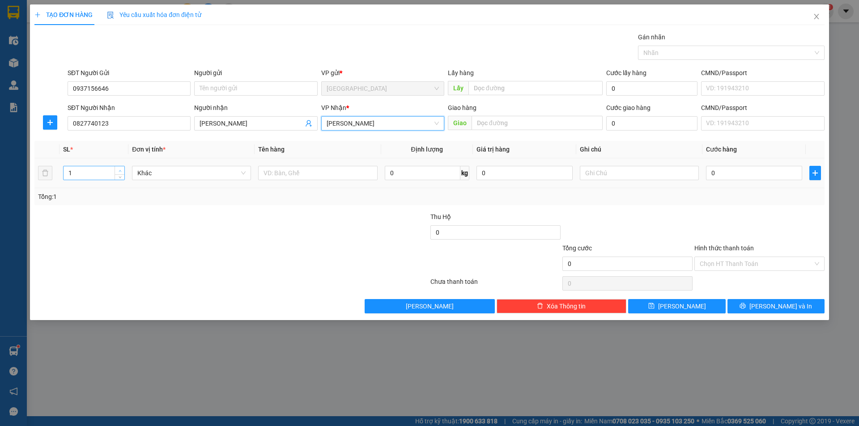
type input "2"
click at [121, 167] on span "Increase Value" at bounding box center [119, 170] width 10 height 8
click at [285, 178] on input "text" at bounding box center [317, 173] width 119 height 14
click at [286, 167] on input "text" at bounding box center [317, 173] width 119 height 14
type input "Thùng xốp dụng cụ + 1 vali đen"
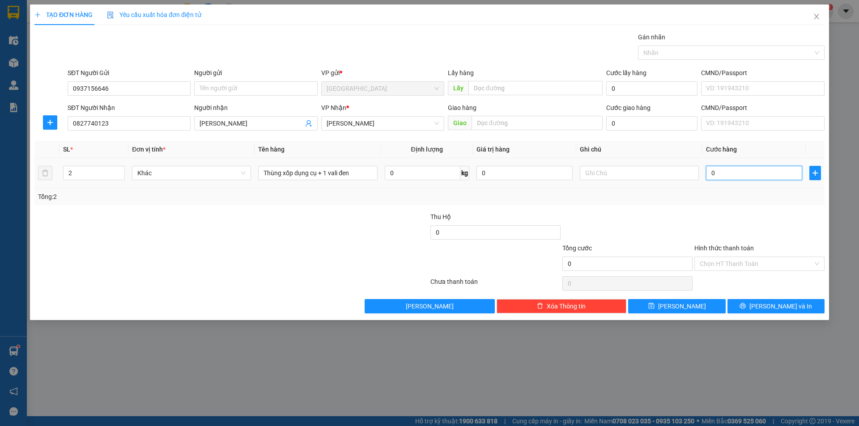
click at [417, 170] on input "0" at bounding box center [754, 173] width 96 height 14
type input "1"
type input "12"
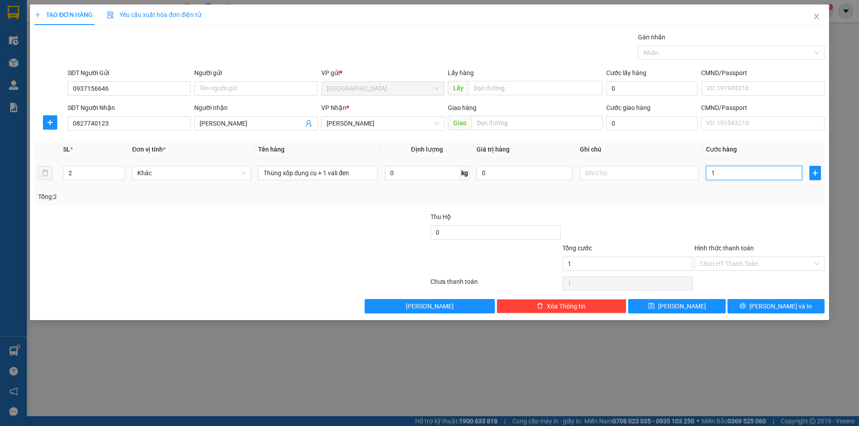
type input "12"
type input "12.000"
click at [417, 267] on input "Hình thức thanh toán" at bounding box center [755, 263] width 113 height 13
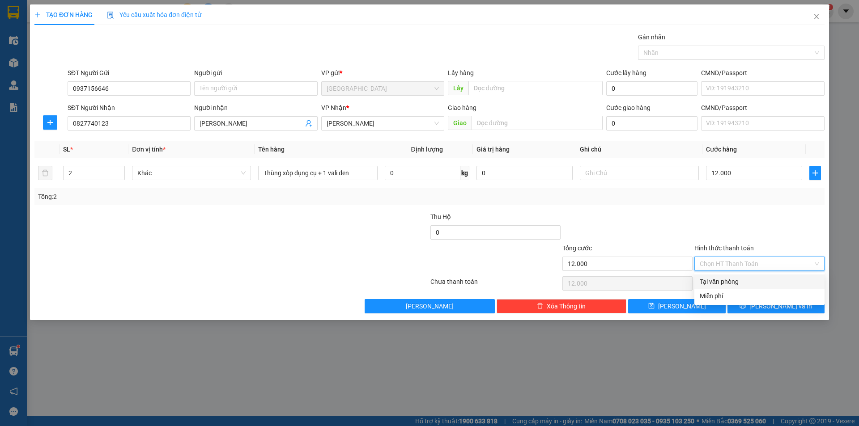
click at [417, 284] on div "Tại văn phòng" at bounding box center [758, 282] width 119 height 10
type input "0"
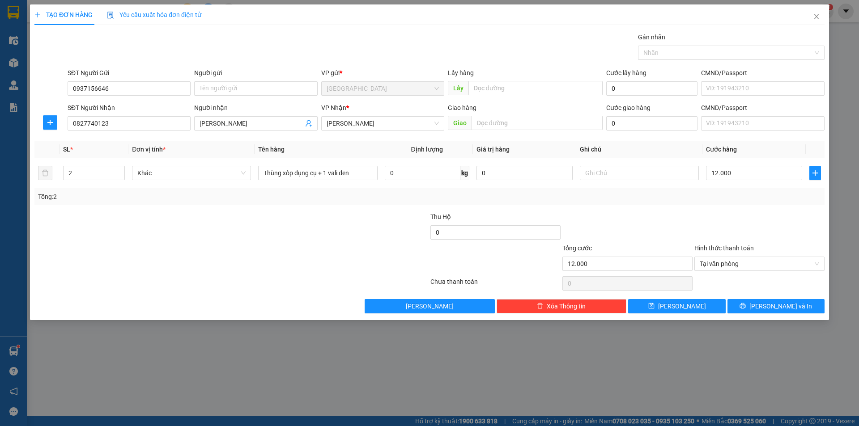
click at [417, 315] on div "TẠO ĐƠN HÀNG Yêu cầu xuất hóa đơn điện tử Transit Pickup Surcharge Ids Transit …" at bounding box center [429, 162] width 799 height 316
click at [417, 305] on icon "printer" at bounding box center [742, 306] width 6 height 6
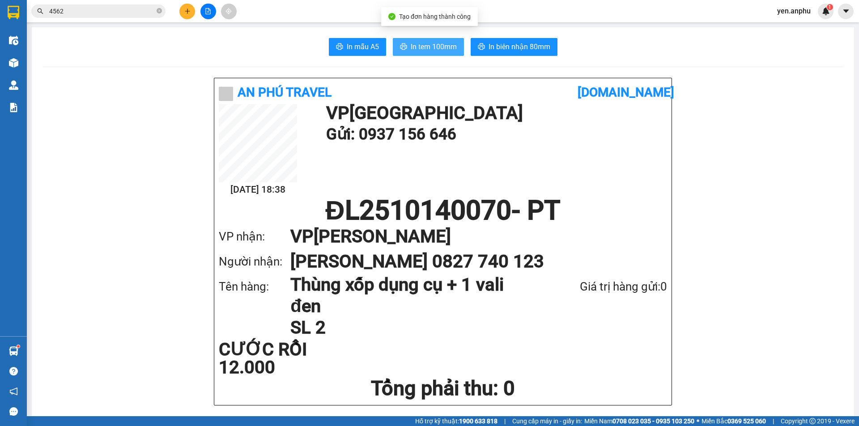
click at [413, 49] on span "In tem 100mm" at bounding box center [434, 46] width 46 height 11
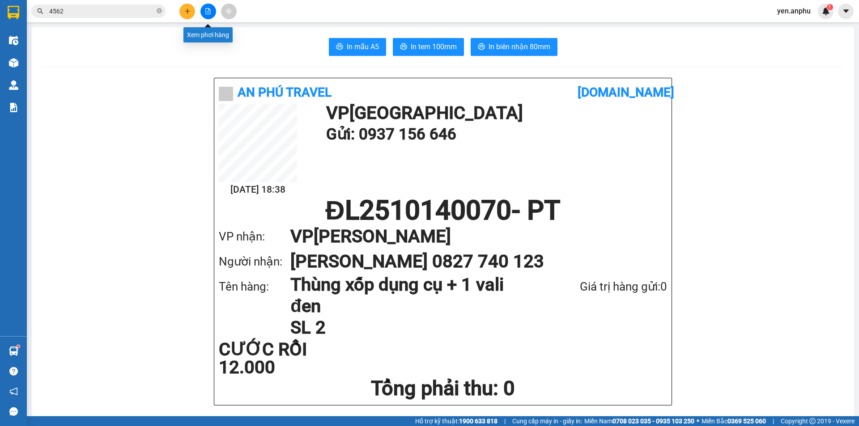
click at [207, 10] on icon "file-add" at bounding box center [208, 11] width 6 height 6
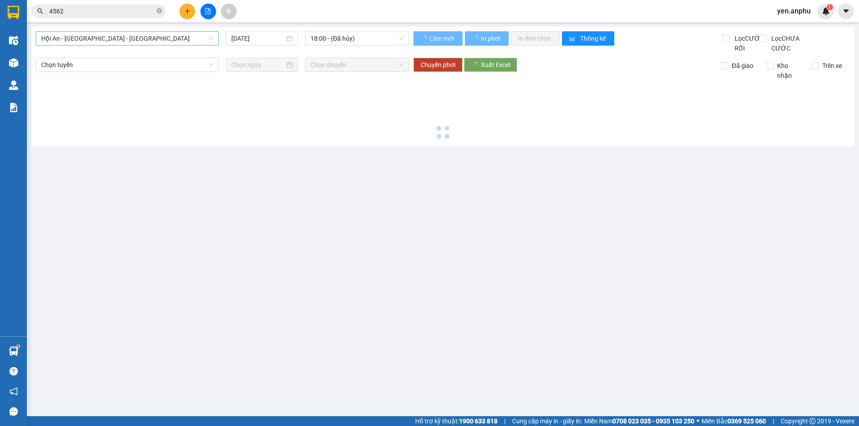
click at [93, 42] on span "Hội An - [GEOGRAPHIC_DATA] - [GEOGRAPHIC_DATA]" at bounding box center [127, 38] width 172 height 13
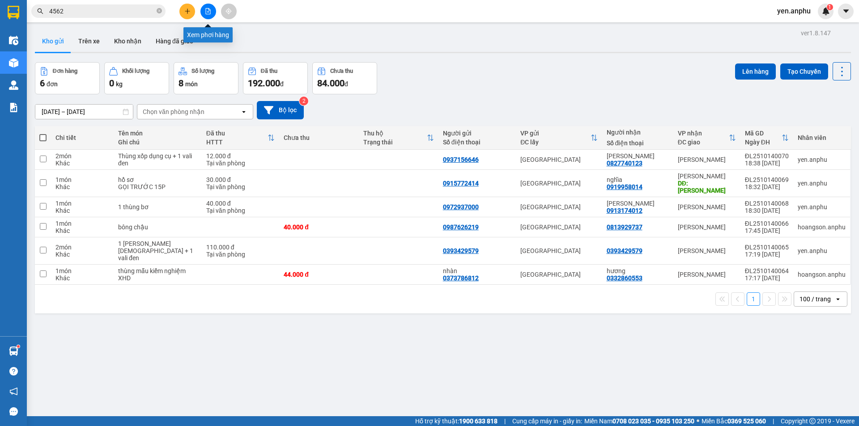
click at [205, 9] on icon "file-add" at bounding box center [208, 11] width 6 height 6
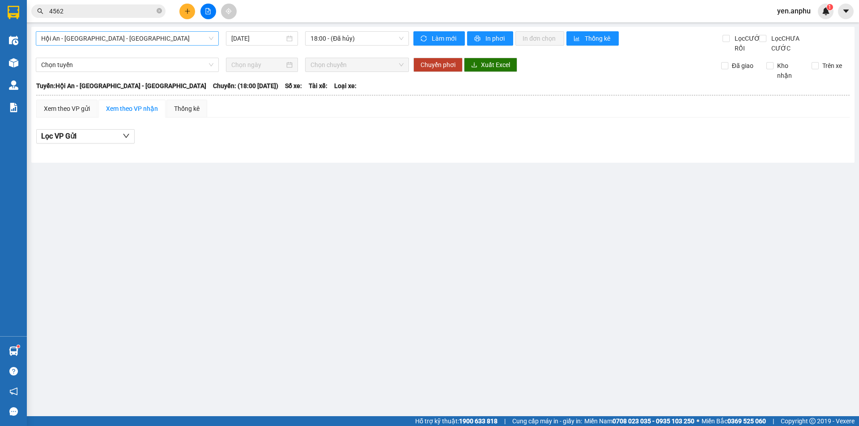
drag, startPoint x: 102, startPoint y: 33, endPoint x: 99, endPoint y: 39, distance: 7.0
click at [102, 34] on span "Hội An - [GEOGRAPHIC_DATA] - [GEOGRAPHIC_DATA]" at bounding box center [127, 38] width 172 height 13
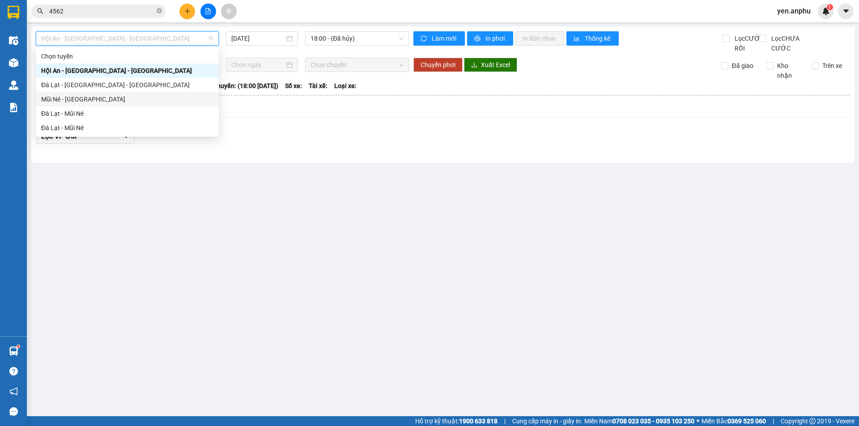
click at [63, 100] on div "Mũi Né - [GEOGRAPHIC_DATA]" at bounding box center [127, 99] width 172 height 10
type input "[DATE]"
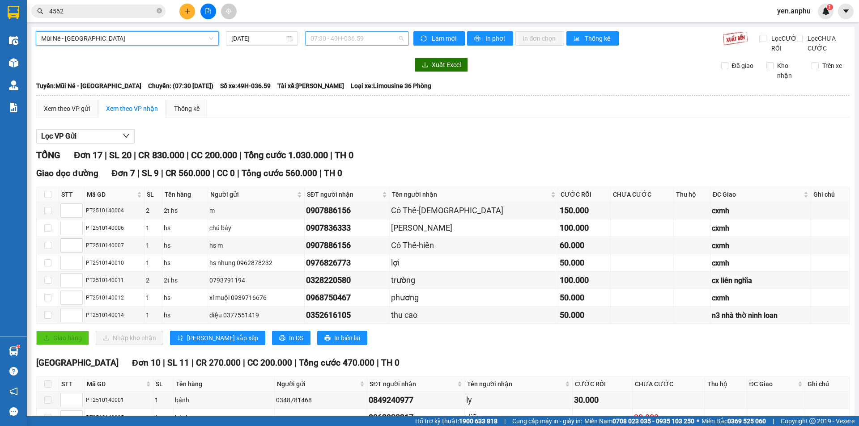
click at [326, 32] on span "07:30 - 49H-036.59" at bounding box center [356, 38] width 93 height 13
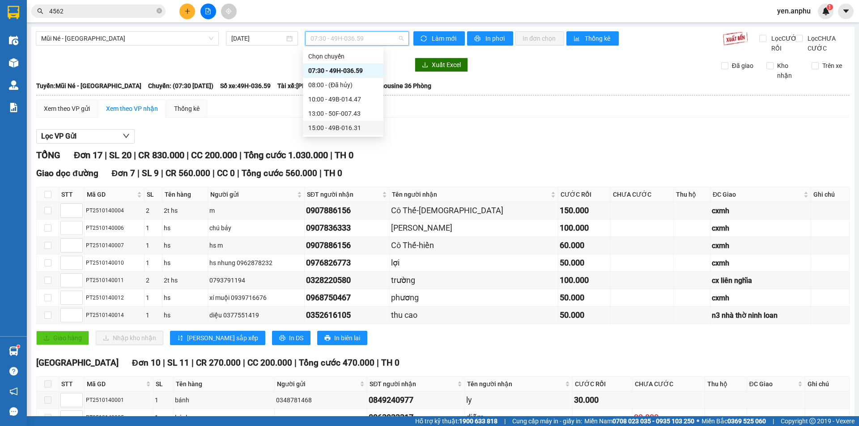
click at [318, 133] on div "15:00 - 49B-016.31" at bounding box center [343, 128] width 80 height 14
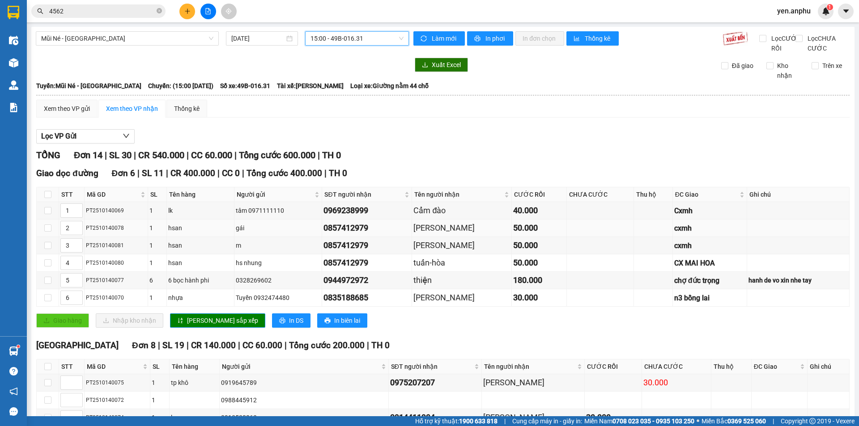
scroll to position [153, 0]
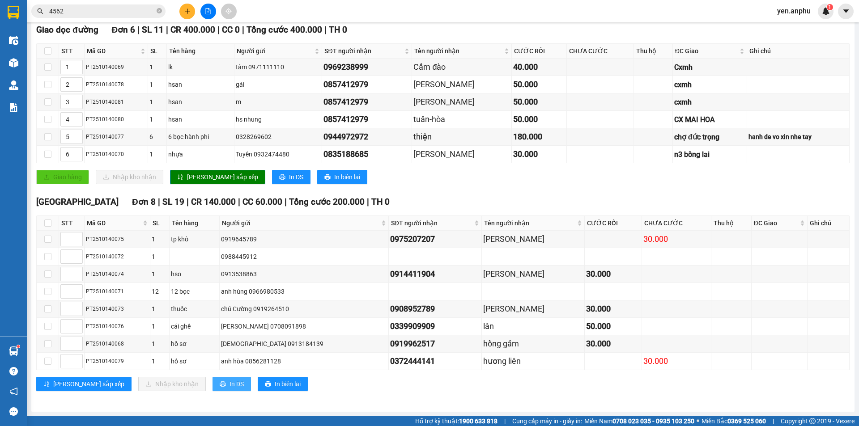
click at [229, 382] on span "In DS" at bounding box center [236, 384] width 14 height 10
click at [50, 224] on input "checkbox" at bounding box center [47, 223] width 7 height 7
checkbox input "true"
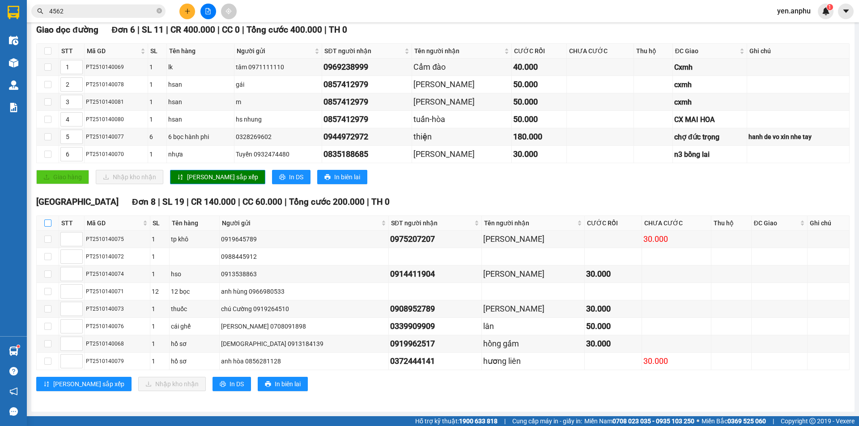
checkbox input "true"
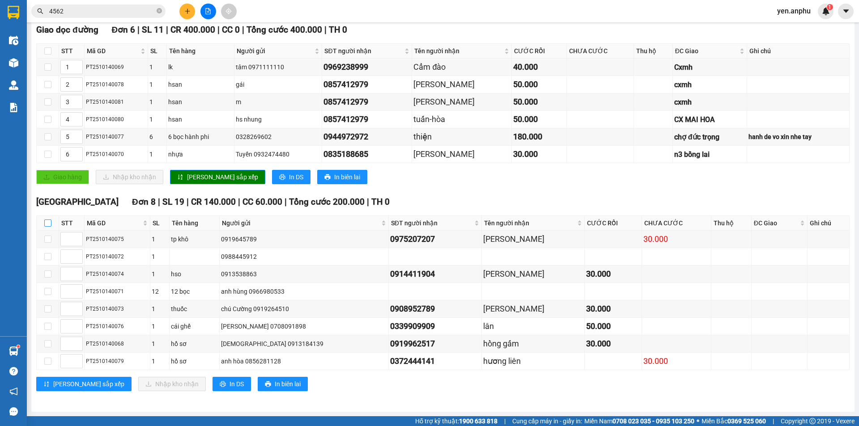
checkbox input "true"
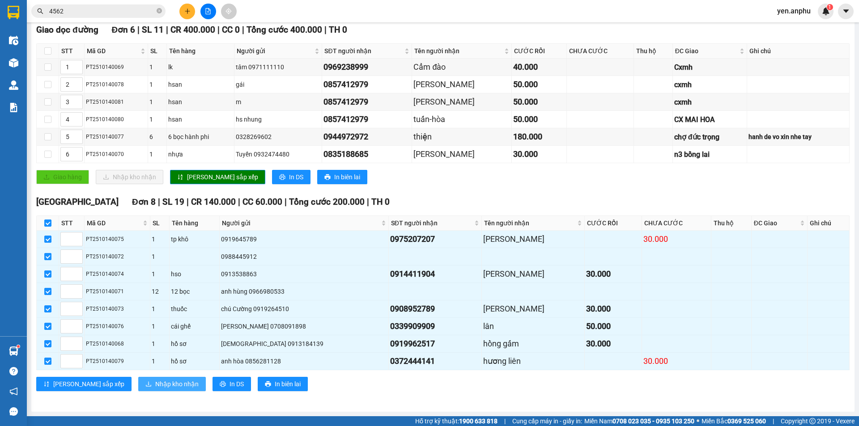
click at [155, 385] on span "Nhập kho nhận" at bounding box center [176, 384] width 43 height 10
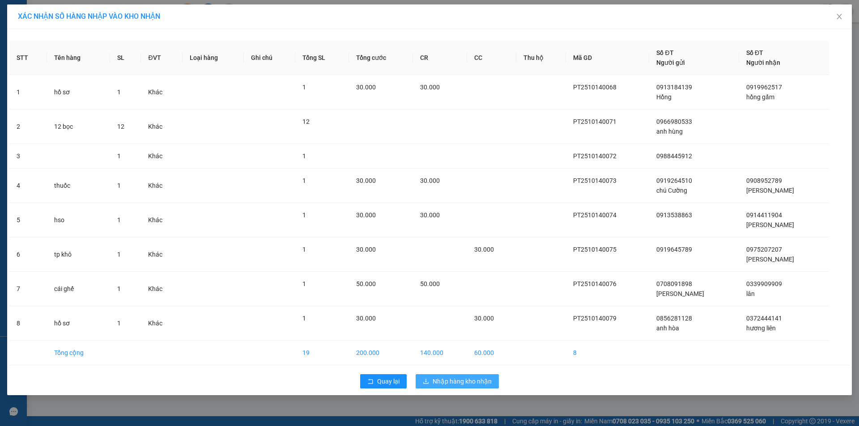
click at [417, 383] on span "Nhập hàng kho nhận" at bounding box center [461, 382] width 59 height 10
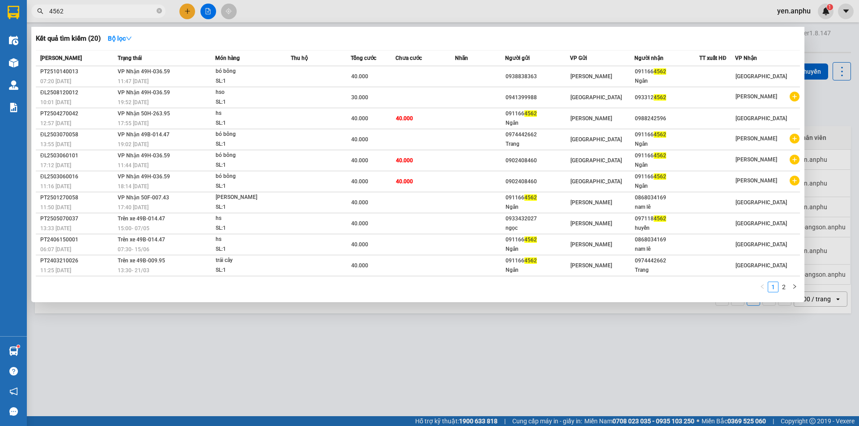
click at [100, 10] on input "4562" at bounding box center [102, 11] width 106 height 10
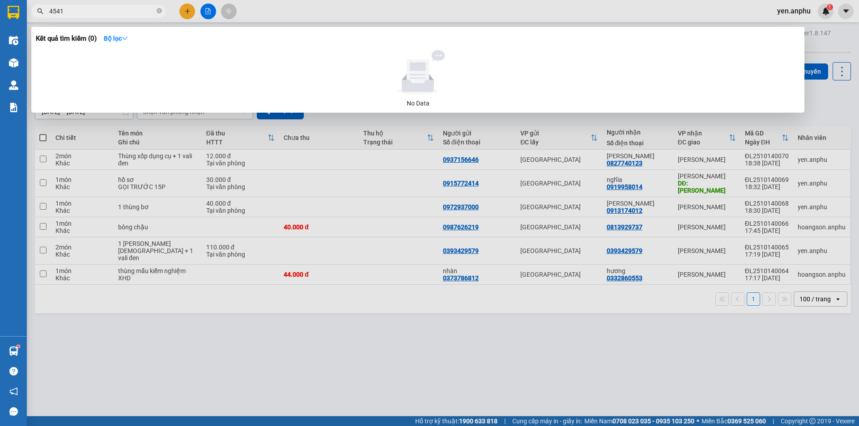
type input "4541"
